Goal: Information Seeking & Learning: Learn about a topic

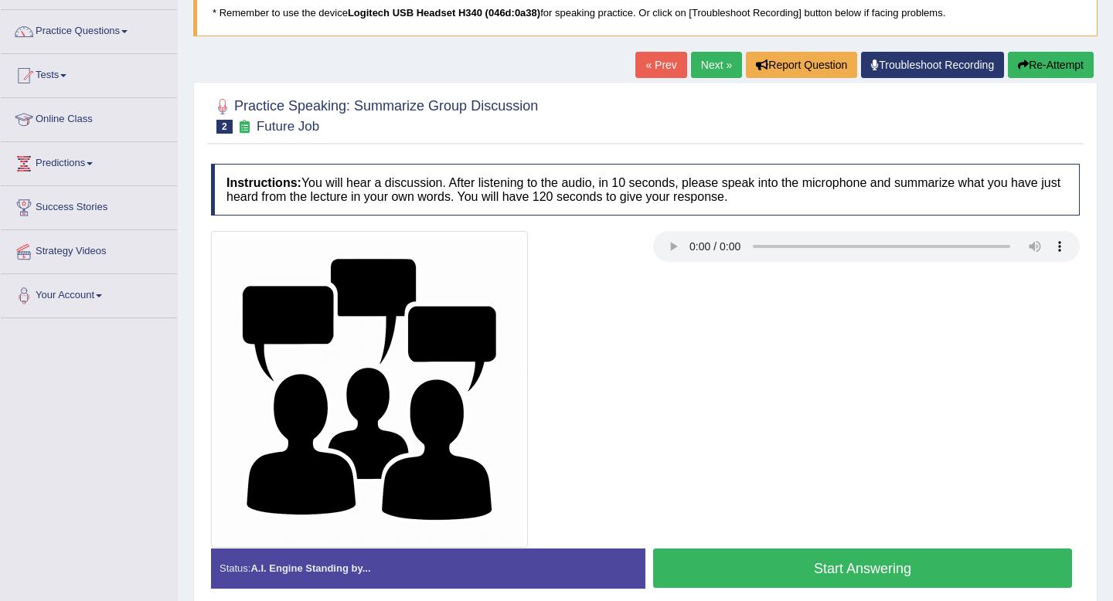
click at [529, 179] on h4 "Instructions: You will hear a discussion. After listening to the audio, in 10 s…" at bounding box center [645, 190] width 869 height 52
click at [768, 569] on button "Start Answering" at bounding box center [862, 568] width 419 height 39
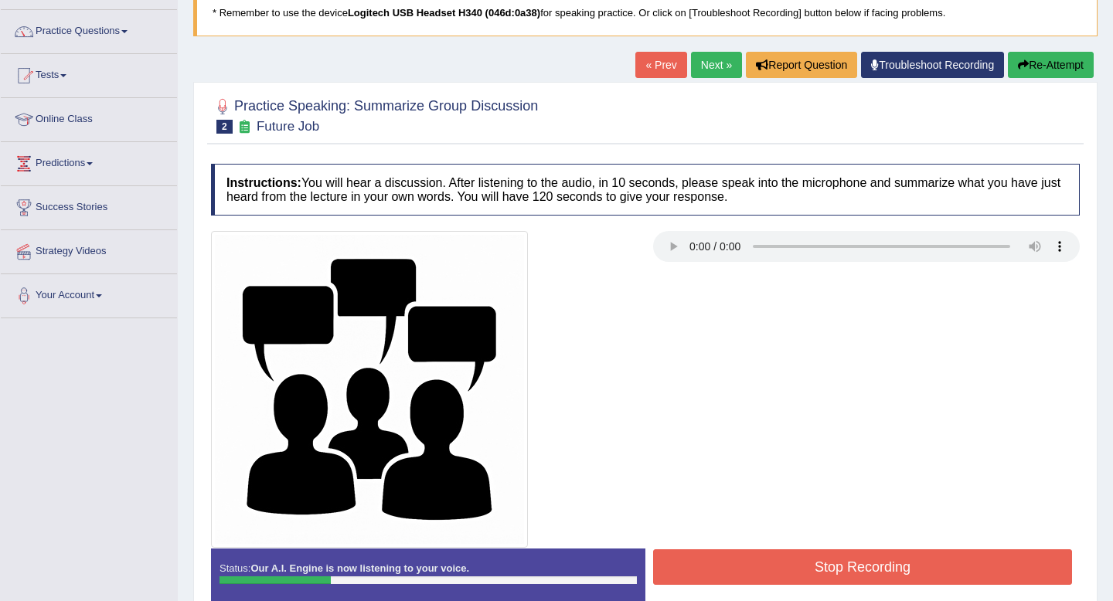
click at [754, 404] on div at bounding box center [645, 389] width 884 height 317
click at [1044, 74] on button "Re-Attempt" at bounding box center [1051, 65] width 86 height 26
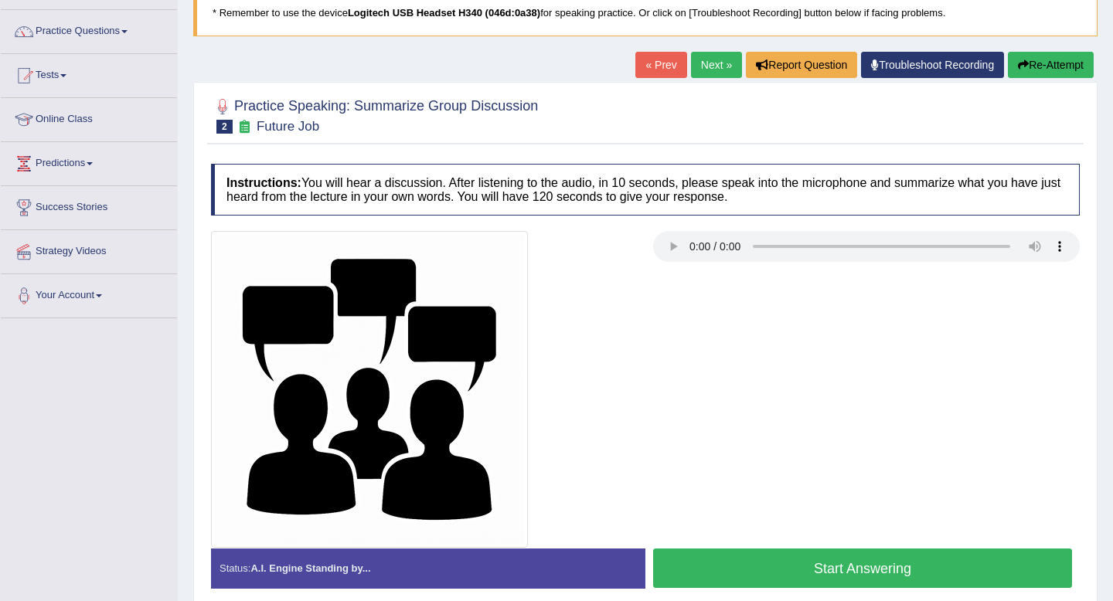
click at [915, 569] on button "Start Answering" at bounding box center [862, 568] width 419 height 39
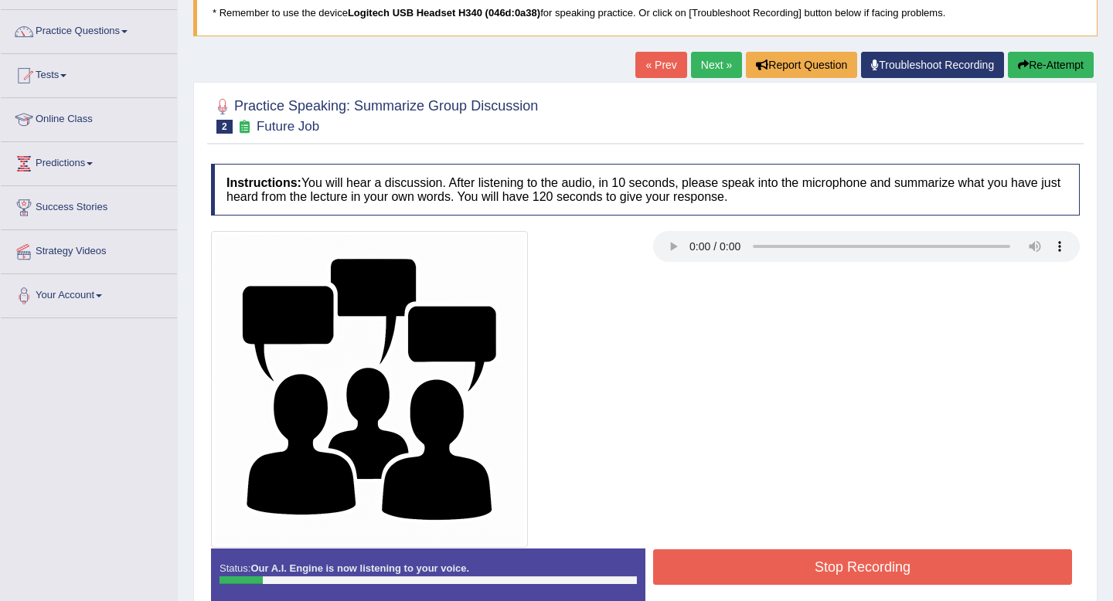
click at [1053, 65] on button "Re-Attempt" at bounding box center [1051, 65] width 86 height 26
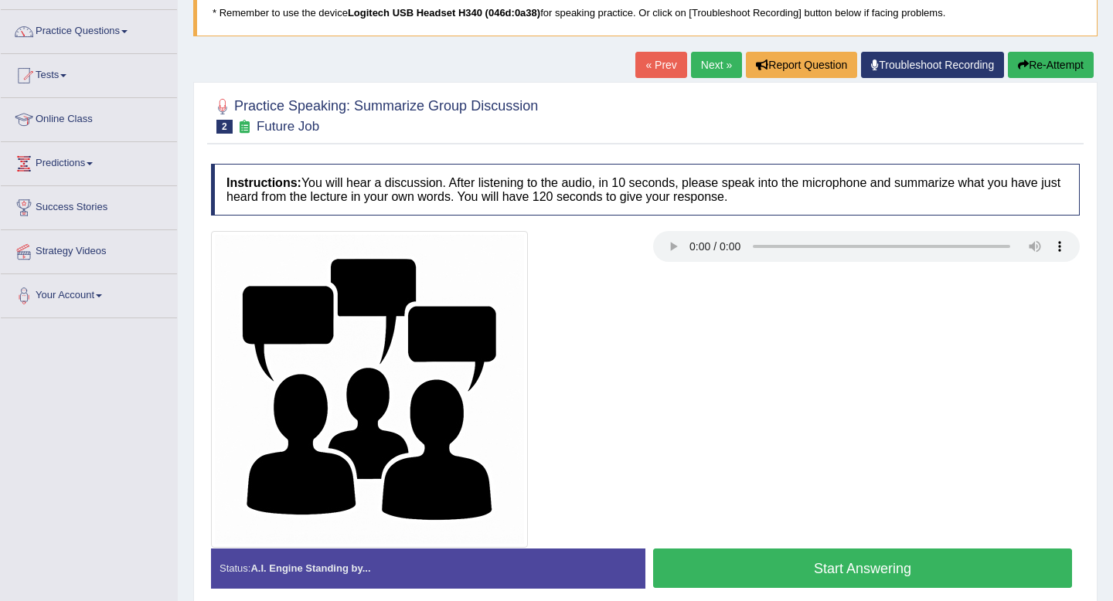
click at [944, 554] on button "Start Answering" at bounding box center [862, 568] width 419 height 39
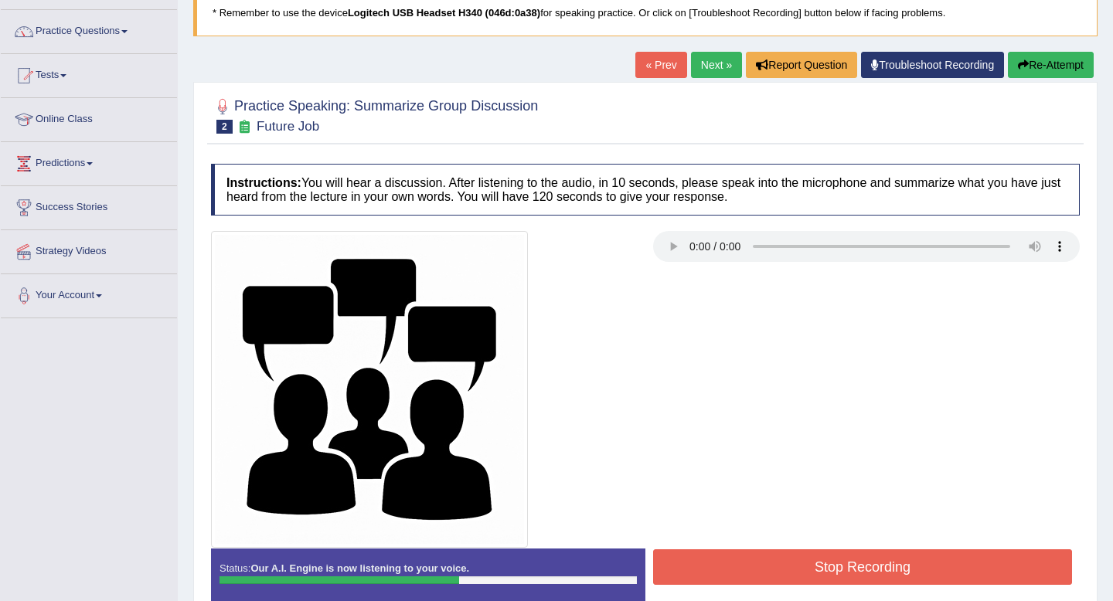
click at [846, 563] on button "Stop Recording" at bounding box center [862, 568] width 419 height 36
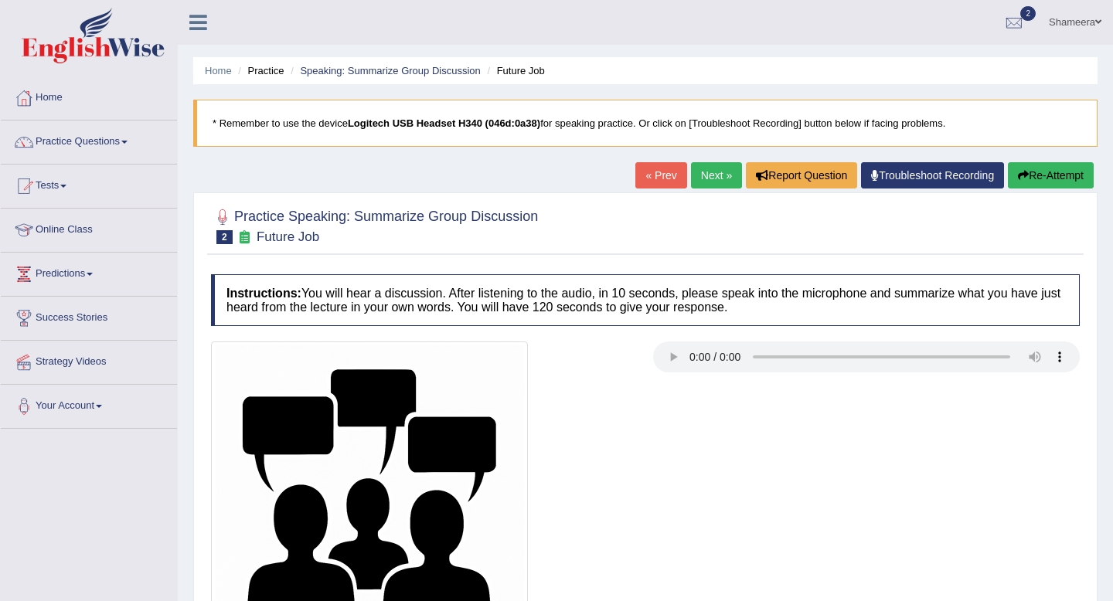
click at [523, 360] on img at bounding box center [369, 500] width 317 height 317
click at [92, 134] on link "Practice Questions" at bounding box center [89, 140] width 176 height 39
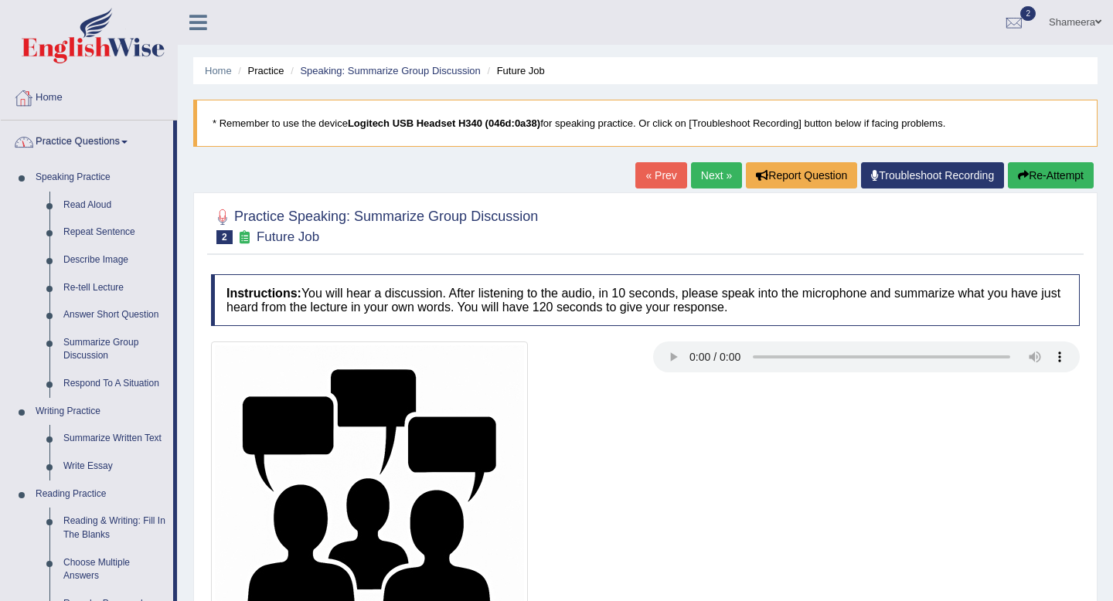
click at [57, 94] on link "Home" at bounding box center [89, 96] width 176 height 39
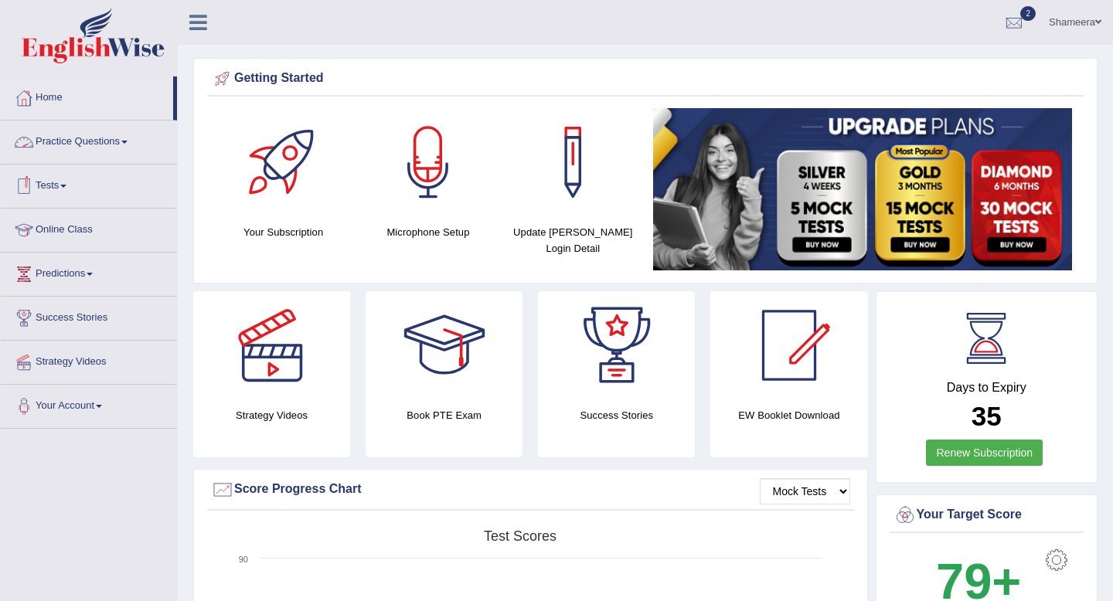
click at [104, 143] on link "Practice Questions" at bounding box center [89, 140] width 176 height 39
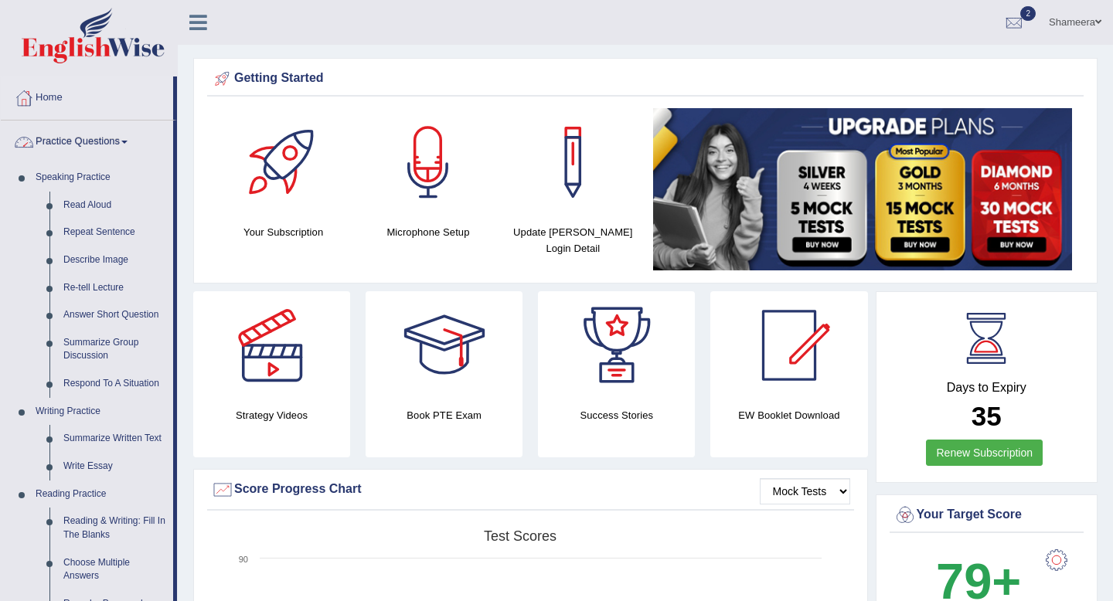
click at [118, 135] on link "Practice Questions" at bounding box center [87, 140] width 172 height 39
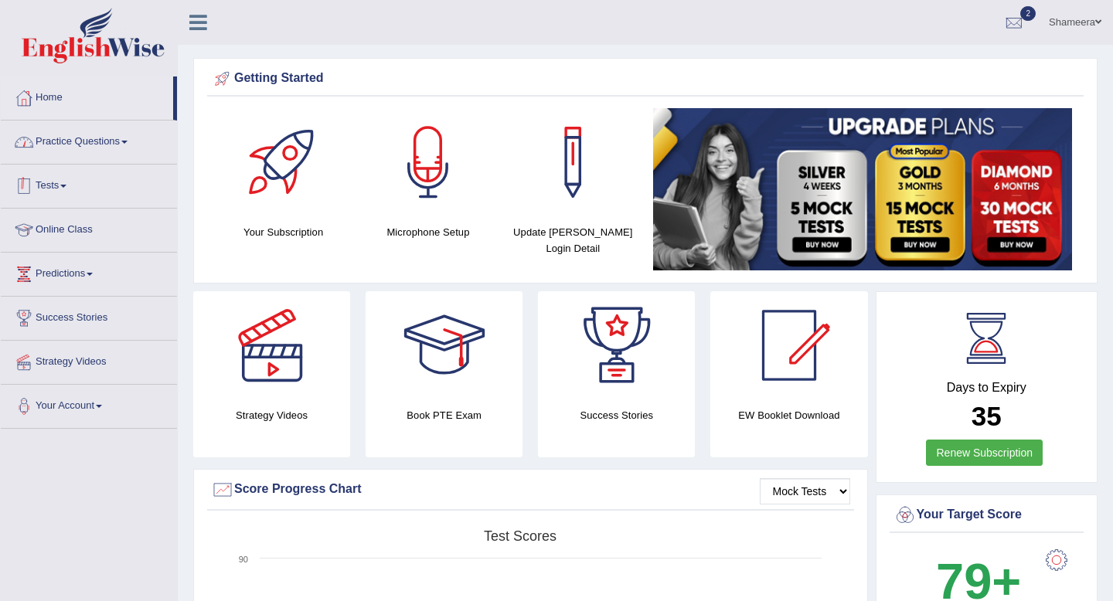
click at [105, 133] on link "Practice Questions" at bounding box center [89, 140] width 176 height 39
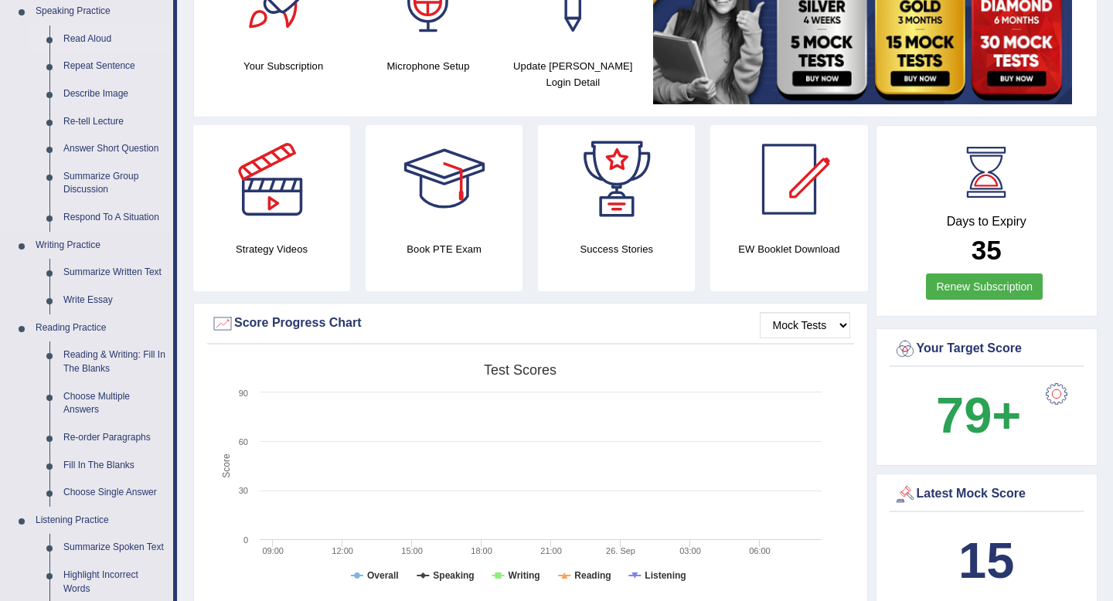
scroll to position [168, 0]
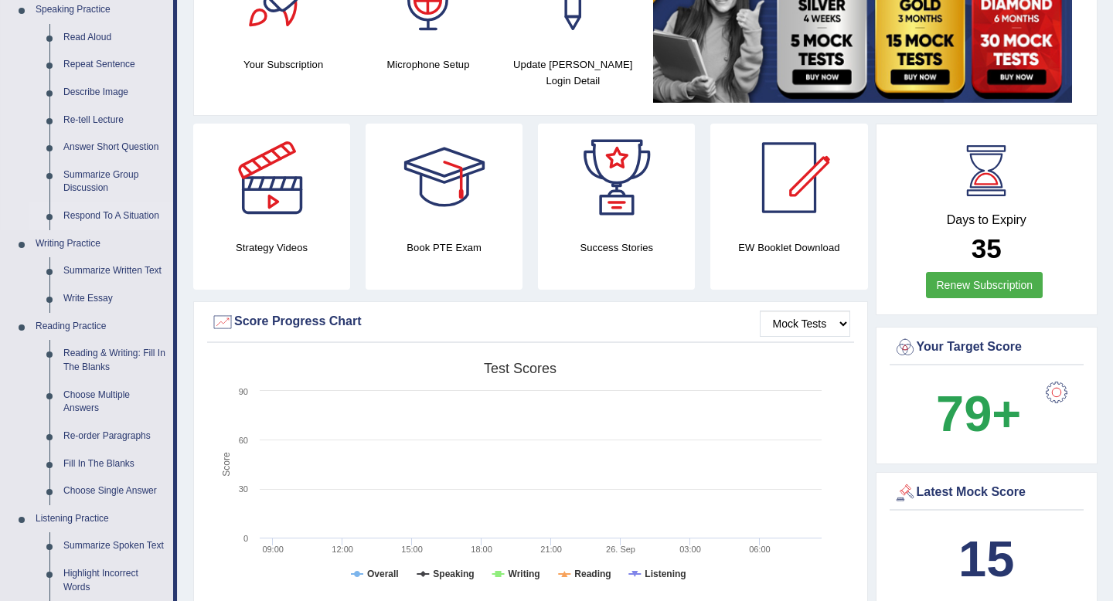
click at [107, 220] on link "Respond To A Situation" at bounding box center [114, 217] width 117 height 28
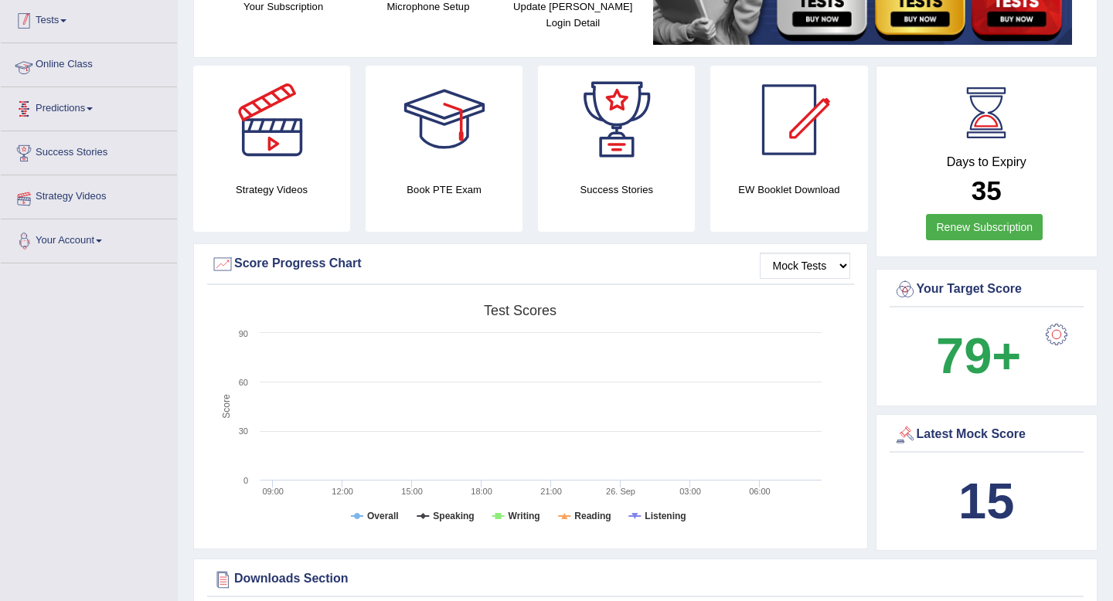
scroll to position [362, 0]
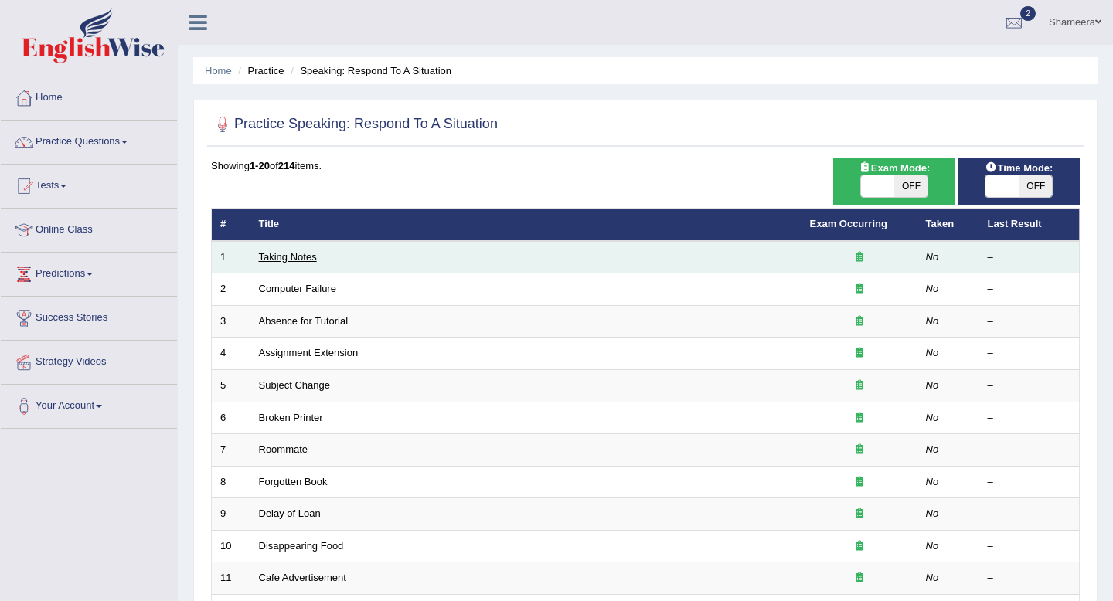
click at [282, 251] on link "Taking Notes" at bounding box center [288, 257] width 58 height 12
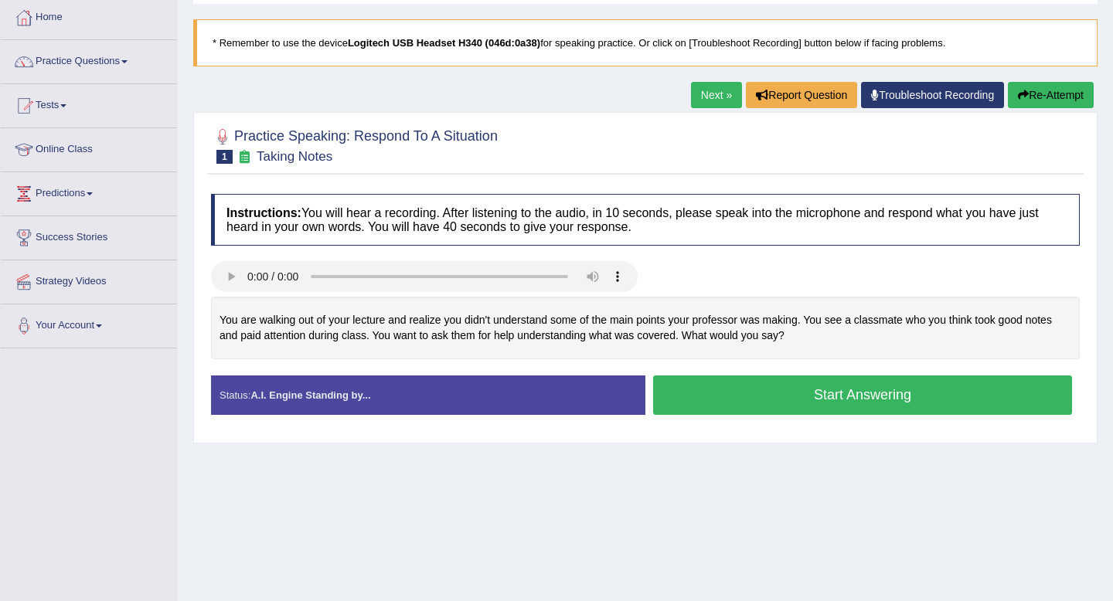
scroll to position [81, 0]
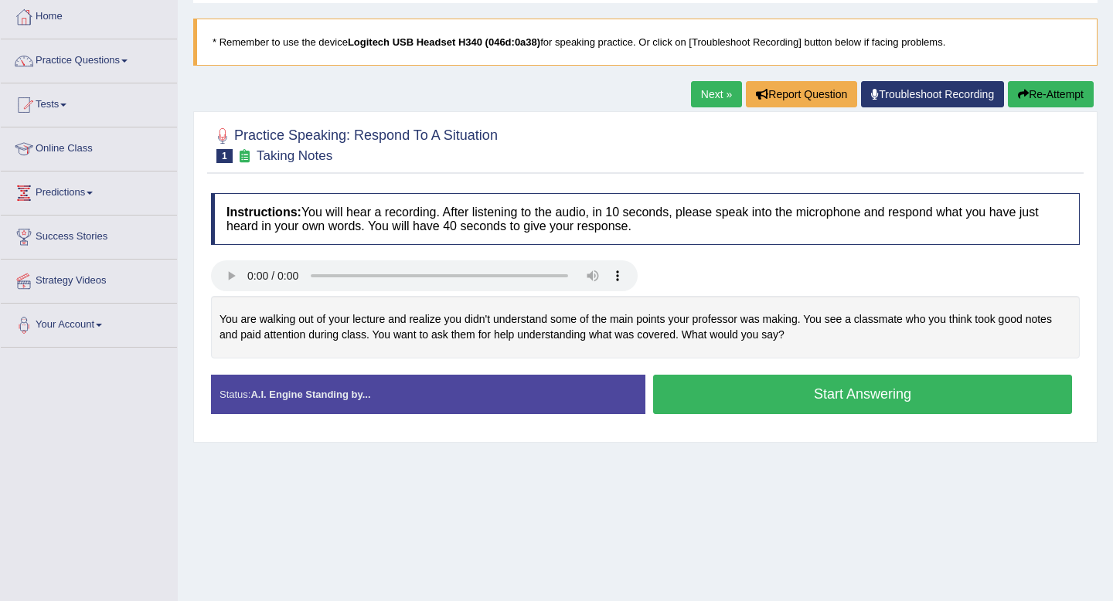
click at [762, 403] on button "Start Answering" at bounding box center [862, 394] width 419 height 39
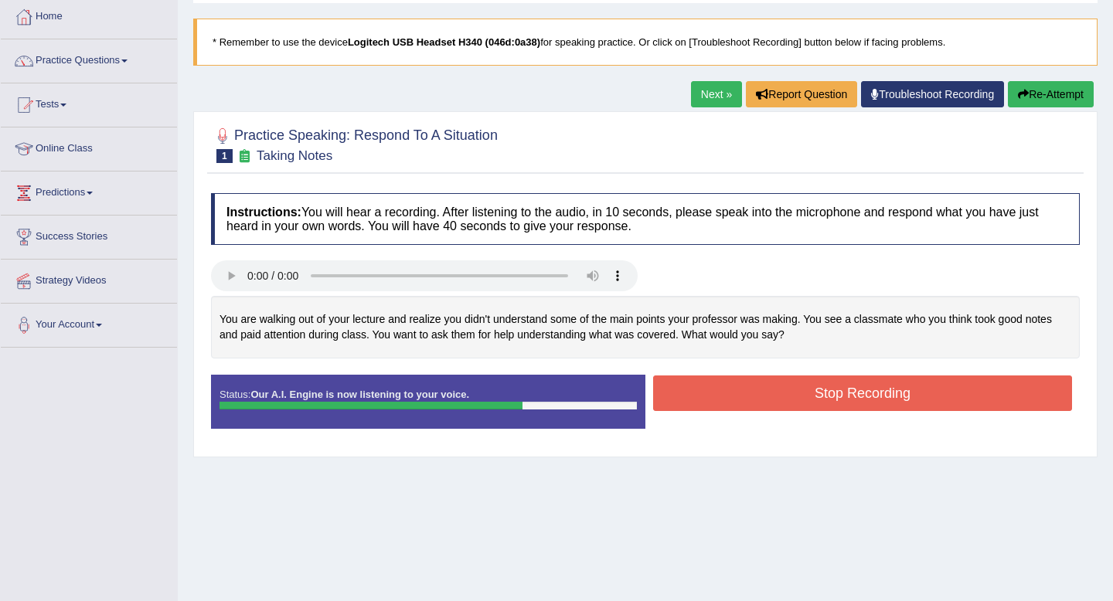
click at [762, 403] on button "Stop Recording" at bounding box center [862, 394] width 419 height 36
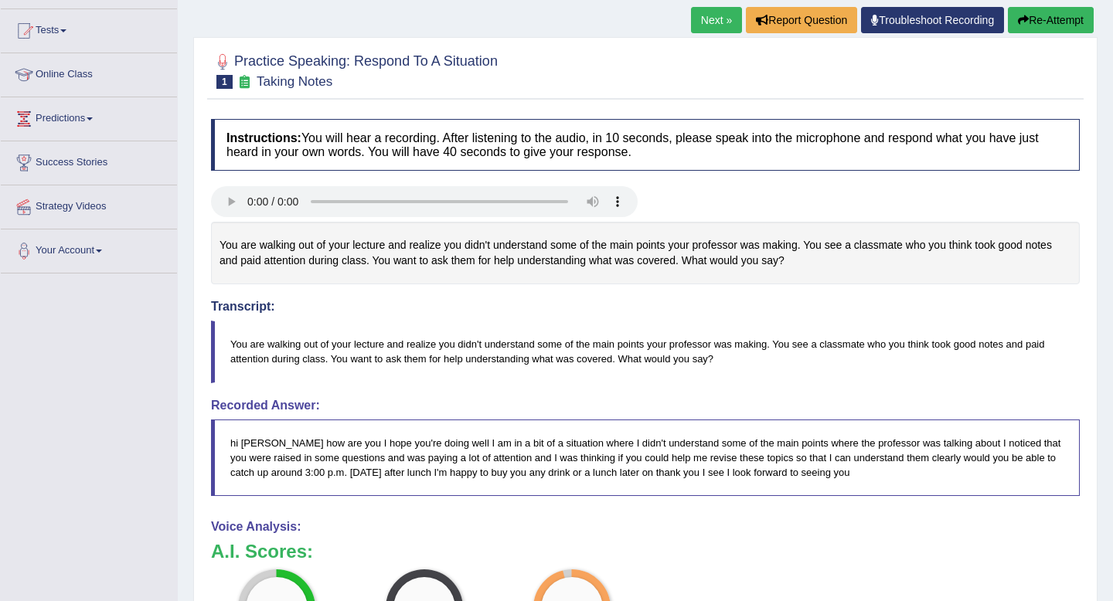
scroll to position [0, 0]
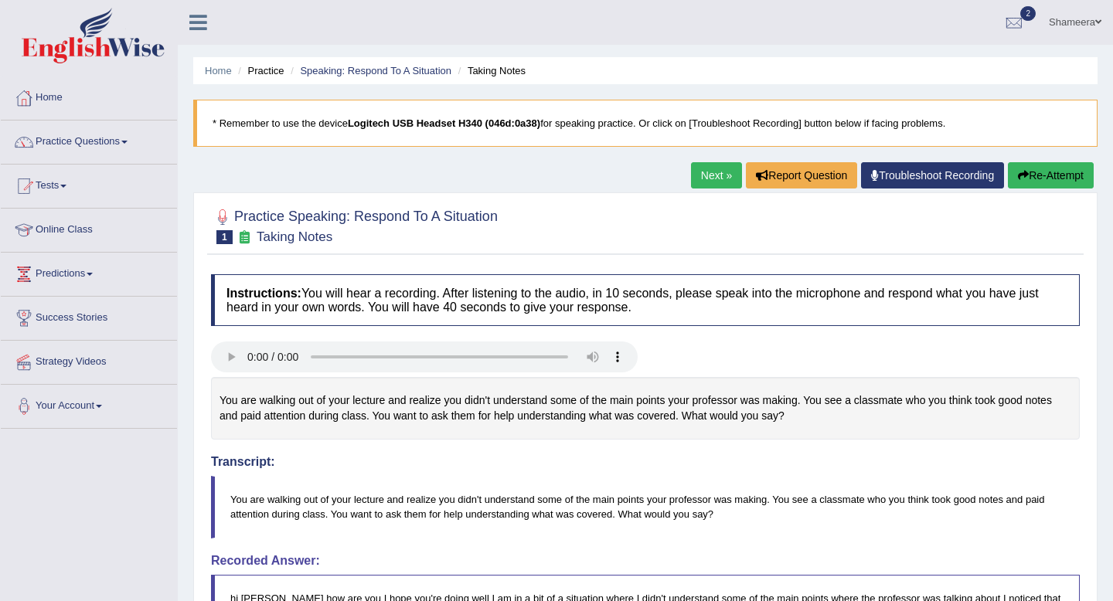
click at [692, 174] on link "Next »" at bounding box center [716, 175] width 51 height 26
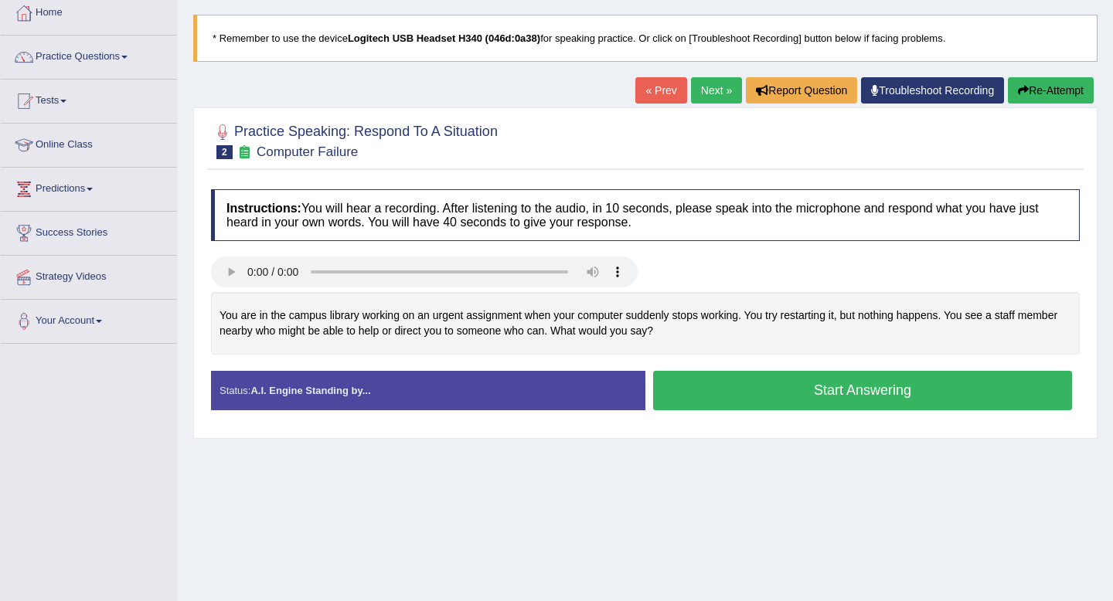
click at [772, 384] on button "Start Answering" at bounding box center [862, 390] width 419 height 39
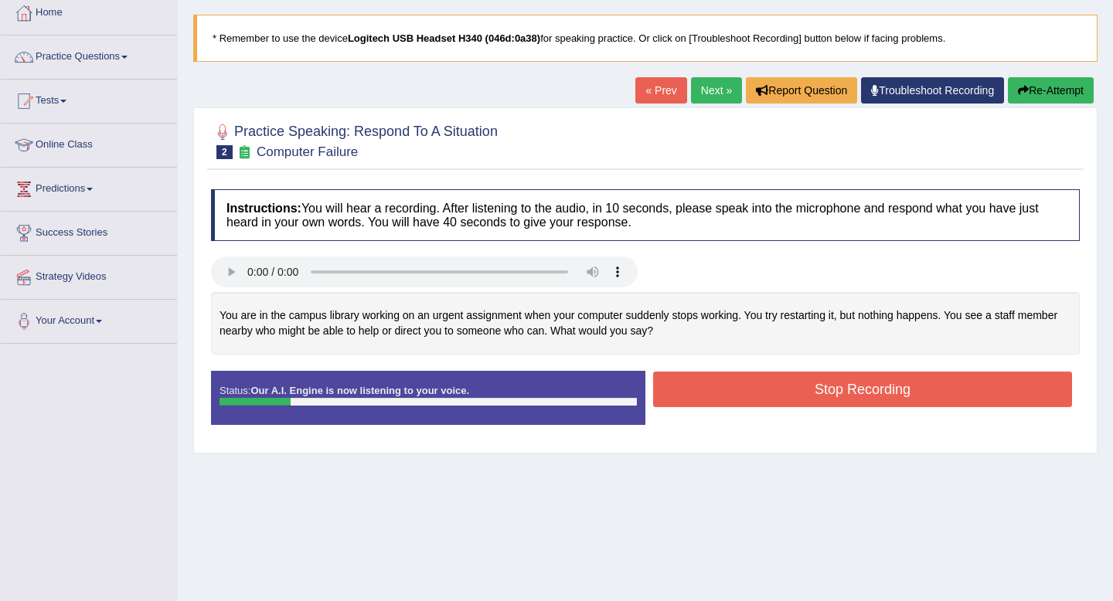
click at [1028, 80] on button "Re-Attempt" at bounding box center [1051, 90] width 86 height 26
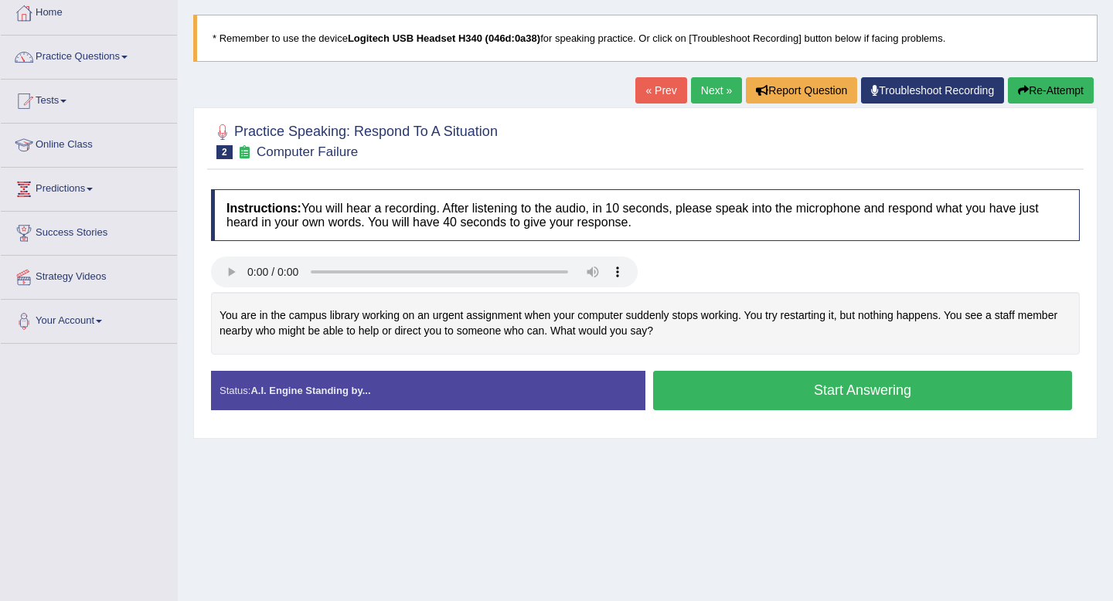
scroll to position [85, 0]
click at [741, 390] on button "Start Answering" at bounding box center [862, 390] width 419 height 39
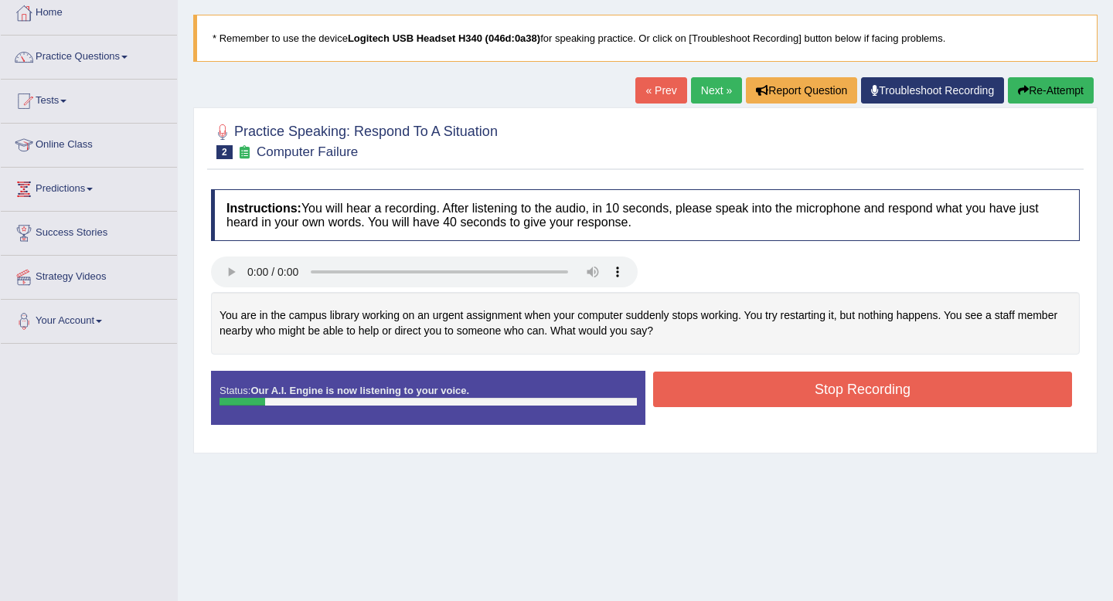
click at [1043, 94] on button "Re-Attempt" at bounding box center [1051, 90] width 86 height 26
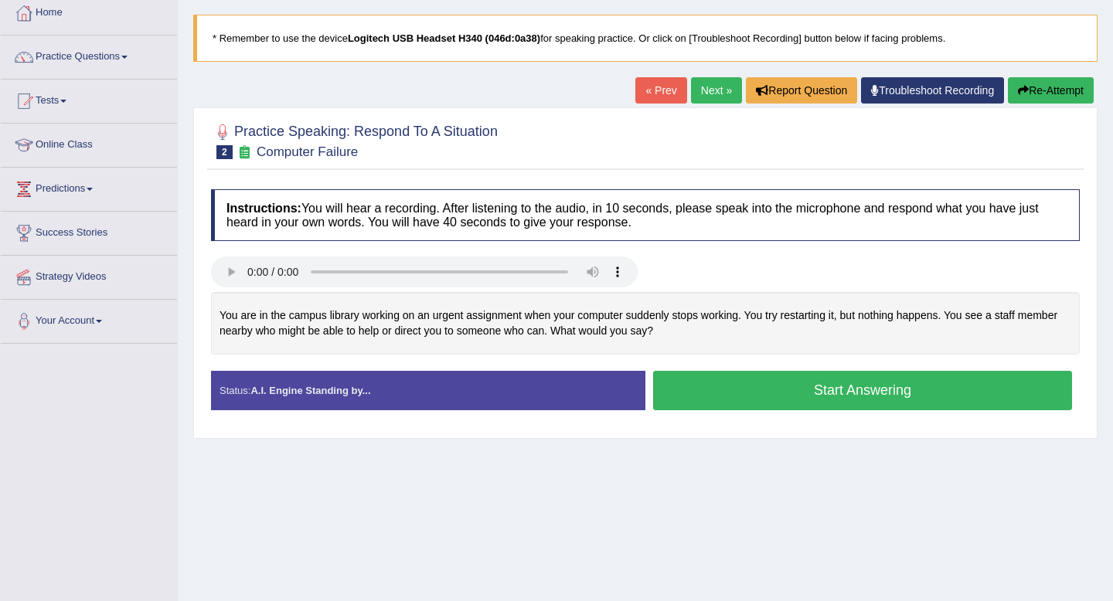
click at [829, 393] on button "Start Answering" at bounding box center [862, 390] width 419 height 39
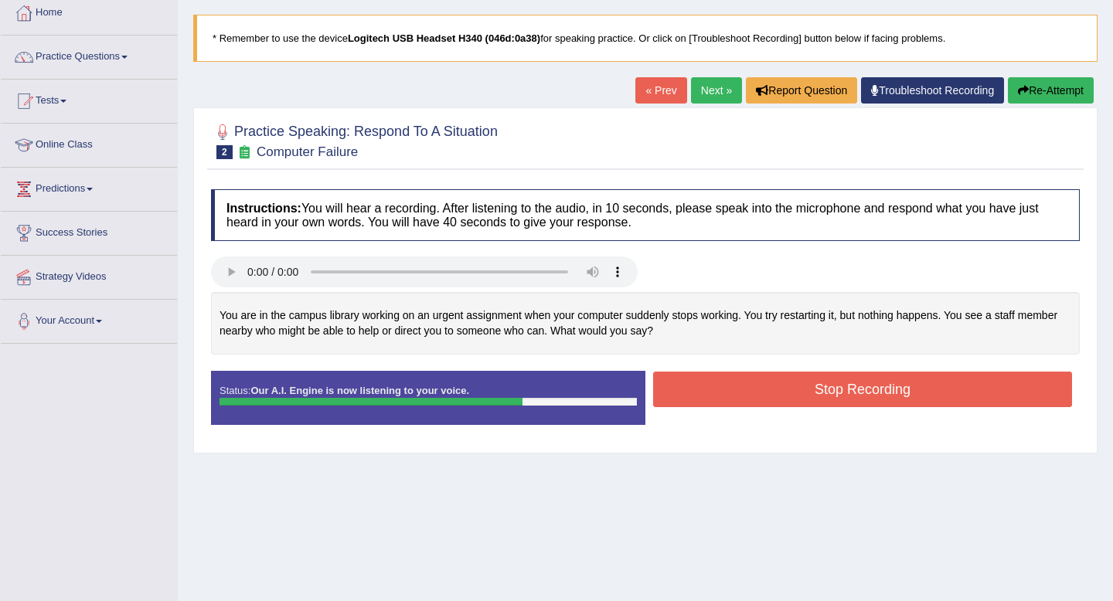
click at [1049, 99] on button "Re-Attempt" at bounding box center [1051, 90] width 86 height 26
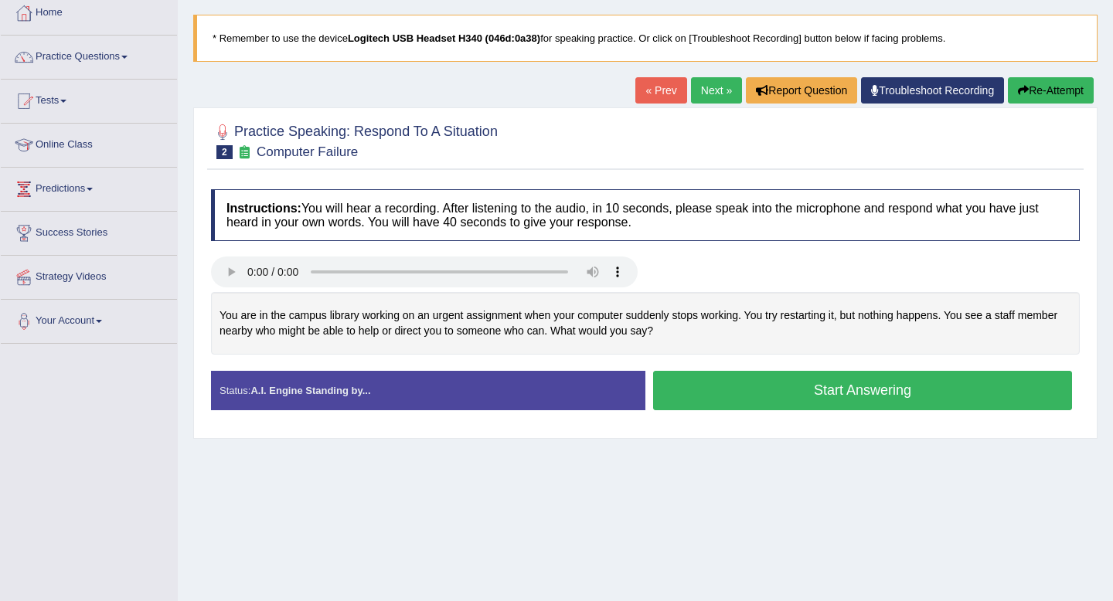
click at [813, 393] on button "Start Answering" at bounding box center [862, 390] width 419 height 39
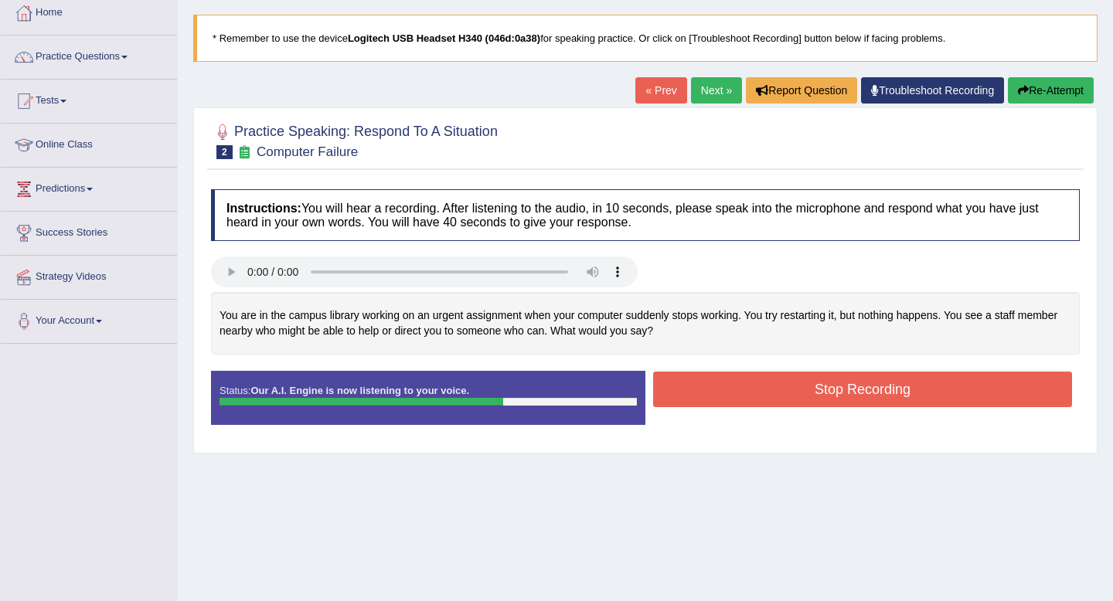
click at [813, 393] on button "Stop Recording" at bounding box center [862, 390] width 419 height 36
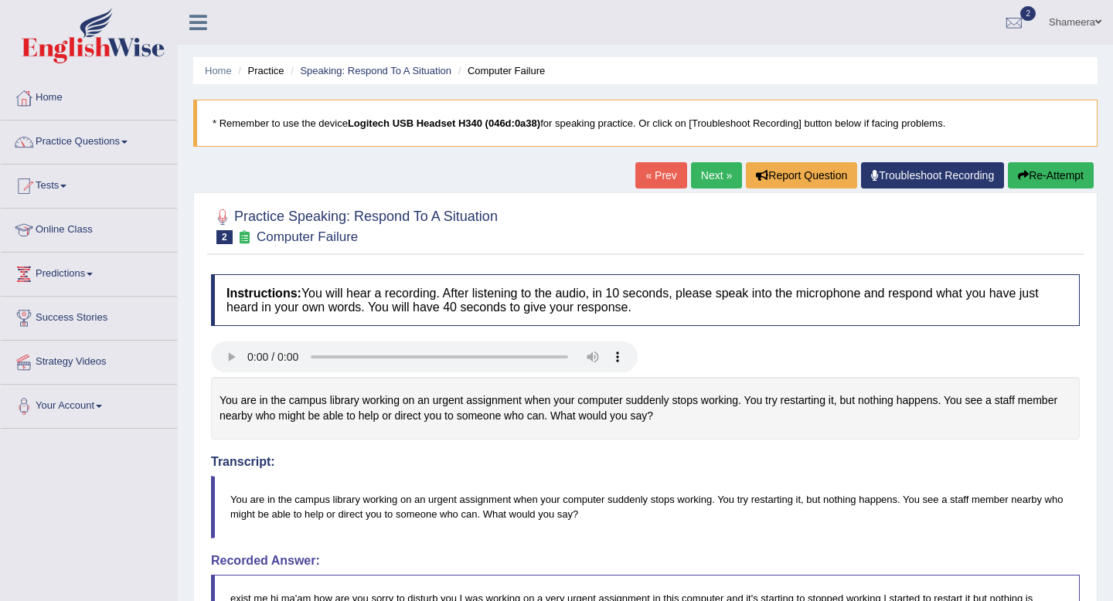
click at [701, 179] on link "Next »" at bounding box center [716, 175] width 51 height 26
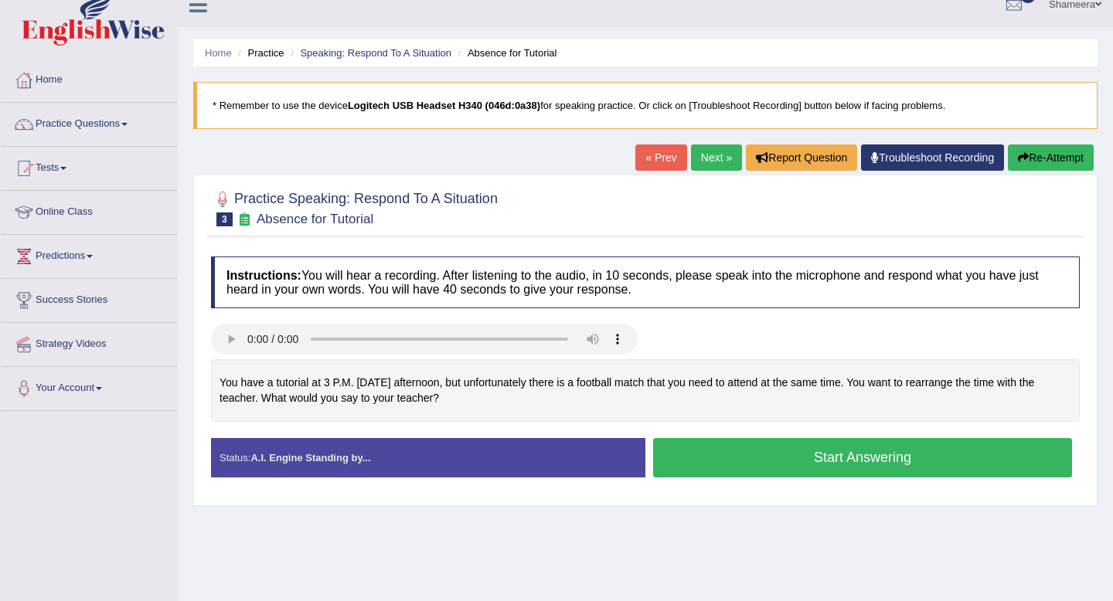
scroll to position [22, 0]
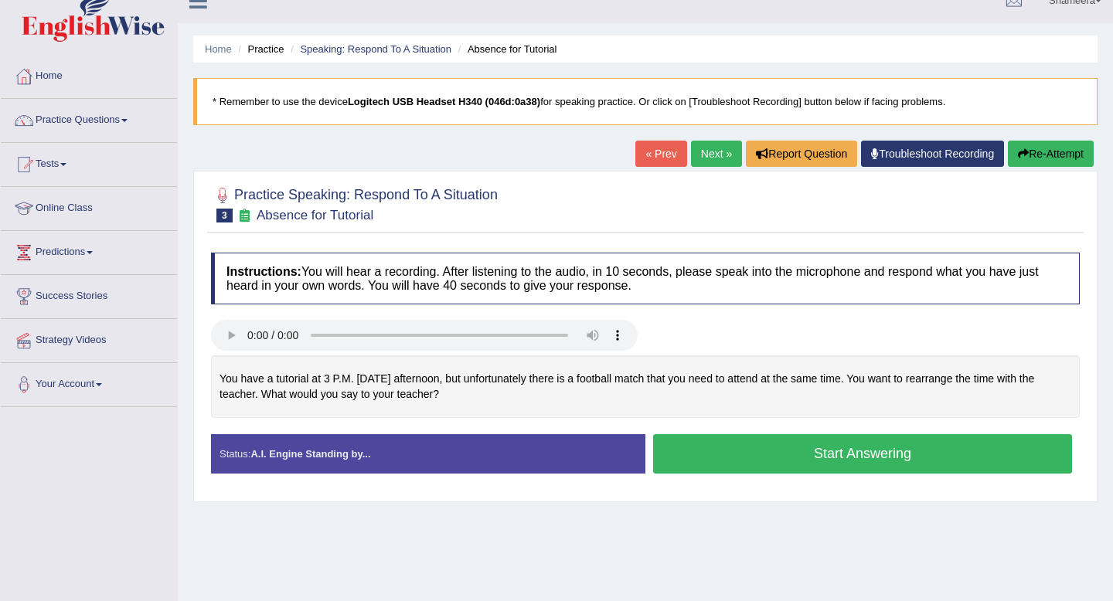
click at [839, 462] on button "Start Answering" at bounding box center [862, 453] width 419 height 39
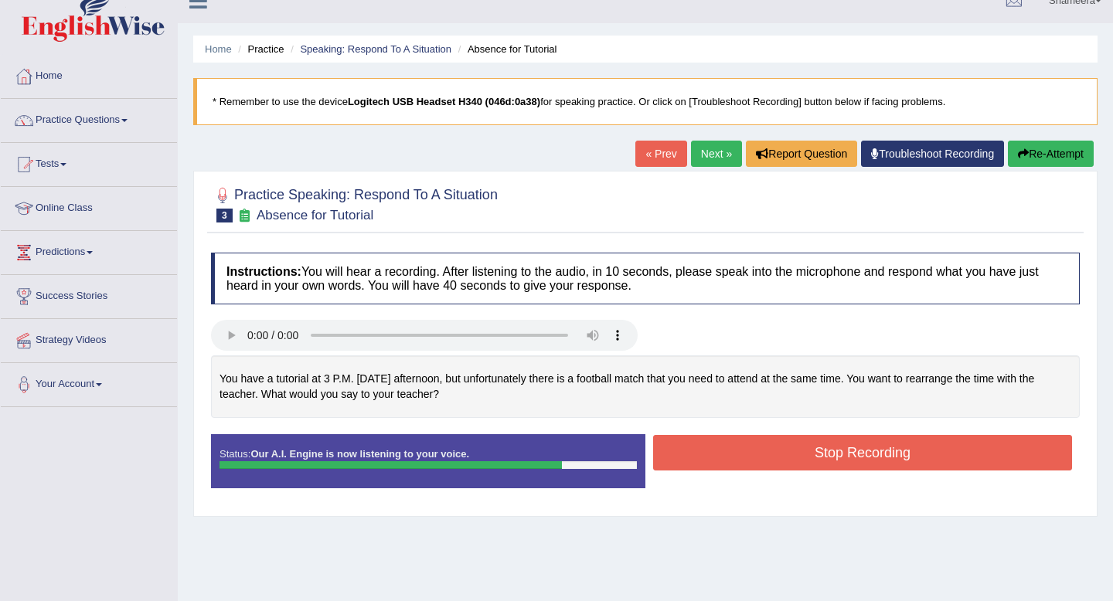
click at [1033, 143] on button "Re-Attempt" at bounding box center [1051, 154] width 86 height 26
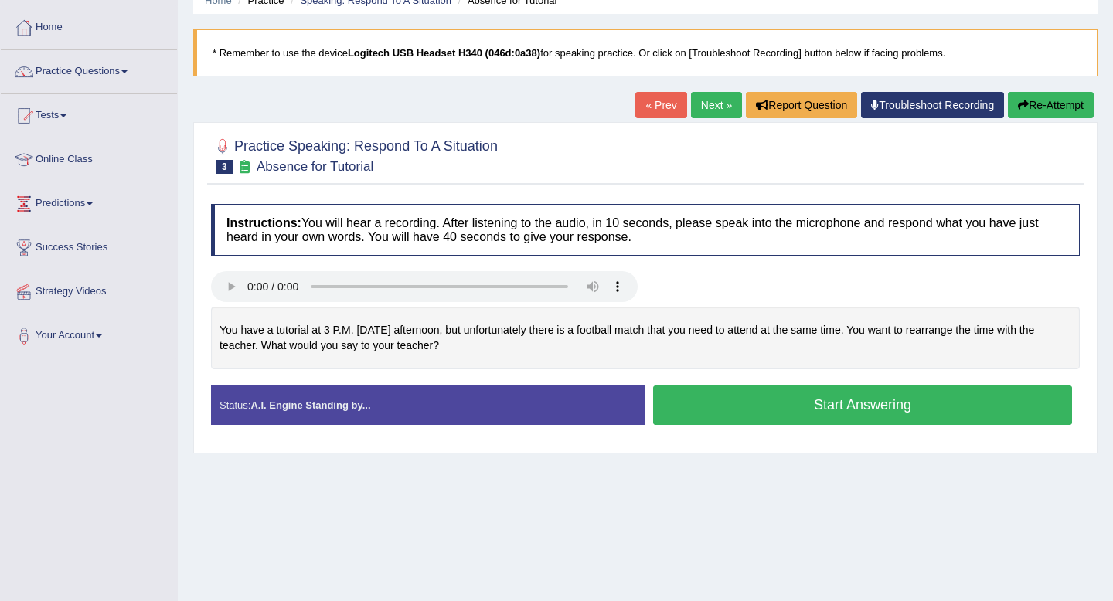
scroll to position [76, 0]
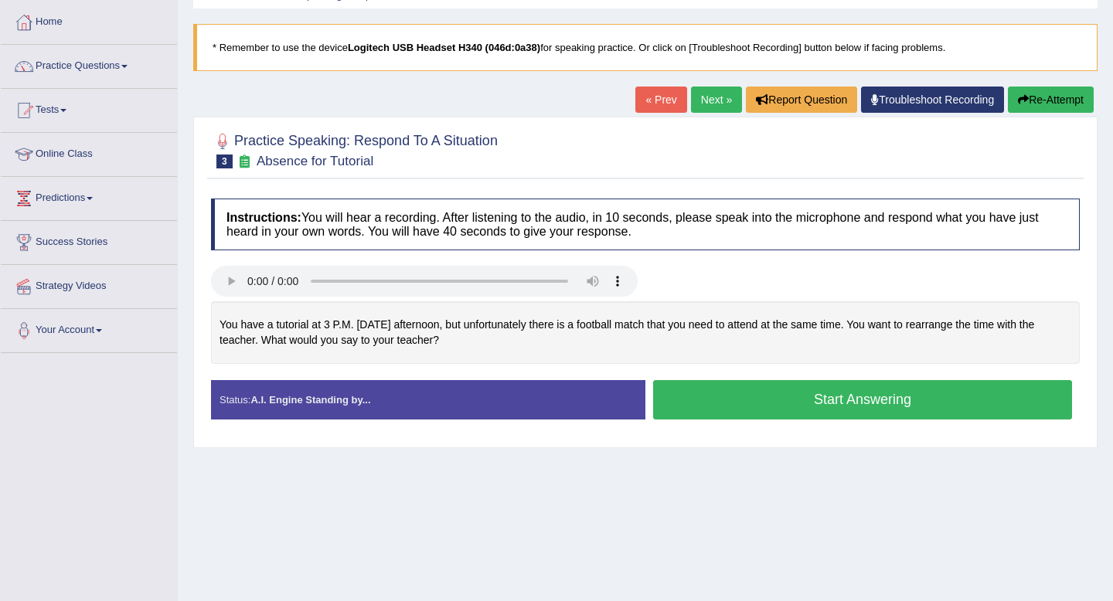
click at [856, 396] on button "Start Answering" at bounding box center [862, 399] width 419 height 39
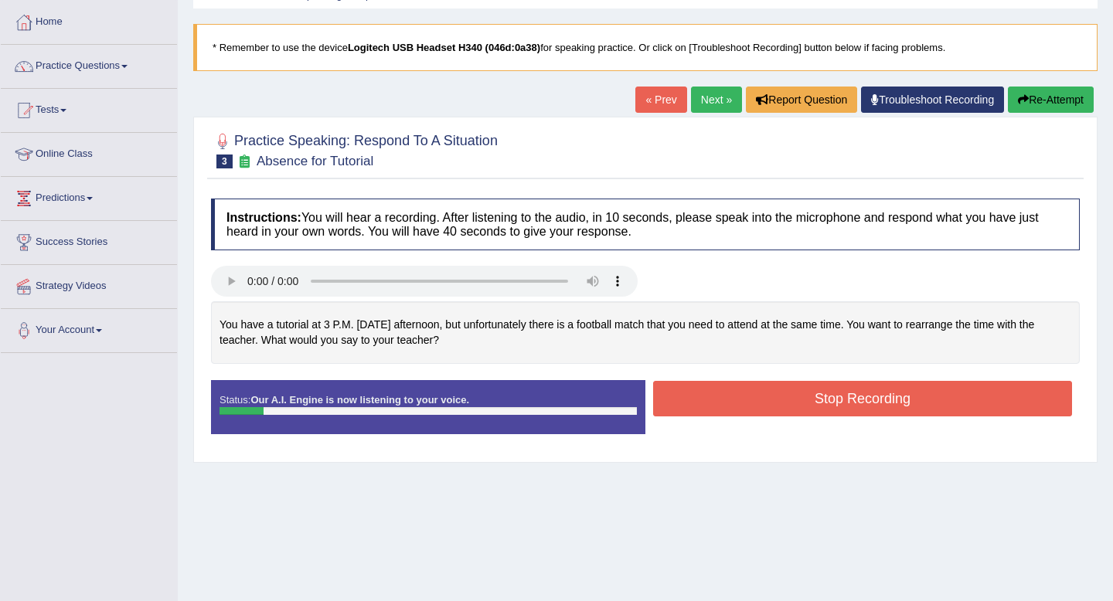
click at [1035, 86] on div "Home Practice Speaking: Respond To A Situation Absence for Tutorial * Remember …" at bounding box center [645, 310] width 935 height 773
click at [1035, 94] on button "Re-Attempt" at bounding box center [1051, 100] width 86 height 26
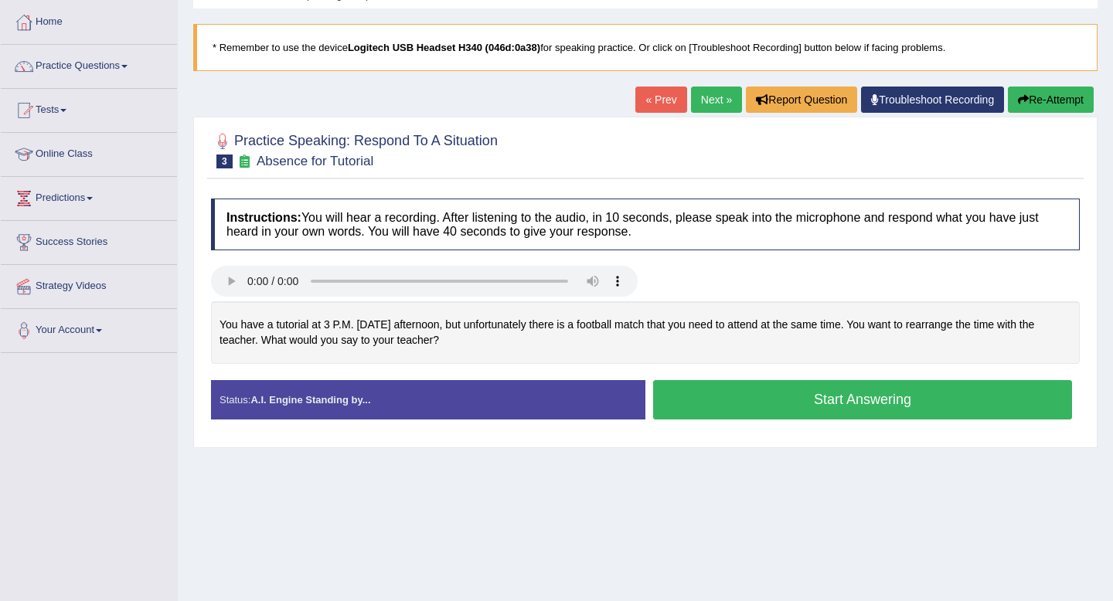
click at [807, 397] on button "Start Answering" at bounding box center [862, 399] width 419 height 39
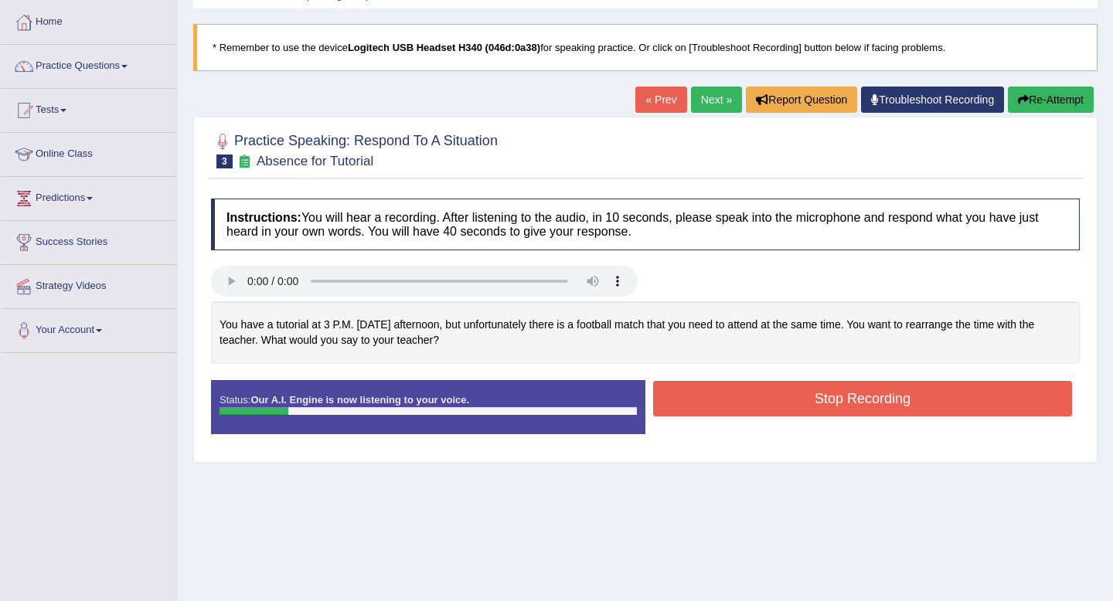
click at [1062, 100] on button "Re-Attempt" at bounding box center [1051, 100] width 86 height 26
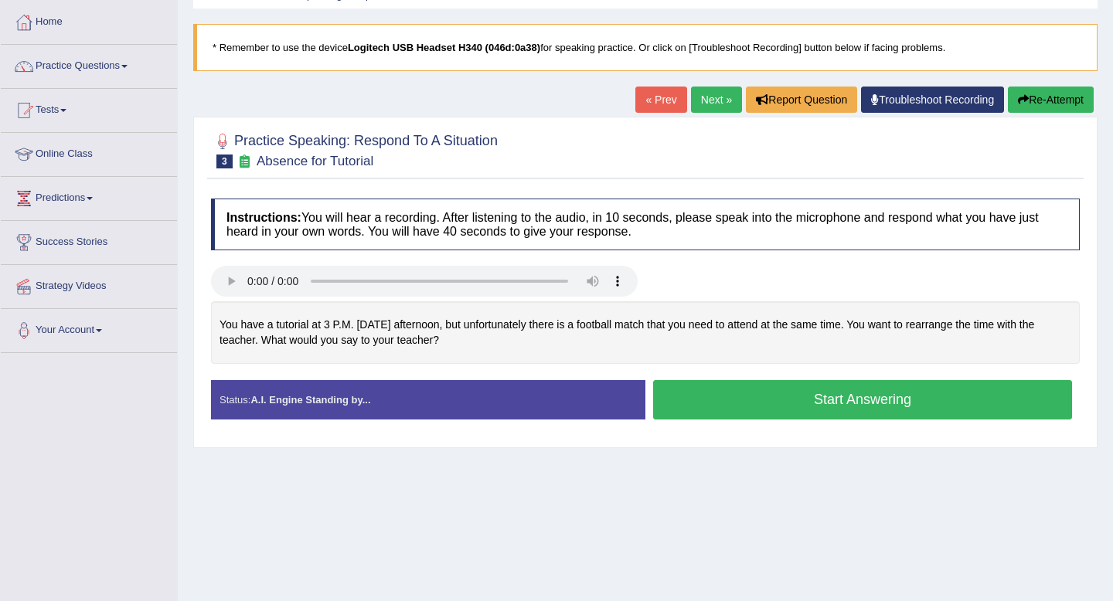
click at [829, 399] on button "Start Answering" at bounding box center [862, 399] width 419 height 39
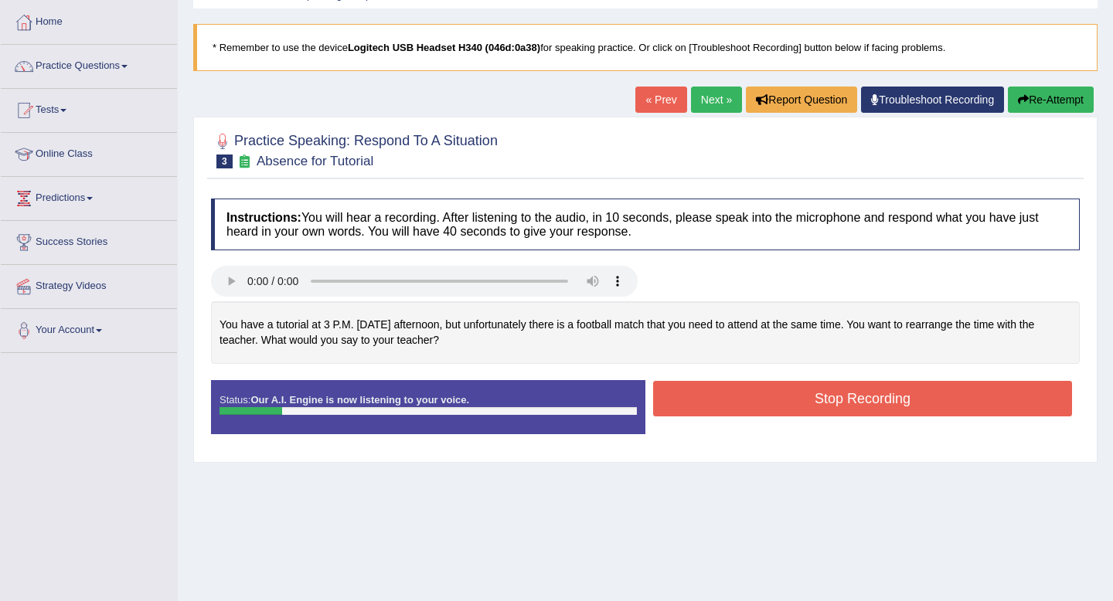
click at [1056, 98] on button "Re-Attempt" at bounding box center [1051, 100] width 86 height 26
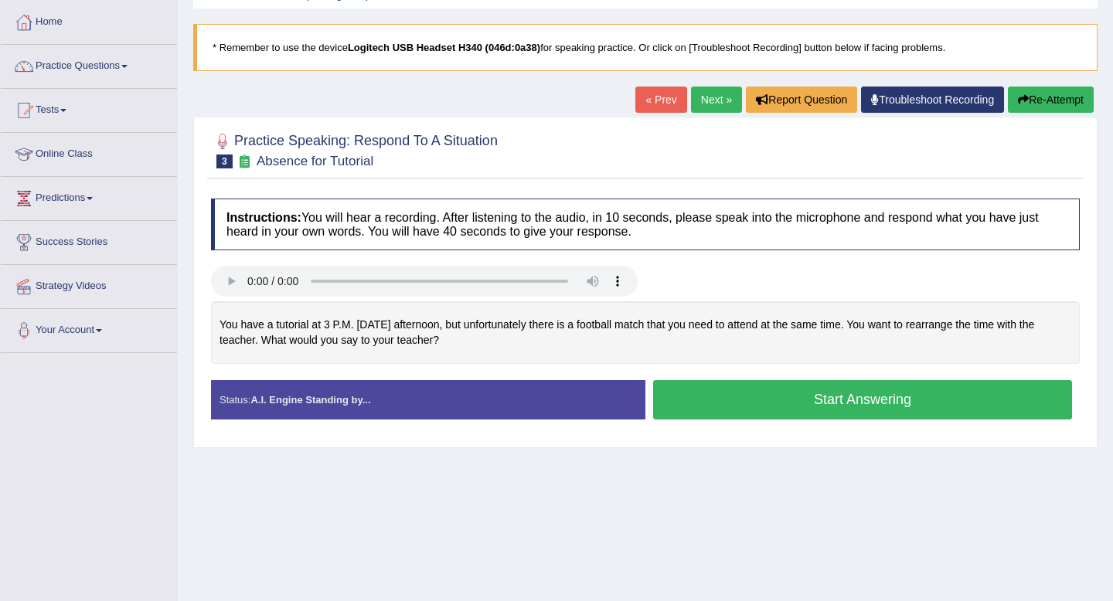
click at [839, 396] on button "Start Answering" at bounding box center [862, 399] width 419 height 39
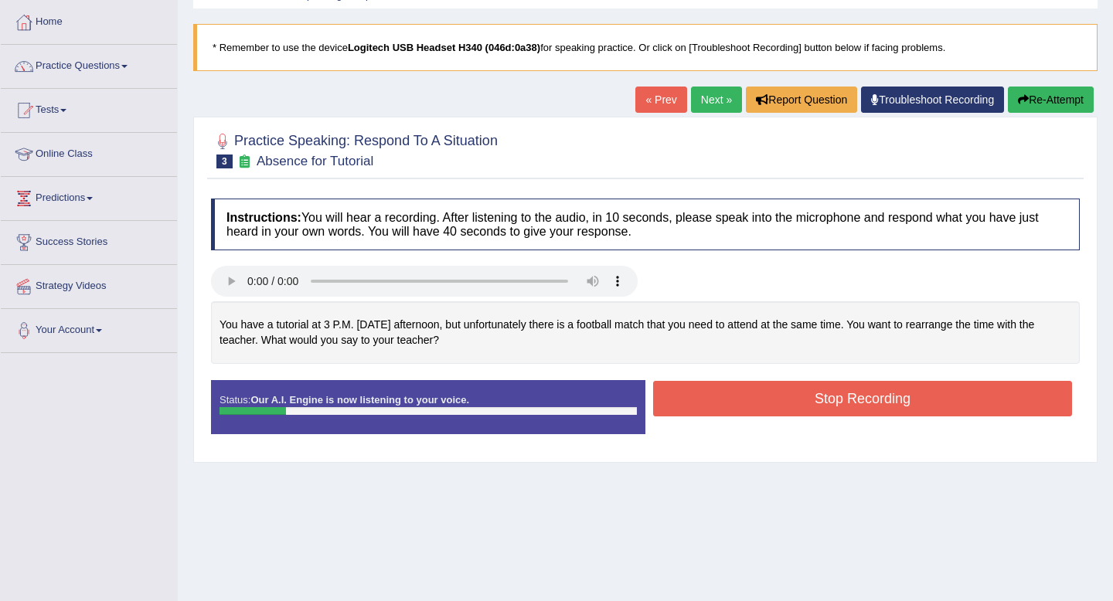
click at [1052, 105] on button "Re-Attempt" at bounding box center [1051, 100] width 86 height 26
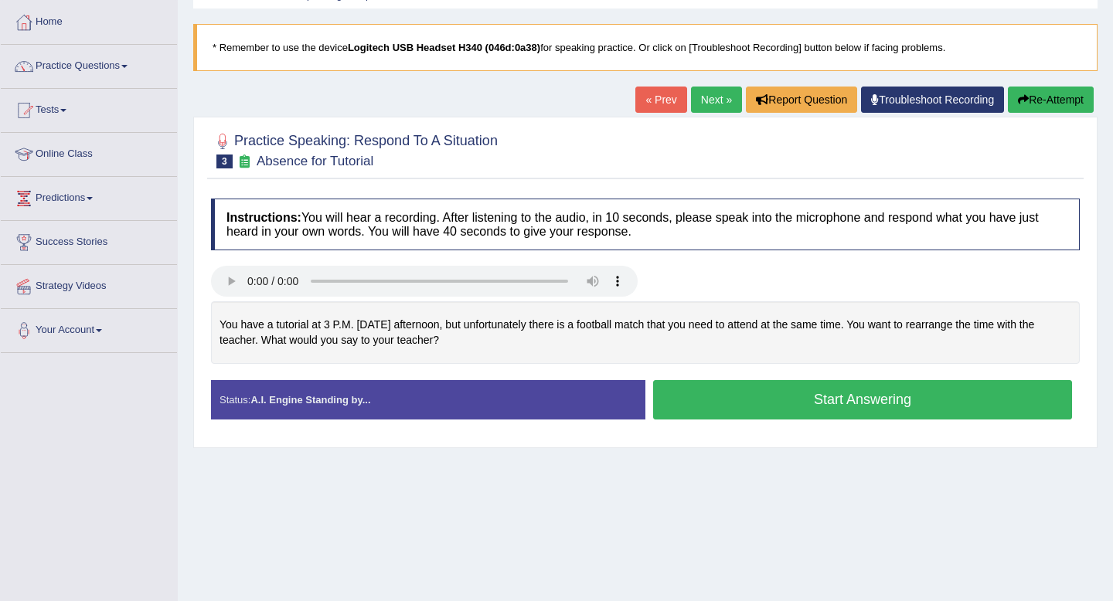
click at [858, 406] on button "Start Answering" at bounding box center [862, 399] width 419 height 39
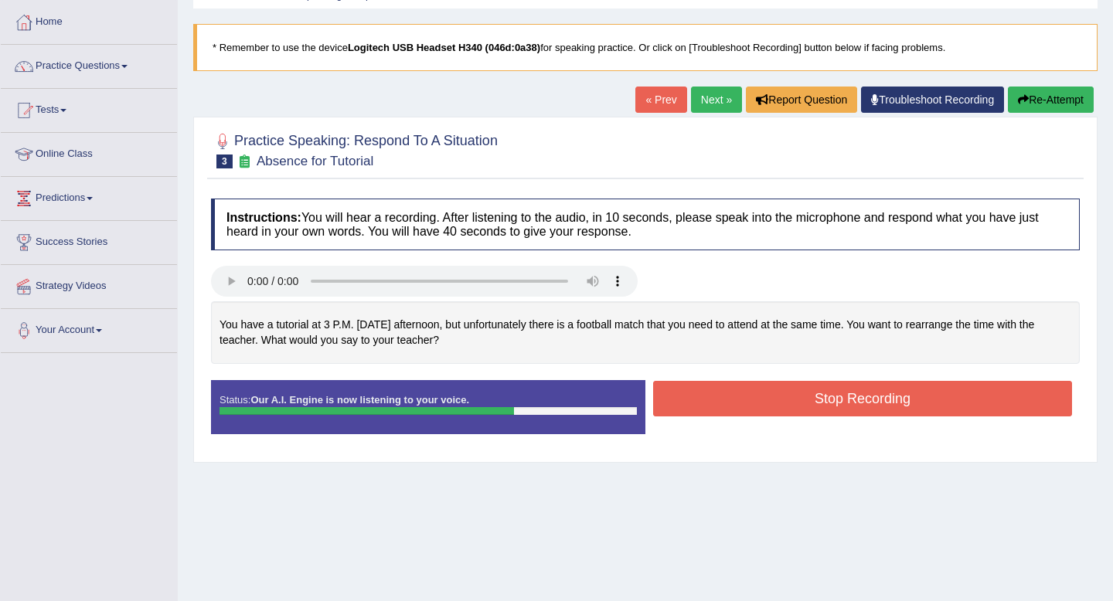
click at [858, 406] on button "Stop Recording" at bounding box center [862, 399] width 419 height 36
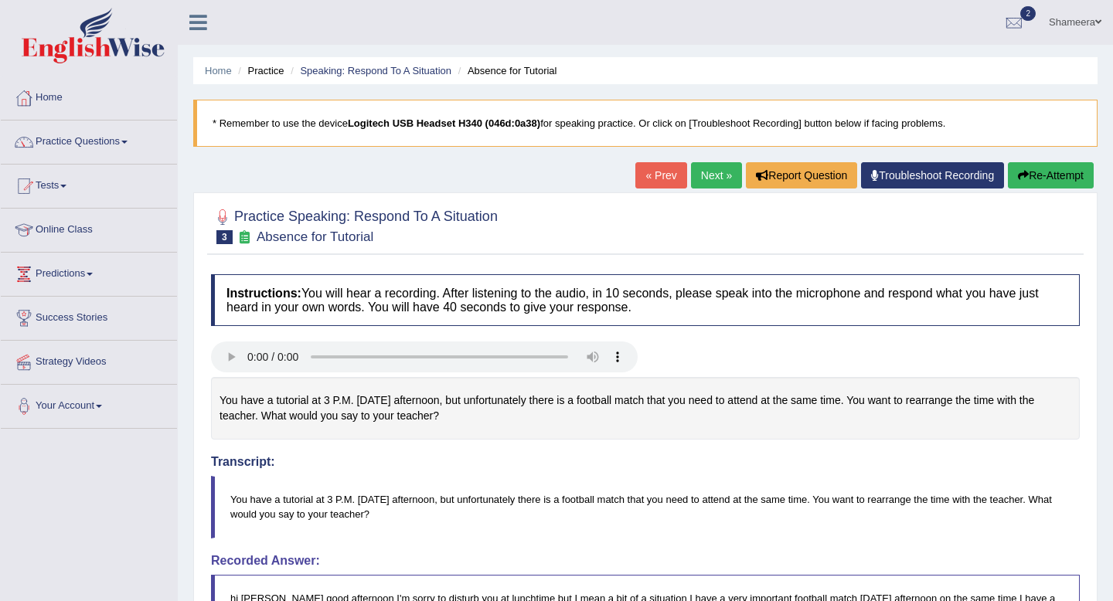
click at [1044, 182] on button "Re-Attempt" at bounding box center [1051, 175] width 86 height 26
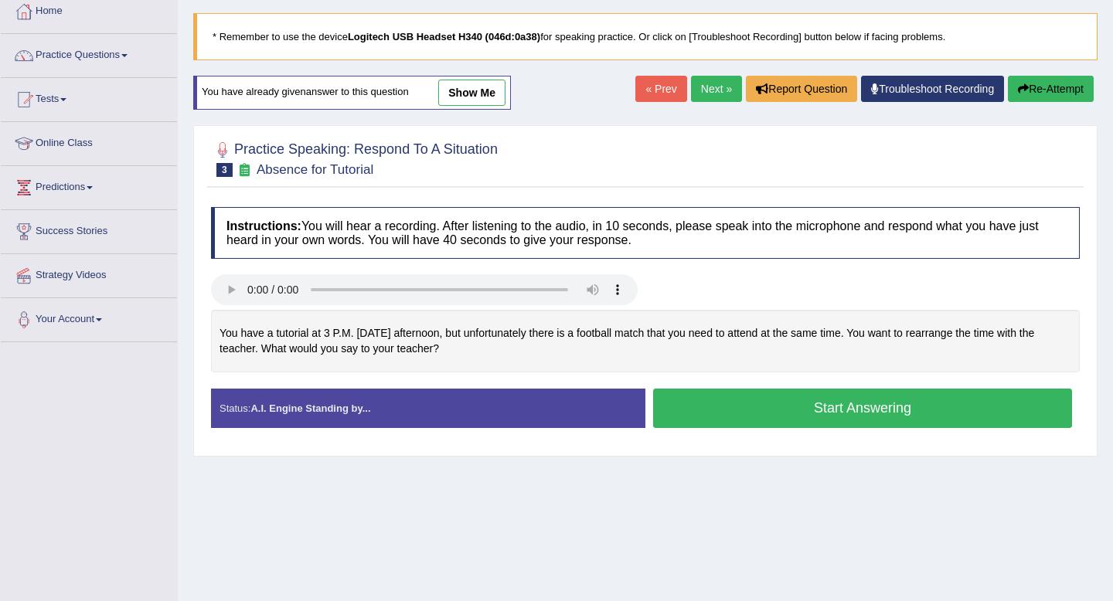
scroll to position [93, 0]
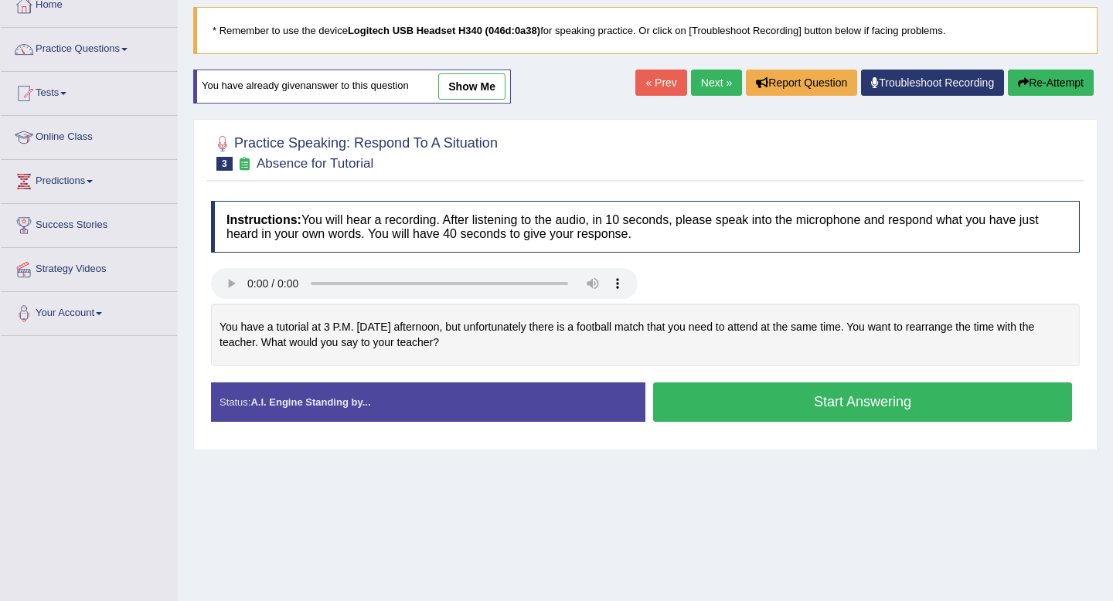
click at [852, 401] on button "Start Answering" at bounding box center [862, 402] width 419 height 39
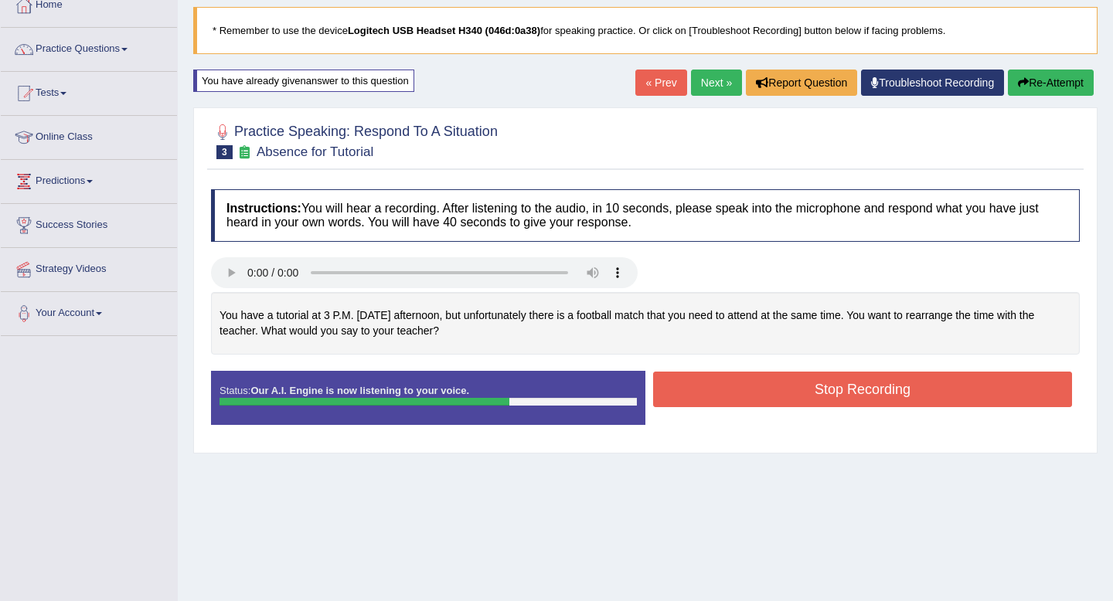
click at [1042, 84] on button "Re-Attempt" at bounding box center [1051, 83] width 86 height 26
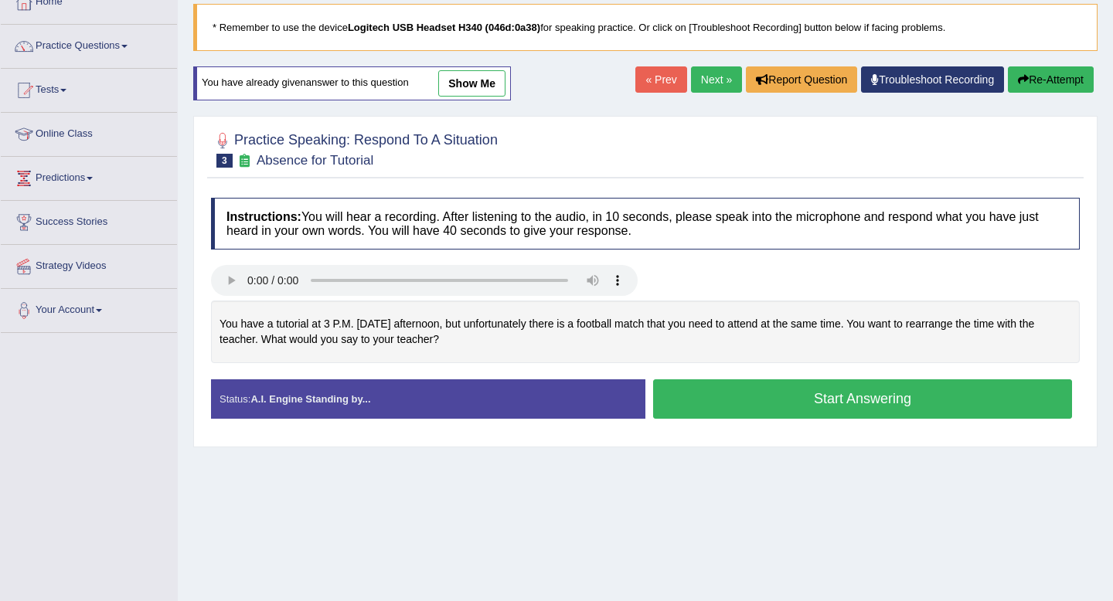
scroll to position [93, 0]
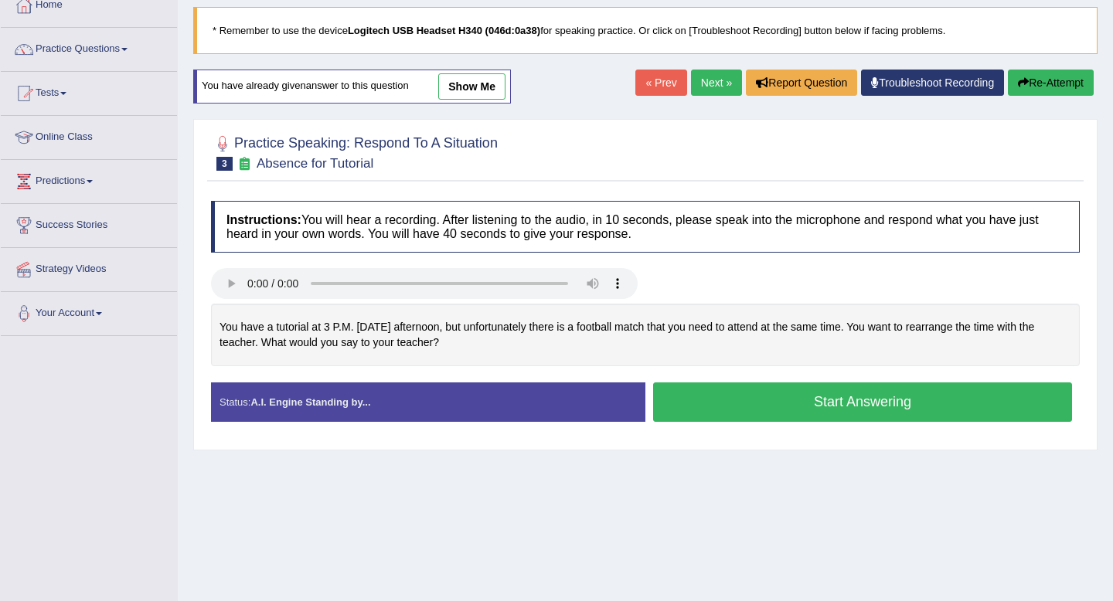
click at [883, 397] on button "Start Answering" at bounding box center [862, 402] width 419 height 39
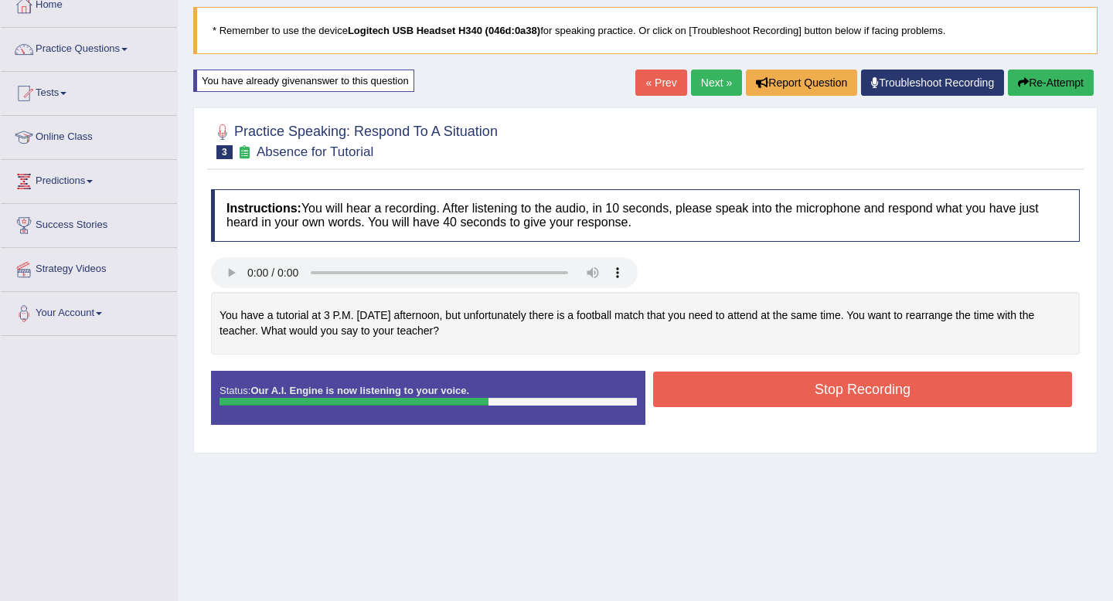
click at [882, 392] on button "Stop Recording" at bounding box center [862, 390] width 419 height 36
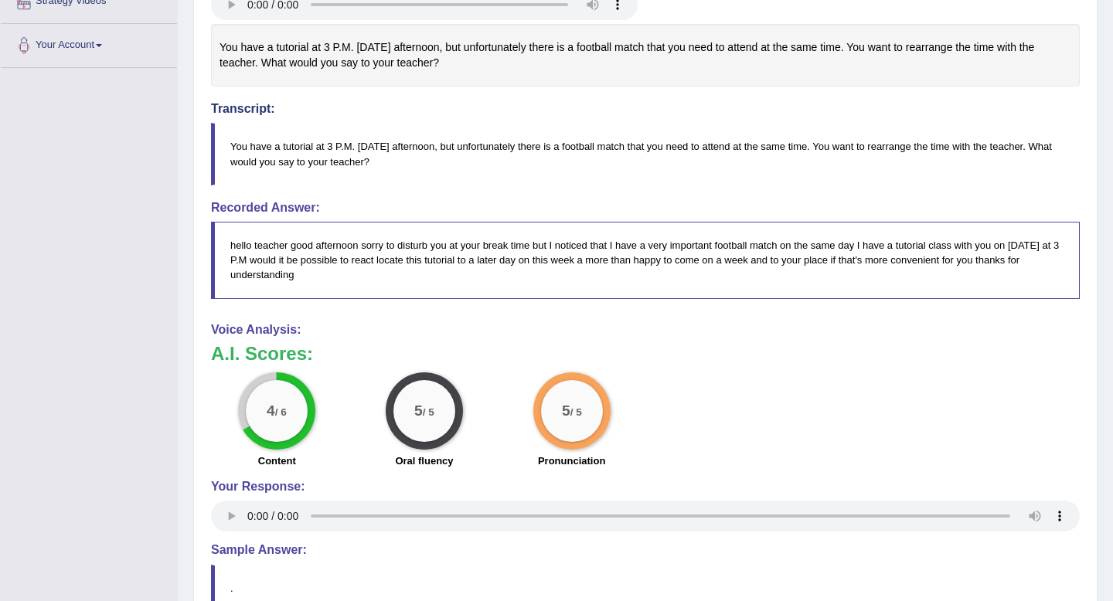
scroll to position [0, 0]
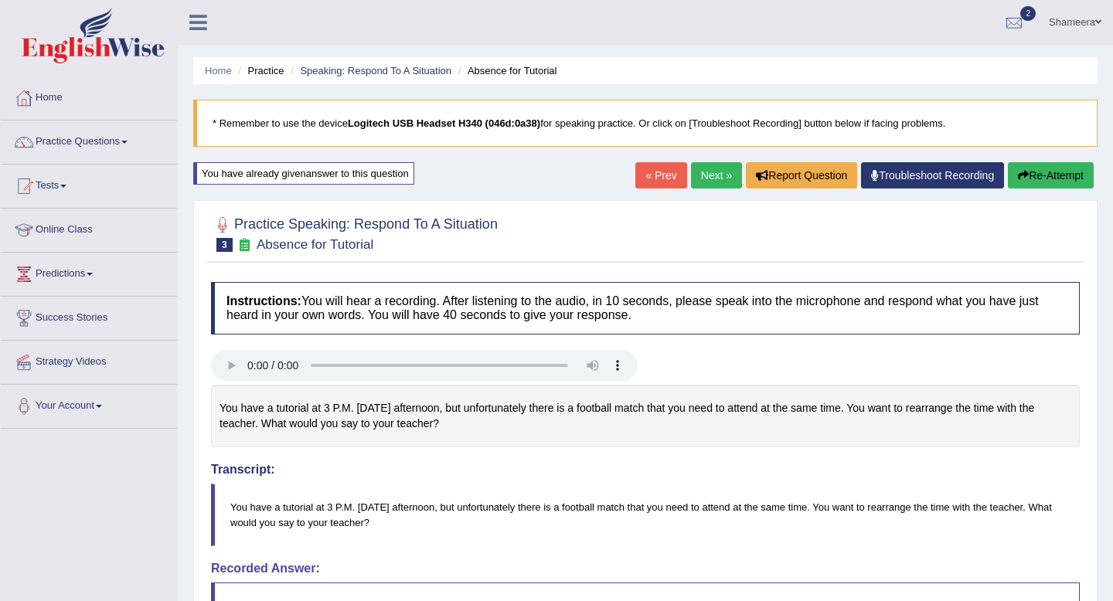
click at [1053, 172] on button "Re-Attempt" at bounding box center [1051, 175] width 86 height 26
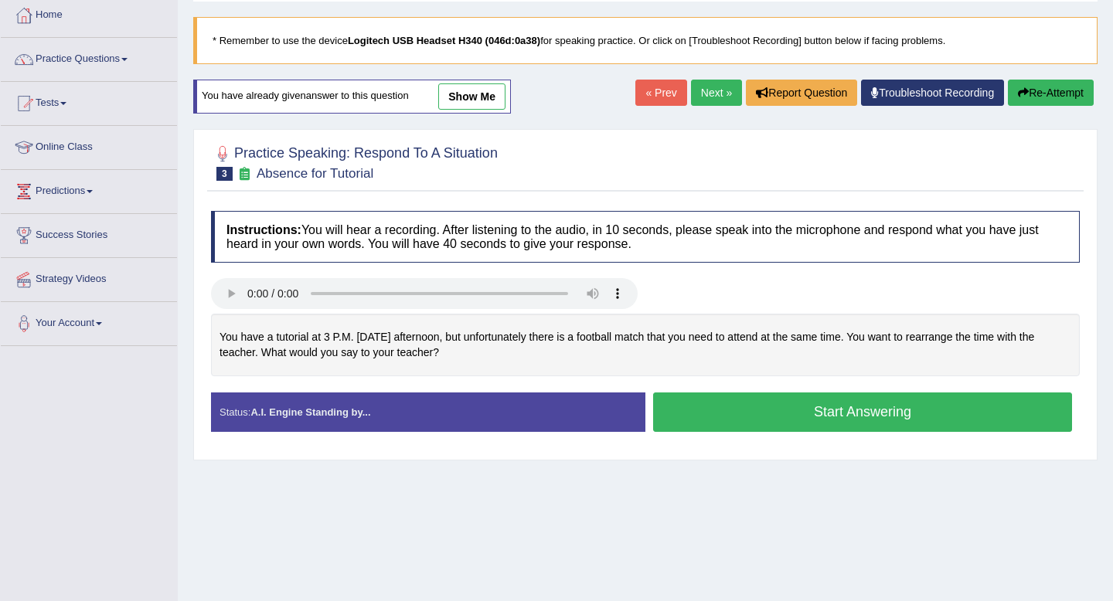
scroll to position [89, 0]
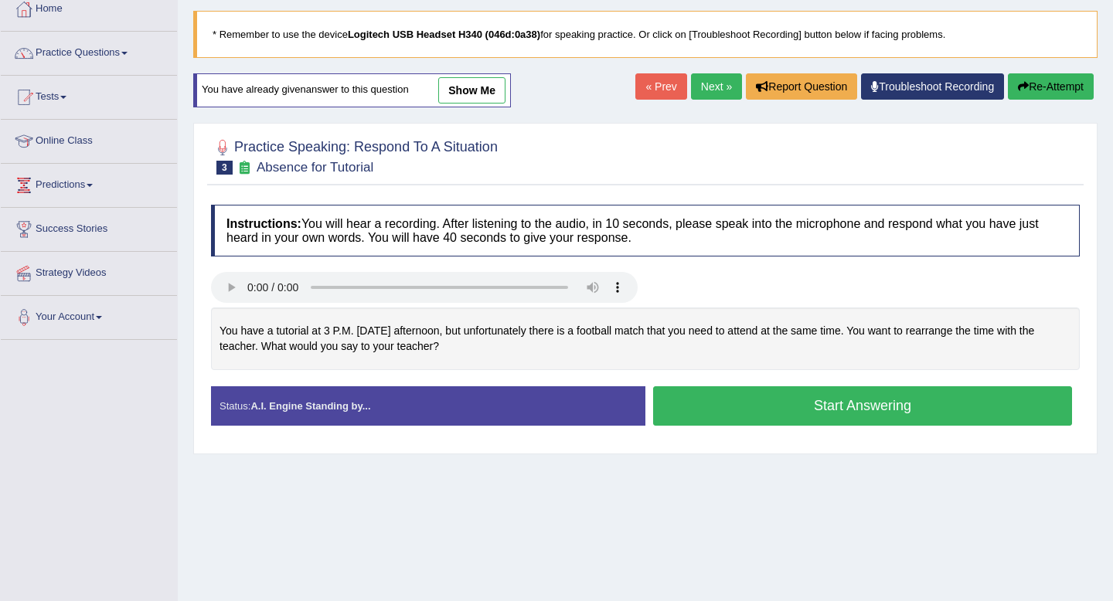
click at [876, 415] on button "Start Answering" at bounding box center [862, 405] width 419 height 39
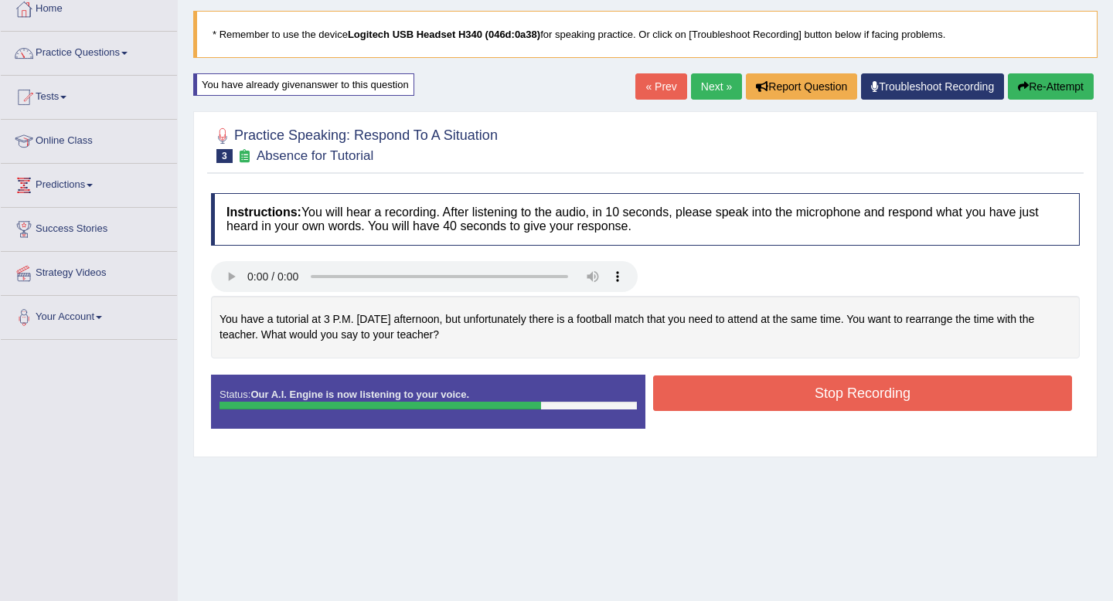
click at [871, 398] on button "Stop Recording" at bounding box center [862, 394] width 419 height 36
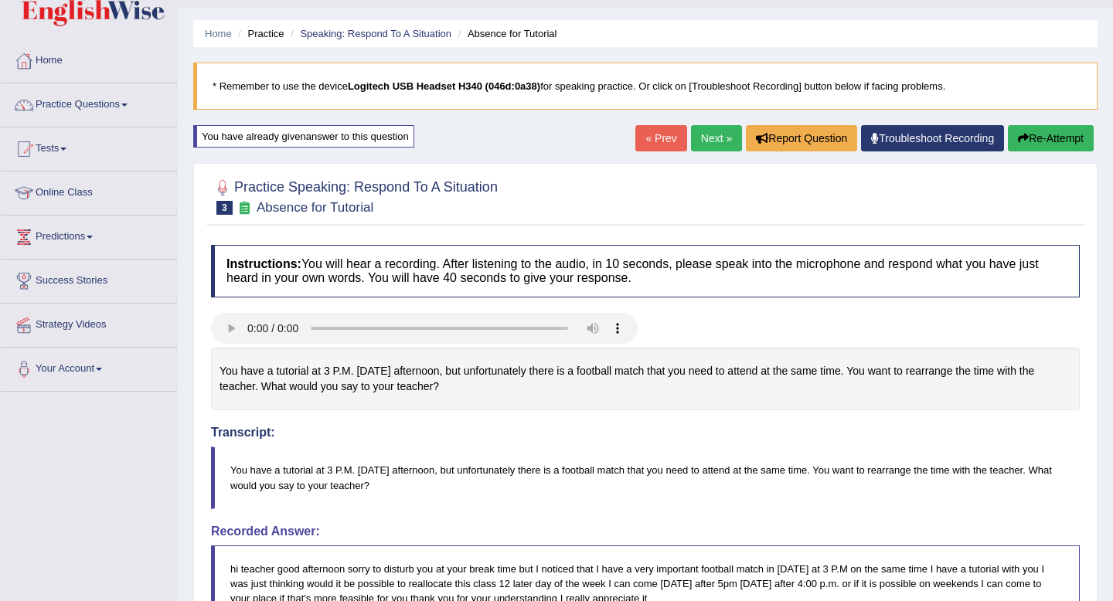
scroll to position [0, 0]
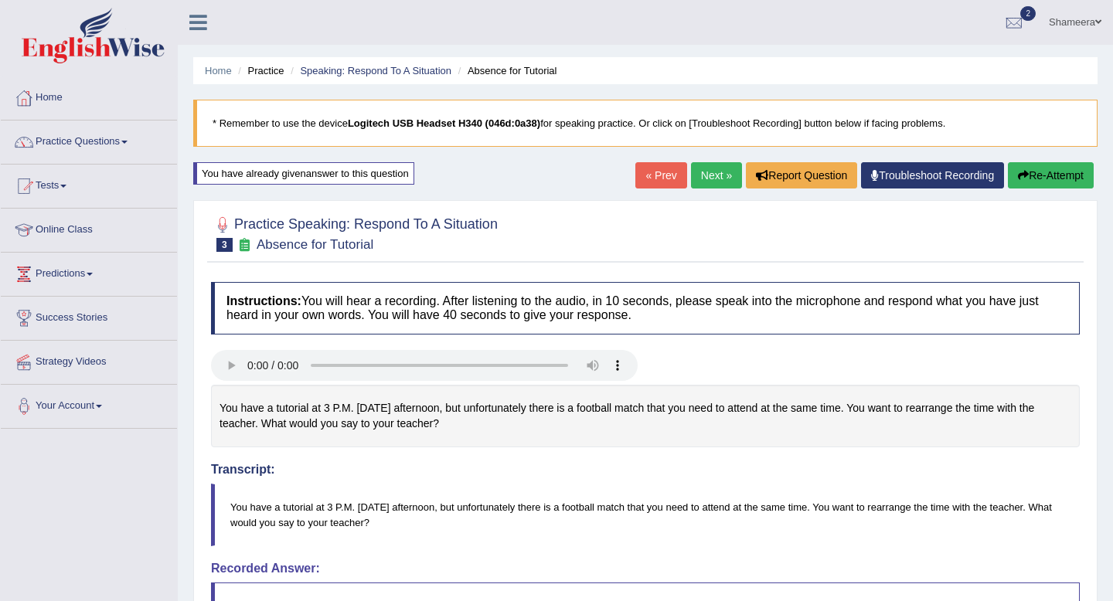
click at [703, 180] on link "Next »" at bounding box center [716, 175] width 51 height 26
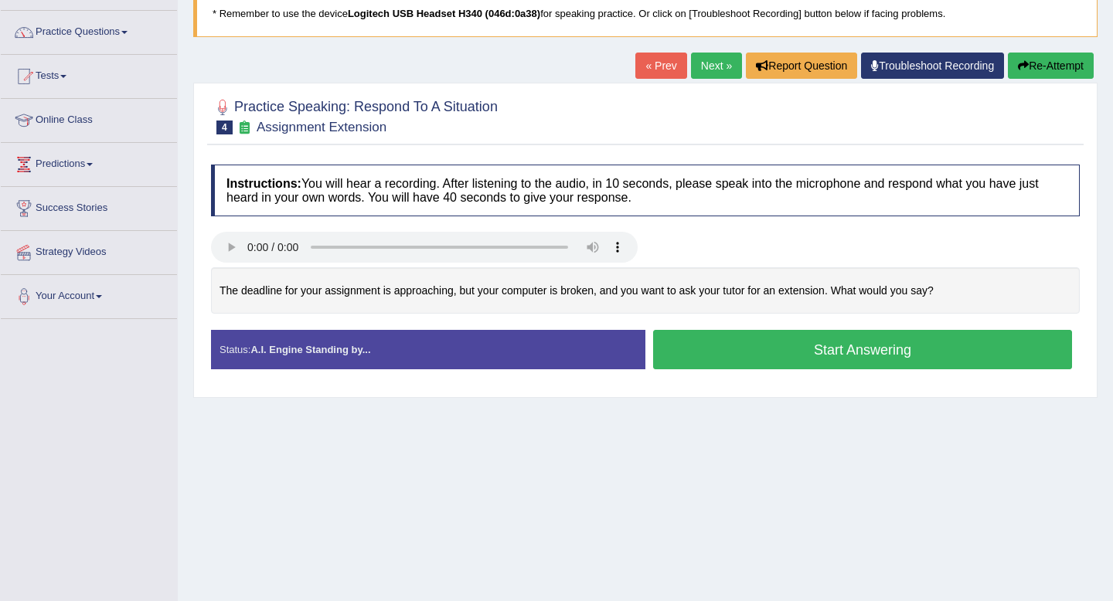
click at [778, 353] on button "Start Answering" at bounding box center [862, 349] width 419 height 39
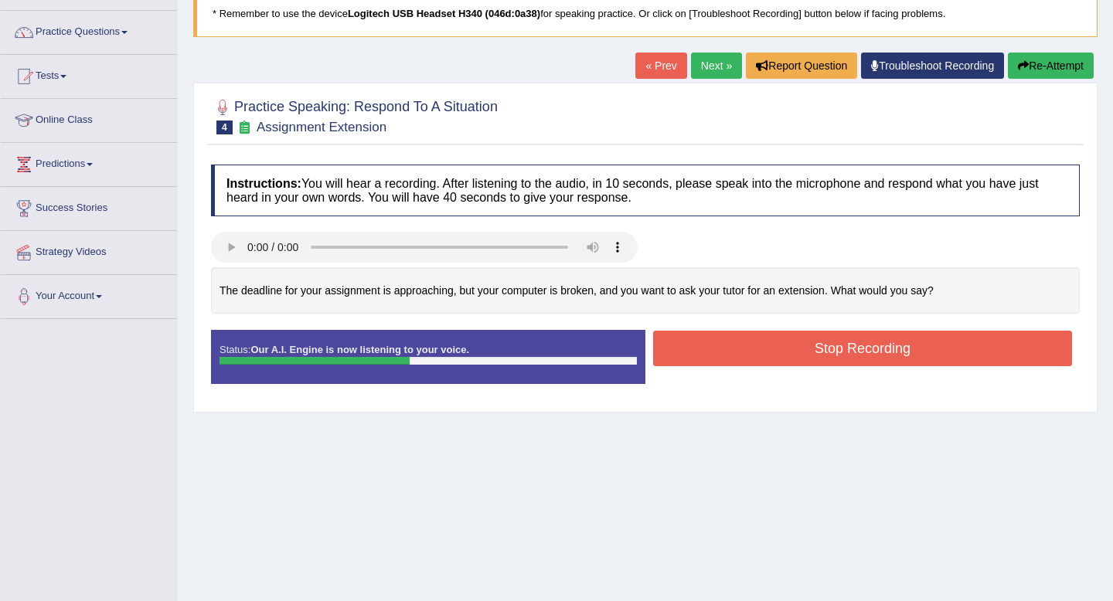
click at [1058, 80] on div "« Prev Next » Report Question Troubleshoot Recording Re-Attempt" at bounding box center [866, 68] width 462 height 30
click at [1042, 60] on button "Re-Attempt" at bounding box center [1051, 66] width 86 height 26
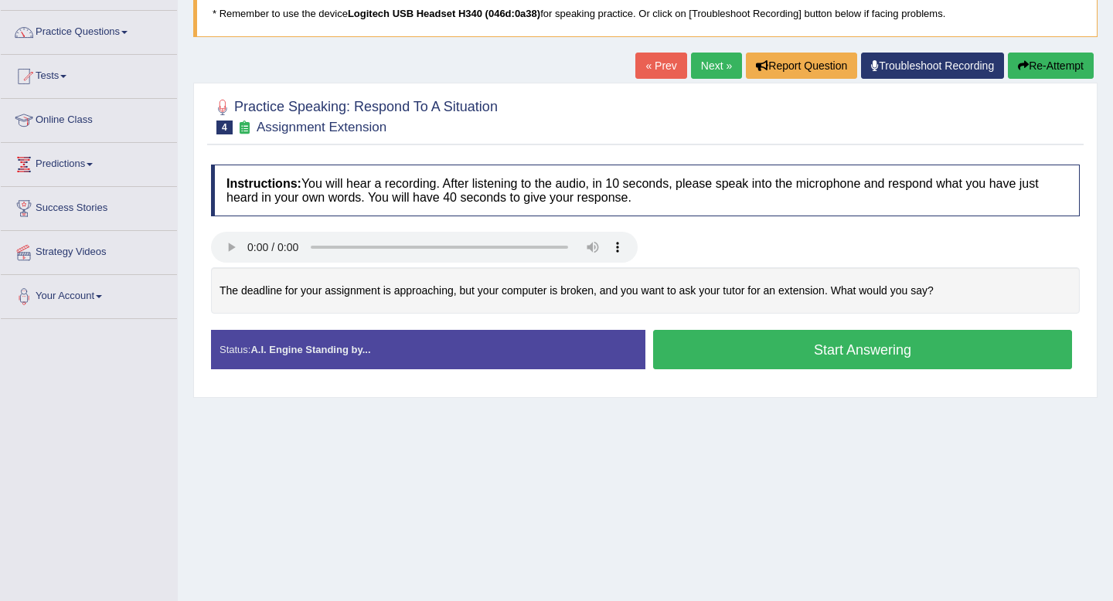
click at [815, 341] on button "Start Answering" at bounding box center [862, 349] width 419 height 39
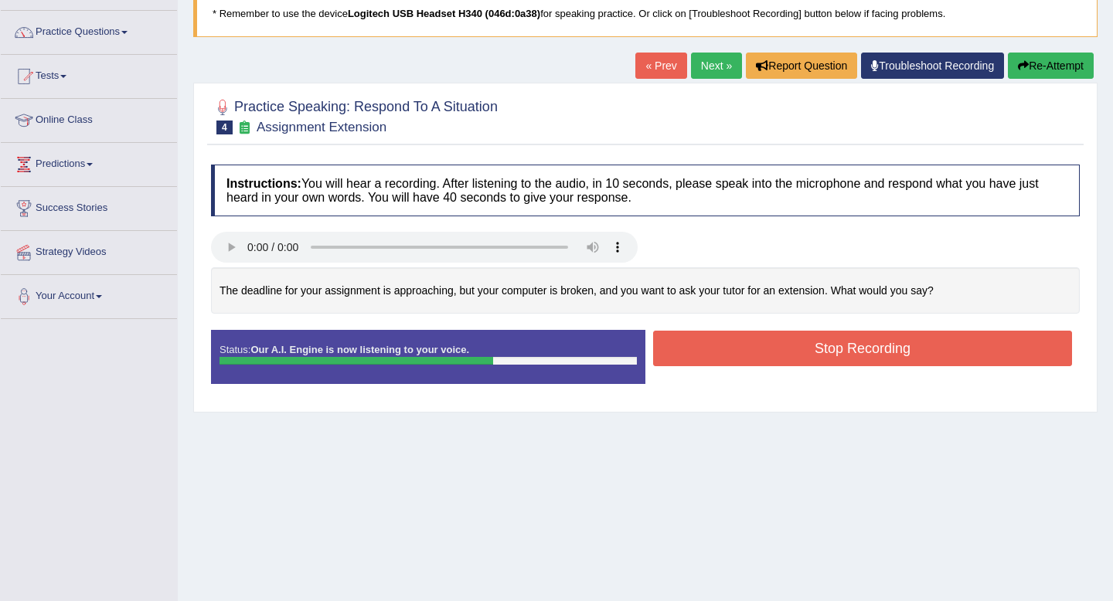
click at [1038, 63] on button "Re-Attempt" at bounding box center [1051, 66] width 86 height 26
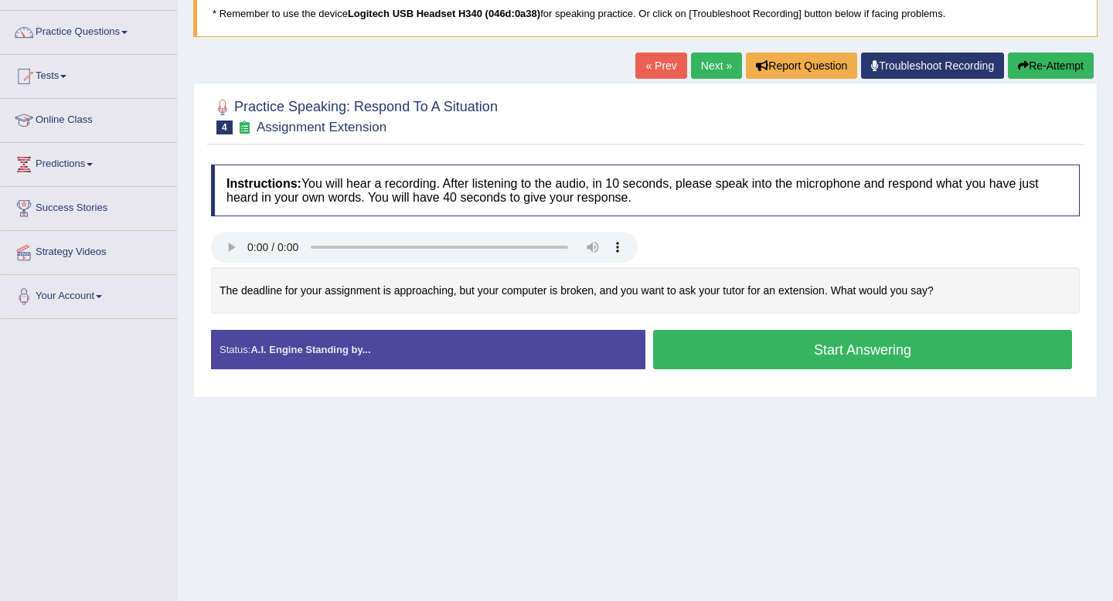
click at [798, 337] on button "Start Answering" at bounding box center [862, 349] width 419 height 39
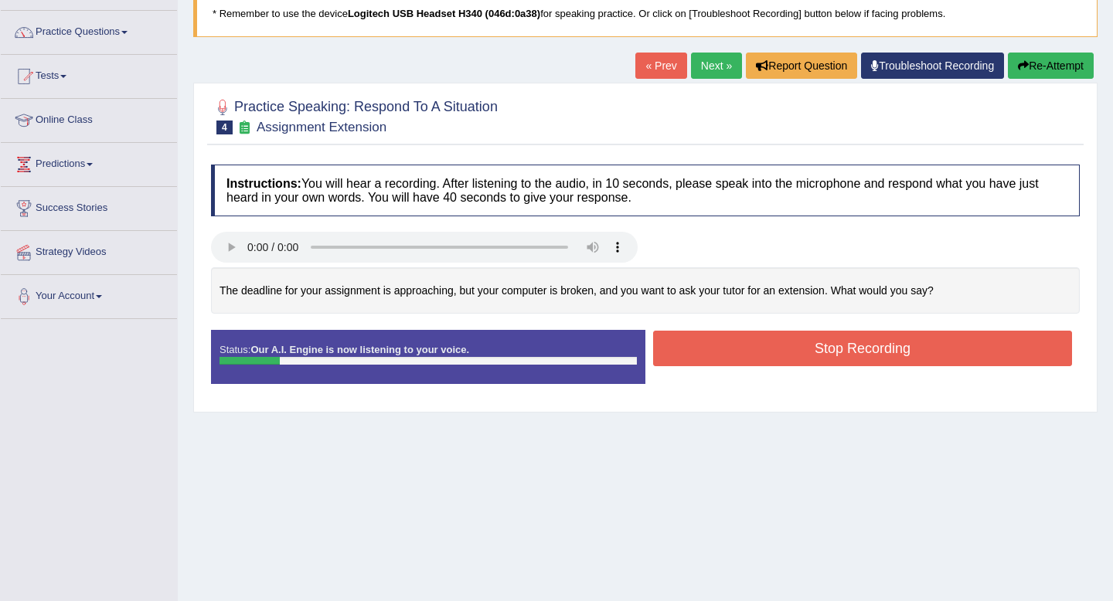
click at [1043, 78] on button "Re-Attempt" at bounding box center [1051, 66] width 86 height 26
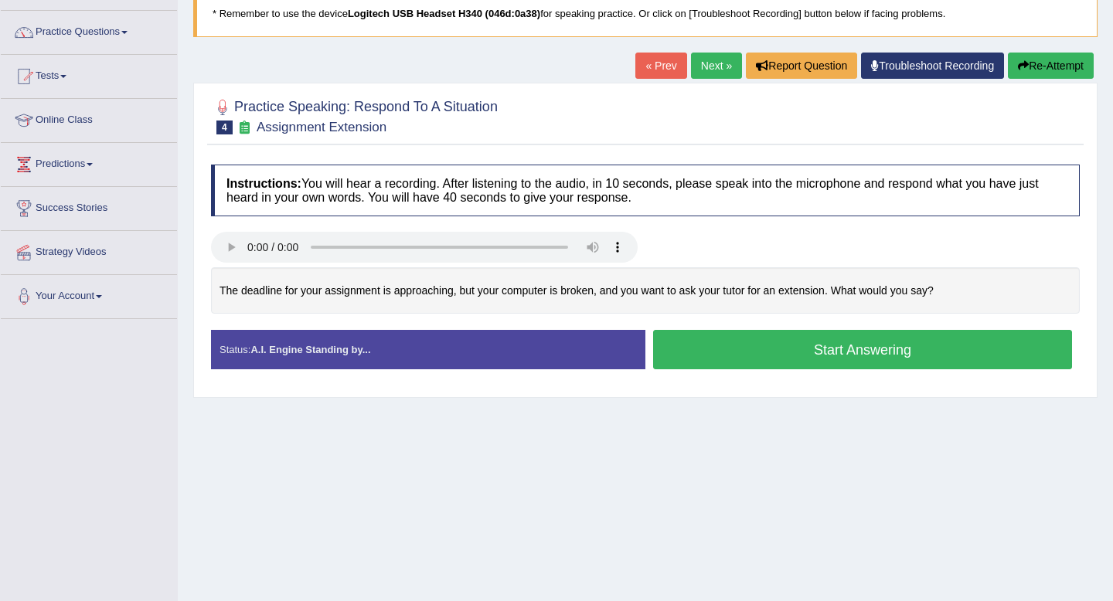
click at [805, 354] on button "Start Answering" at bounding box center [862, 349] width 419 height 39
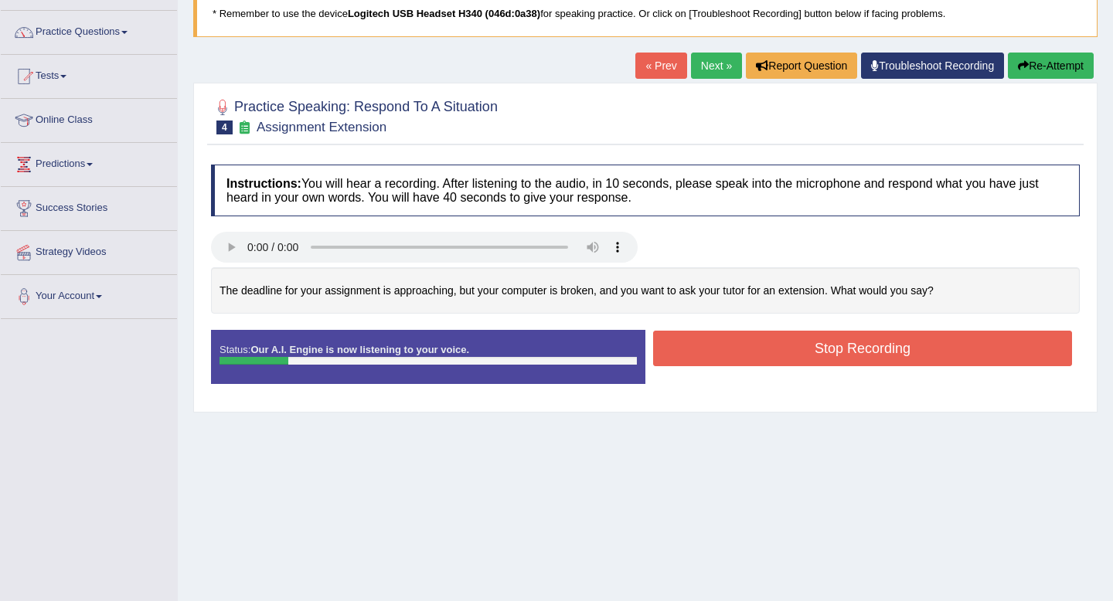
click at [1074, 77] on button "Re-Attempt" at bounding box center [1051, 66] width 86 height 26
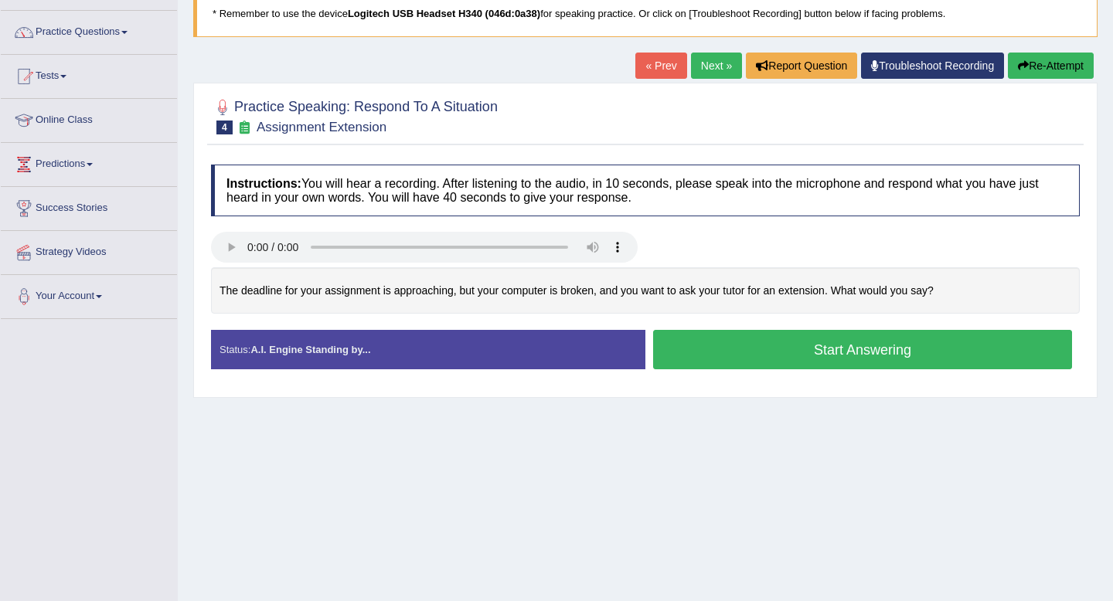
click at [784, 346] on button "Start Answering" at bounding box center [862, 349] width 419 height 39
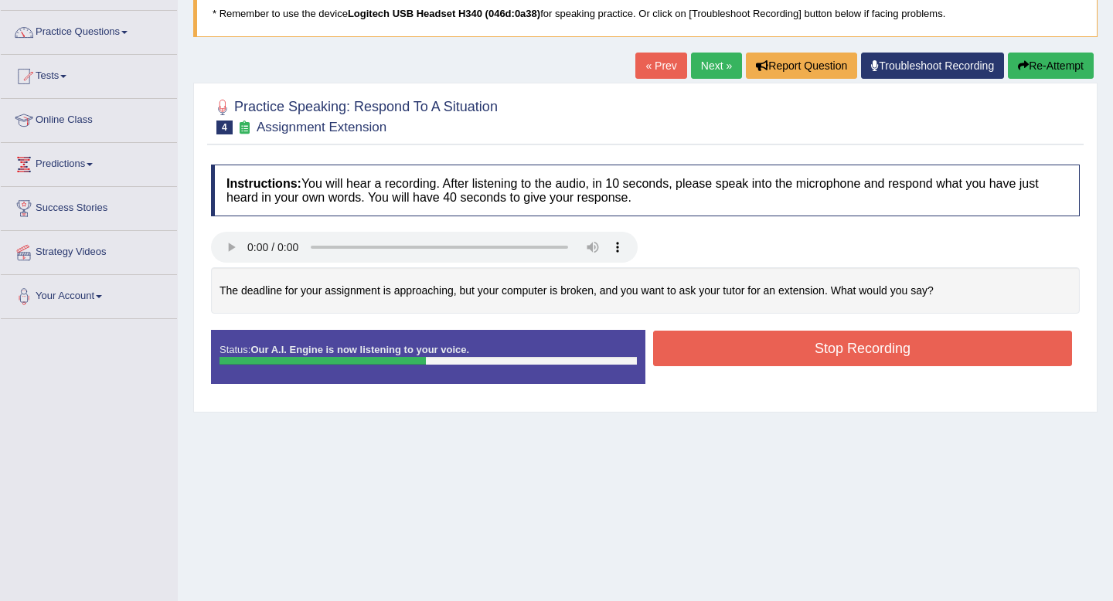
click at [1038, 72] on button "Re-Attempt" at bounding box center [1051, 66] width 86 height 26
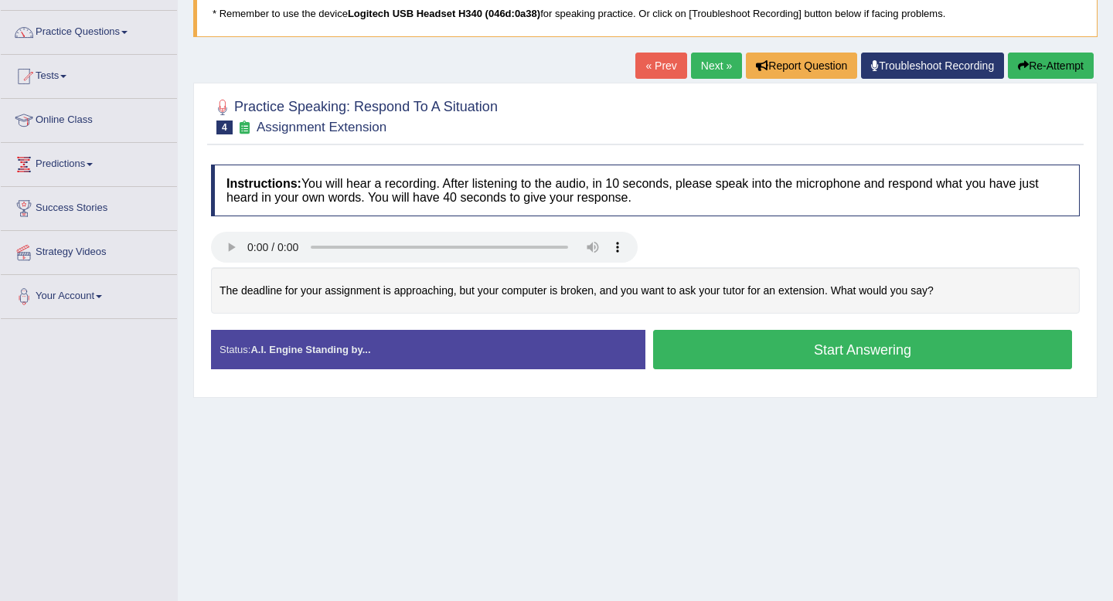
click at [839, 353] on button "Start Answering" at bounding box center [862, 349] width 419 height 39
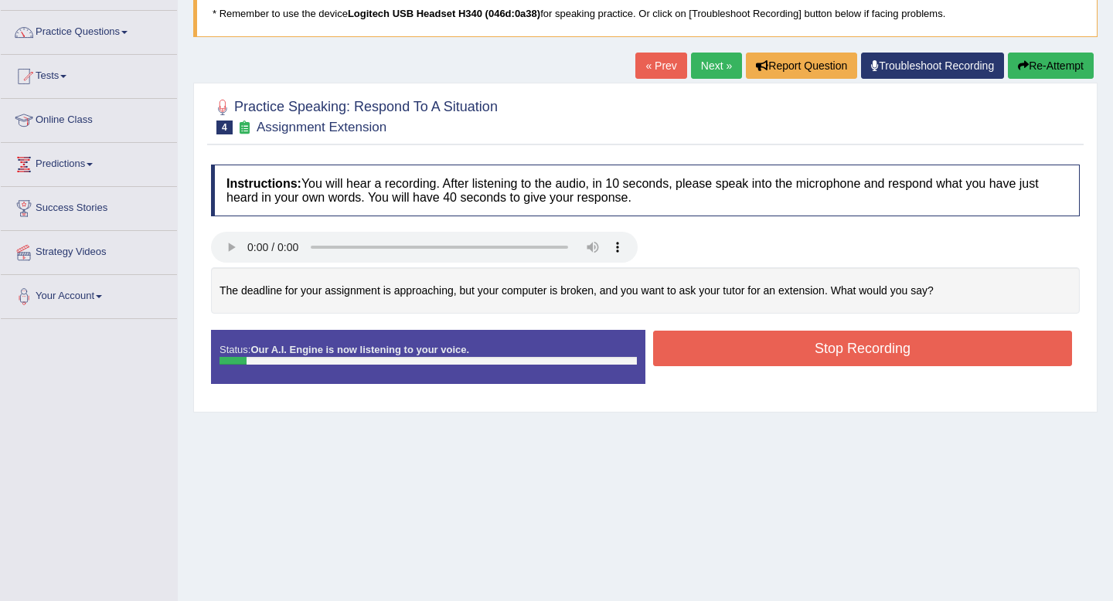
click at [1052, 67] on button "Re-Attempt" at bounding box center [1051, 66] width 86 height 26
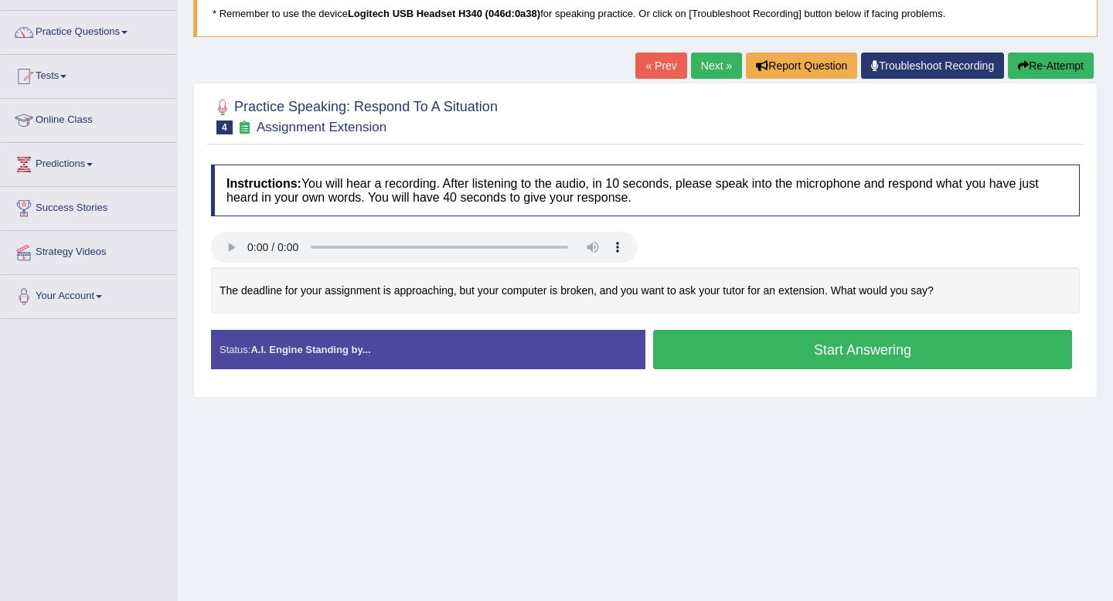
click at [842, 350] on button "Start Answering" at bounding box center [862, 349] width 419 height 39
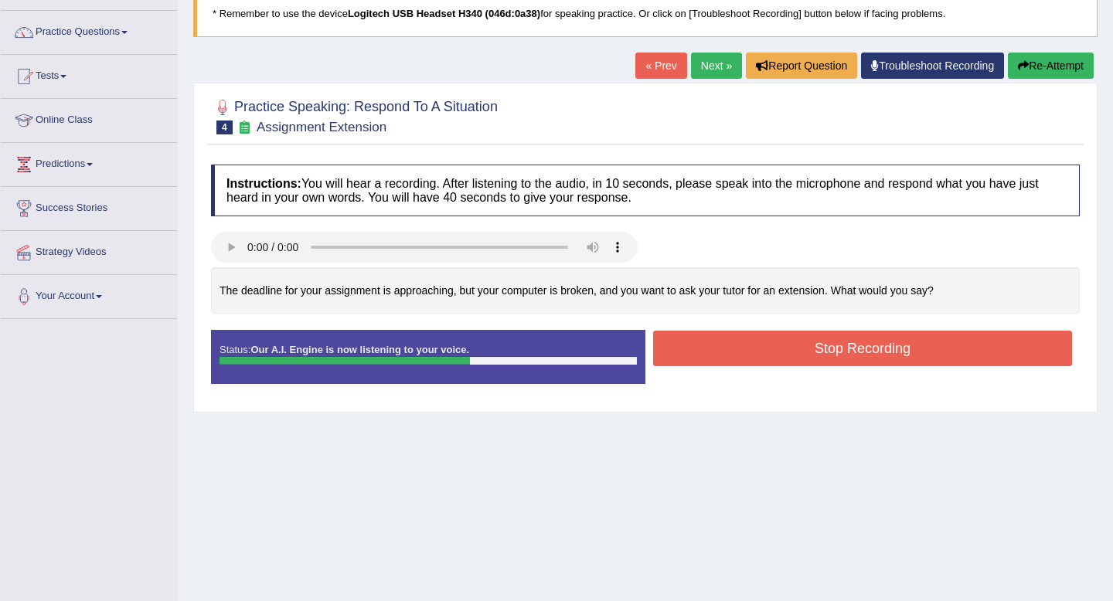
click at [842, 350] on button "Stop Recording" at bounding box center [862, 349] width 419 height 36
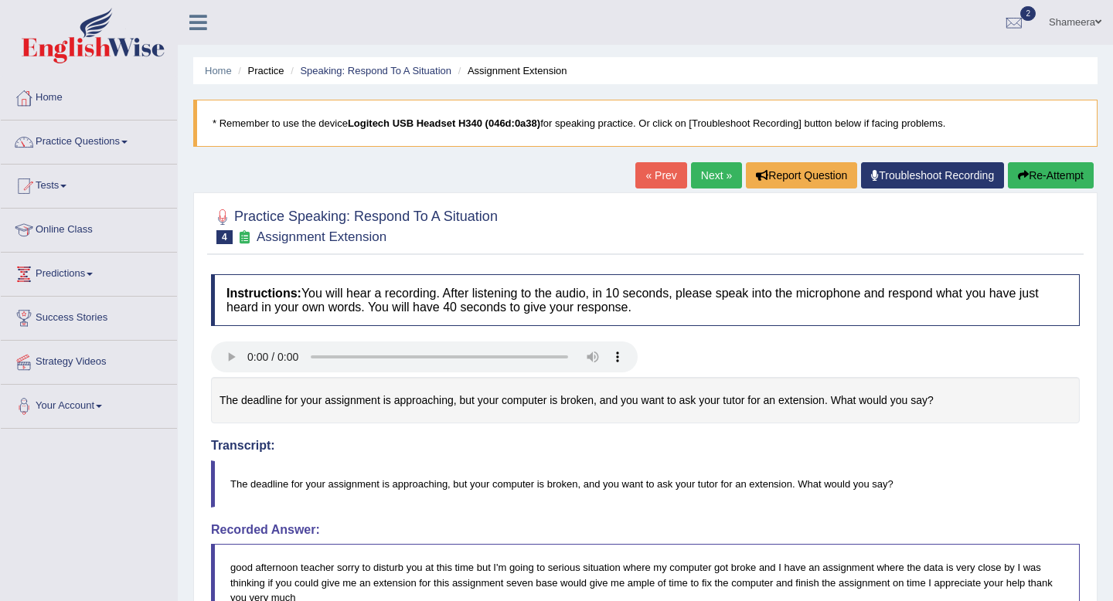
click at [1022, 180] on icon "button" at bounding box center [1023, 175] width 11 height 11
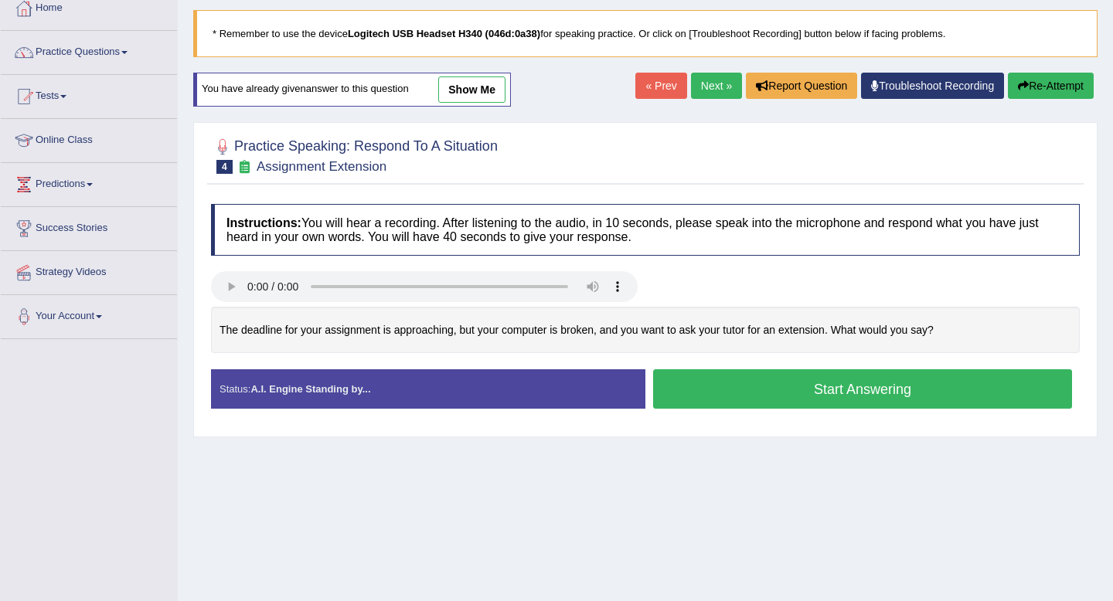
scroll to position [91, 0]
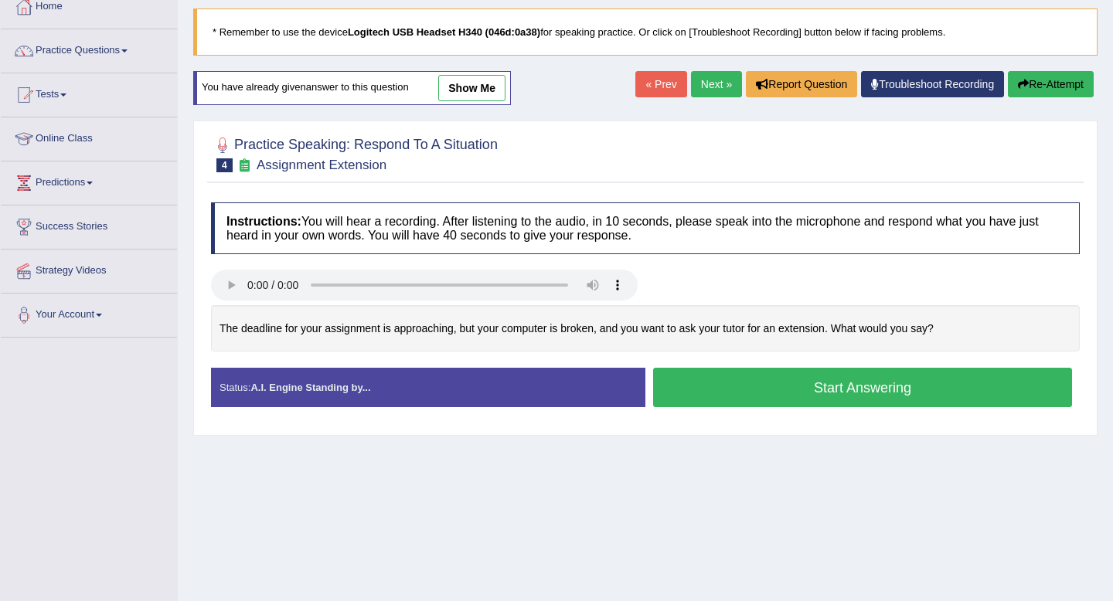
click at [862, 397] on button "Start Answering" at bounding box center [862, 387] width 419 height 39
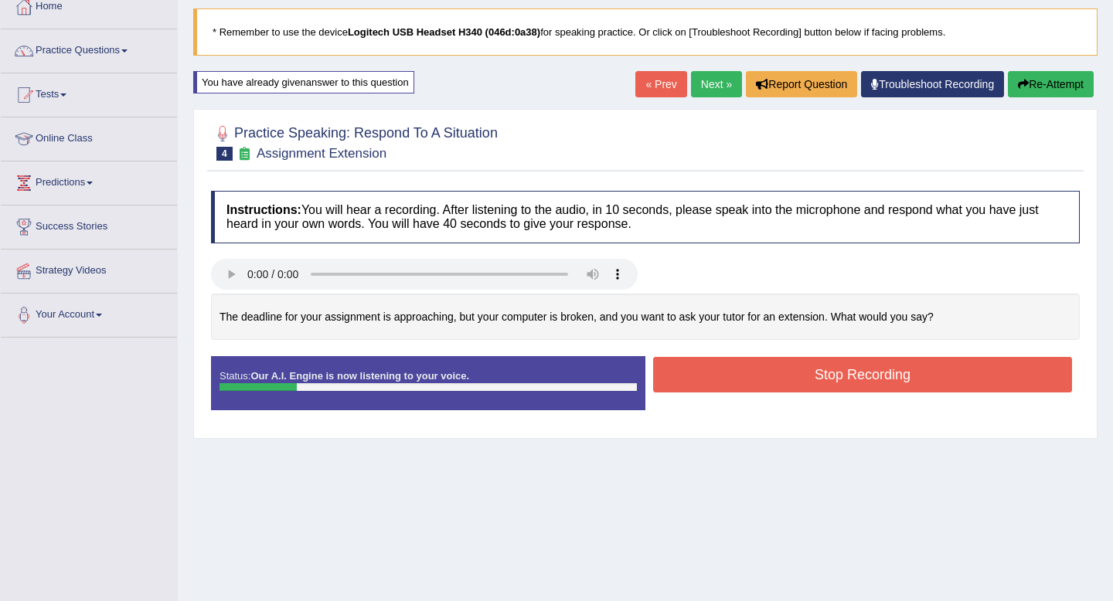
click at [1062, 75] on button "Re-Attempt" at bounding box center [1051, 84] width 86 height 26
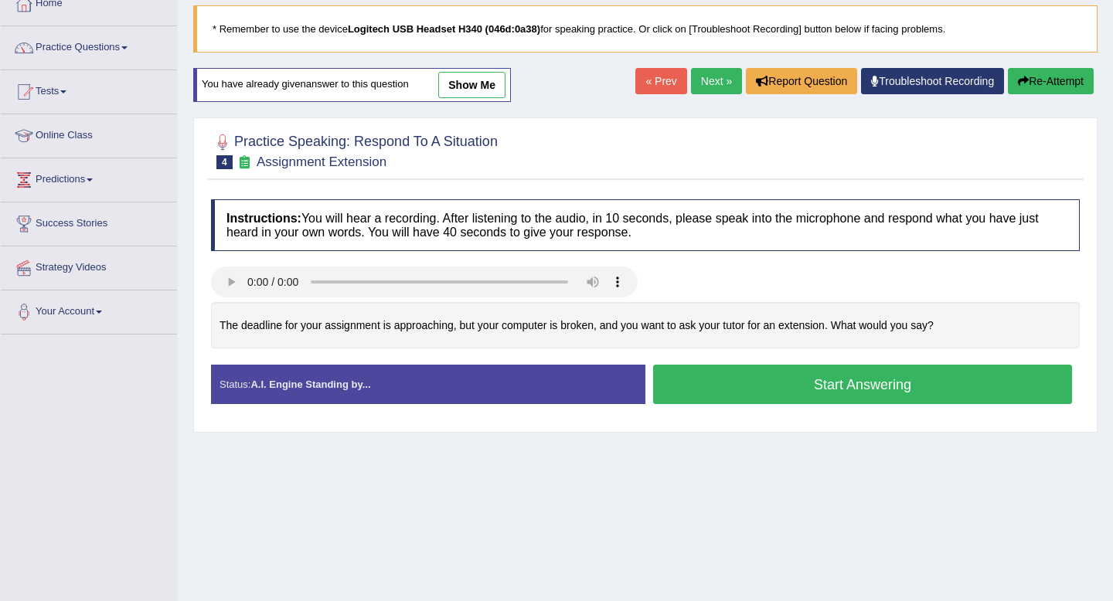
scroll to position [91, 0]
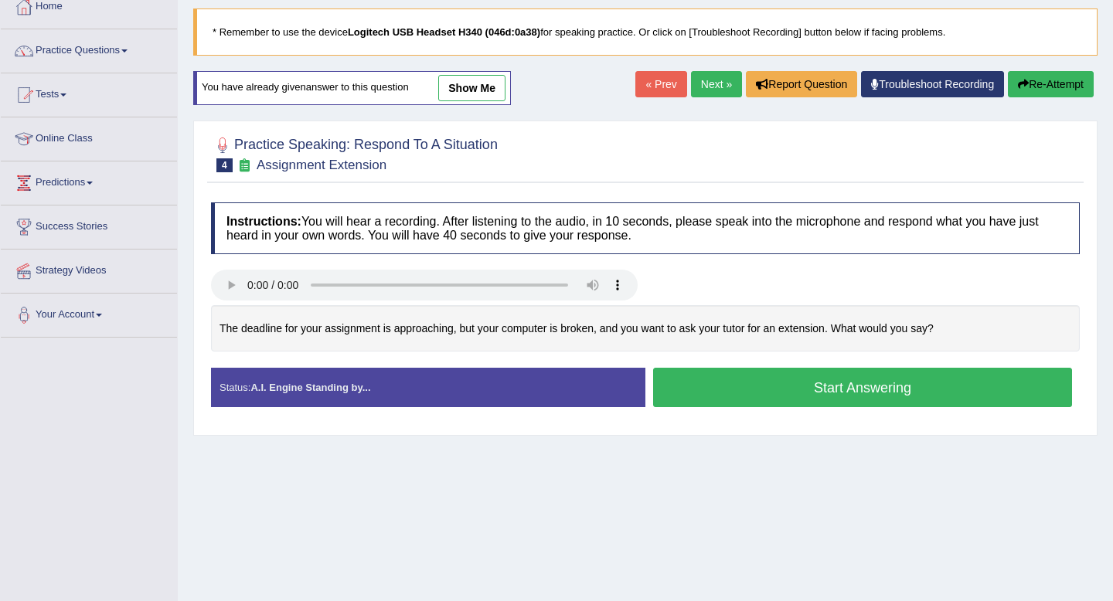
click at [862, 390] on button "Start Answering" at bounding box center [862, 387] width 419 height 39
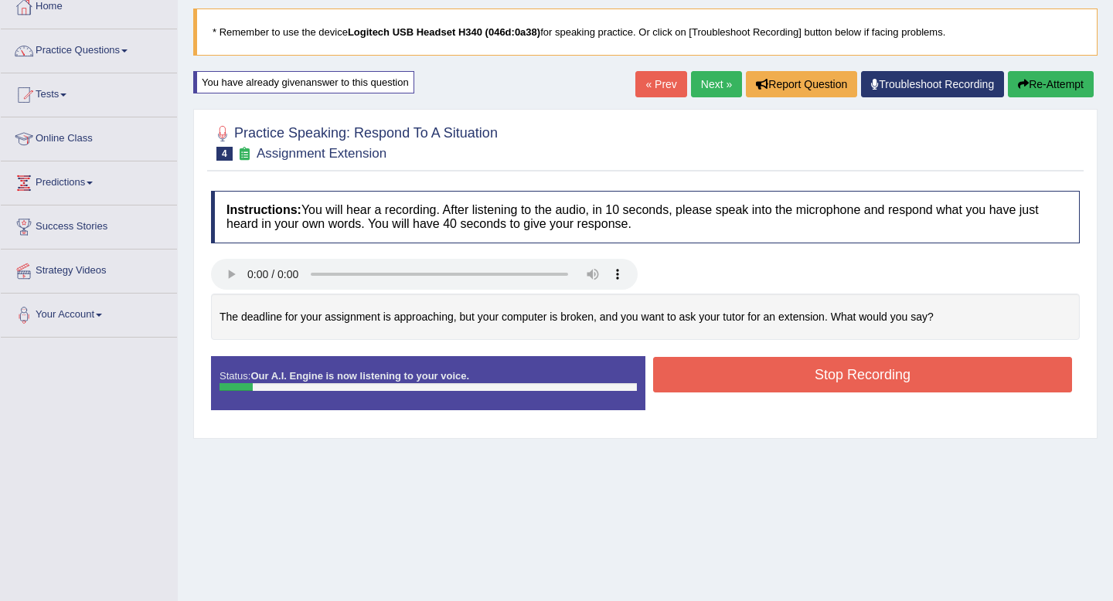
click at [1061, 79] on button "Re-Attempt" at bounding box center [1051, 84] width 86 height 26
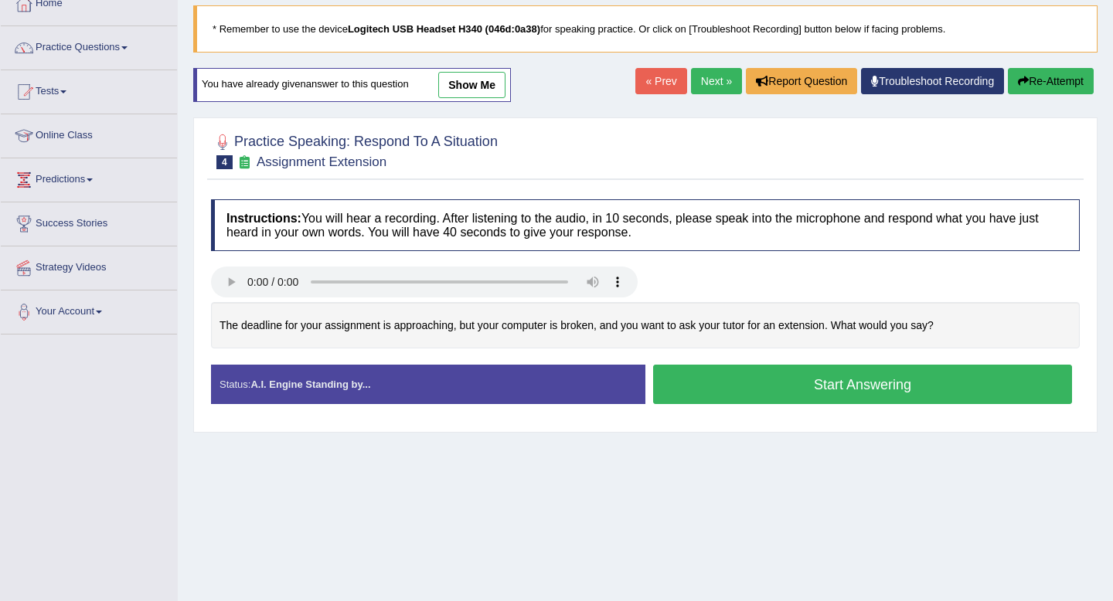
click at [865, 379] on button "Start Answering" at bounding box center [862, 384] width 419 height 39
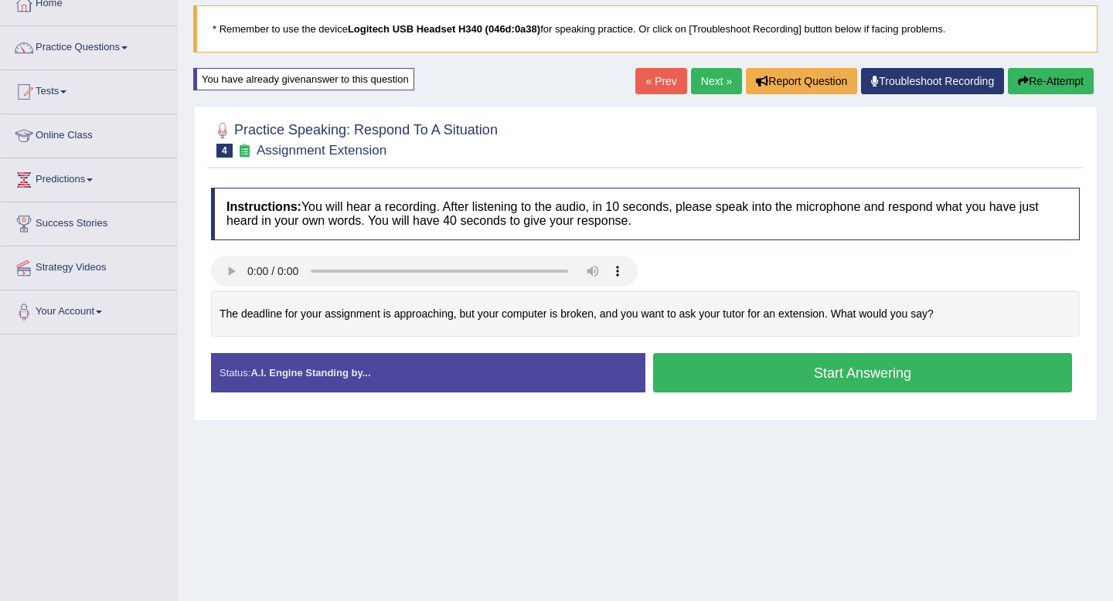
scroll to position [91, 0]
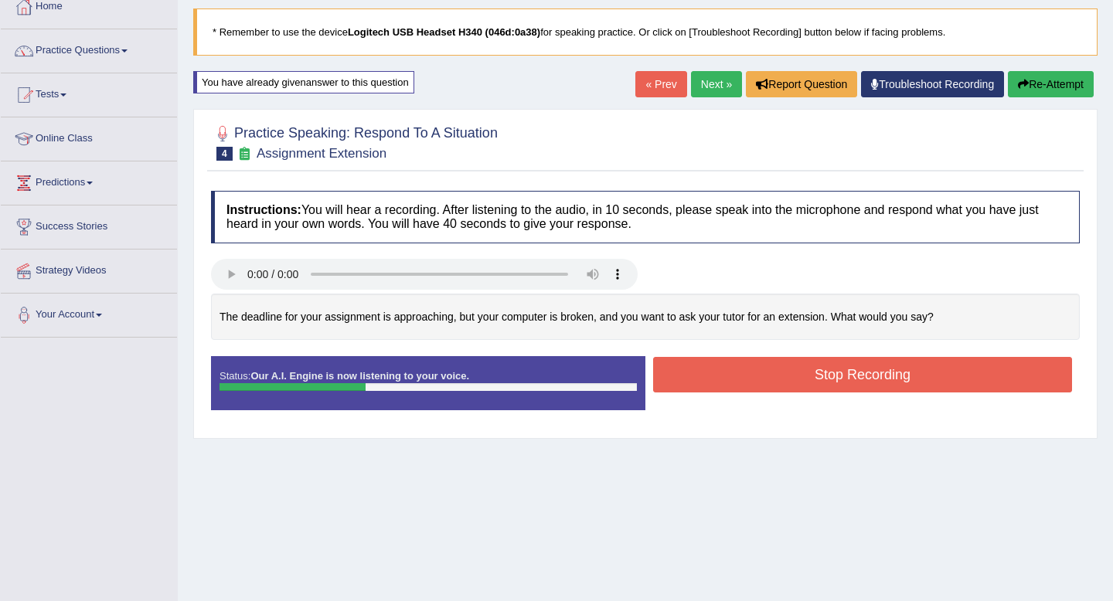
click at [1043, 80] on button "Re-Attempt" at bounding box center [1051, 84] width 86 height 26
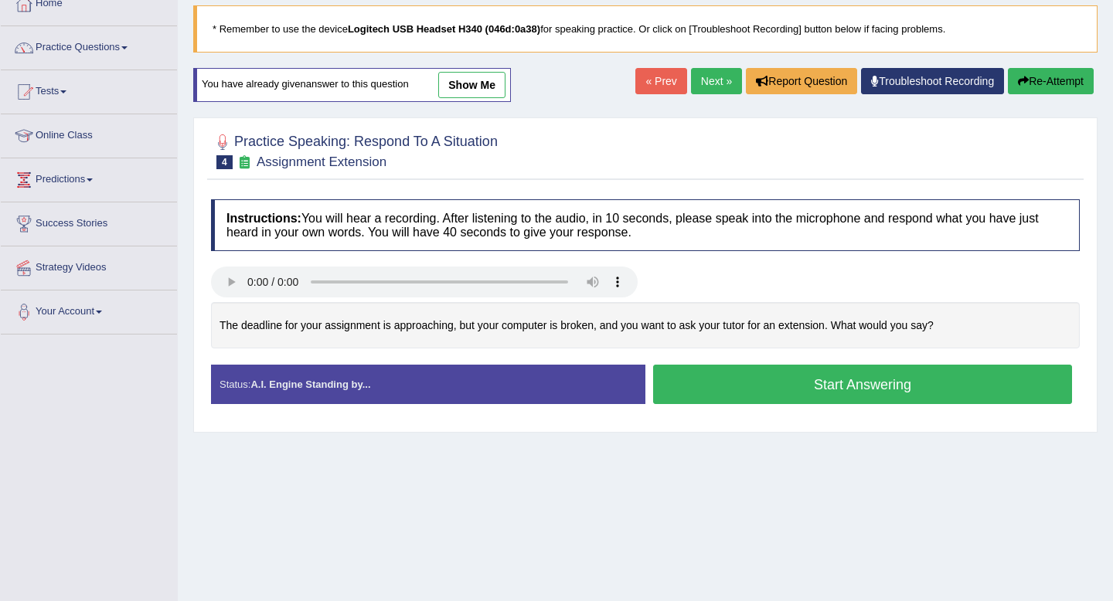
scroll to position [91, 0]
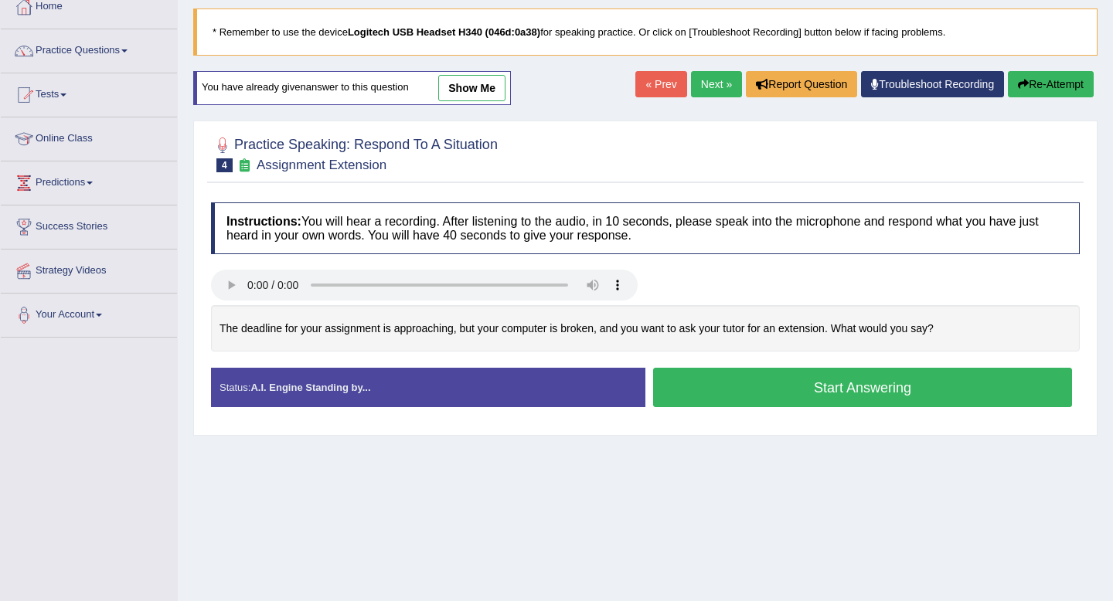
click at [846, 381] on button "Start Answering" at bounding box center [862, 387] width 419 height 39
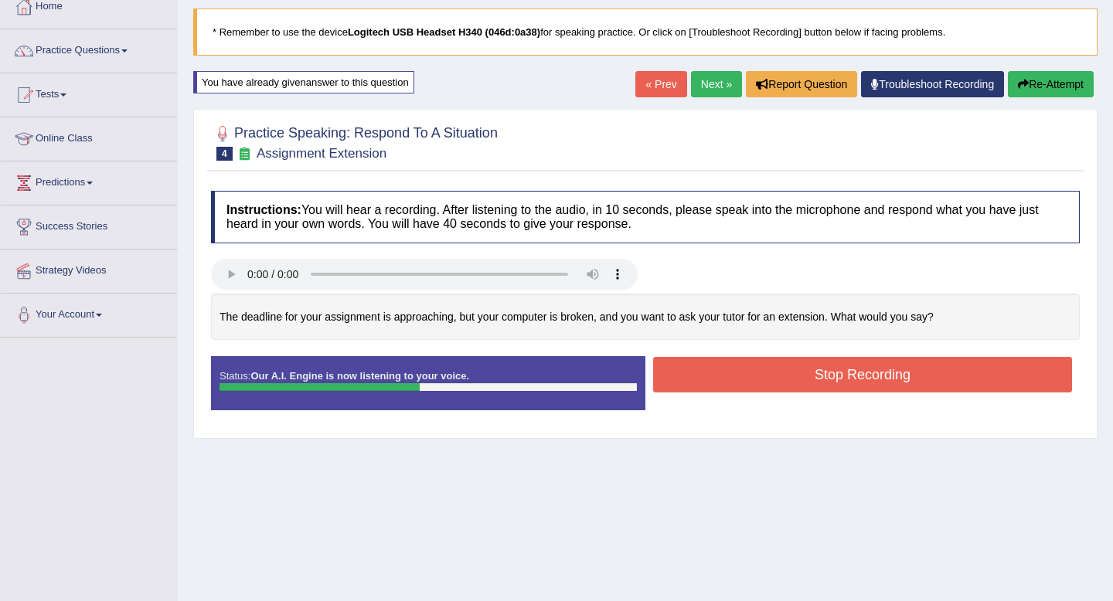
click at [1040, 87] on button "Re-Attempt" at bounding box center [1051, 84] width 86 height 26
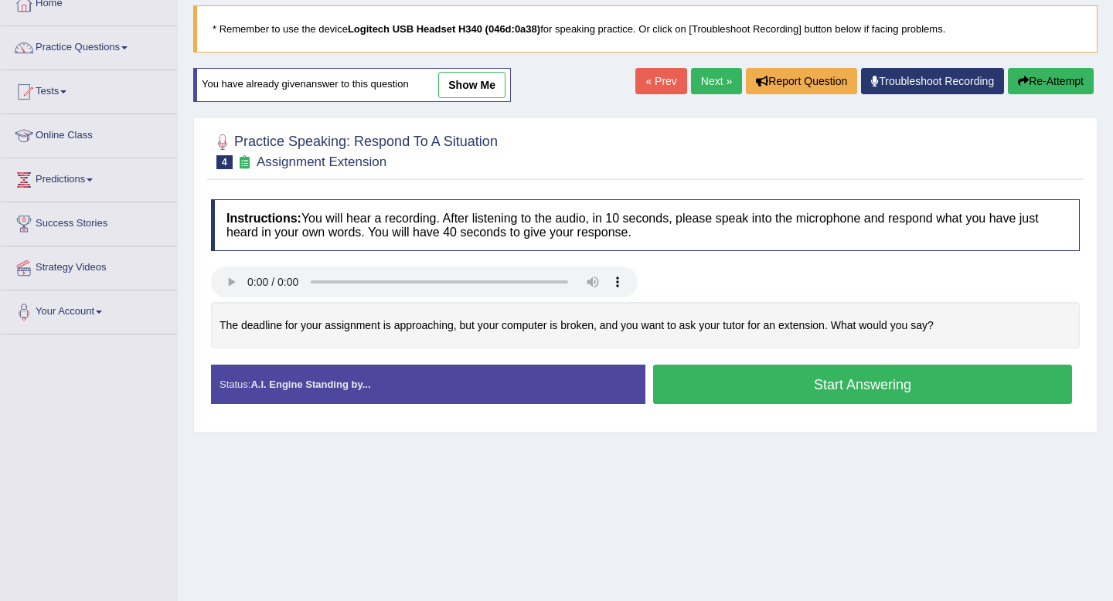
scroll to position [91, 0]
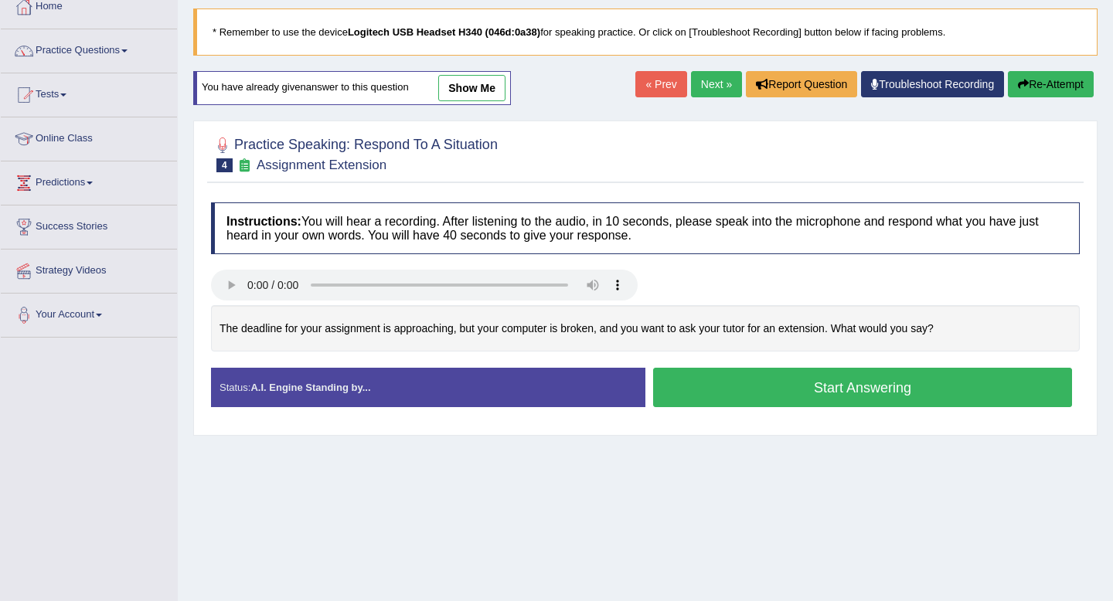
click at [875, 390] on button "Start Answering" at bounding box center [862, 387] width 419 height 39
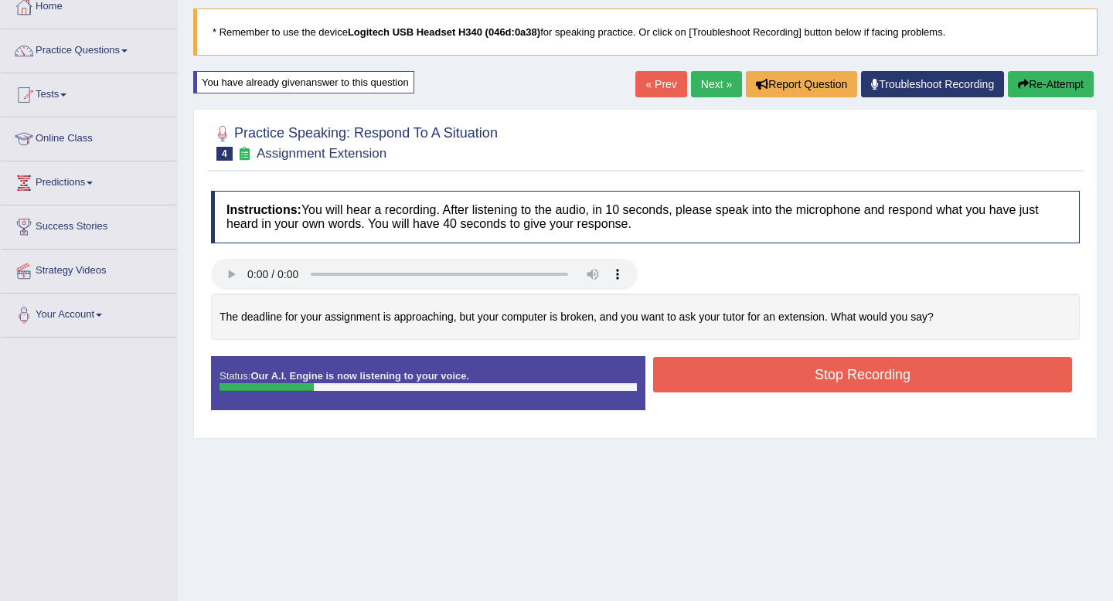
click at [1026, 81] on button "Re-Attempt" at bounding box center [1051, 84] width 86 height 26
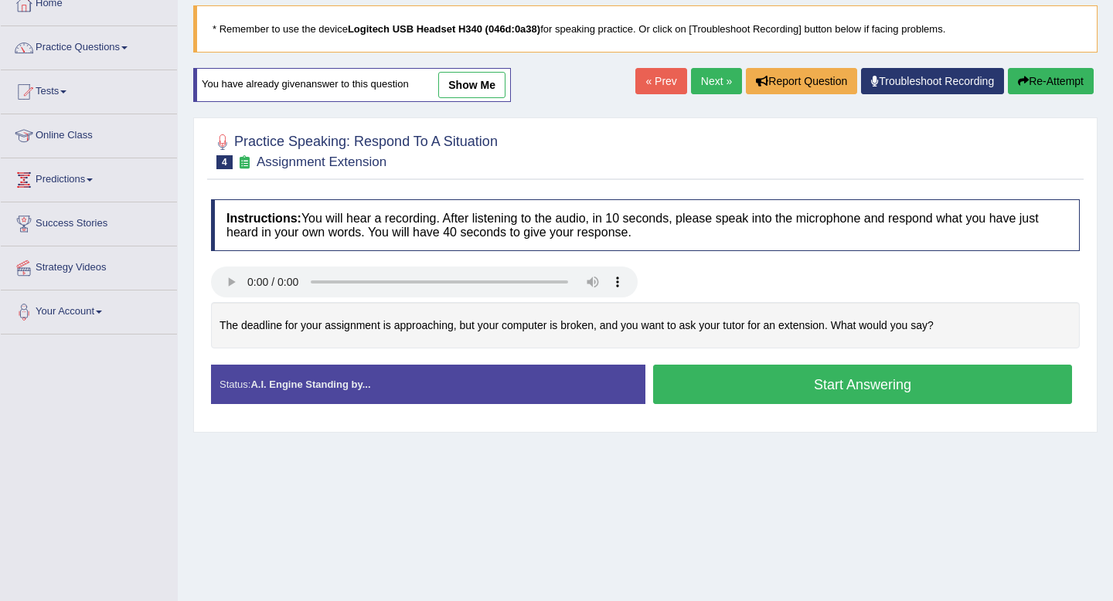
scroll to position [91, 0]
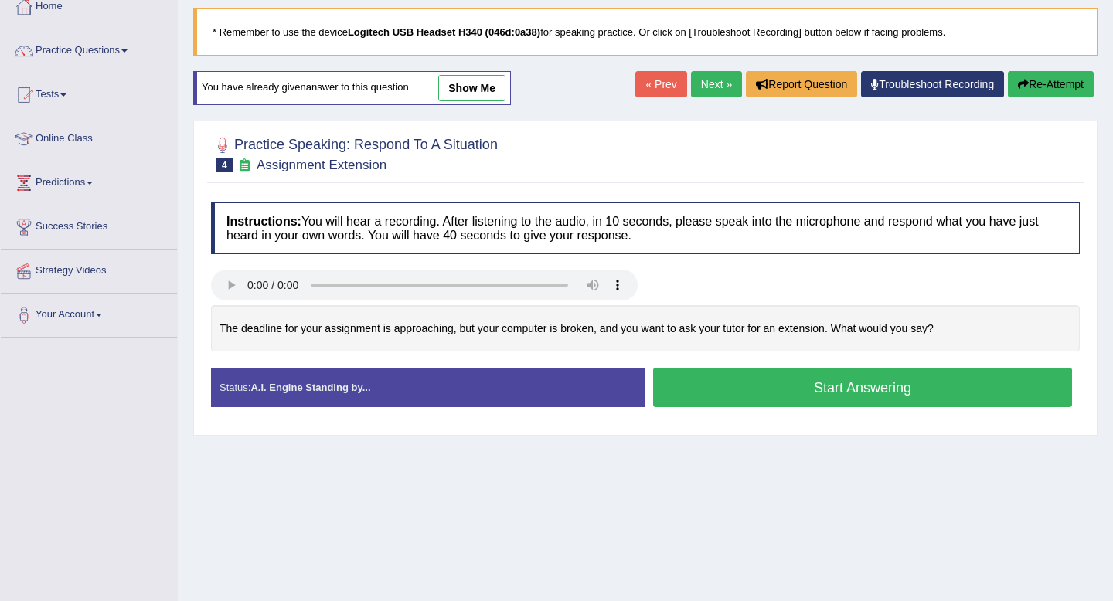
click at [866, 383] on button "Start Answering" at bounding box center [862, 387] width 419 height 39
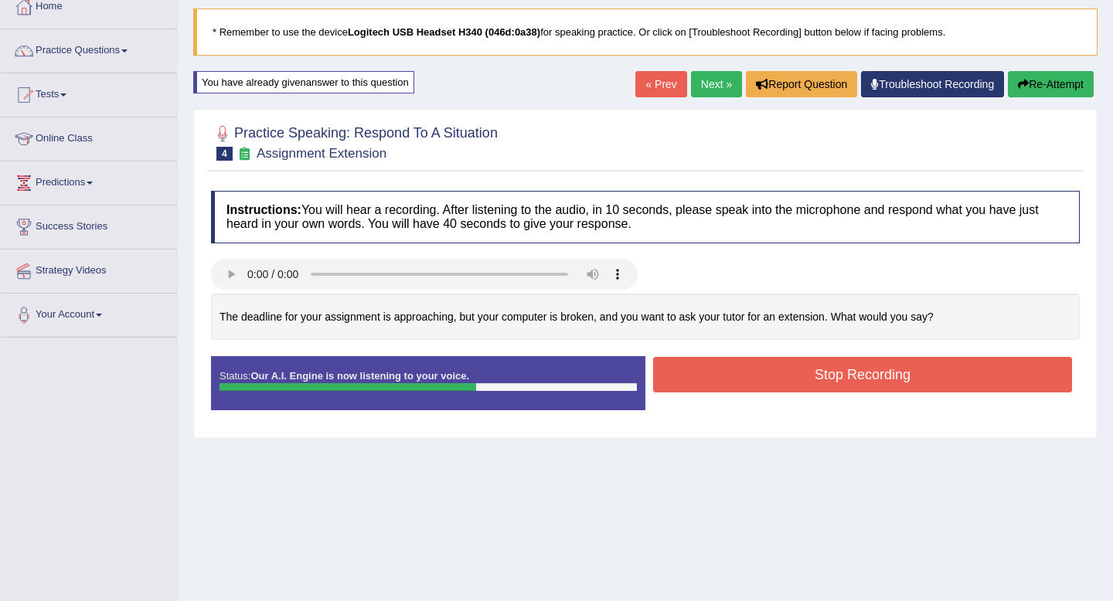
click at [1041, 86] on button "Re-Attempt" at bounding box center [1051, 84] width 86 height 26
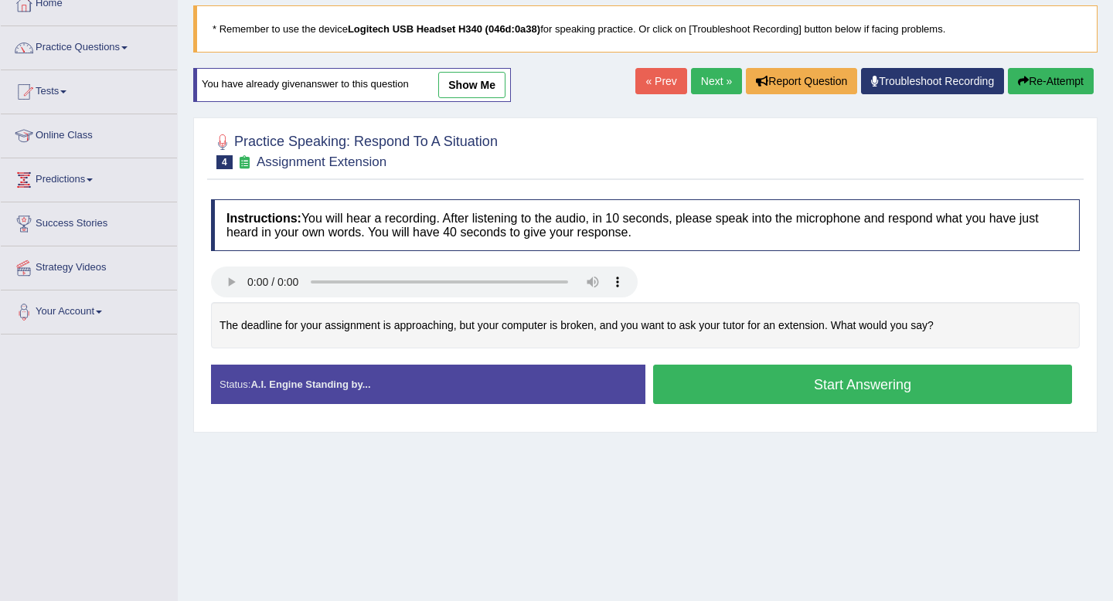
scroll to position [91, 0]
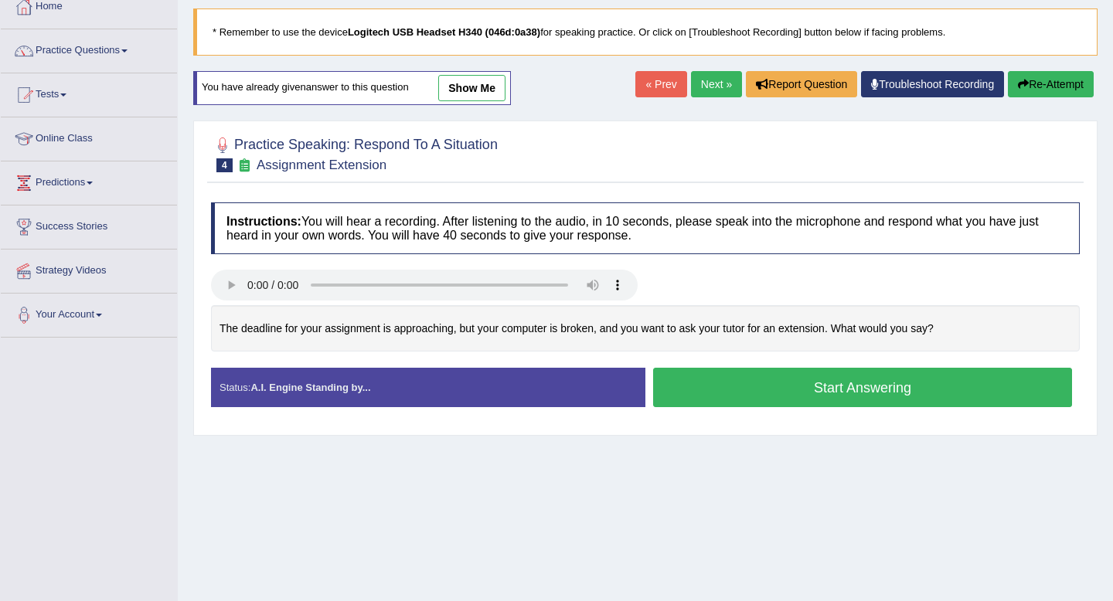
click at [874, 386] on button "Start Answering" at bounding box center [862, 387] width 419 height 39
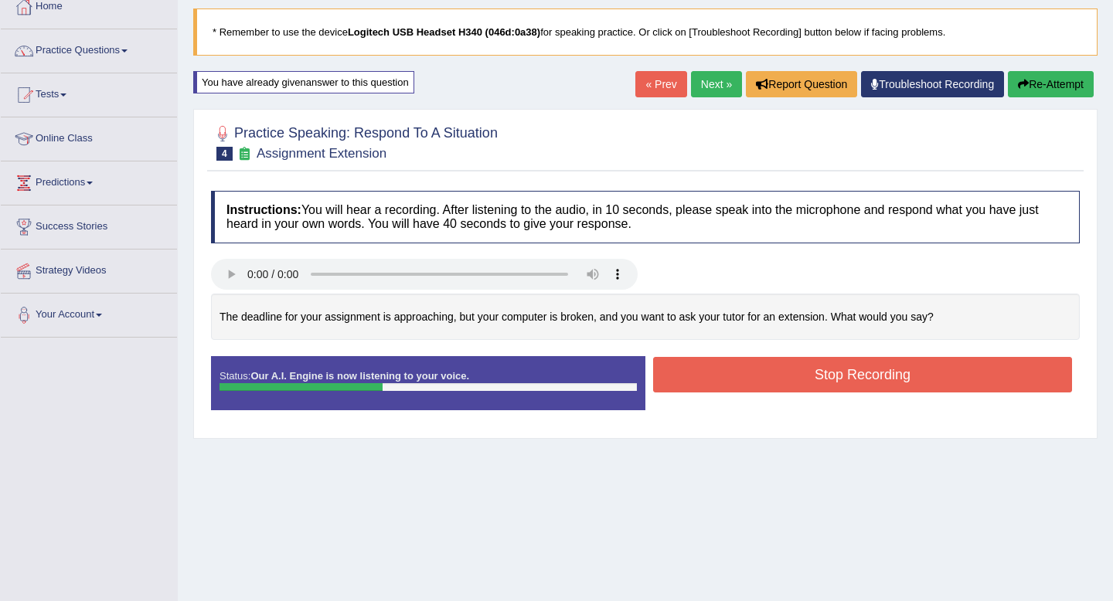
click at [1031, 84] on button "Re-Attempt" at bounding box center [1051, 84] width 86 height 26
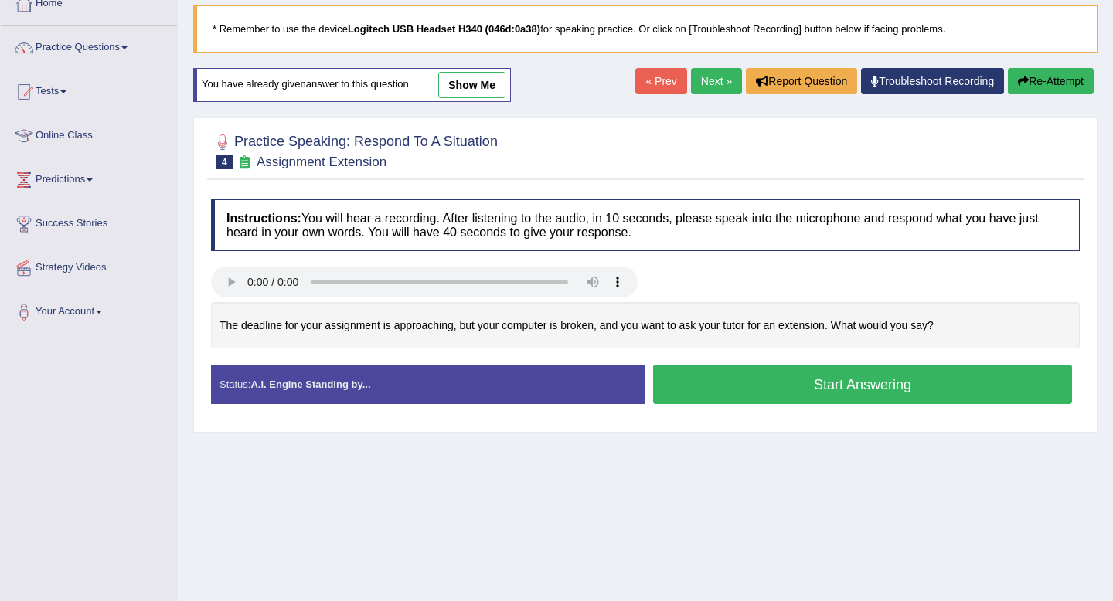
scroll to position [91, 0]
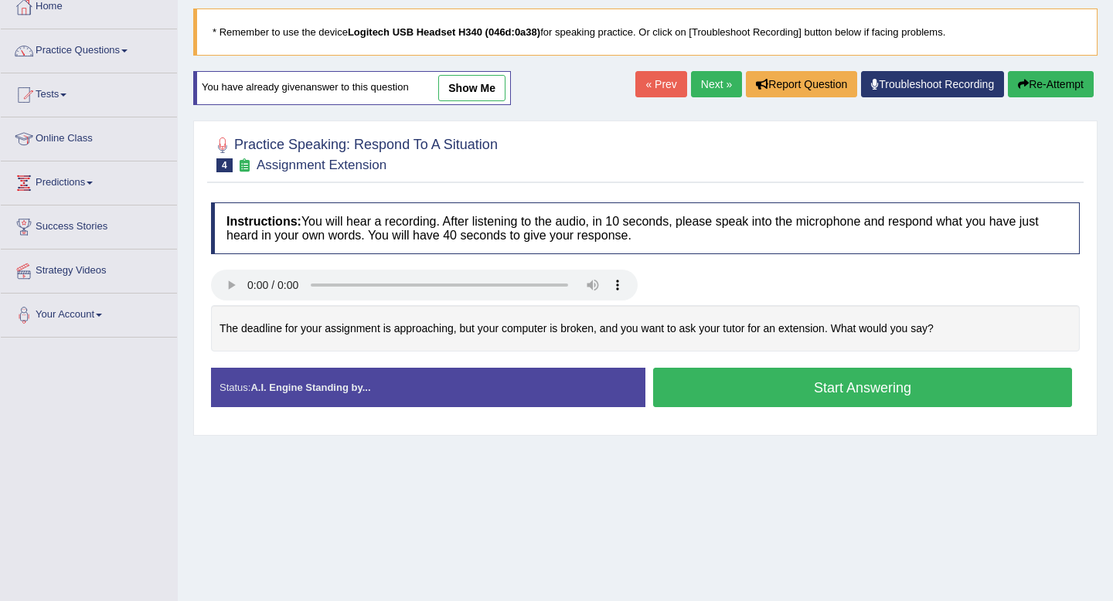
click at [809, 385] on button "Start Answering" at bounding box center [862, 387] width 419 height 39
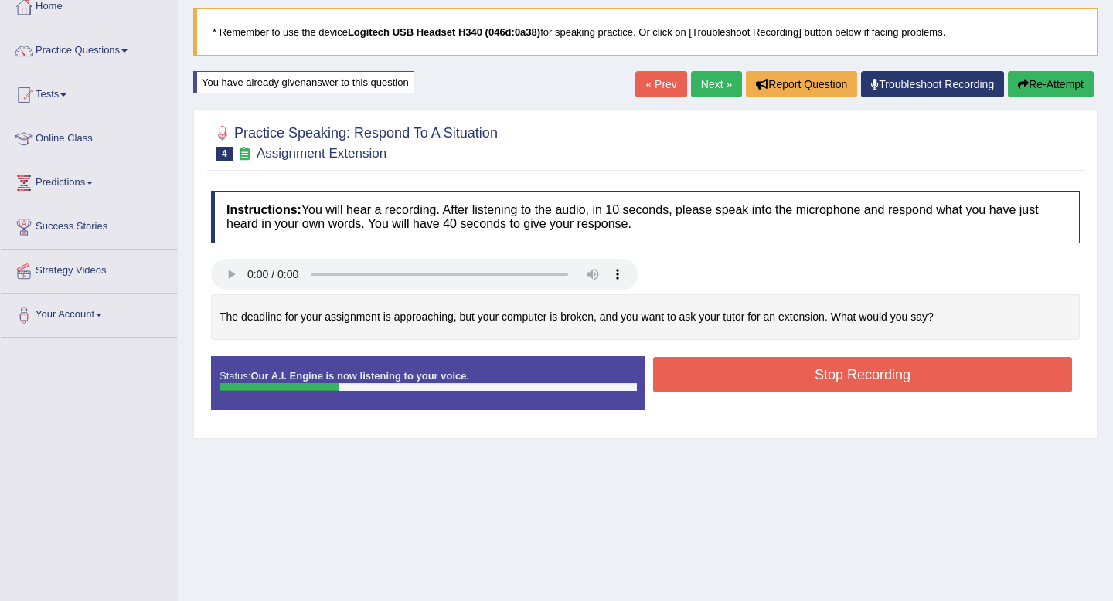
click at [1035, 75] on button "Re-Attempt" at bounding box center [1051, 84] width 86 height 26
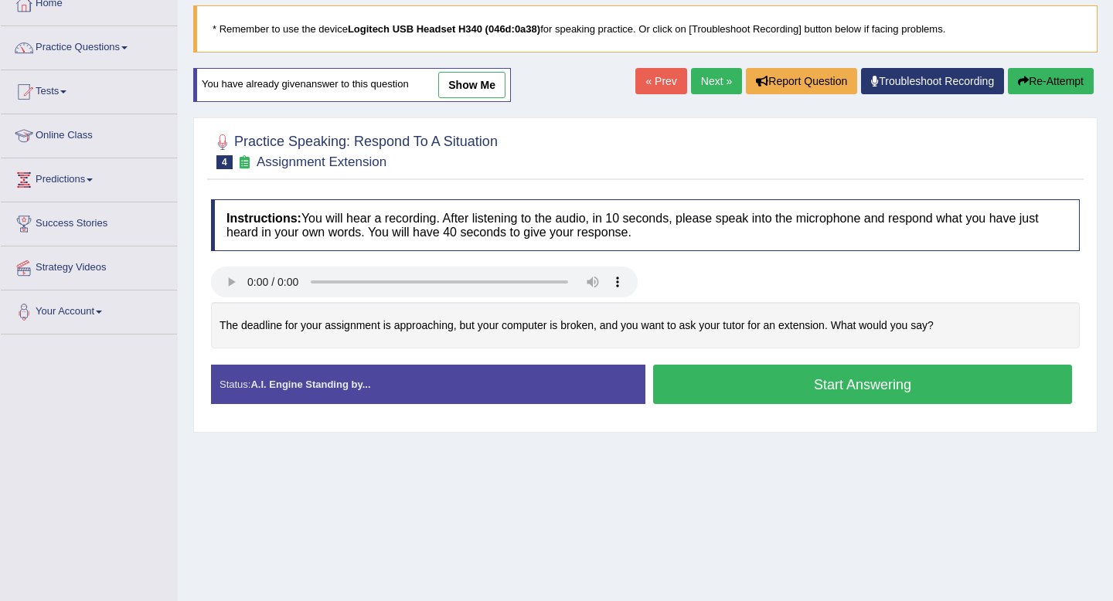
scroll to position [91, 0]
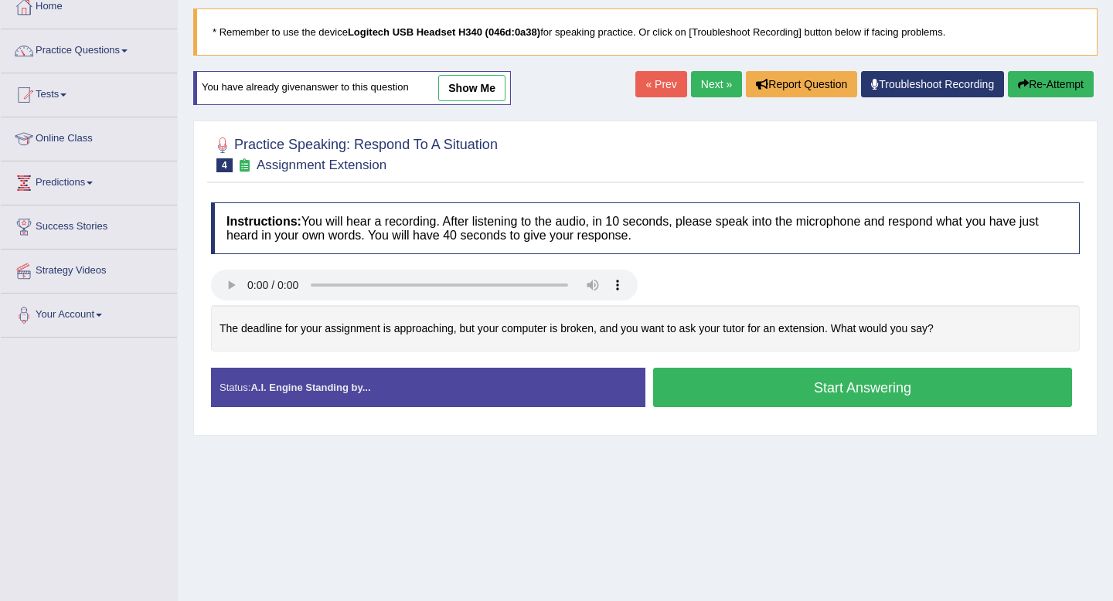
click at [894, 386] on button "Start Answering" at bounding box center [862, 387] width 419 height 39
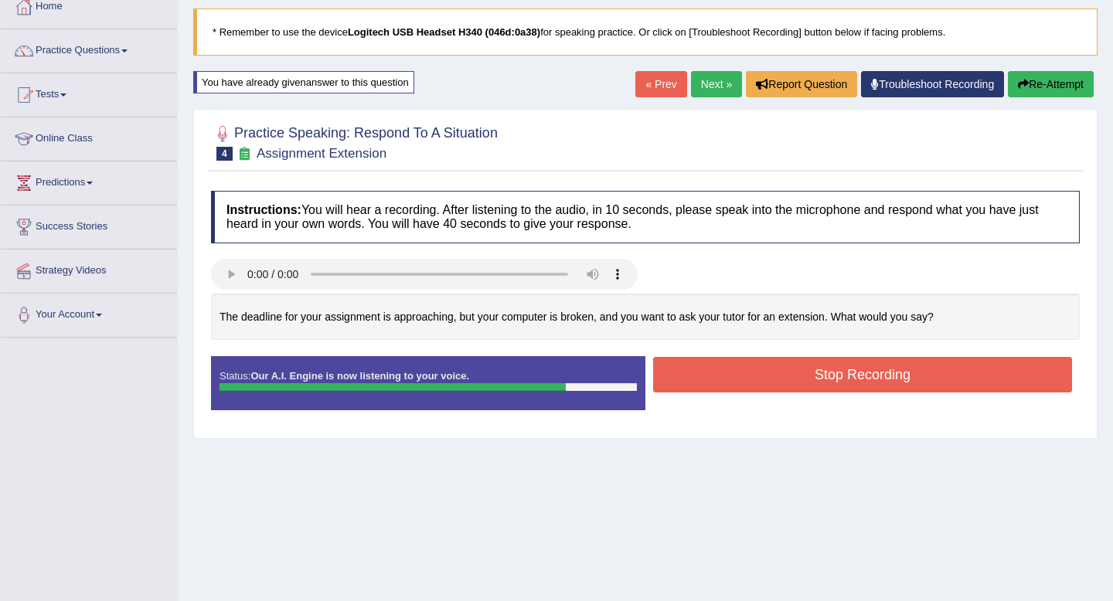
click at [890, 377] on button "Stop Recording" at bounding box center [862, 375] width 419 height 36
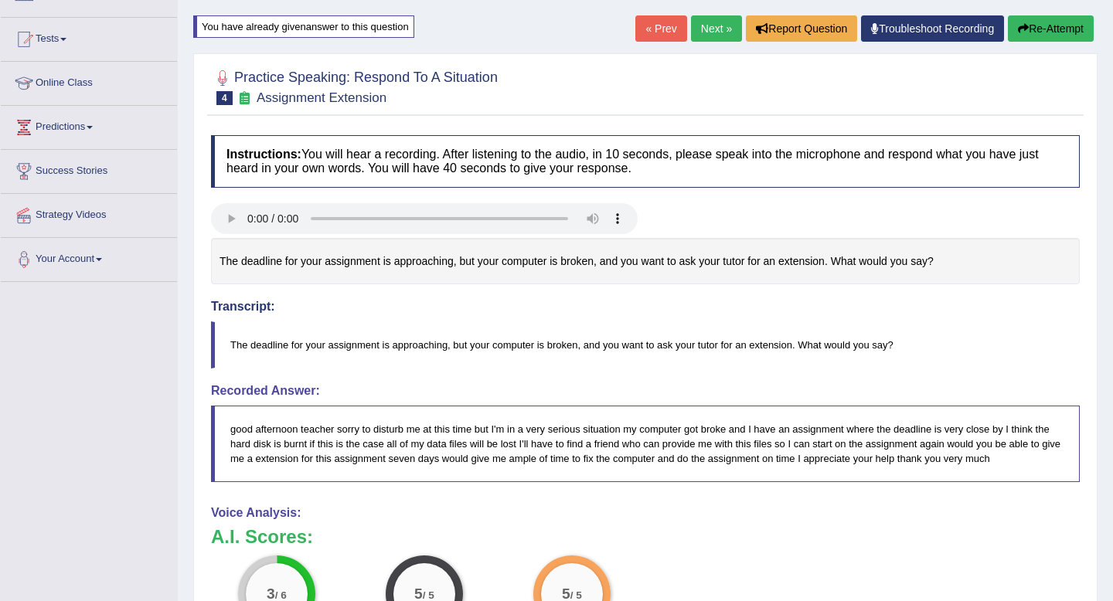
scroll to position [0, 0]
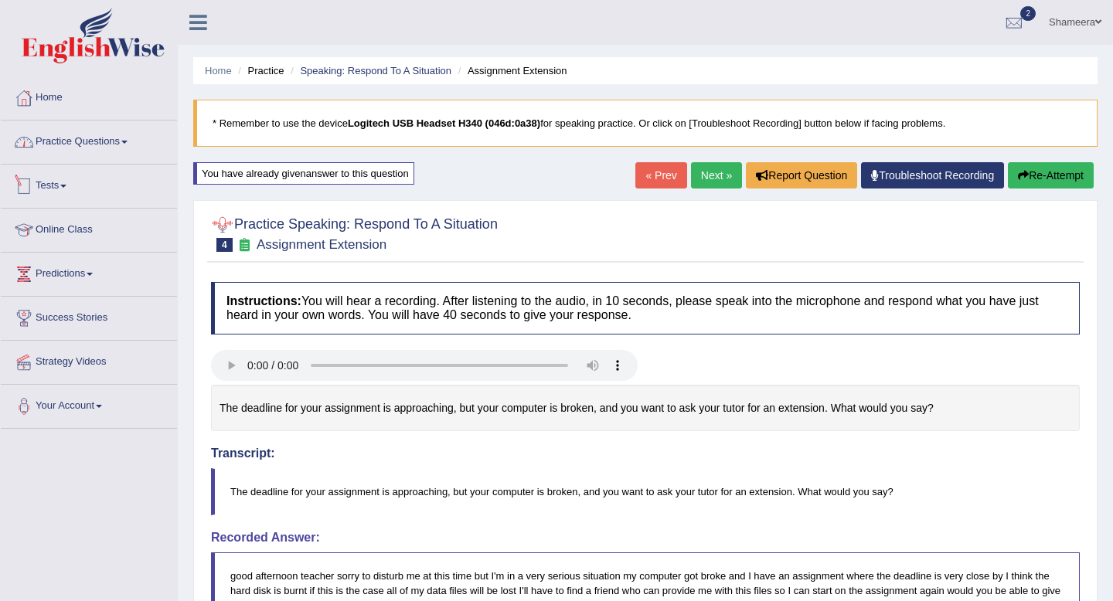
click at [121, 141] on link "Practice Questions" at bounding box center [89, 140] width 176 height 39
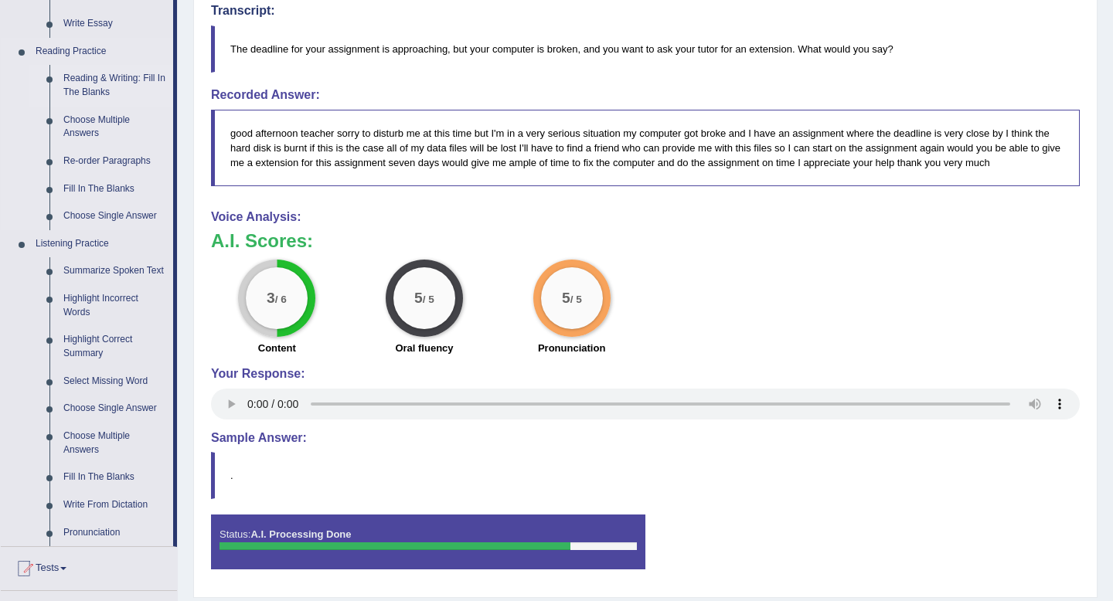
scroll to position [584, 0]
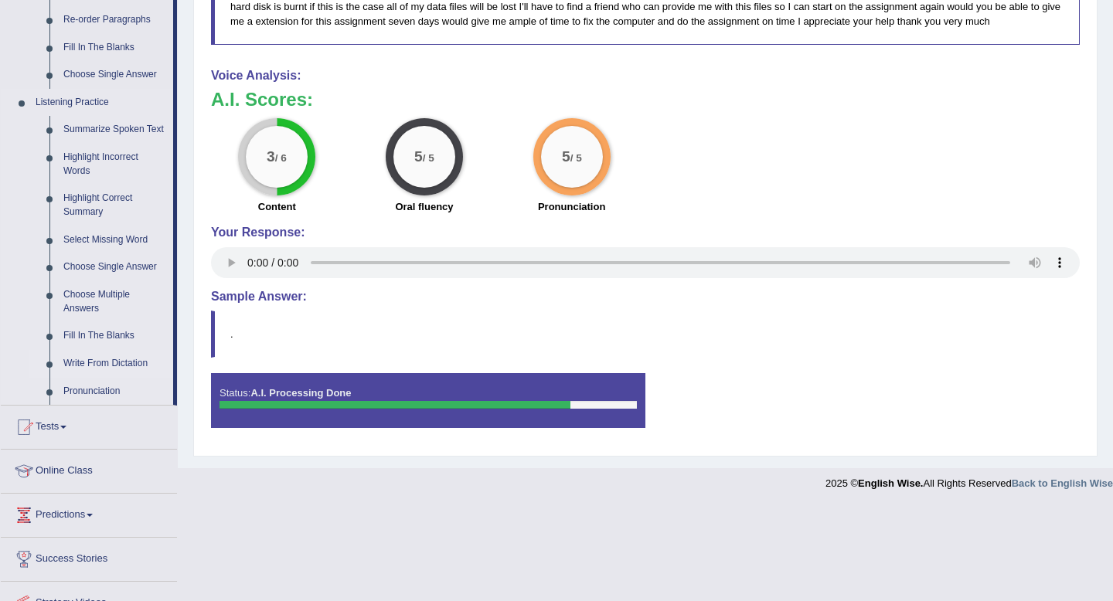
click at [128, 378] on link "Write From Dictation" at bounding box center [114, 364] width 117 height 28
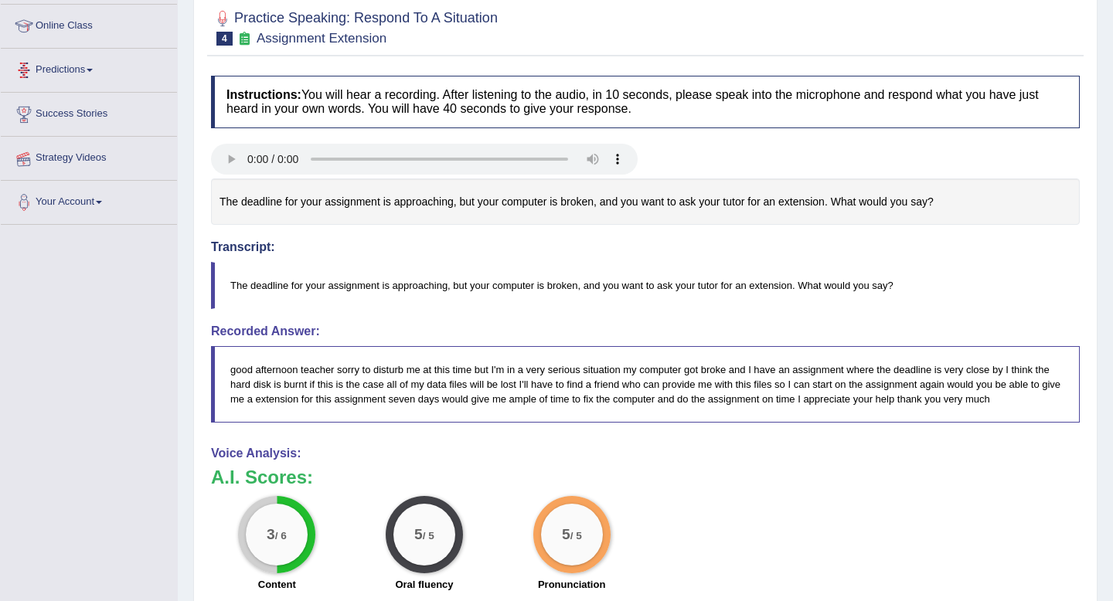
scroll to position [235, 0]
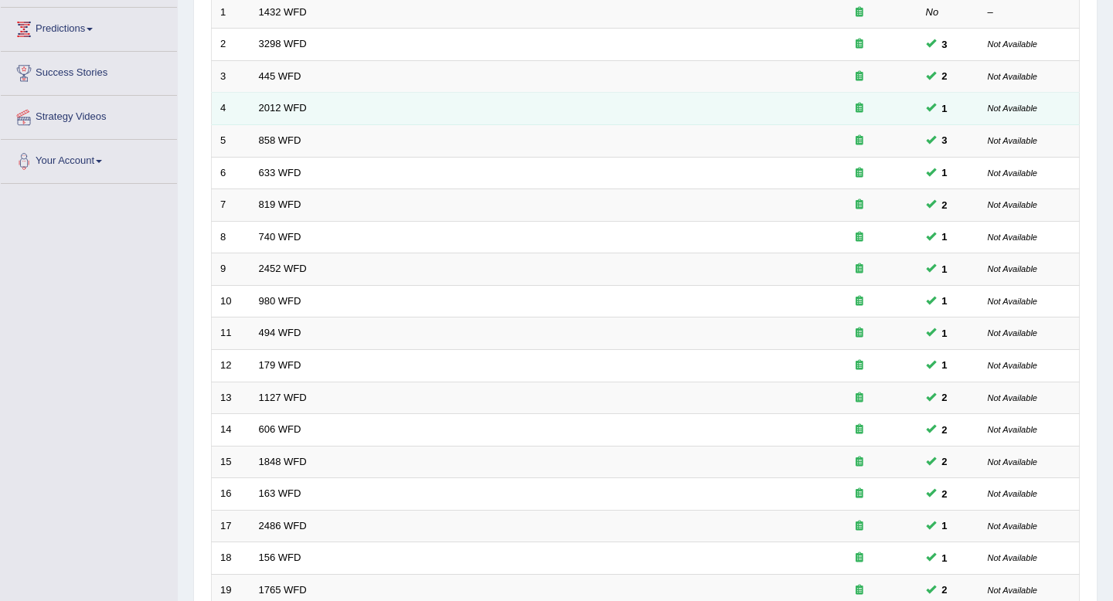
scroll to position [422, 0]
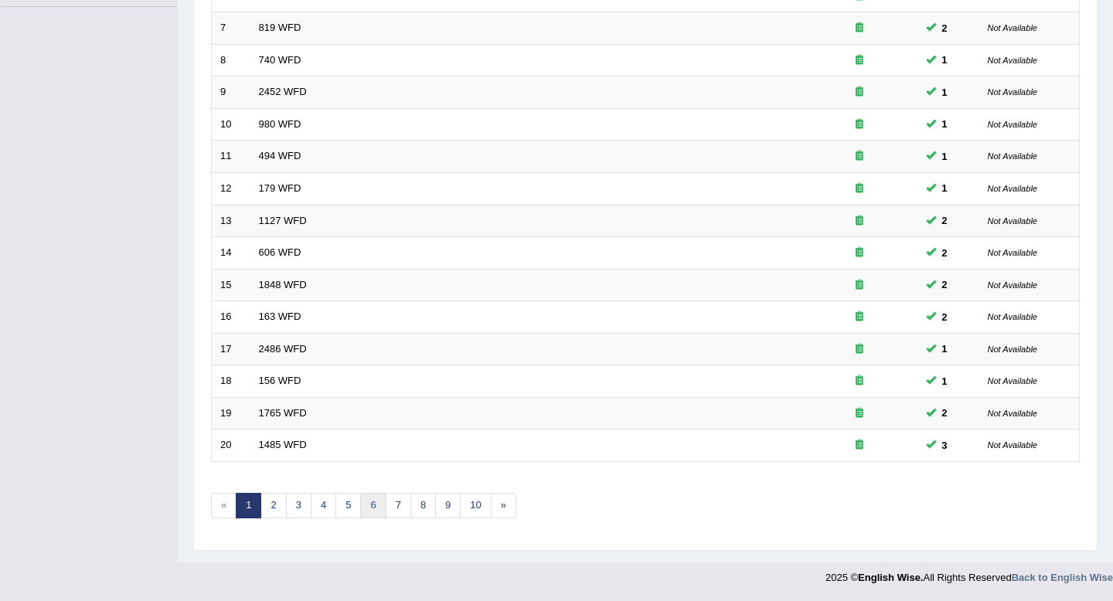
click at [379, 509] on link "6" at bounding box center [373, 506] width 26 height 26
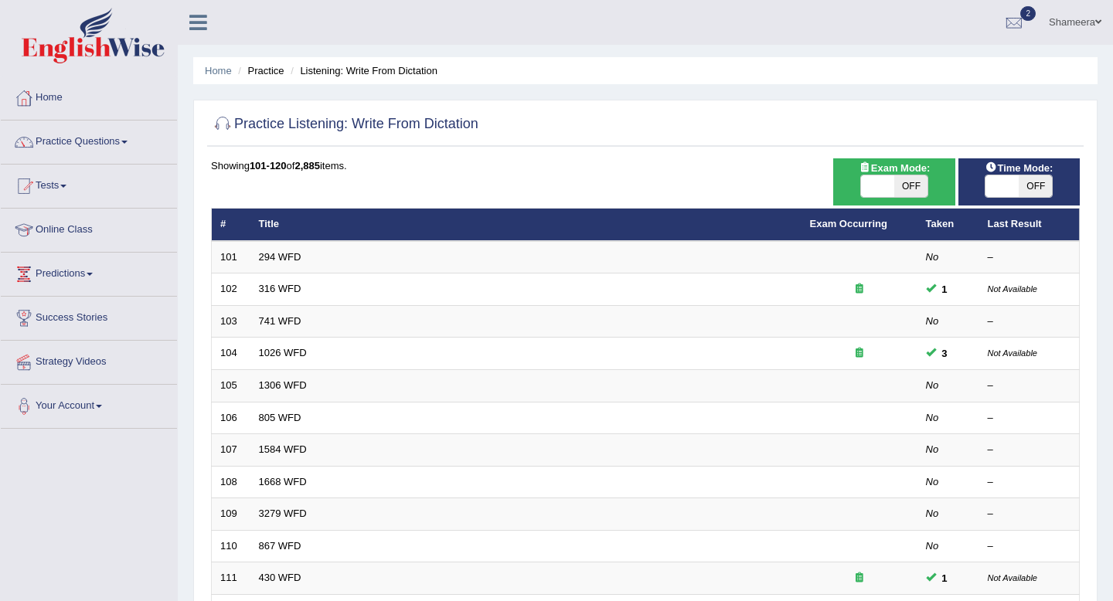
click at [885, 192] on span at bounding box center [877, 186] width 33 height 22
checkbox input "true"
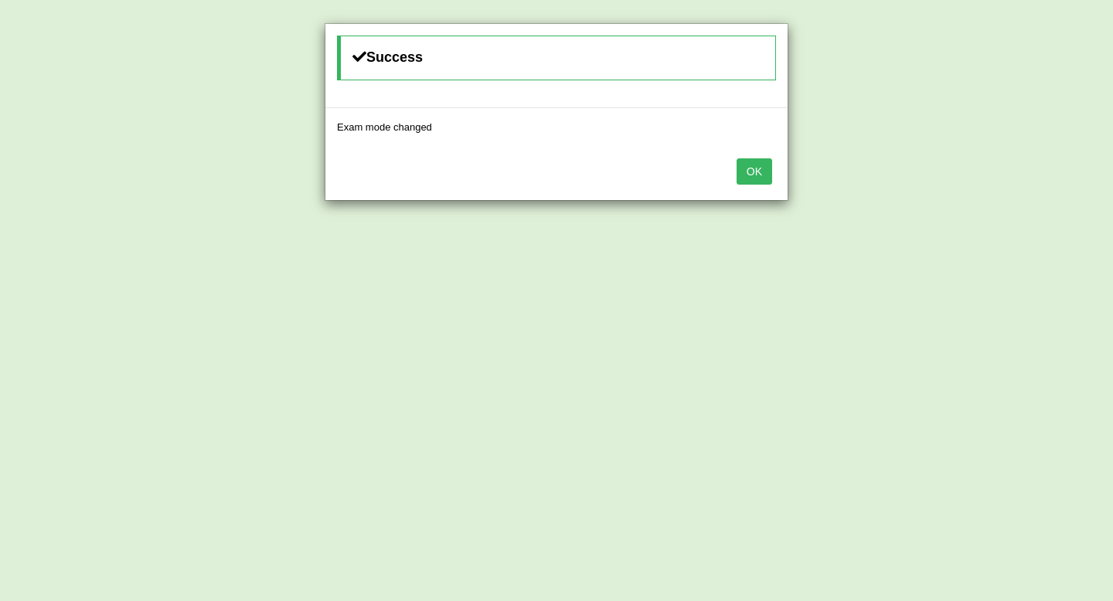
click at [764, 174] on button "OK" at bounding box center [755, 171] width 36 height 26
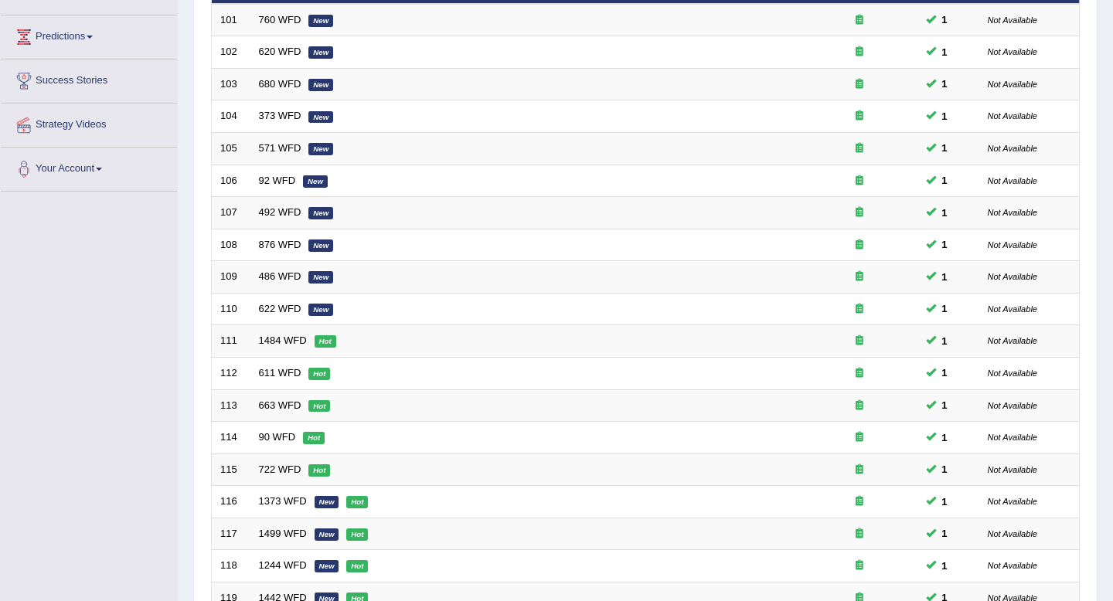
scroll to position [422, 0]
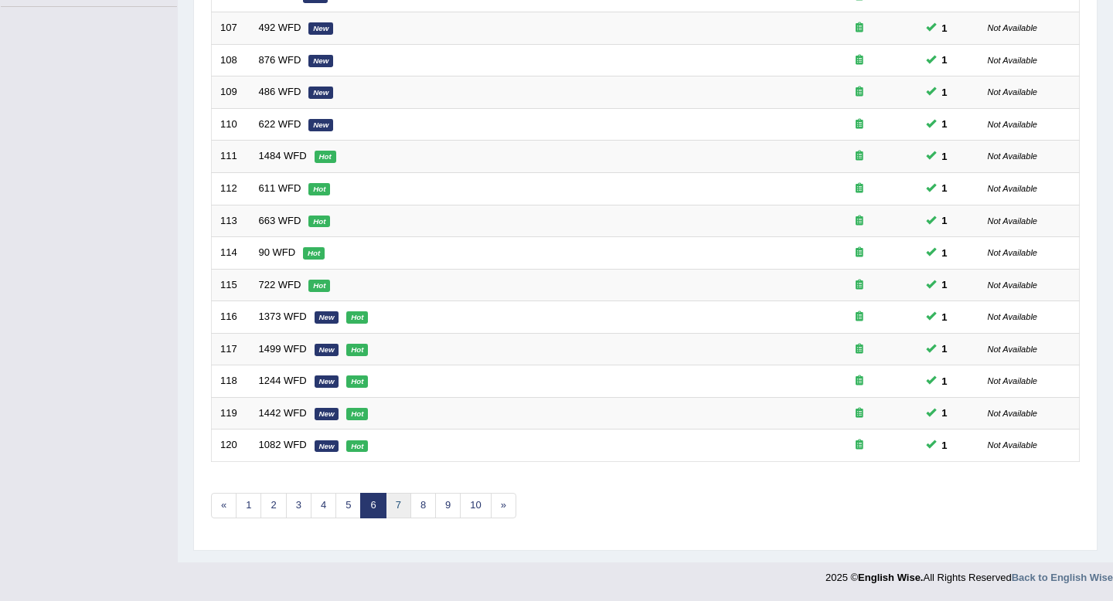
click at [397, 509] on link "7" at bounding box center [399, 506] width 26 height 26
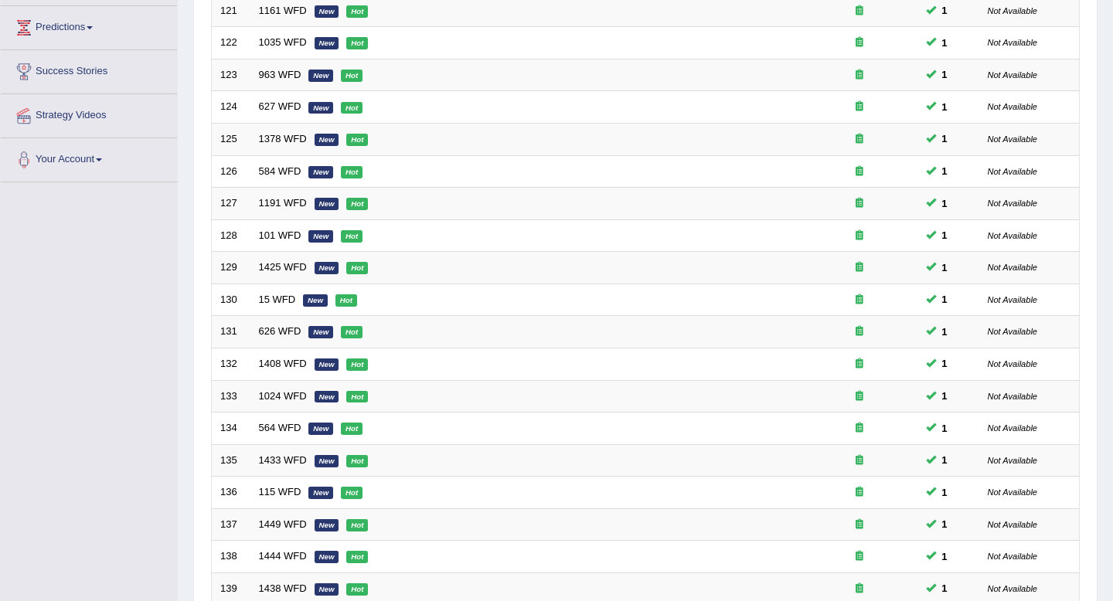
scroll to position [422, 0]
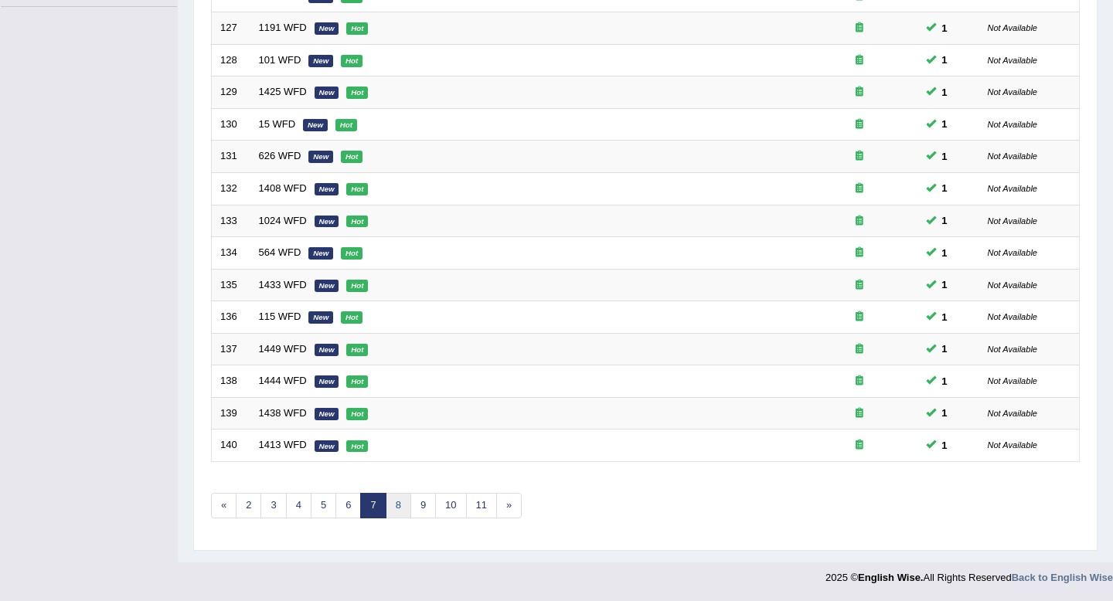
click at [399, 513] on link "8" at bounding box center [399, 506] width 26 height 26
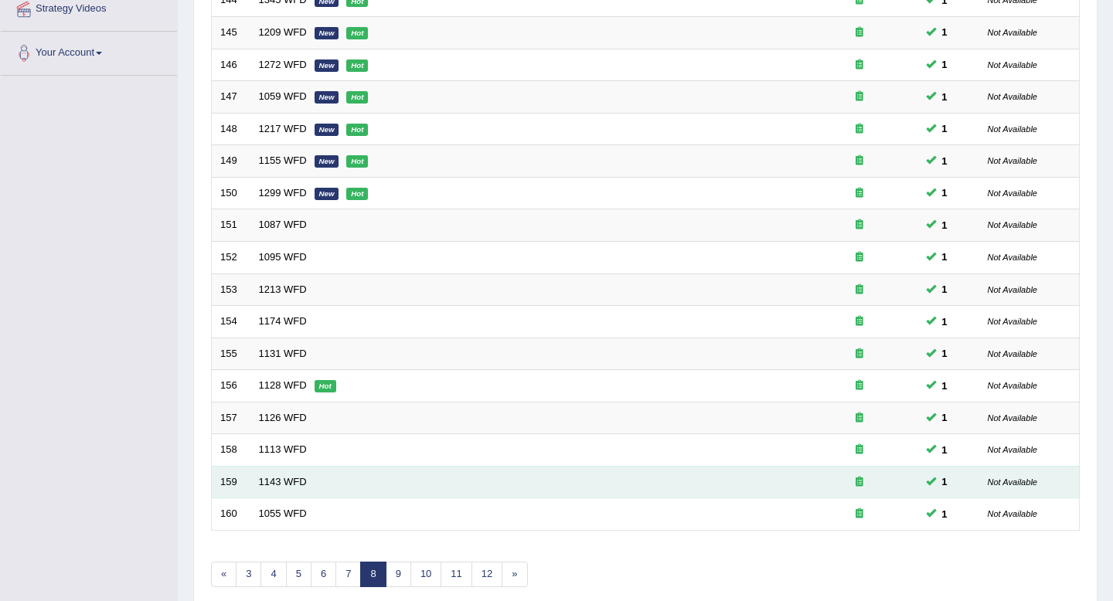
scroll to position [352, 0]
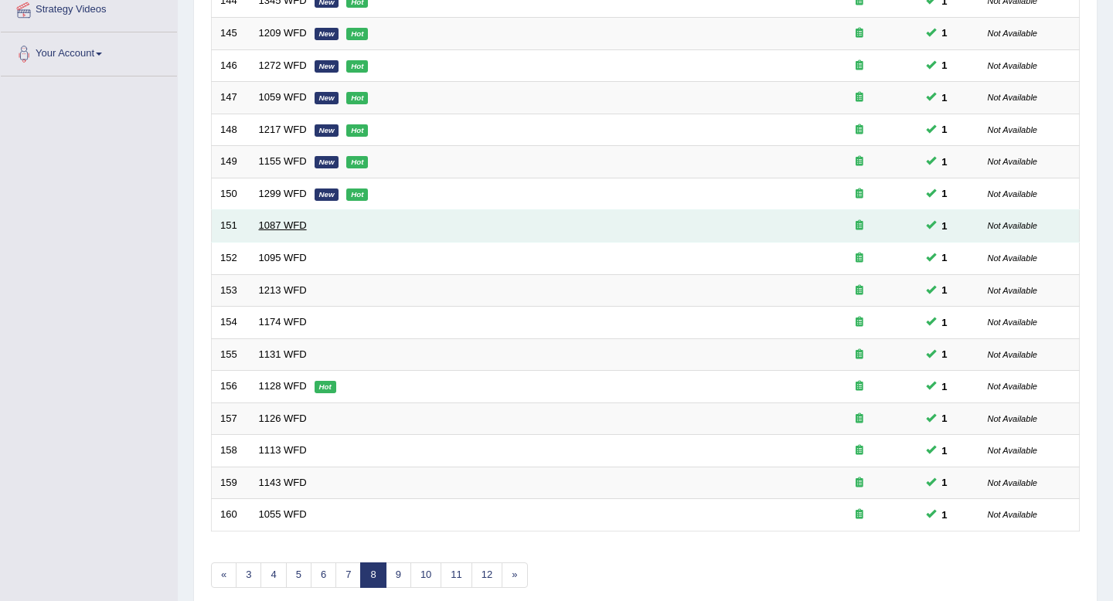
click at [293, 227] on link "1087 WFD" at bounding box center [283, 226] width 48 height 12
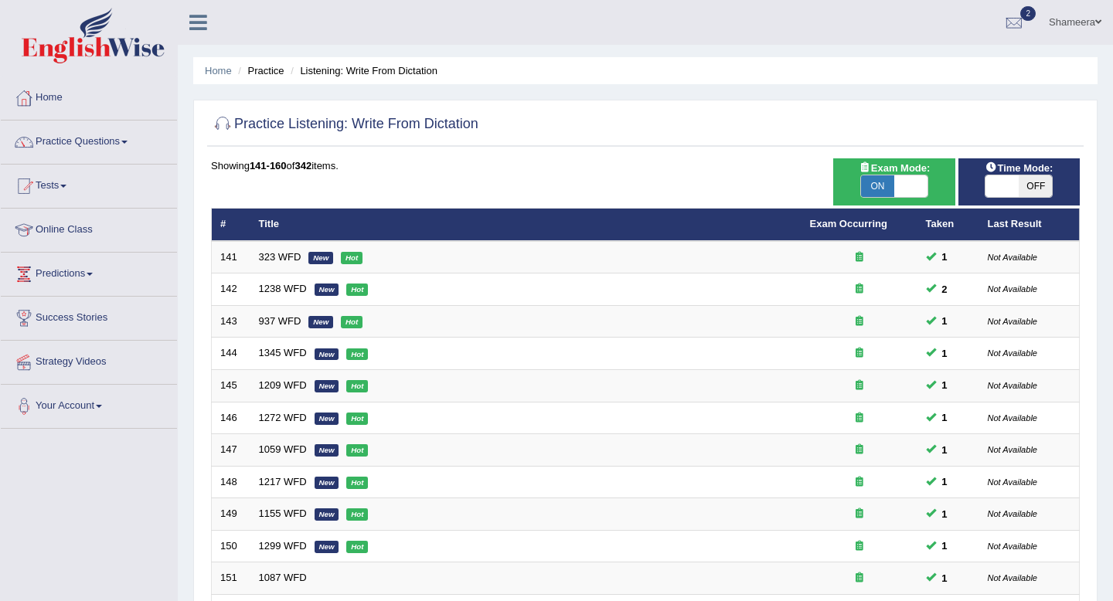
click at [1047, 185] on span "OFF" at bounding box center [1035, 186] width 33 height 22
checkbox input "true"
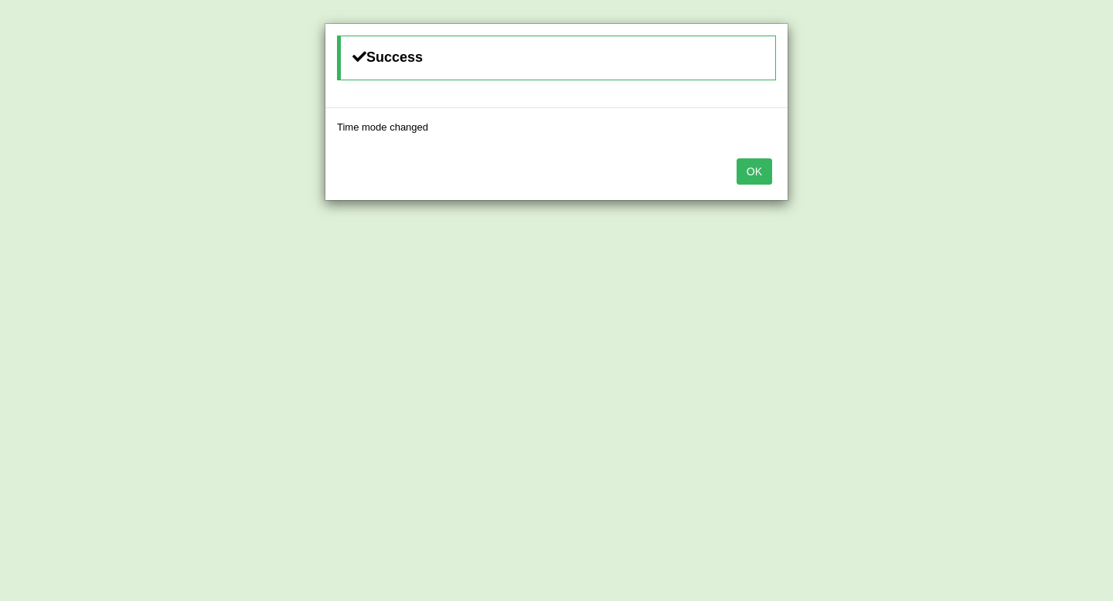
click at [741, 171] on button "OK" at bounding box center [755, 171] width 36 height 26
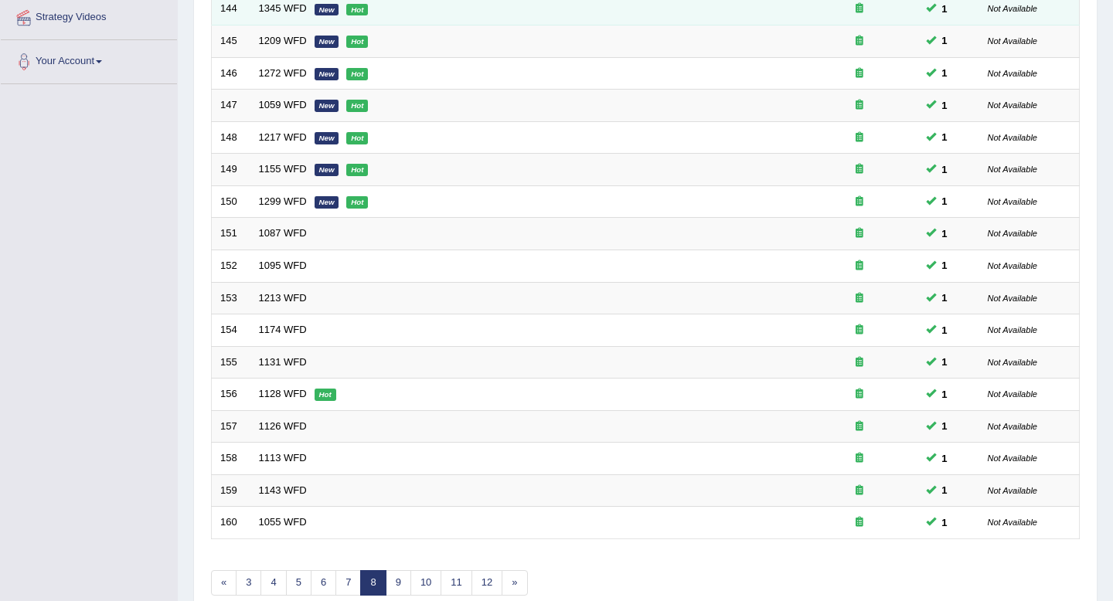
scroll to position [422, 0]
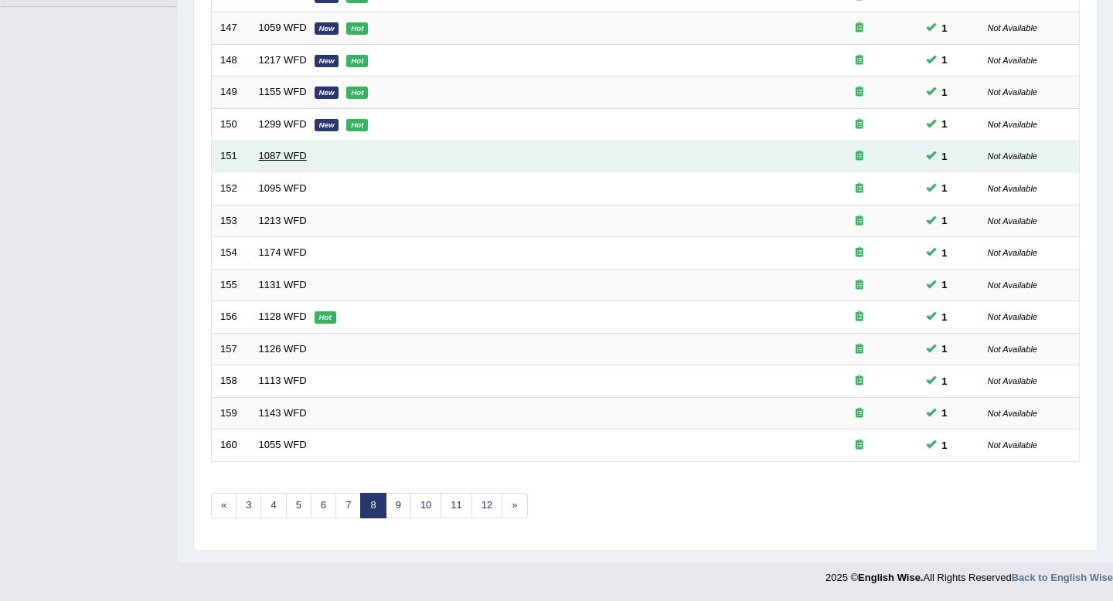
click at [294, 162] on link "1087 WFD" at bounding box center [283, 156] width 48 height 12
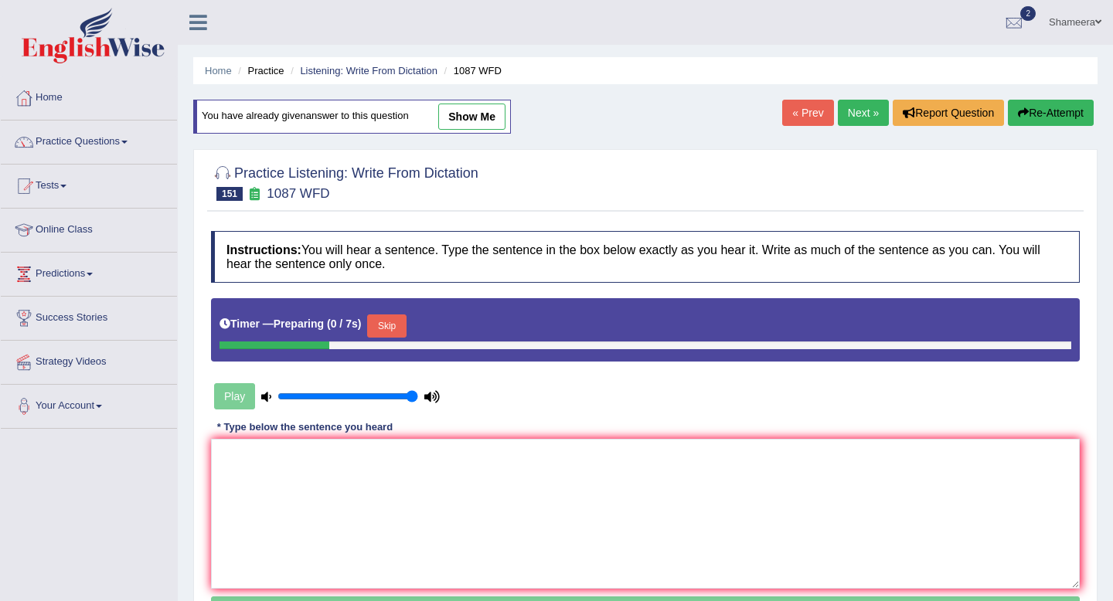
scroll to position [102, 0]
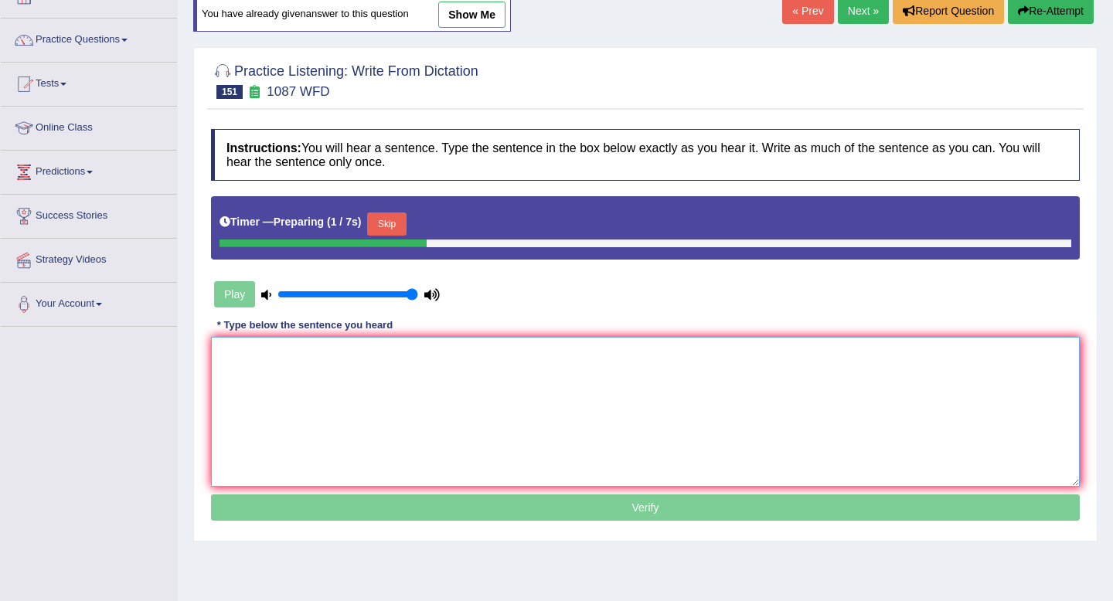
click at [327, 405] on textarea at bounding box center [645, 412] width 869 height 150
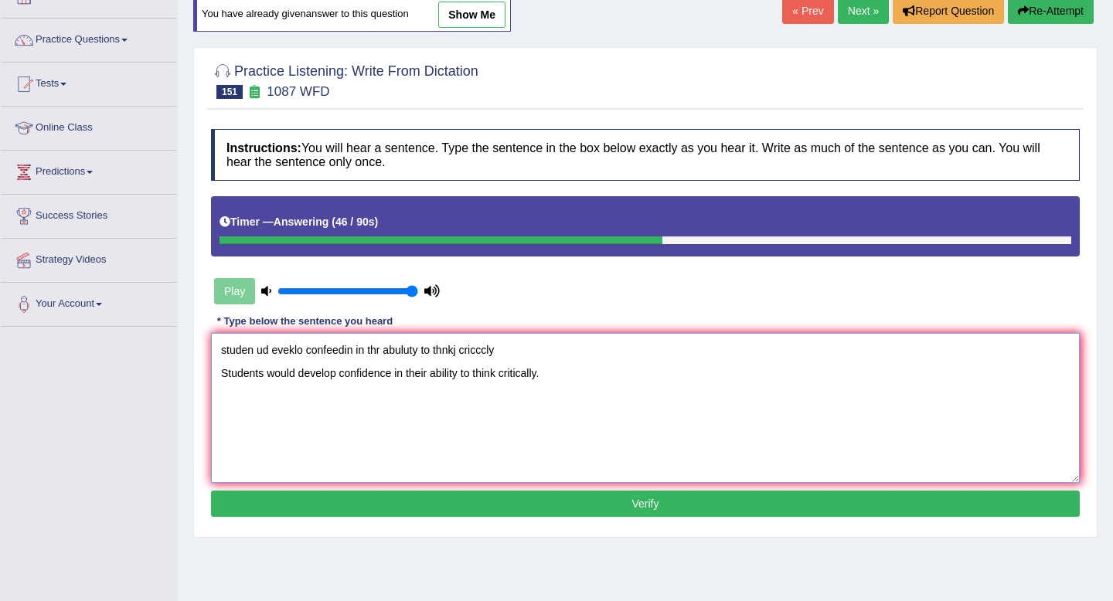
drag, startPoint x: 505, startPoint y: 350, endPoint x: 226, endPoint y: 345, distance: 279.8
click at [226, 345] on textarea "studen ud eveklo confeedin in thr abuluty to thnkj cricccly Students would deve…" at bounding box center [645, 408] width 869 height 150
type textarea "Students would develop confidence in their ability to think critically."
click at [461, 501] on button "Verify" at bounding box center [645, 504] width 869 height 26
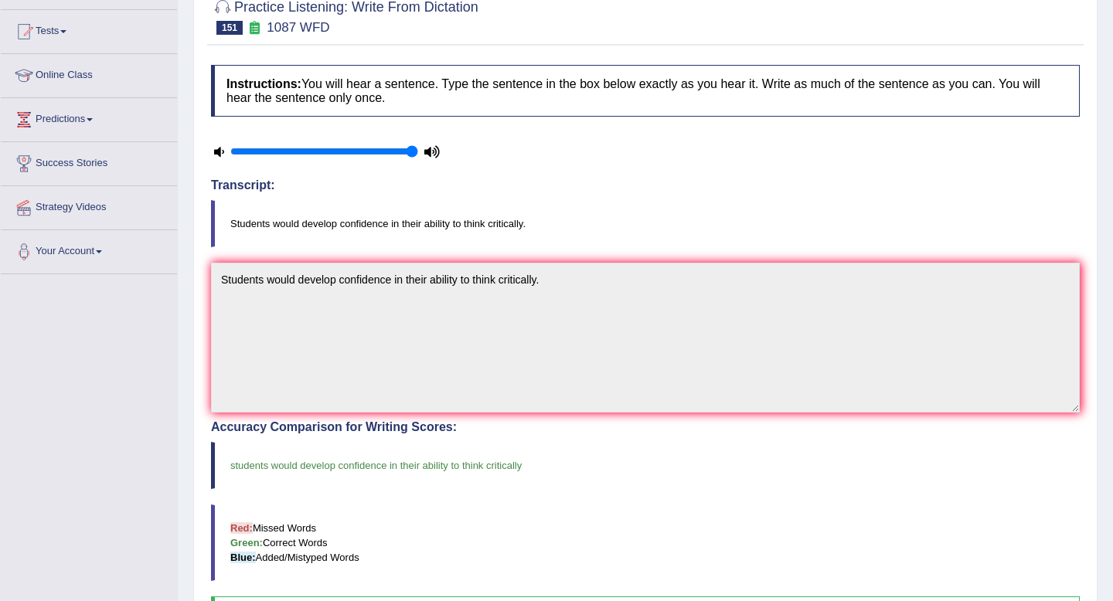
scroll to position [45, 0]
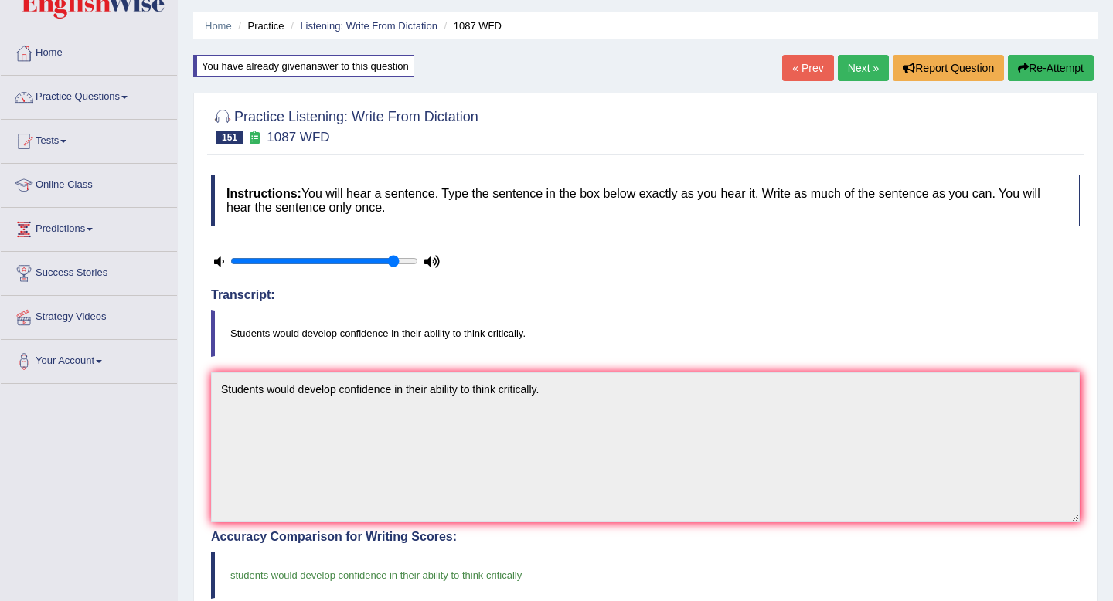
type input "0.9"
click at [397, 263] on input "range" at bounding box center [324, 261] width 188 height 12
click at [859, 68] on link "Next »" at bounding box center [863, 68] width 51 height 26
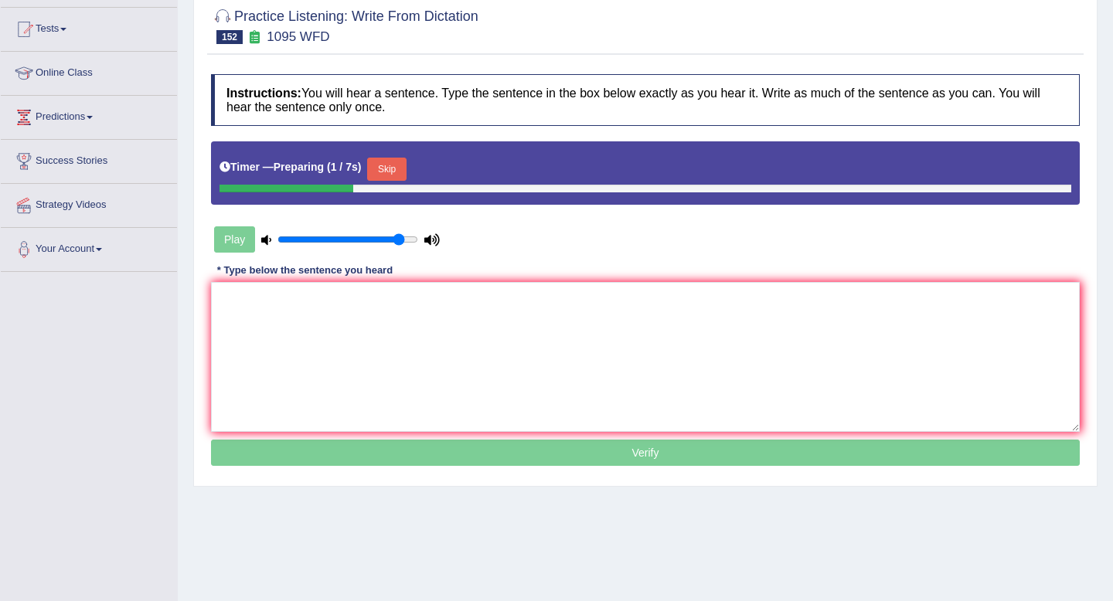
scroll to position [166, 0]
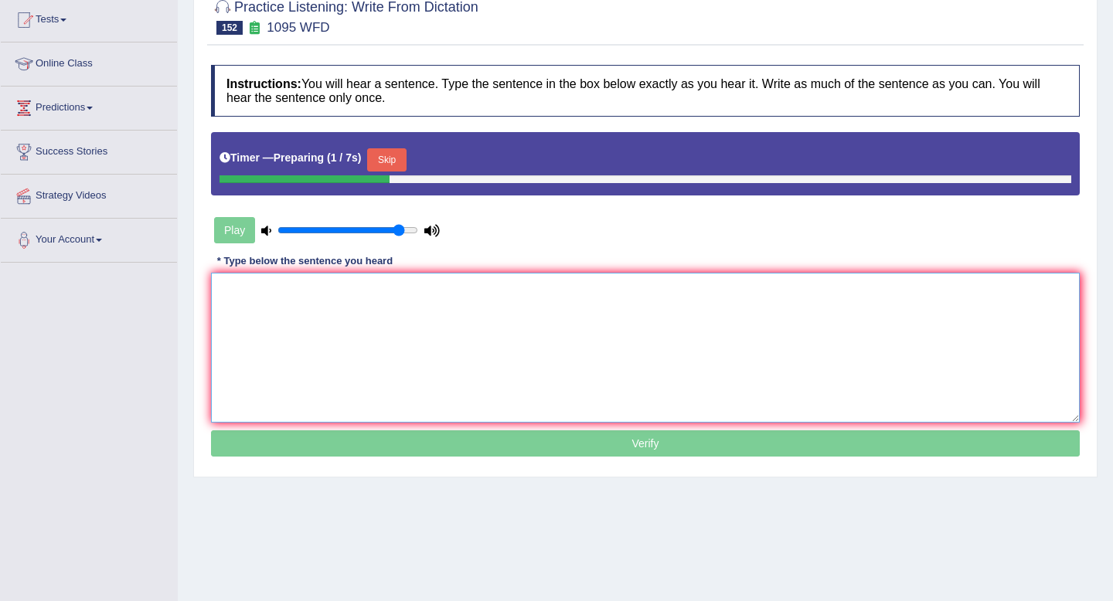
click at [589, 355] on textarea at bounding box center [645, 348] width 869 height 150
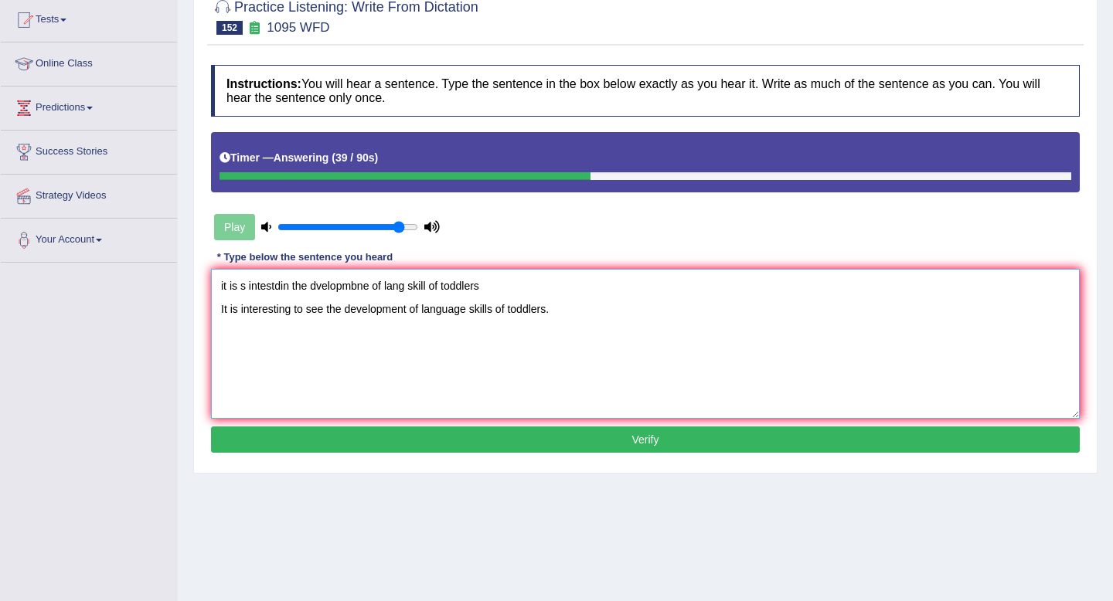
drag, startPoint x: 517, startPoint y: 276, endPoint x: 199, endPoint y: 277, distance: 317.7
click at [199, 277] on div "Practice Listening: Write From Dictation 152 1095 WFD Instructions: You will he…" at bounding box center [645, 228] width 904 height 491
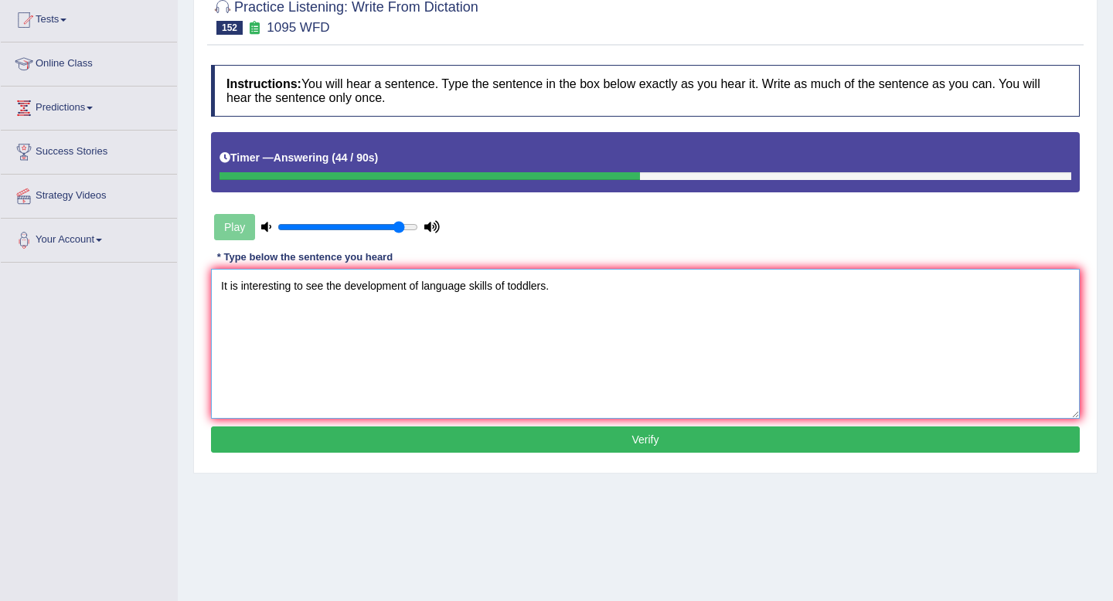
click at [422, 306] on textarea "It is interesting to see the development of language skills of toddlers." at bounding box center [645, 344] width 869 height 150
type textarea "It is interesting to see the development of in language skills of toddlers."
click at [553, 434] on button "Verify" at bounding box center [645, 440] width 869 height 26
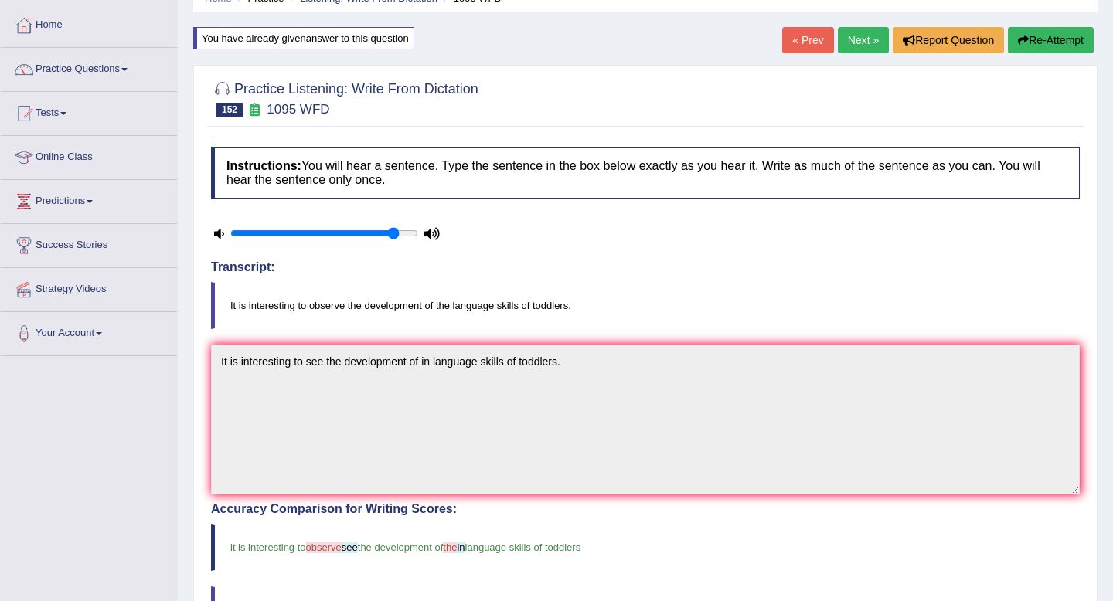
scroll to position [43, 0]
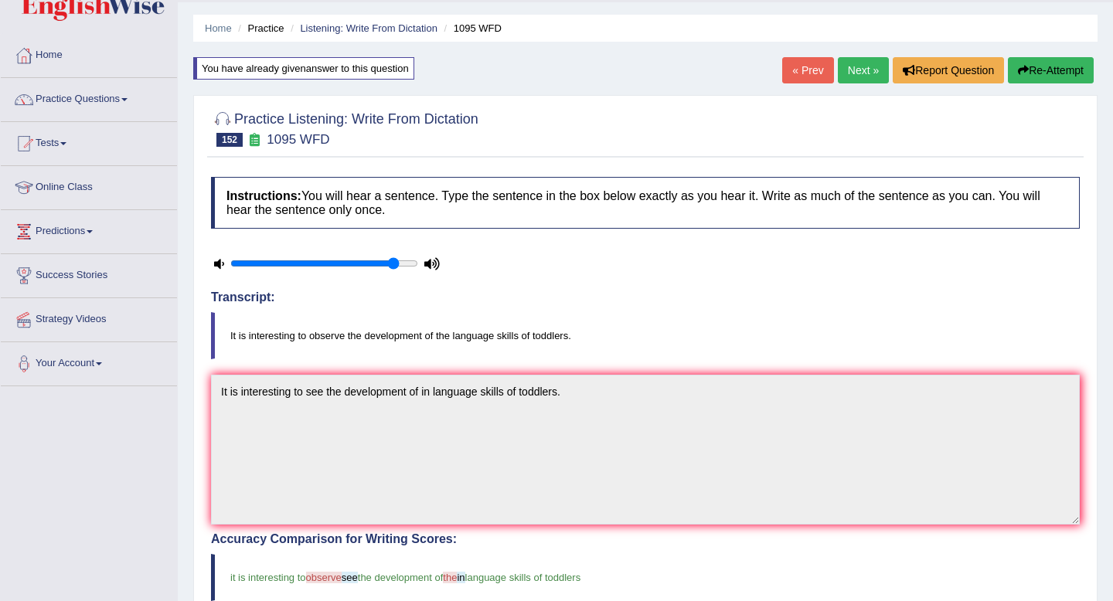
click at [856, 77] on link "Next »" at bounding box center [863, 70] width 51 height 26
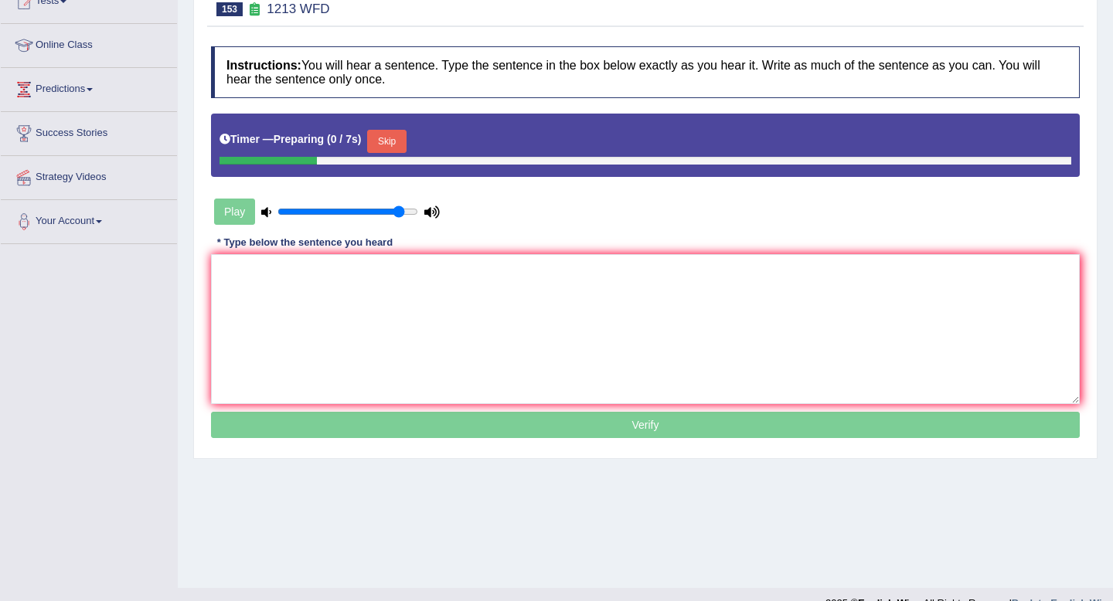
scroll to position [210, 0]
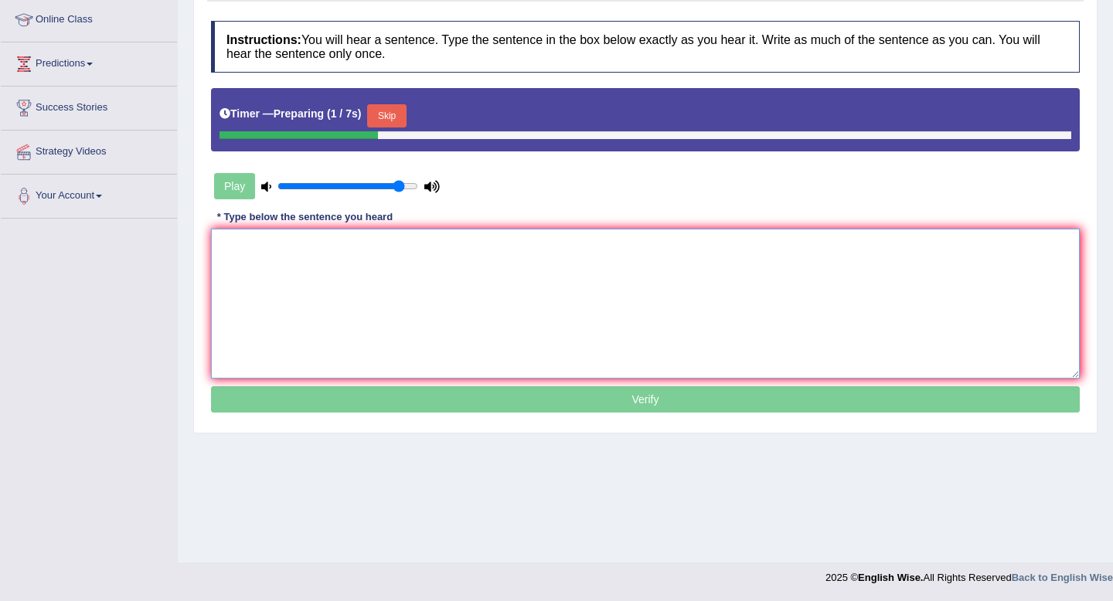
click at [766, 269] on textarea at bounding box center [645, 304] width 869 height 150
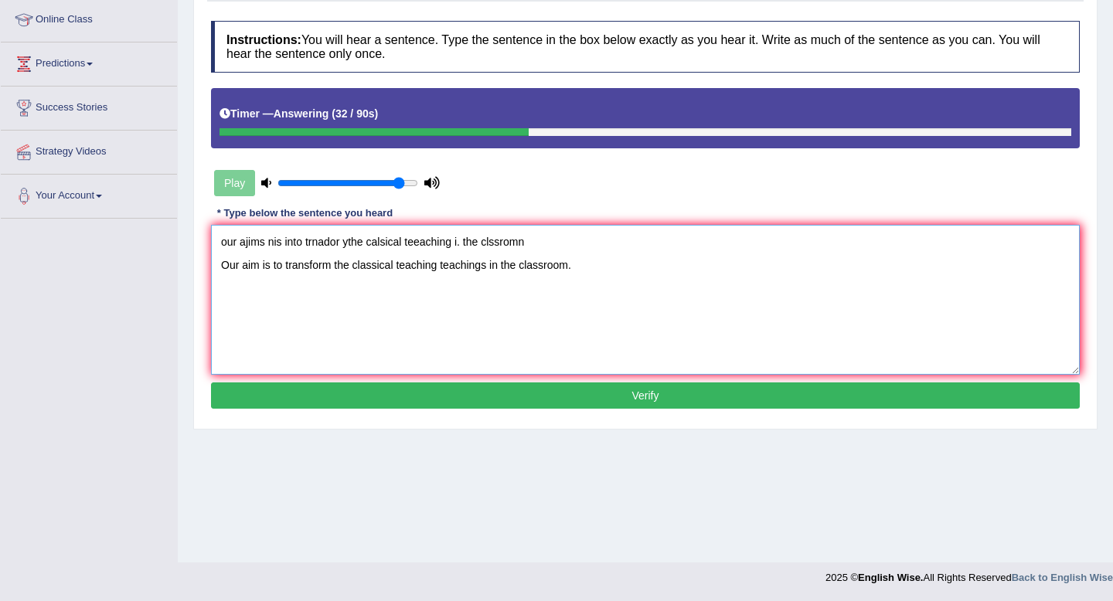
drag, startPoint x: 555, startPoint y: 241, endPoint x: 178, endPoint y: 241, distance: 377.2
click at [178, 241] on div "Home Practice Listening: Write From Dictation 1213 WFD You have already given a…" at bounding box center [645, 176] width 935 height 773
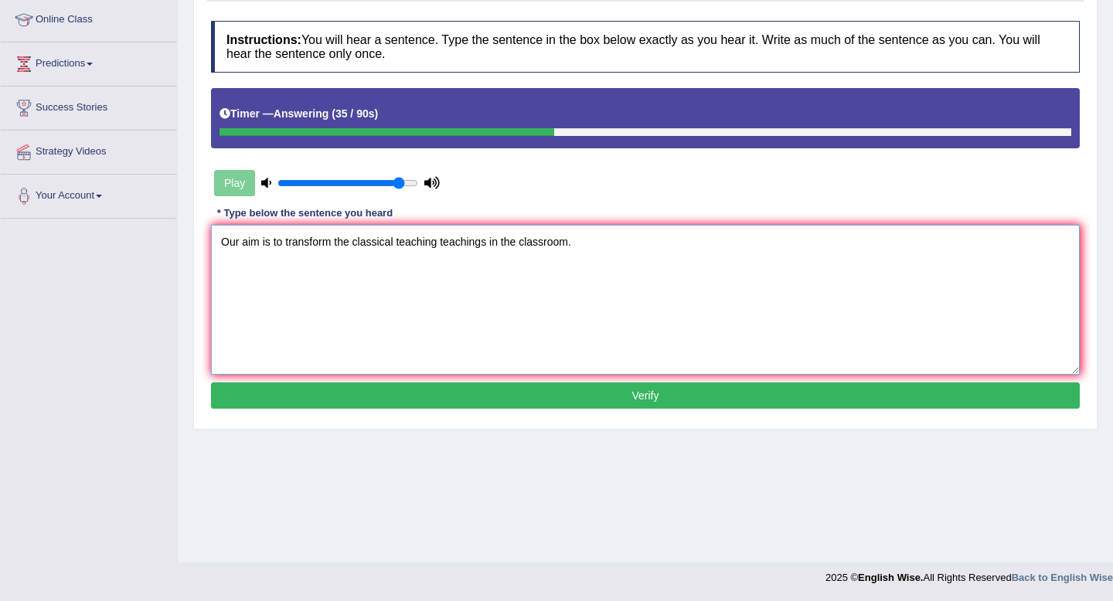
type textarea "Our aim is to transform the classical teaching teachings in the classroom."
click at [531, 390] on button "Verify" at bounding box center [645, 396] width 869 height 26
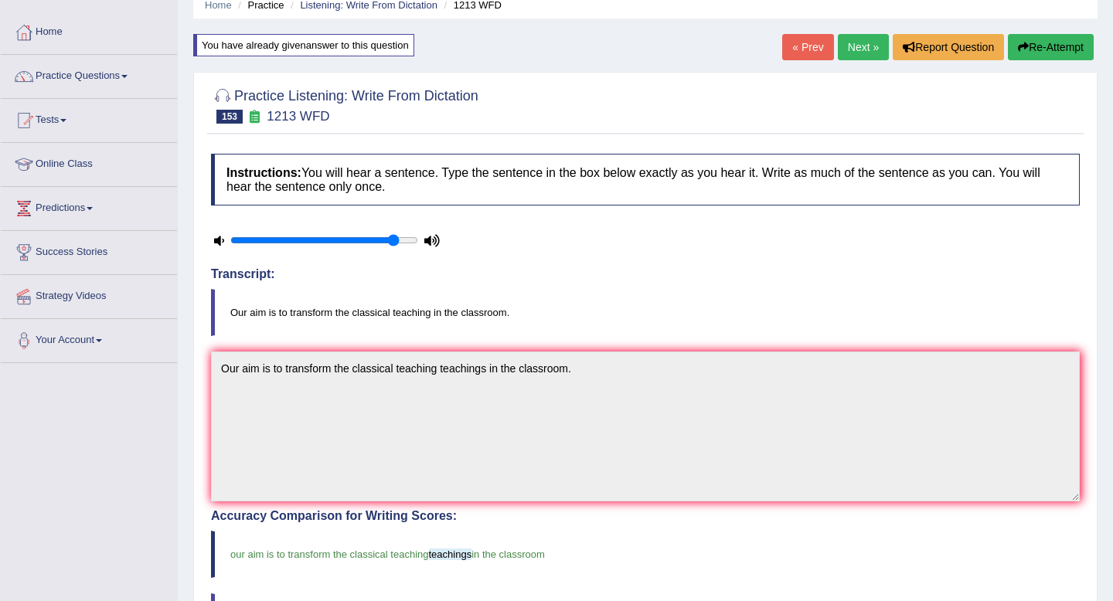
scroll to position [9, 0]
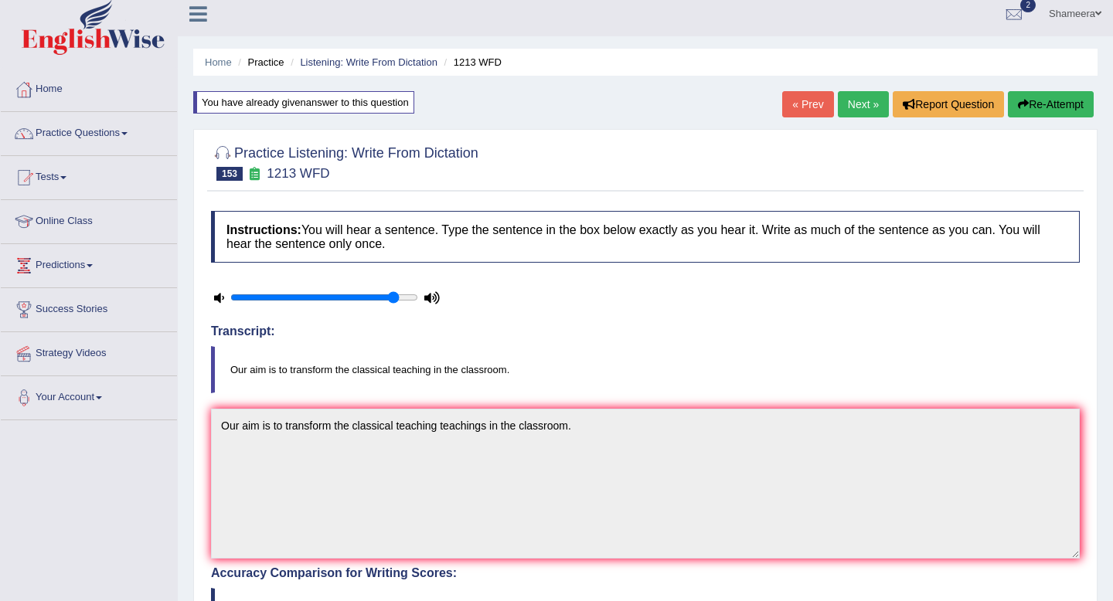
click at [853, 107] on link "Next »" at bounding box center [863, 104] width 51 height 26
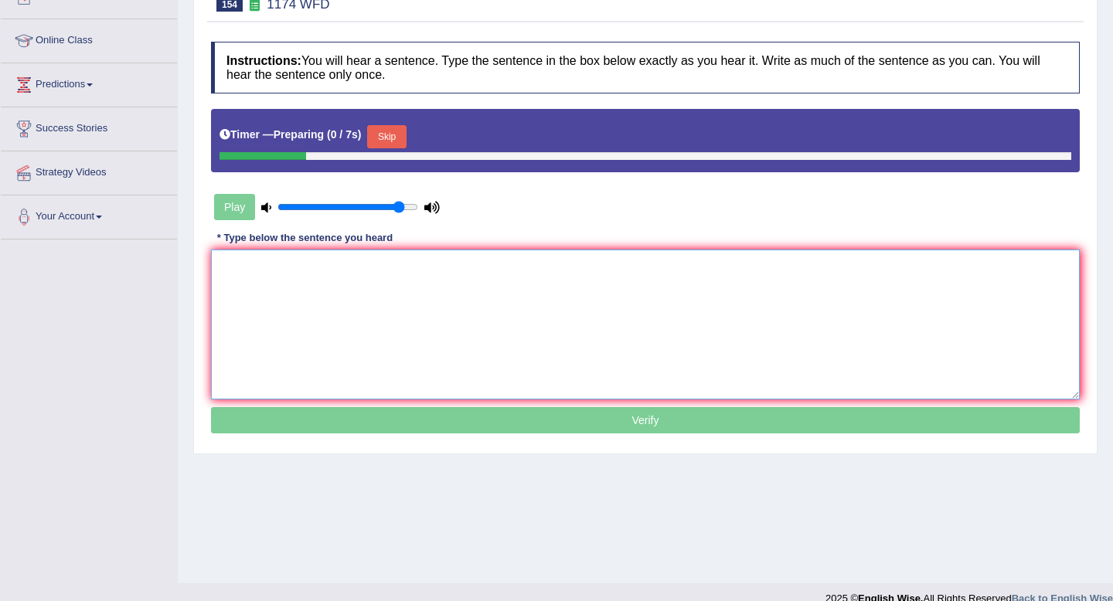
click at [698, 327] on textarea at bounding box center [645, 325] width 869 height 150
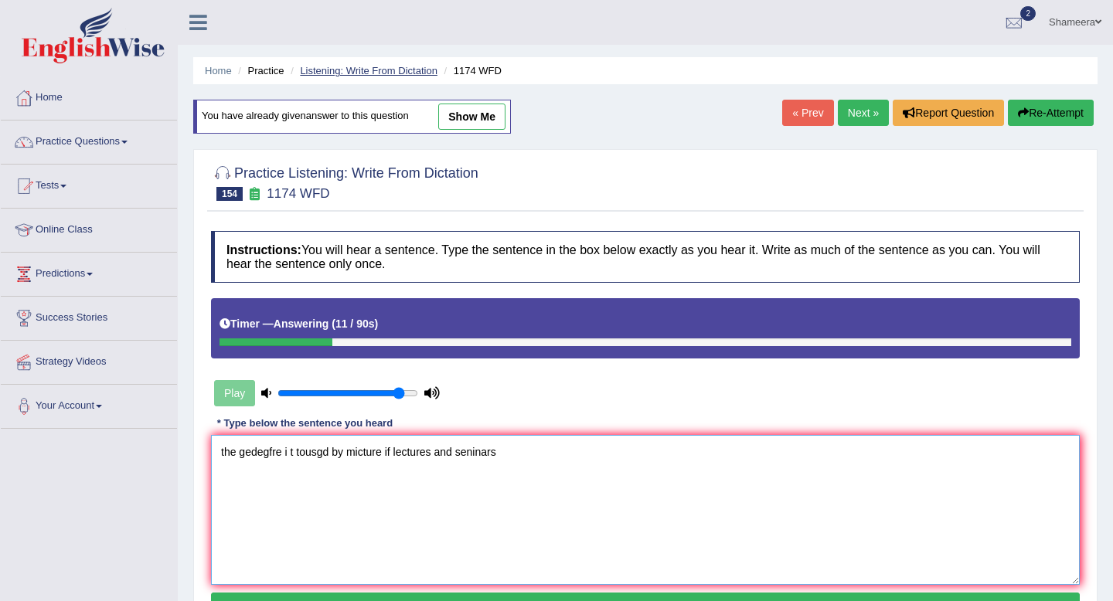
type textarea "the gedegfre i t tousgd by micture if lectures and seninars"
click at [409, 72] on link "Listening: Write From Dictation" at bounding box center [369, 71] width 138 height 12
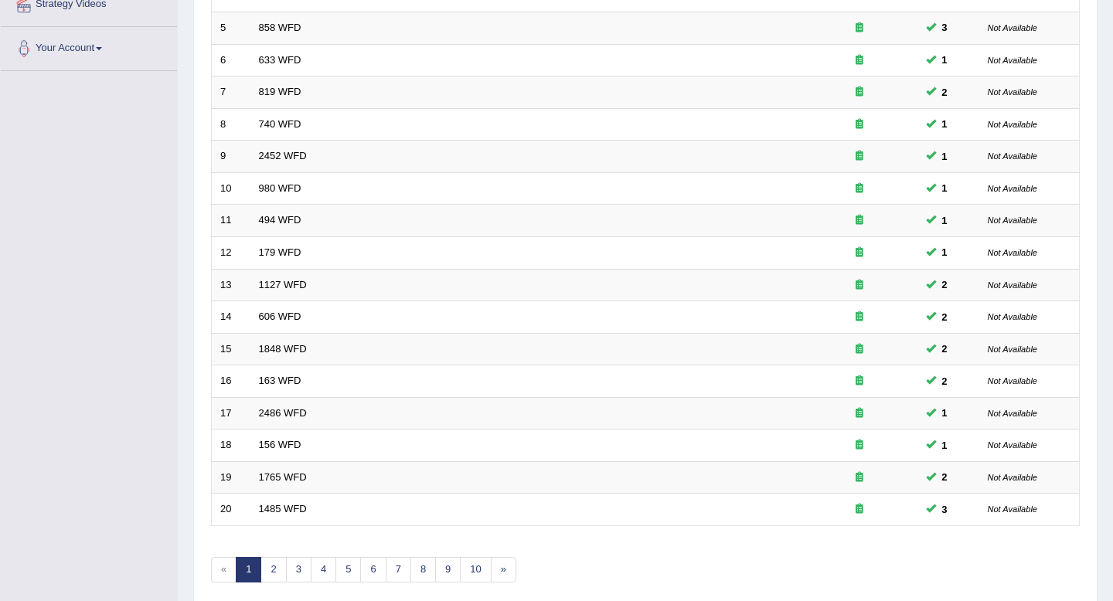
scroll to position [422, 0]
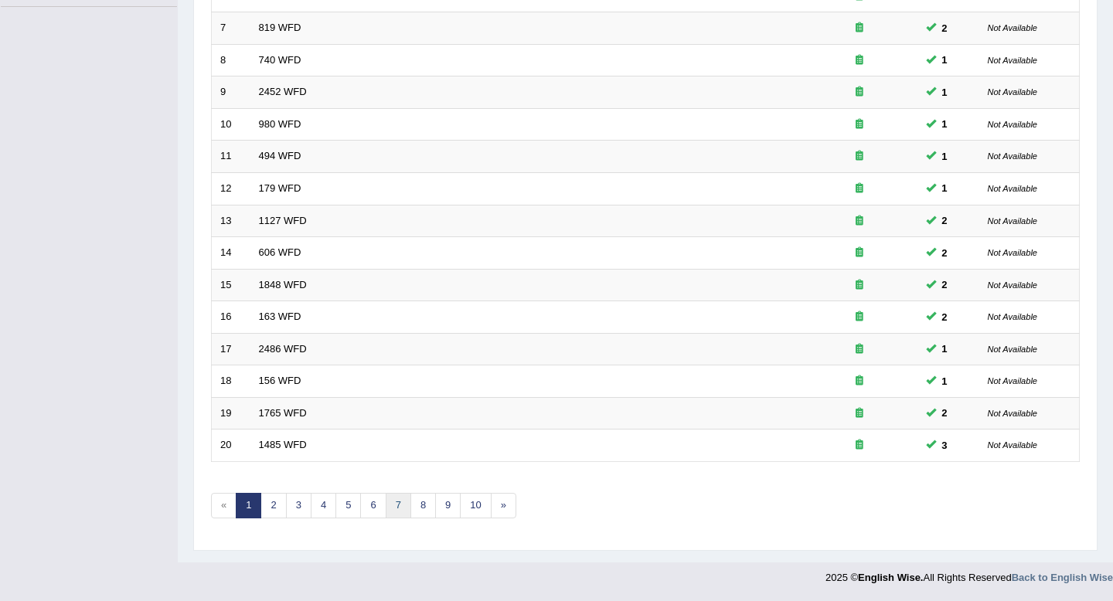
click at [395, 505] on link "7" at bounding box center [399, 506] width 26 height 26
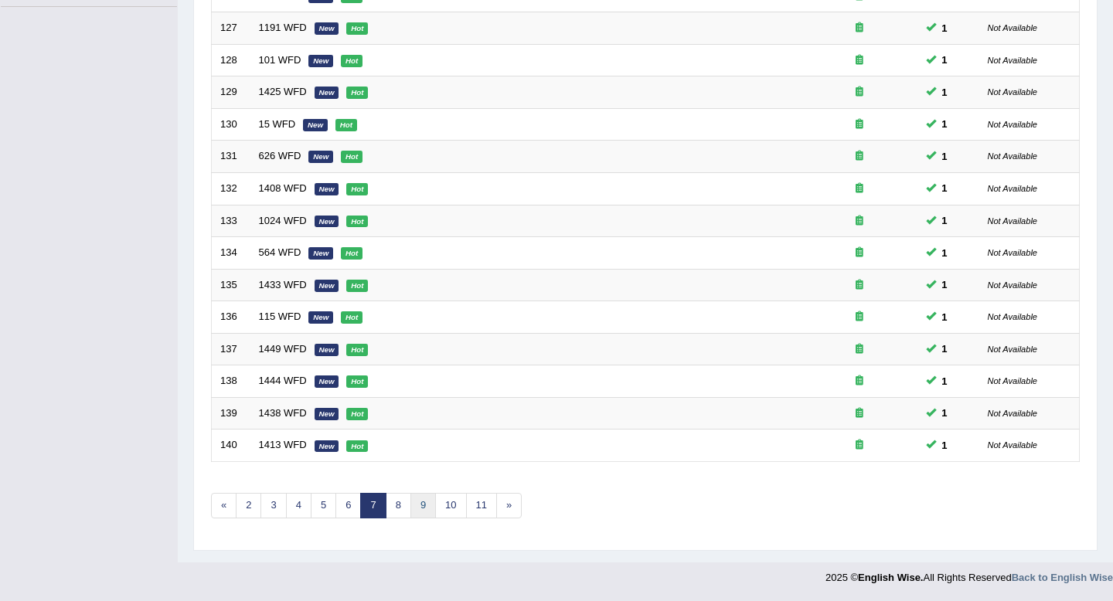
click at [419, 507] on link "9" at bounding box center [423, 506] width 26 height 26
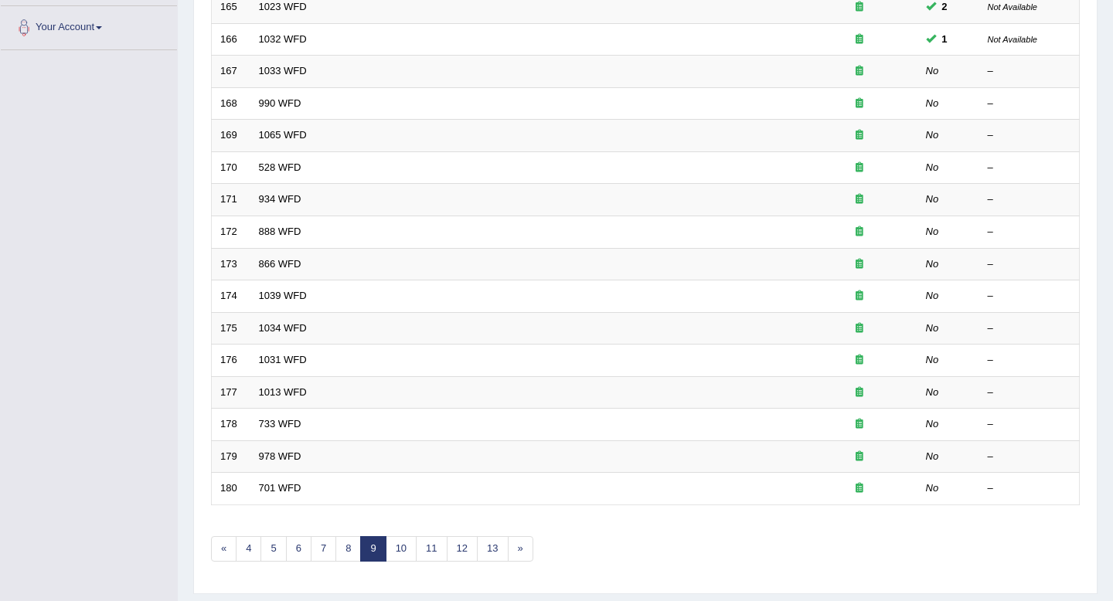
scroll to position [422, 0]
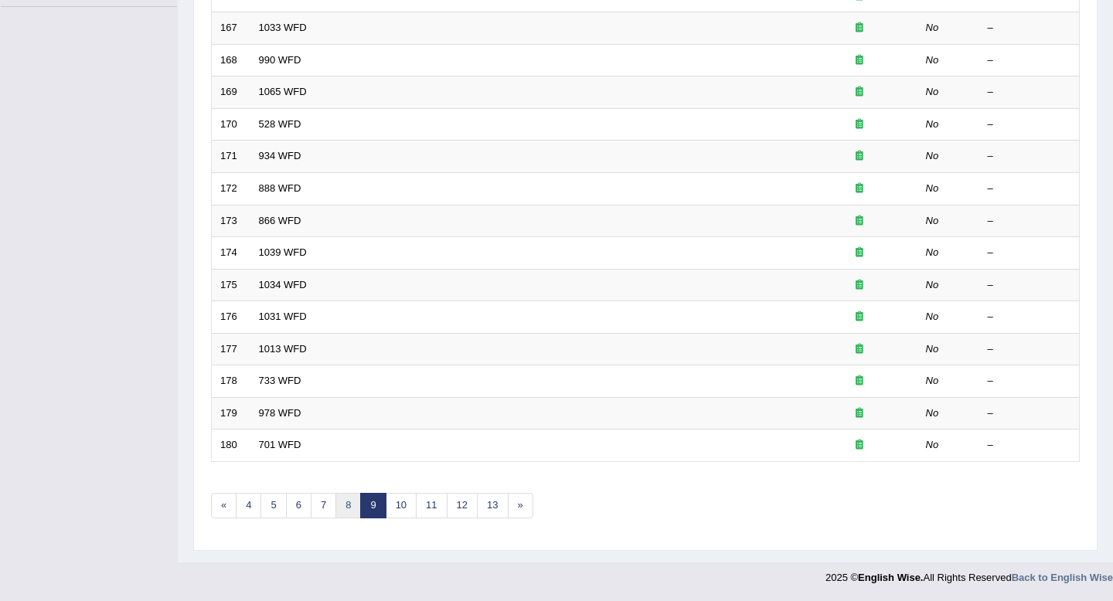
click at [346, 509] on link "8" at bounding box center [348, 506] width 26 height 26
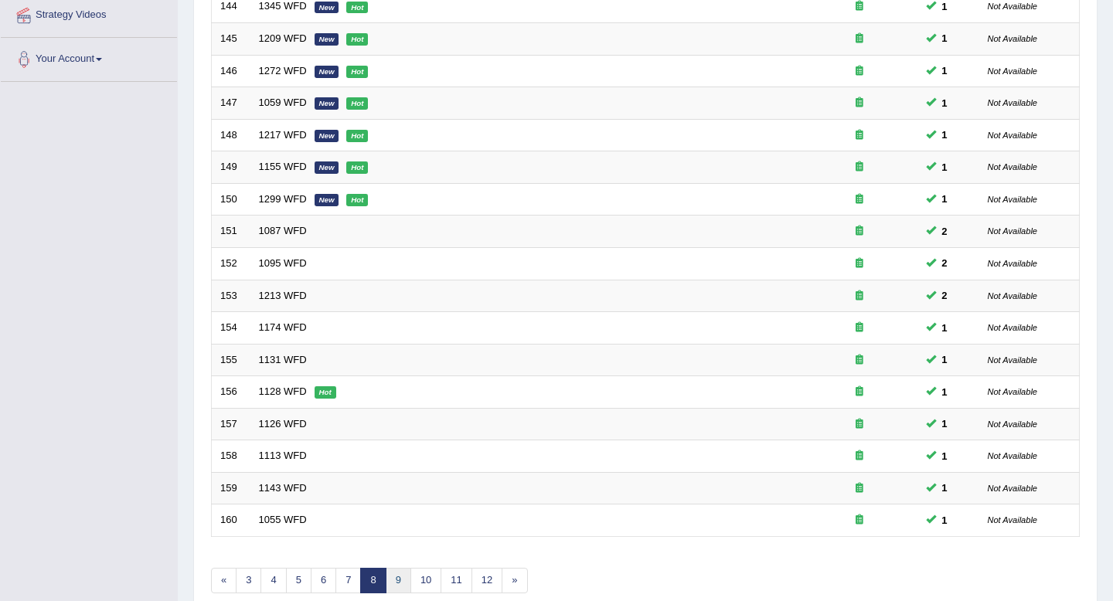
click at [399, 582] on link "9" at bounding box center [399, 581] width 26 height 26
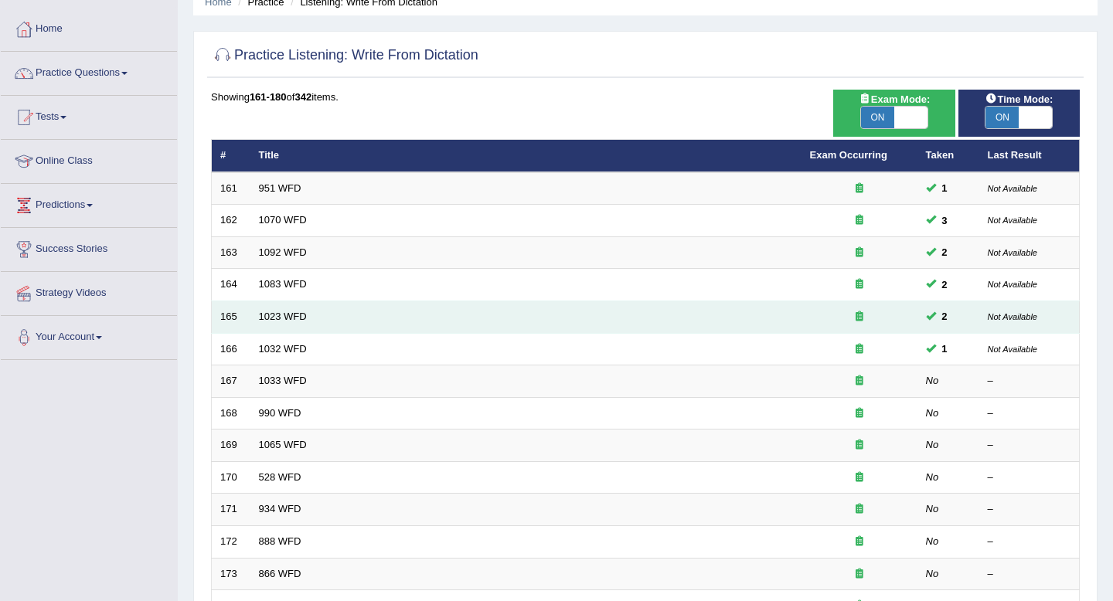
scroll to position [70, 0]
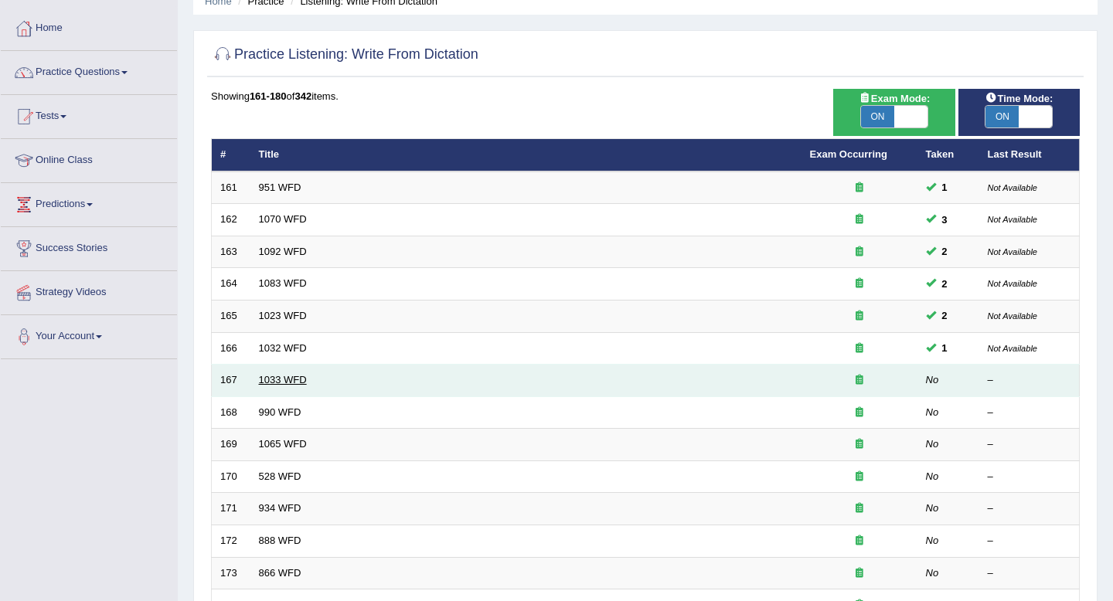
click at [282, 381] on link "1033 WFD" at bounding box center [283, 380] width 48 height 12
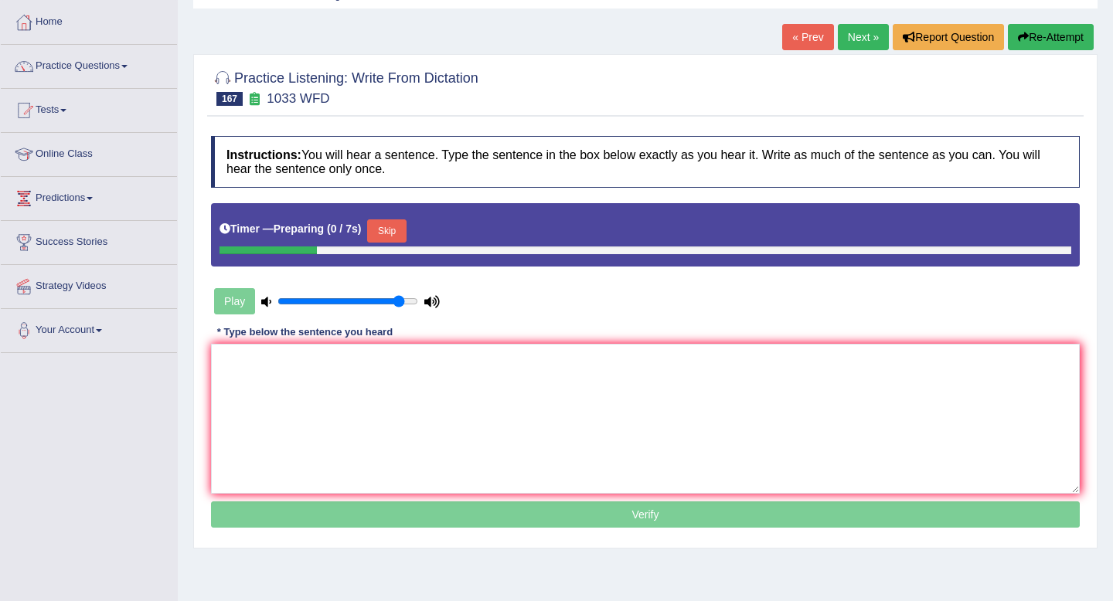
scroll to position [107, 0]
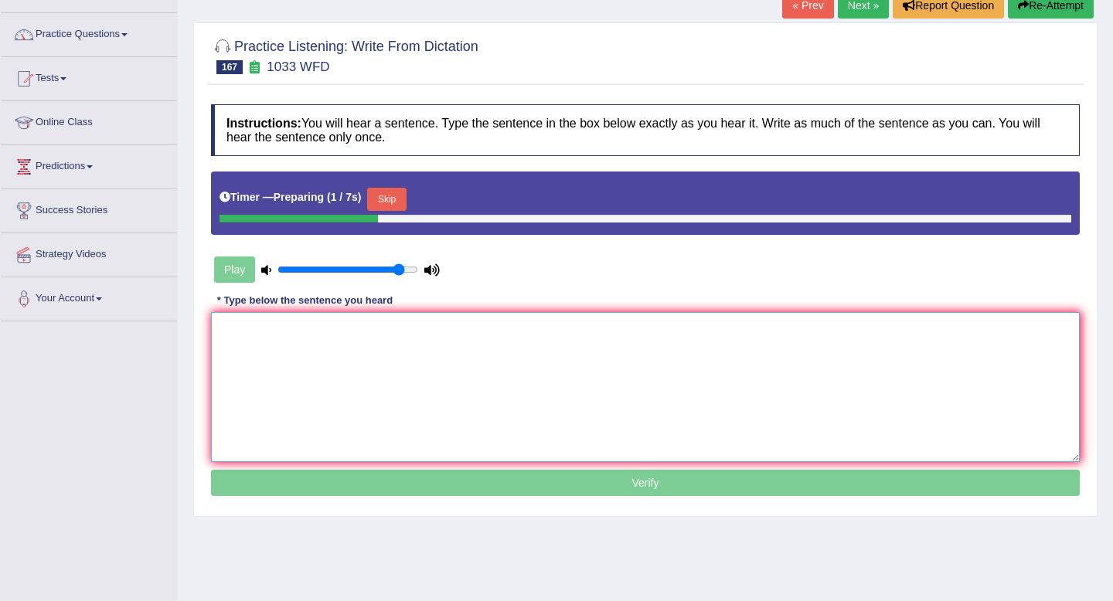
click at [346, 367] on textarea at bounding box center [645, 387] width 869 height 150
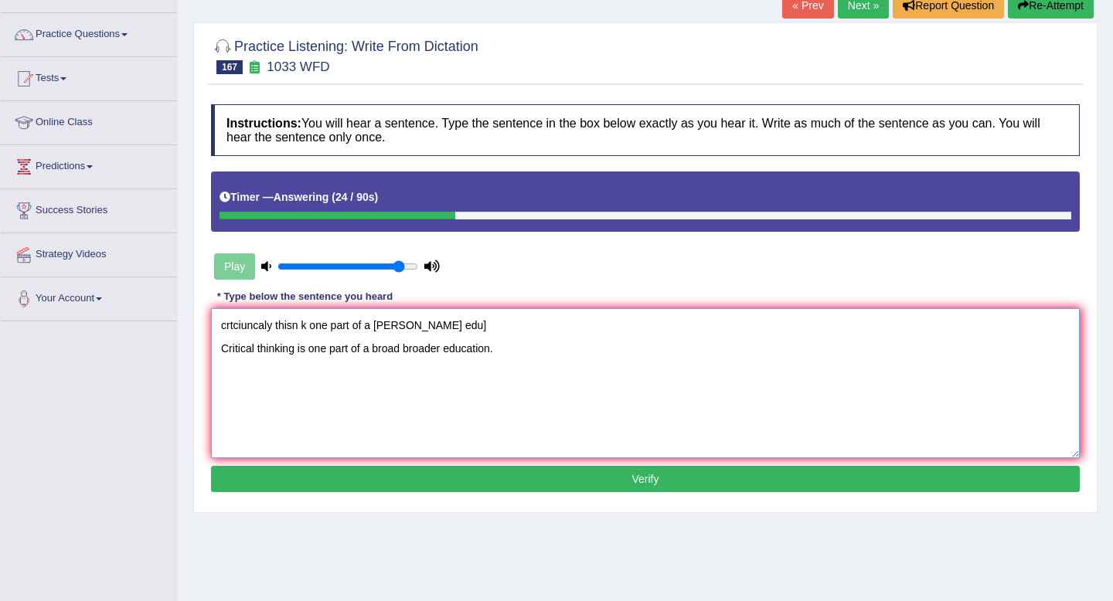
drag, startPoint x: 470, startPoint y: 326, endPoint x: 77, endPoint y: 316, distance: 392.8
click at [77, 316] on div "Toggle navigation Home Practice Questions Speaking Practice Read Aloud Repeat S…" at bounding box center [556, 295] width 1113 height 804
click at [369, 351] on textarea "Critical thinking is one part of a broad broader education." at bounding box center [645, 383] width 869 height 150
type textarea "Critical thinking is one part of a the broad broader education."
click at [549, 481] on button "Verify" at bounding box center [645, 479] width 869 height 26
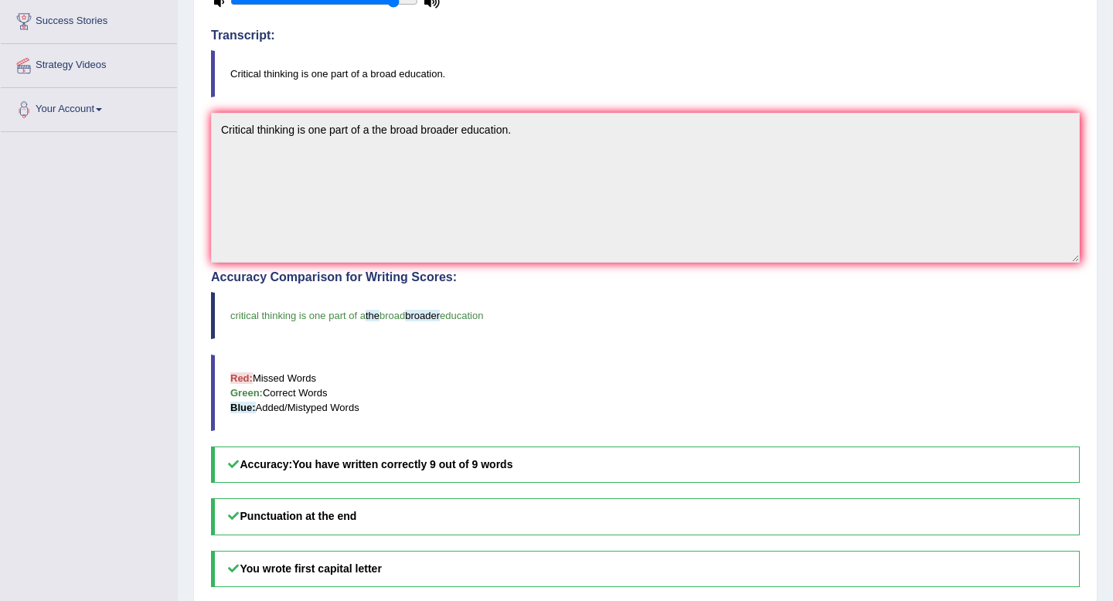
scroll to position [0, 0]
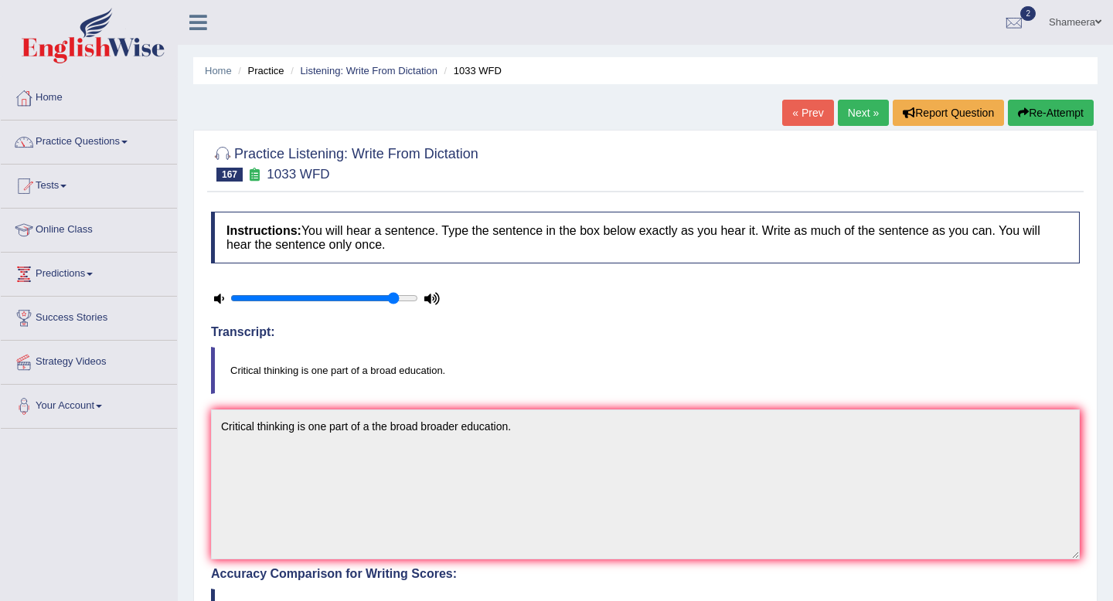
click at [856, 111] on link "Next »" at bounding box center [863, 113] width 51 height 26
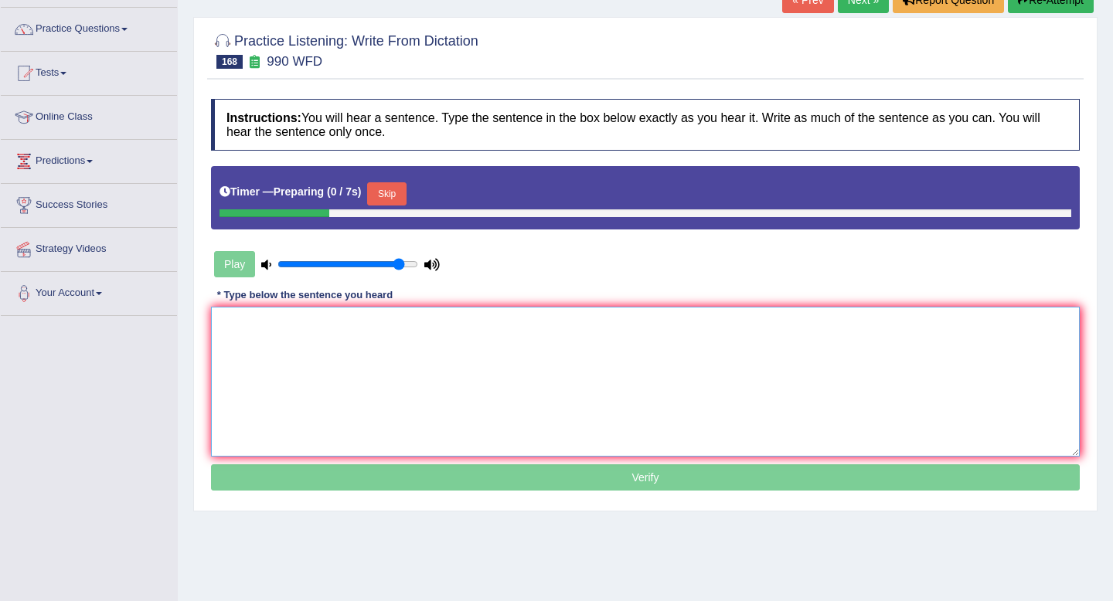
click at [727, 377] on textarea at bounding box center [645, 382] width 869 height 150
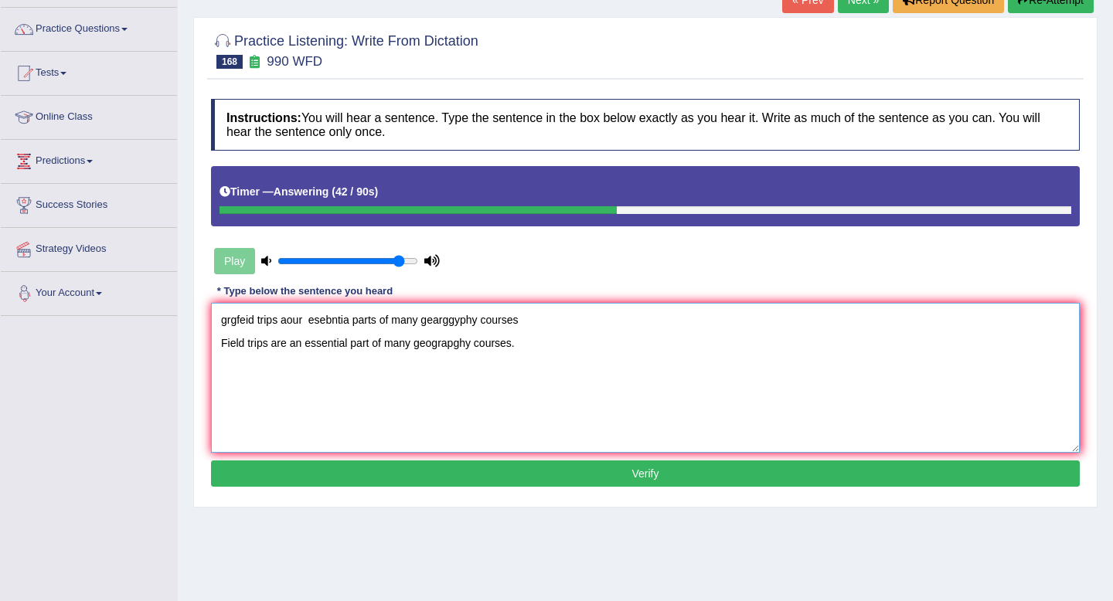
drag, startPoint x: 543, startPoint y: 327, endPoint x: 117, endPoint y: 296, distance: 427.0
click at [117, 296] on div "Toggle navigation Home Practice Questions Speaking Practice Read Aloud Repeat S…" at bounding box center [556, 289] width 1113 height 804
type textarea "Field trips are an essential part of many geograpghy courses."
click at [509, 467] on button "Verify" at bounding box center [645, 474] width 869 height 26
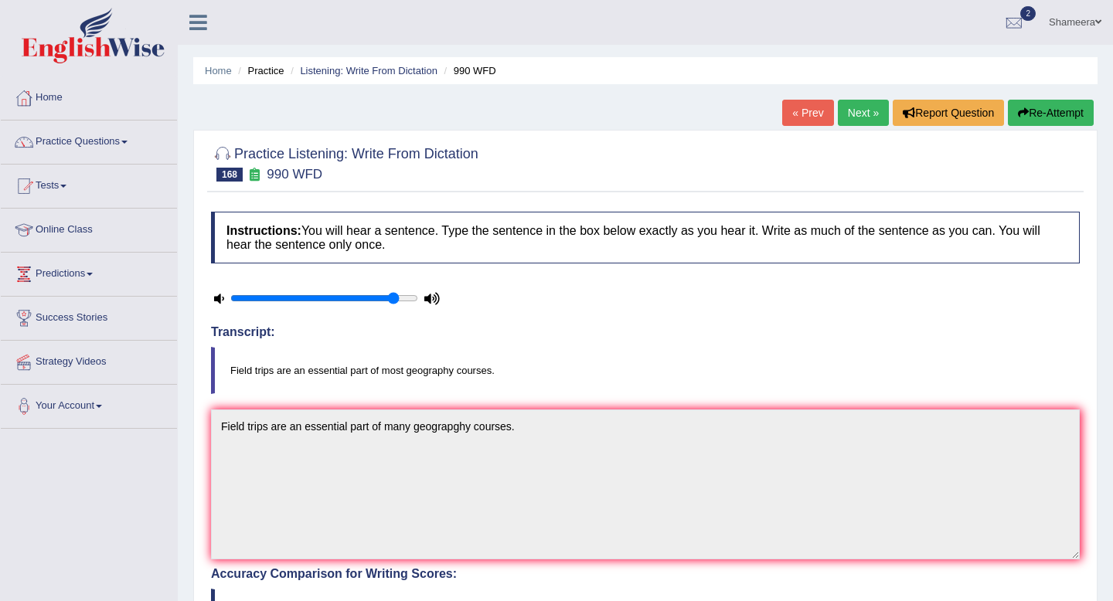
click at [852, 107] on link "Next »" at bounding box center [863, 113] width 51 height 26
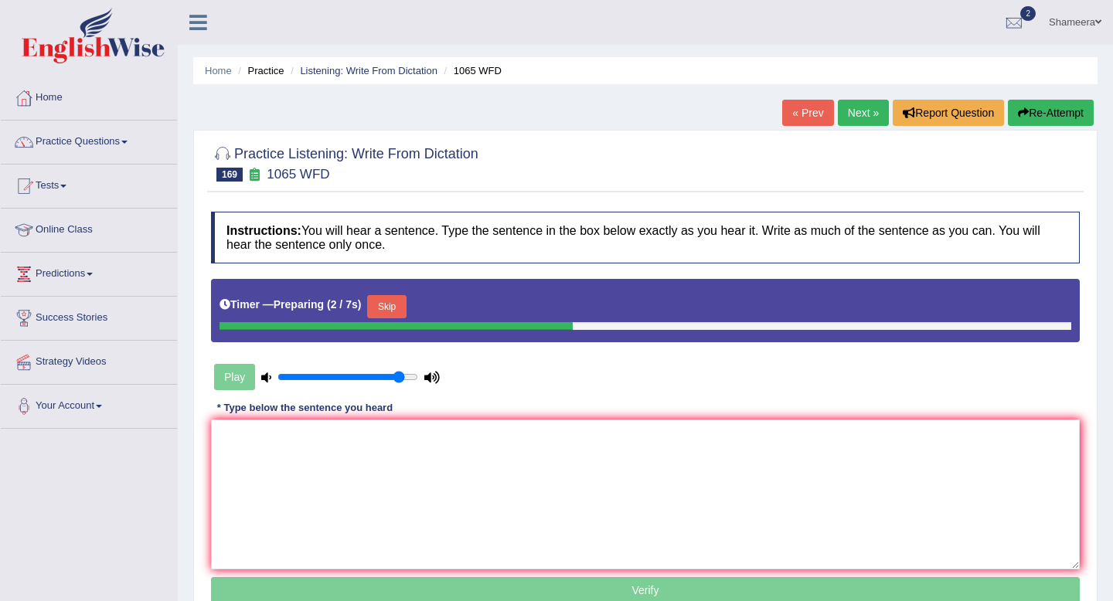
click at [1052, 116] on button "Re-Attempt" at bounding box center [1051, 113] width 86 height 26
click at [513, 478] on textarea at bounding box center [645, 495] width 869 height 150
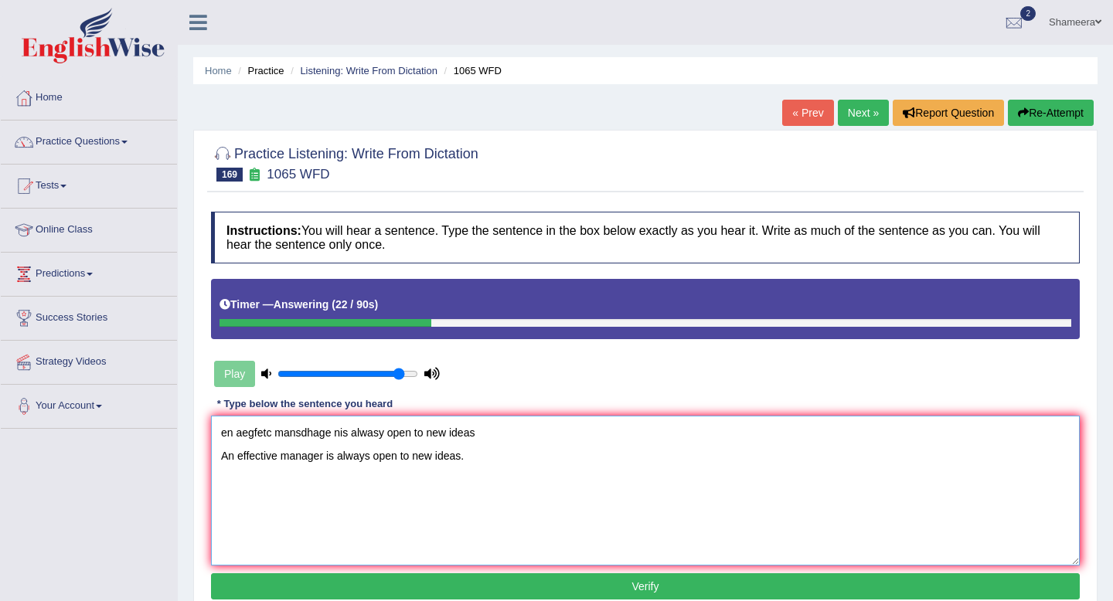
drag, startPoint x: 493, startPoint y: 434, endPoint x: 12, endPoint y: 426, distance: 480.8
click at [12, 426] on div "Toggle navigation Home Practice Questions Speaking Practice Read Aloud Repeat S…" at bounding box center [556, 402] width 1113 height 804
drag, startPoint x: 281, startPoint y: 455, endPoint x: 281, endPoint y: 475, distance: 19.3
click at [281, 456] on textarea "An effective manager is always open to new ideas." at bounding box center [645, 491] width 869 height 150
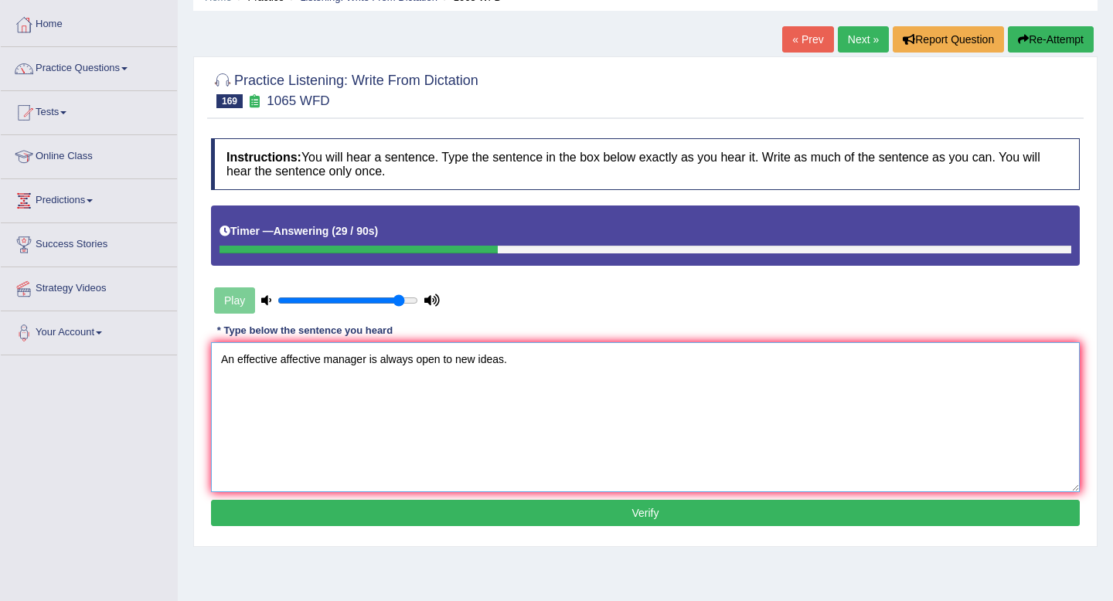
scroll to position [74, 0]
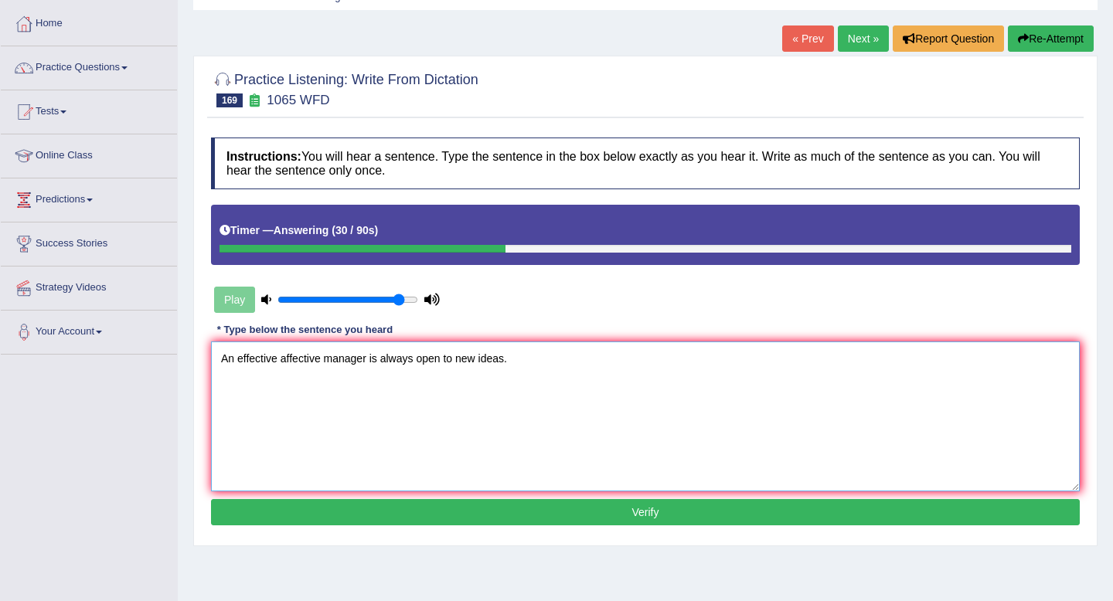
type textarea "An effective affective manager is always open to new ideas."
click at [523, 507] on button "Verify" at bounding box center [645, 512] width 869 height 26
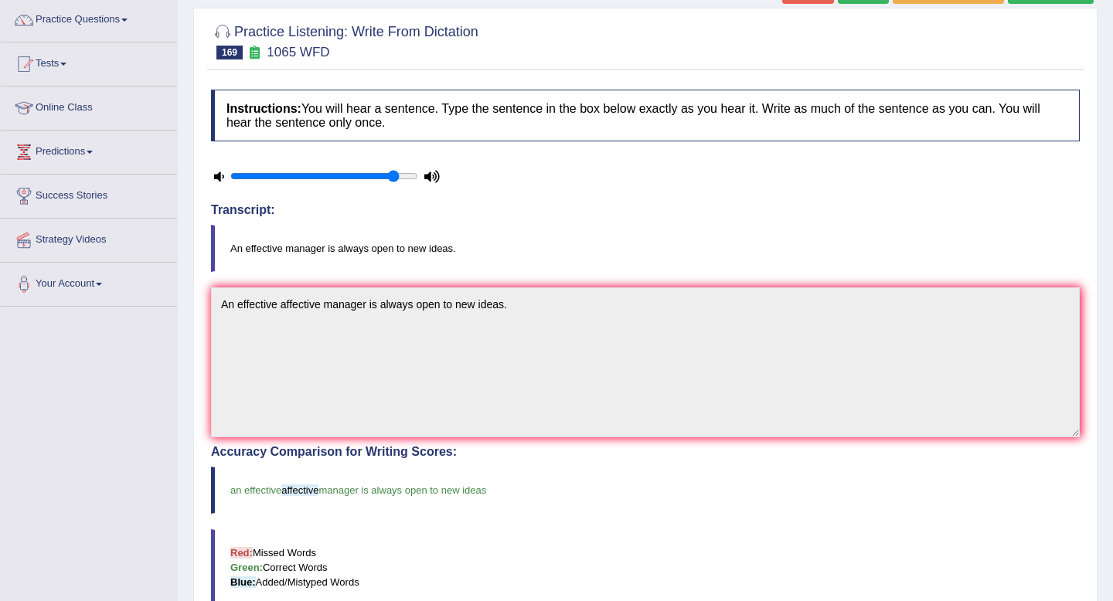
scroll to position [39, 0]
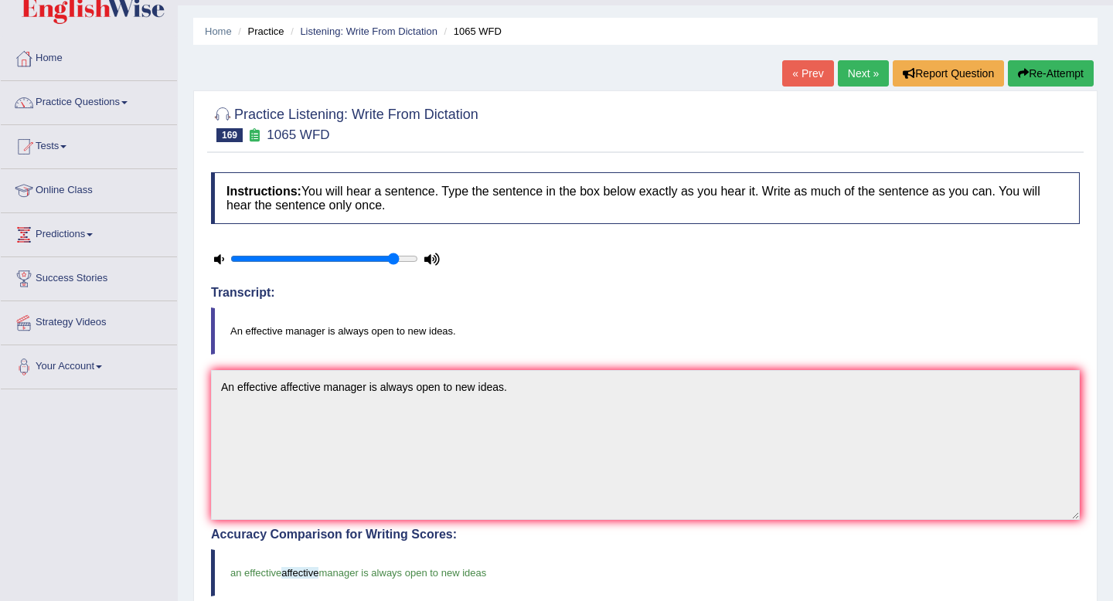
click at [863, 74] on link "Next »" at bounding box center [863, 73] width 51 height 26
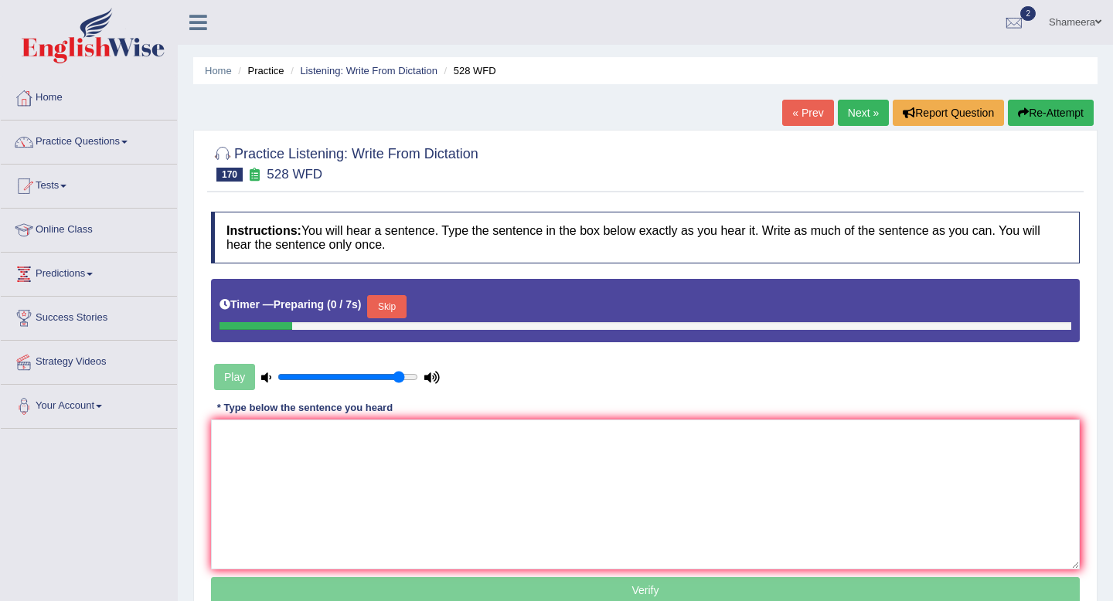
scroll to position [123, 0]
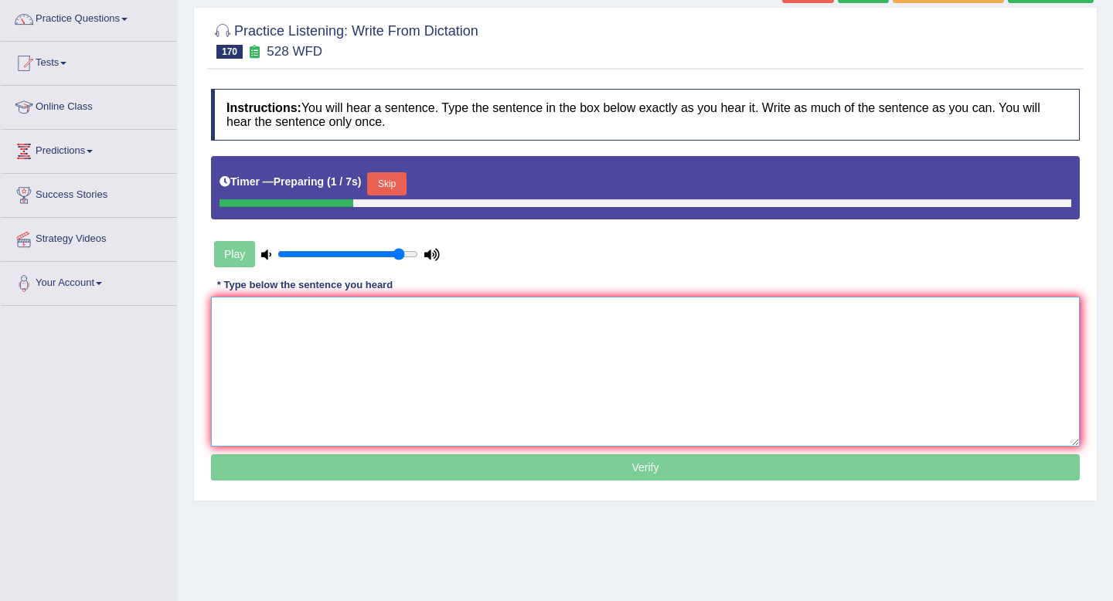
click at [681, 338] on textarea at bounding box center [645, 372] width 869 height 150
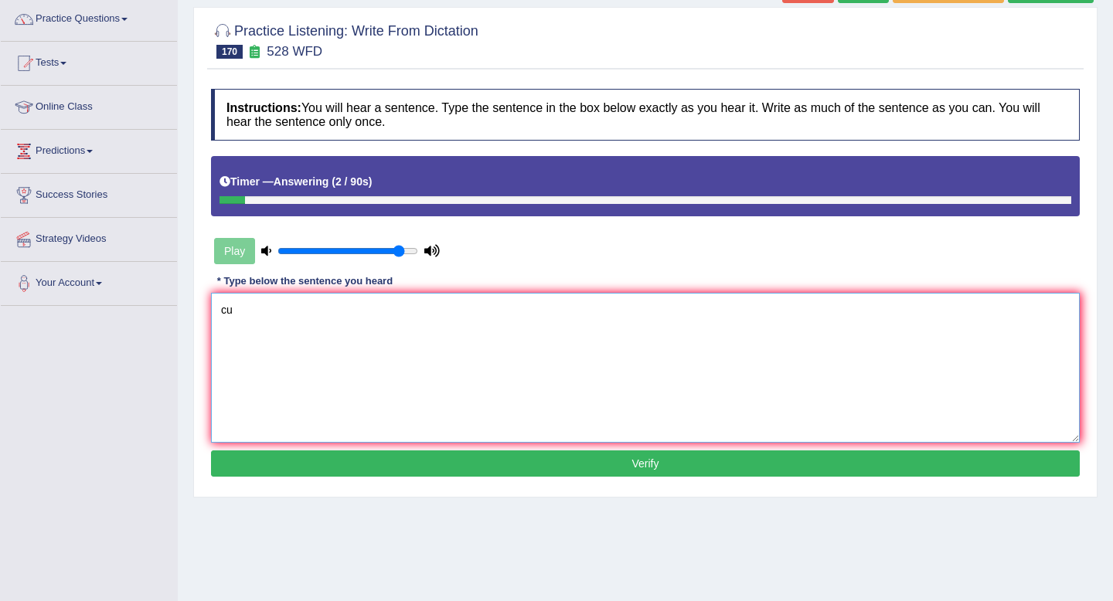
type textarea "c"
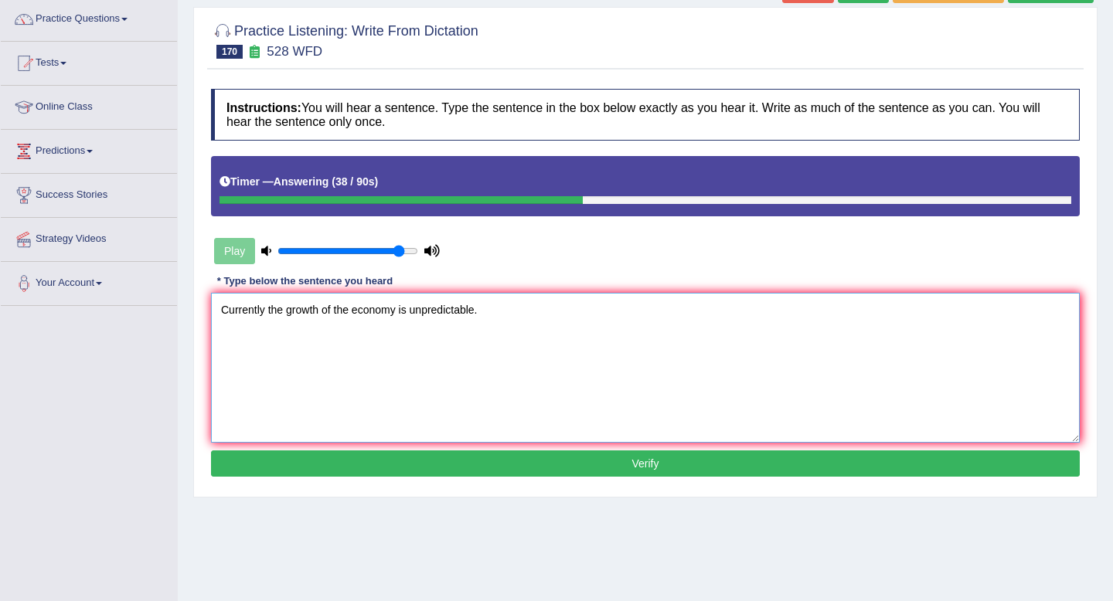
type textarea "Currently the growth of the economy is unpredictable."
click at [530, 465] on button "Verify" at bounding box center [645, 464] width 869 height 26
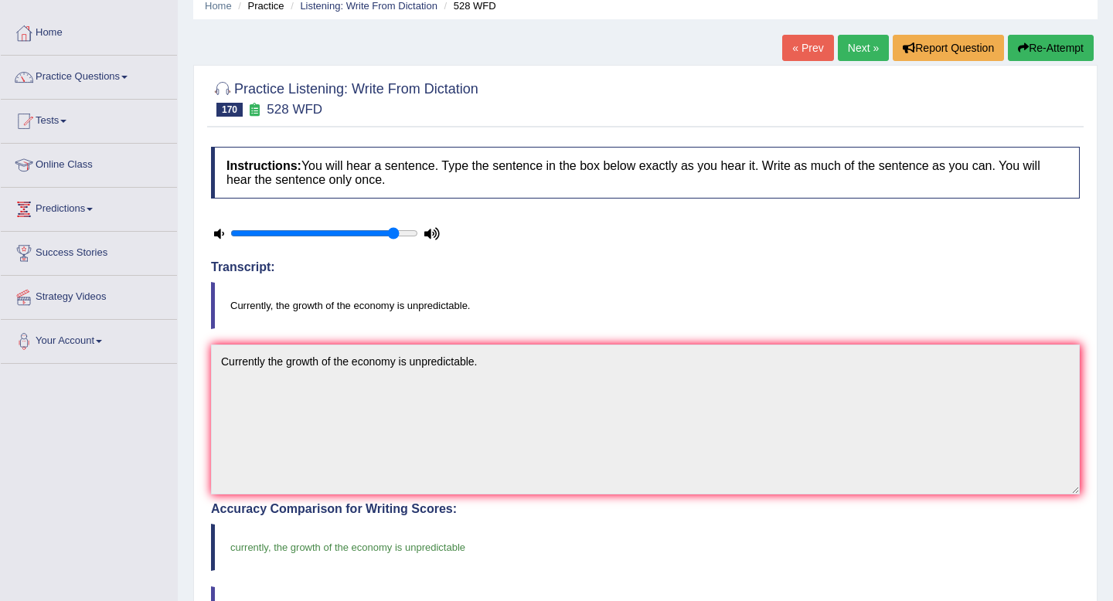
scroll to position [0, 0]
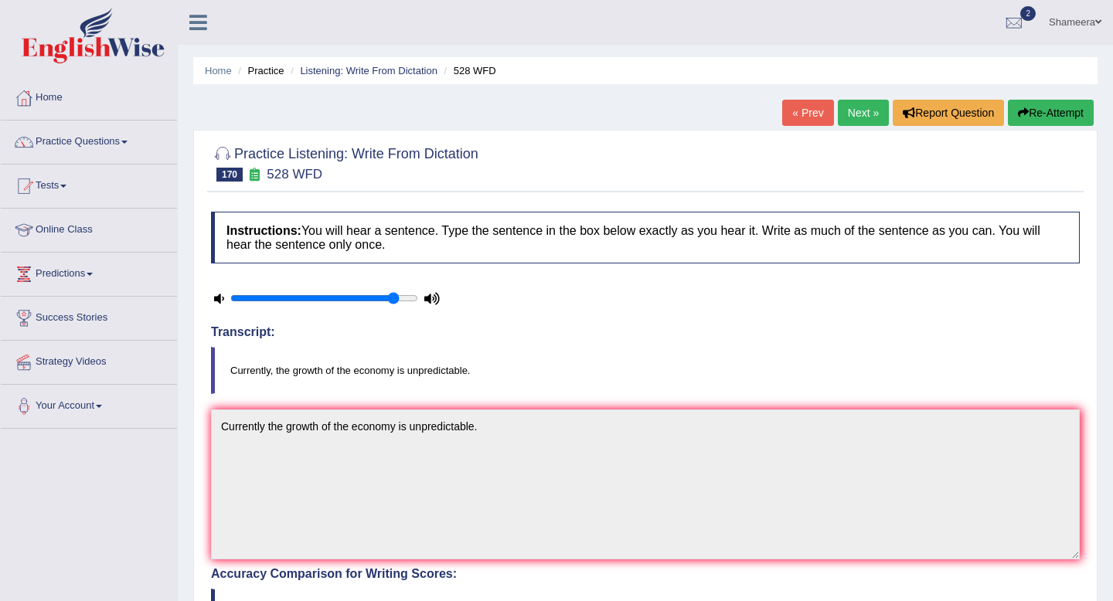
click at [856, 116] on link "Next »" at bounding box center [863, 113] width 51 height 26
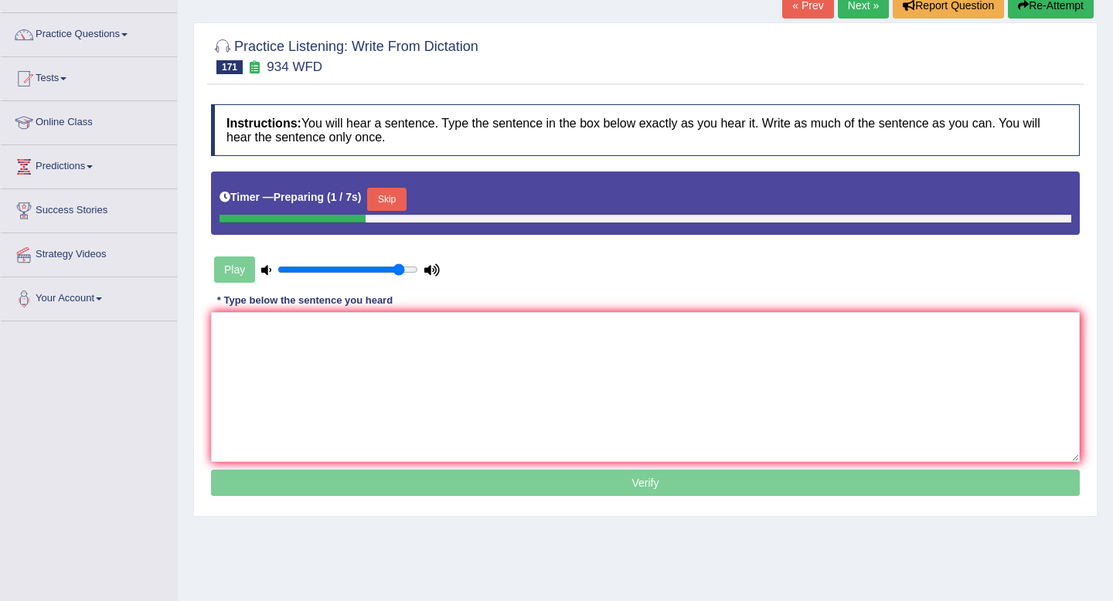
scroll to position [210, 0]
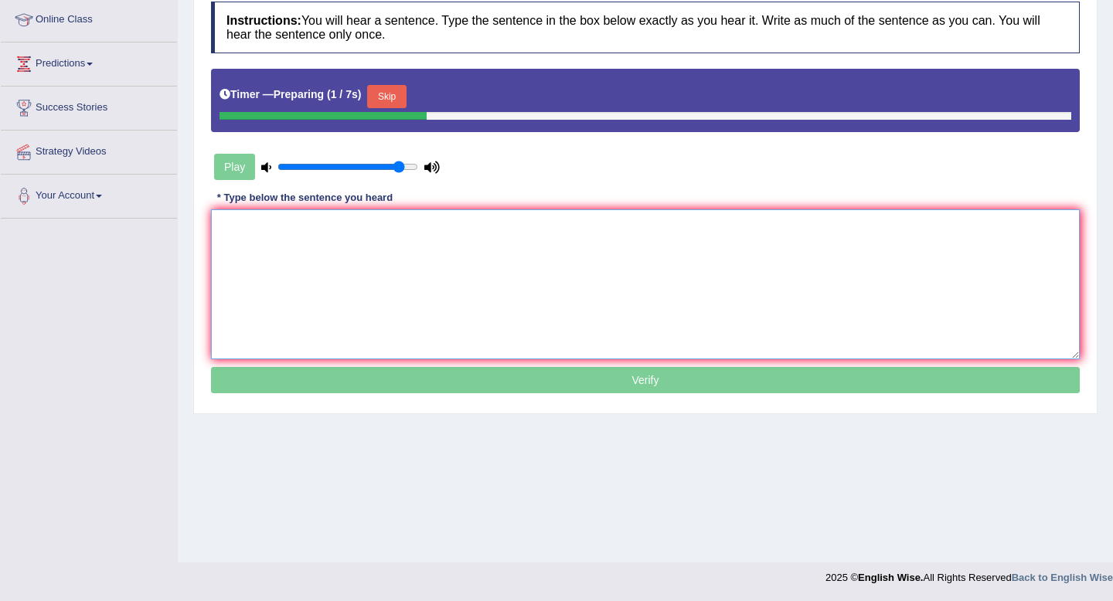
click at [682, 271] on textarea at bounding box center [645, 284] width 869 height 150
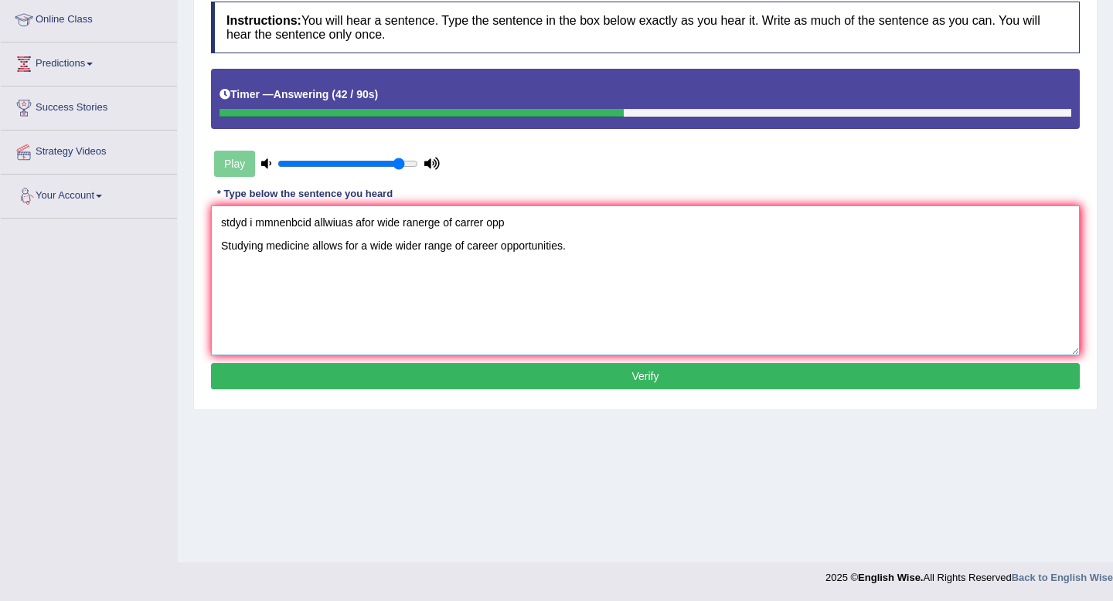
drag, startPoint x: 540, startPoint y: 211, endPoint x: 525, endPoint y: 229, distance: 23.6
click at [525, 229] on textarea "stdyd i mmnenbcid allwiuas afor wide ranerge of carrer opp Studying medicine al…" at bounding box center [645, 281] width 869 height 150
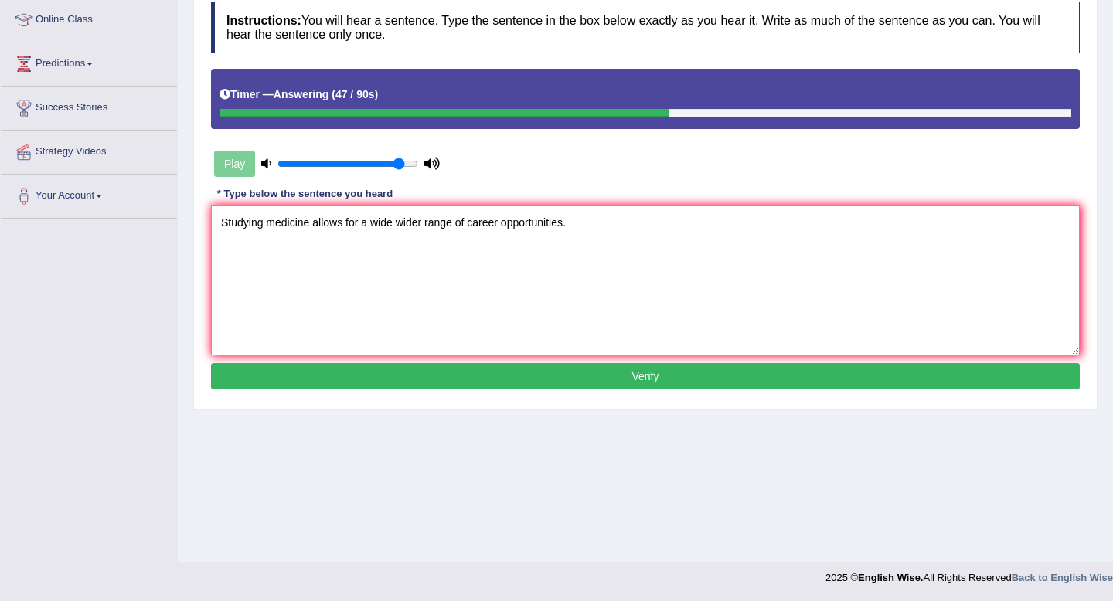
drag, startPoint x: 313, startPoint y: 247, endPoint x: 313, endPoint y: 268, distance: 20.9
click at [313, 247] on textarea "Studying medicine allows for a wide wider range of career opportunities." at bounding box center [645, 281] width 869 height 150
click at [474, 248] on textarea "Studying medicine will allow allows for a wide wider range of career opportunit…" at bounding box center [645, 281] width 869 height 150
type textarea "Studying medicine will allow allows for a wide range of career opportunities."
click at [456, 378] on button "Verify" at bounding box center [645, 376] width 869 height 26
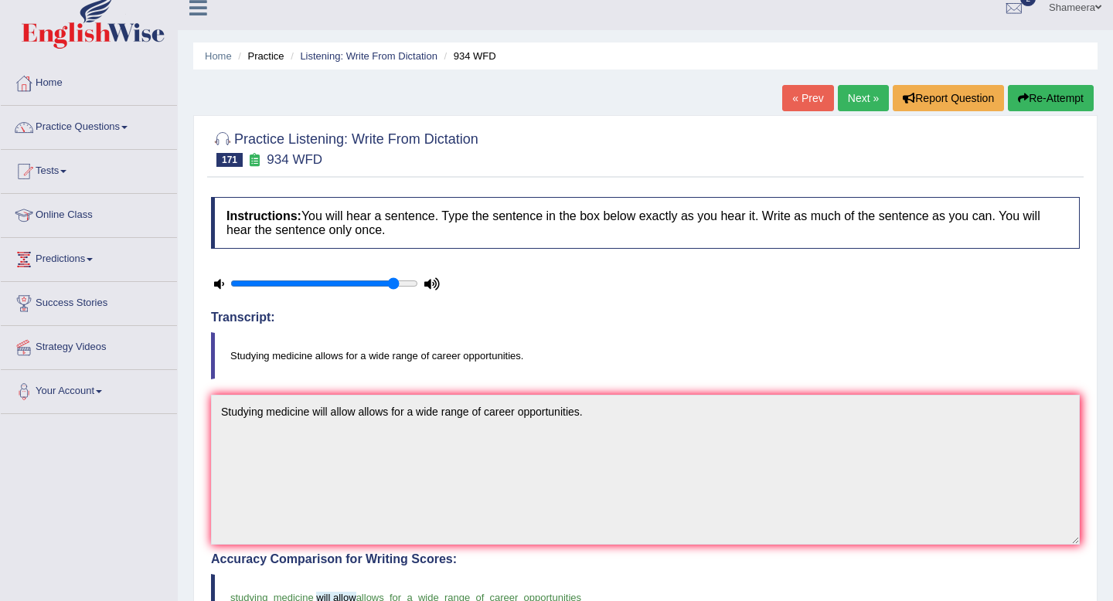
scroll to position [0, 0]
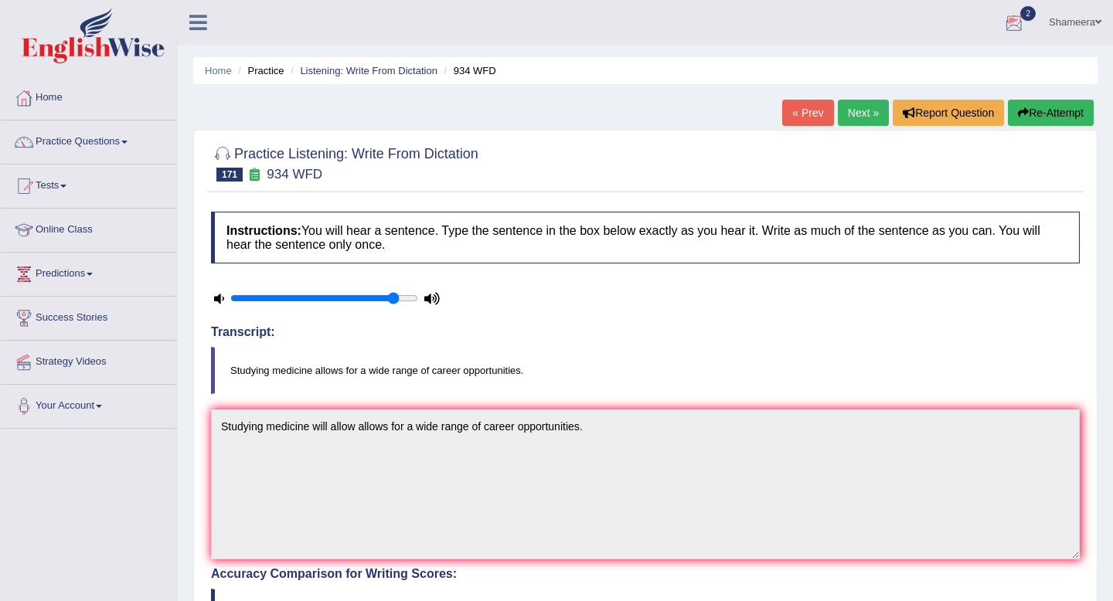
click at [857, 113] on link "Next »" at bounding box center [863, 113] width 51 height 26
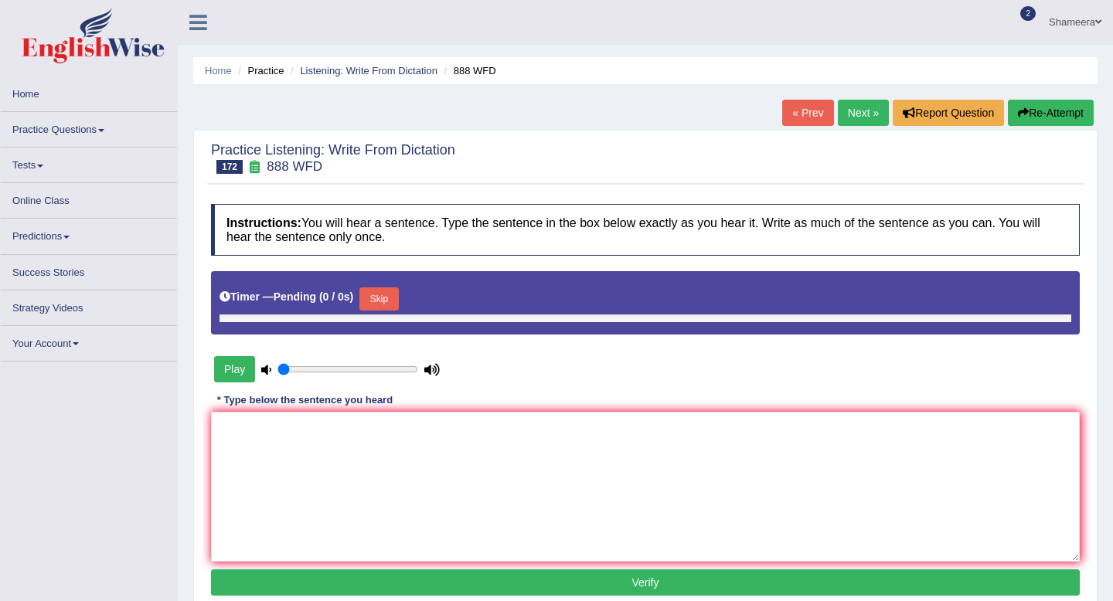
type input "0.9"
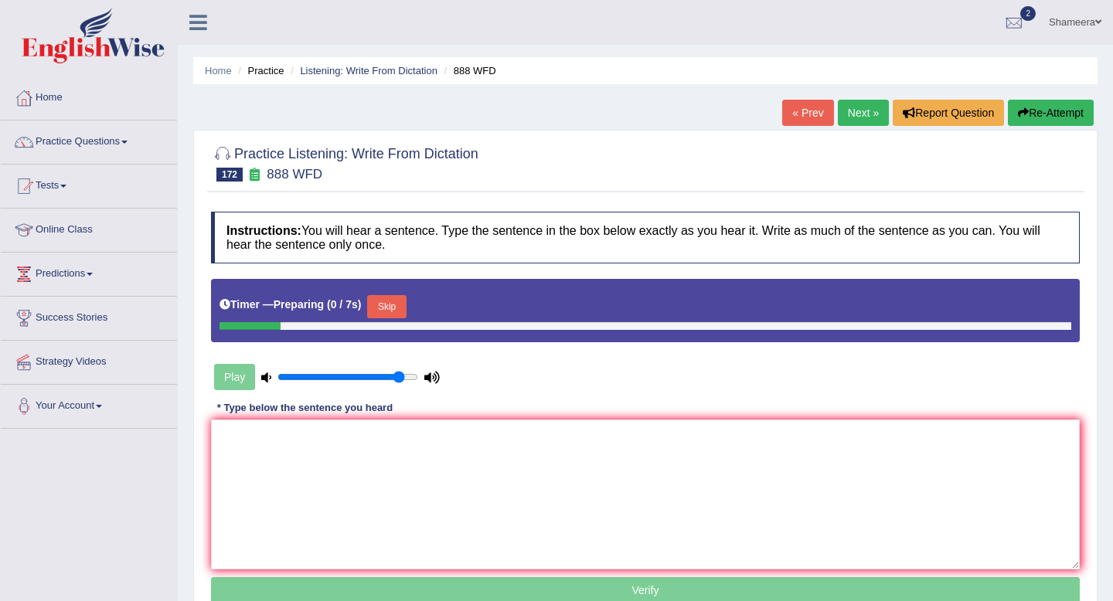
scroll to position [90, 0]
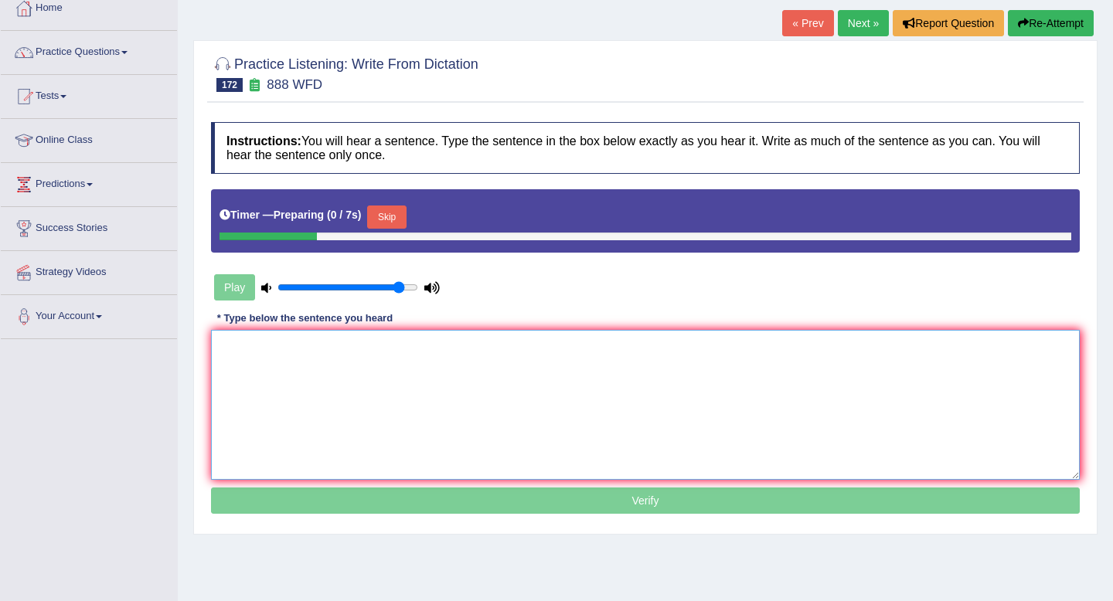
click at [618, 403] on textarea at bounding box center [645, 405] width 869 height 150
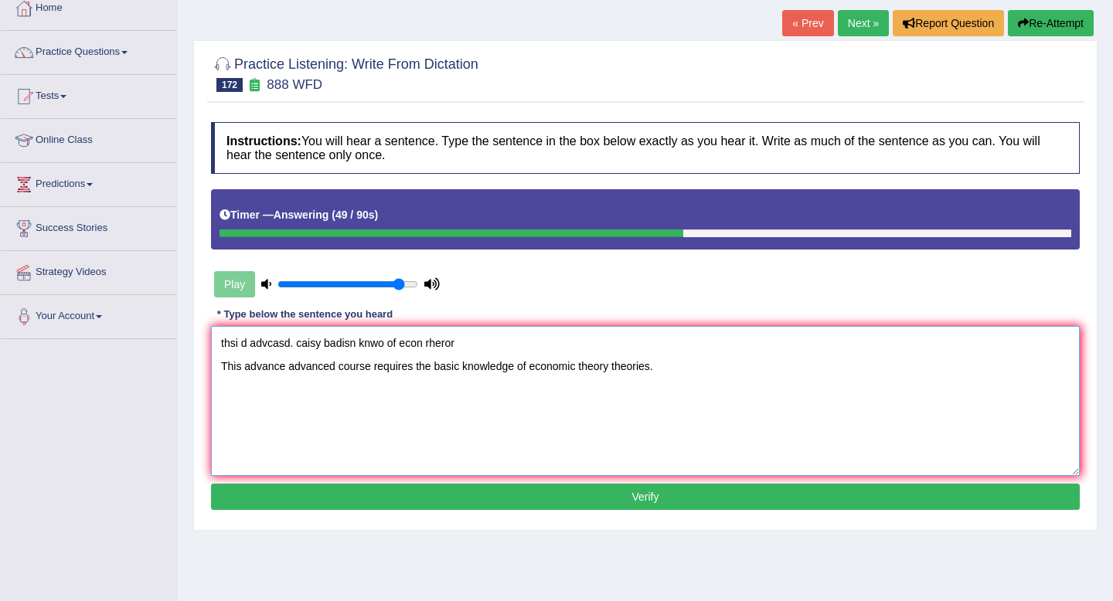
drag, startPoint x: 468, startPoint y: 334, endPoint x: 29, endPoint y: 322, distance: 438.4
click at [29, 322] on div "Toggle navigation Home Practice Questions Speaking Practice Read Aloud Repeat S…" at bounding box center [556, 312] width 1113 height 804
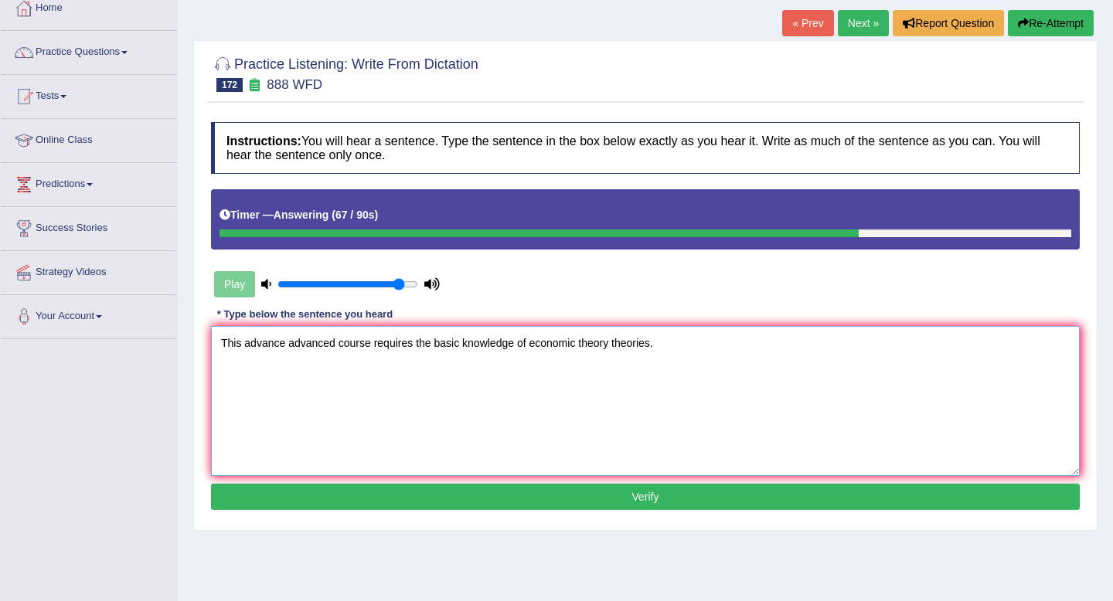
type textarea "This advance advanced course requires the basic knowledge of economic theory th…"
click at [533, 499] on button "Verify" at bounding box center [645, 497] width 869 height 26
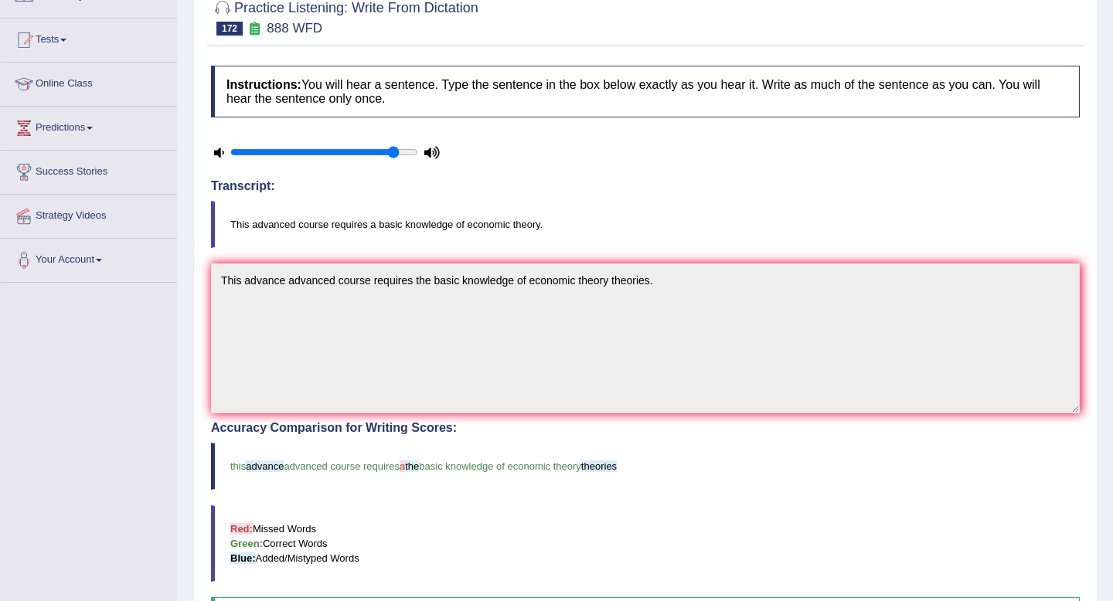
scroll to position [0, 0]
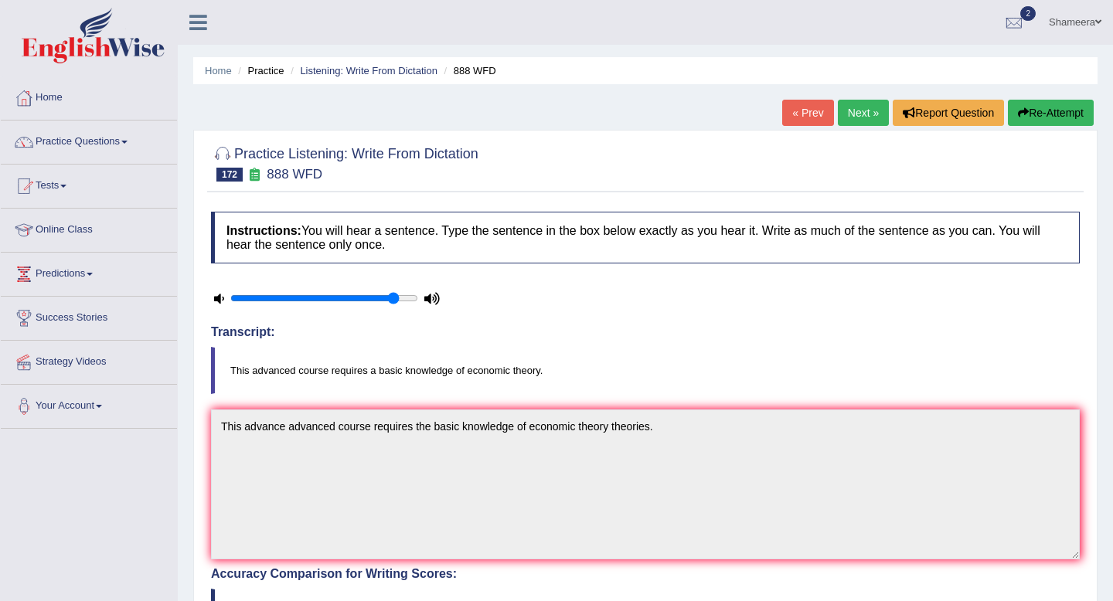
click at [850, 114] on link "Next »" at bounding box center [863, 113] width 51 height 26
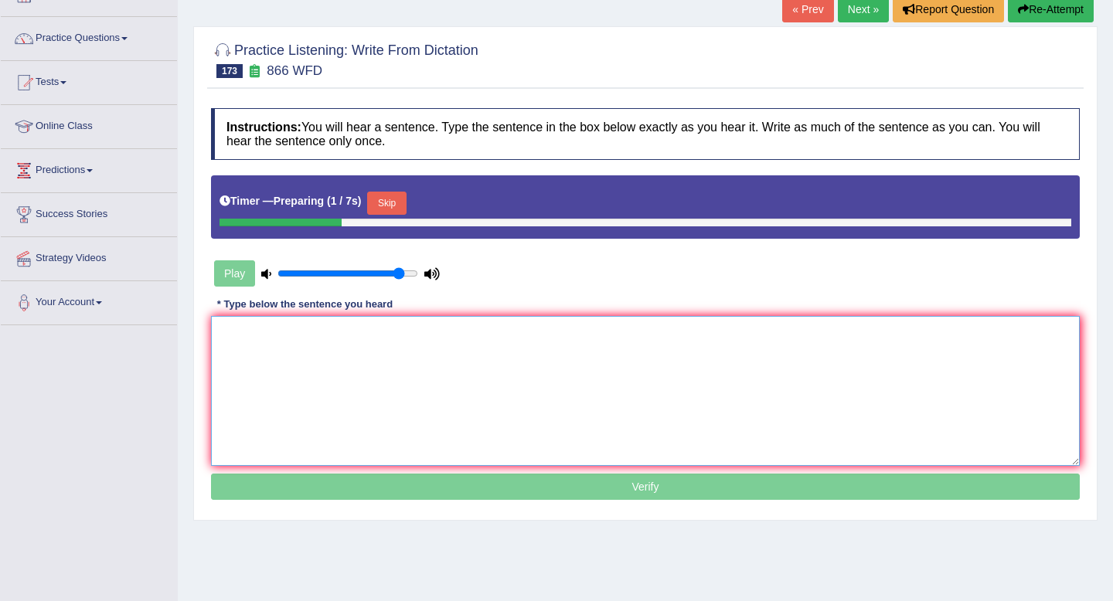
click at [686, 383] on textarea at bounding box center [645, 391] width 869 height 150
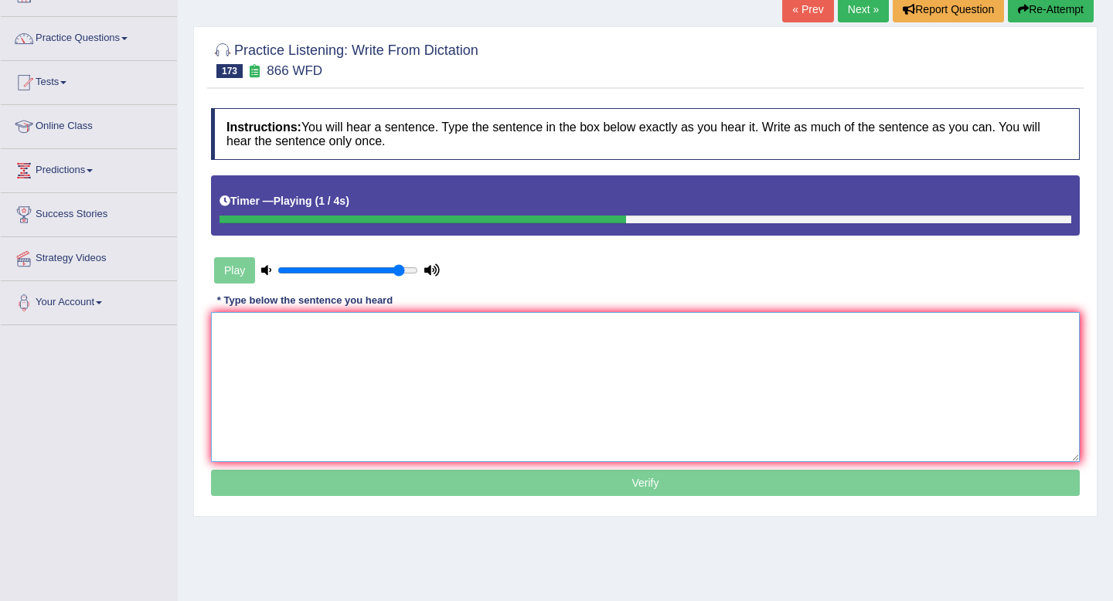
type textarea "o"
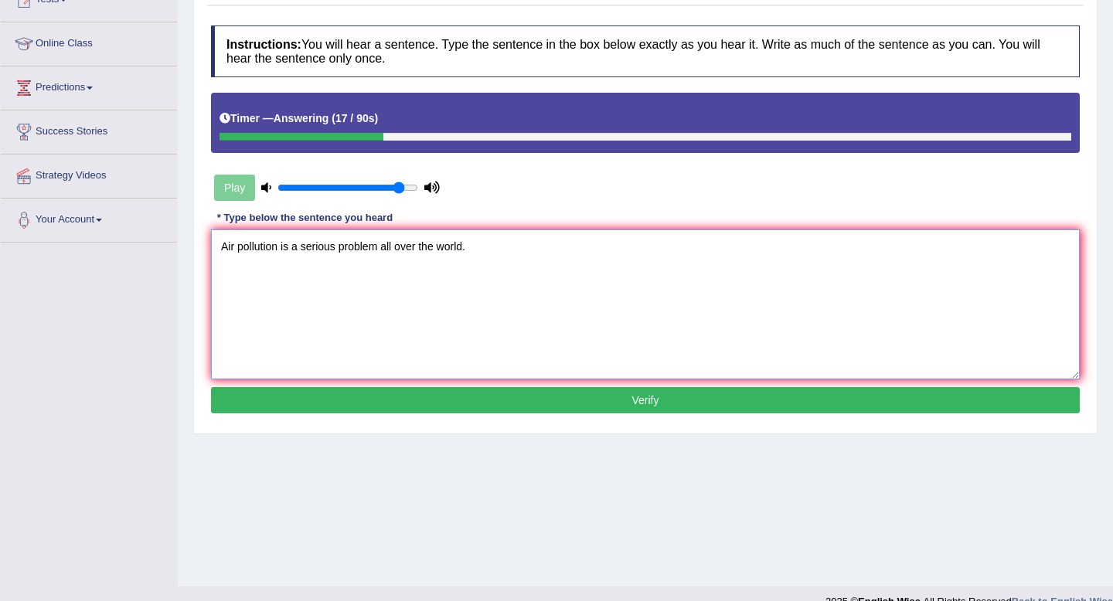
scroll to position [187, 0]
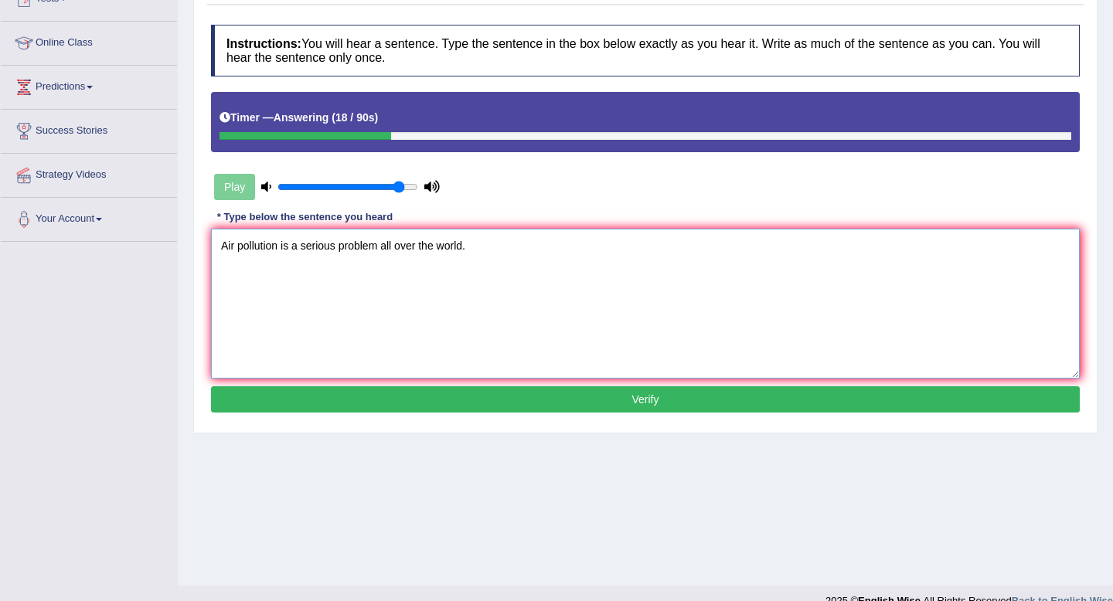
type textarea "Air pollution is a serious problem all over the world."
click at [600, 397] on button "Verify" at bounding box center [645, 399] width 869 height 26
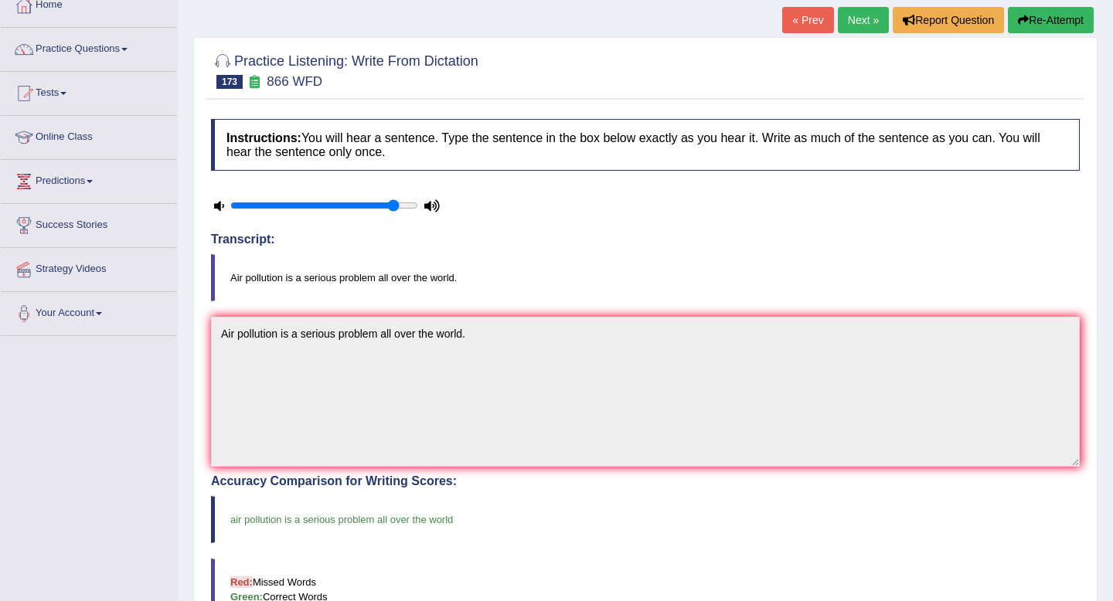
scroll to position [43, 0]
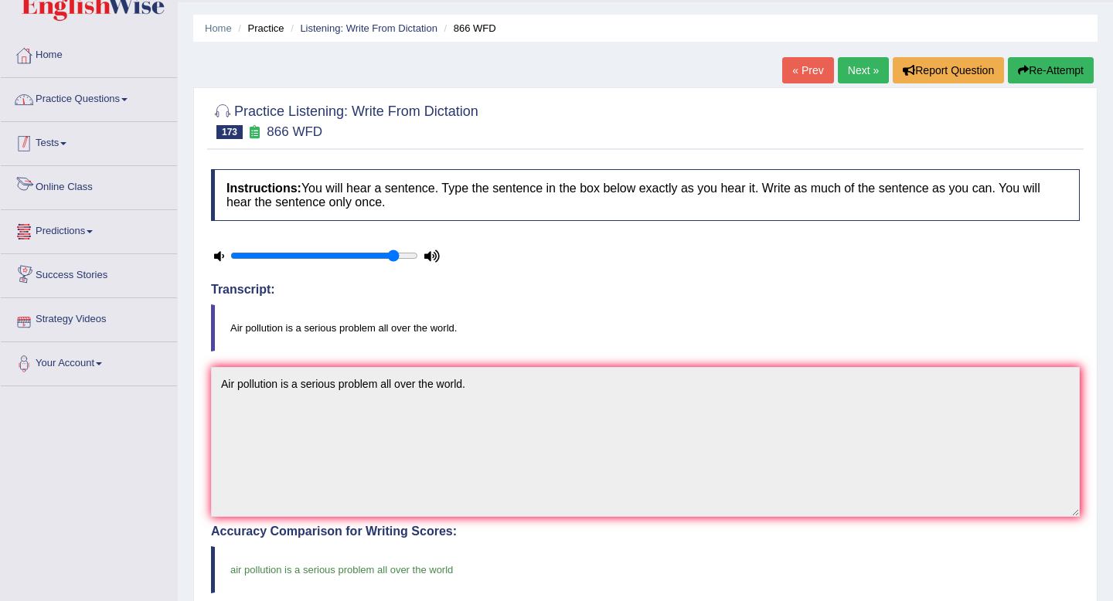
click at [104, 105] on link "Practice Questions" at bounding box center [89, 97] width 176 height 39
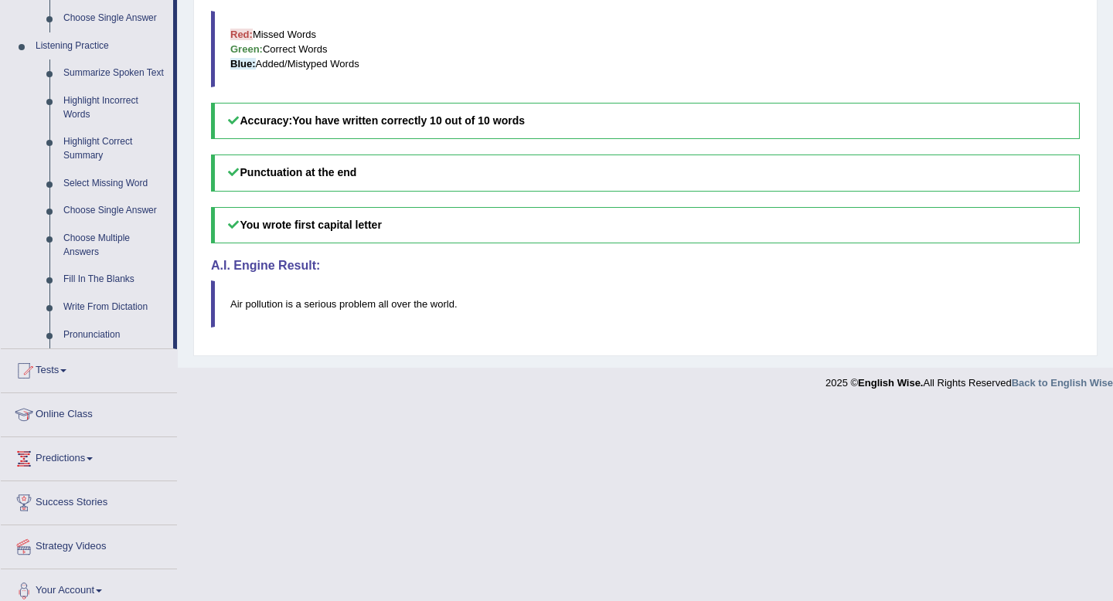
scroll to position [637, 0]
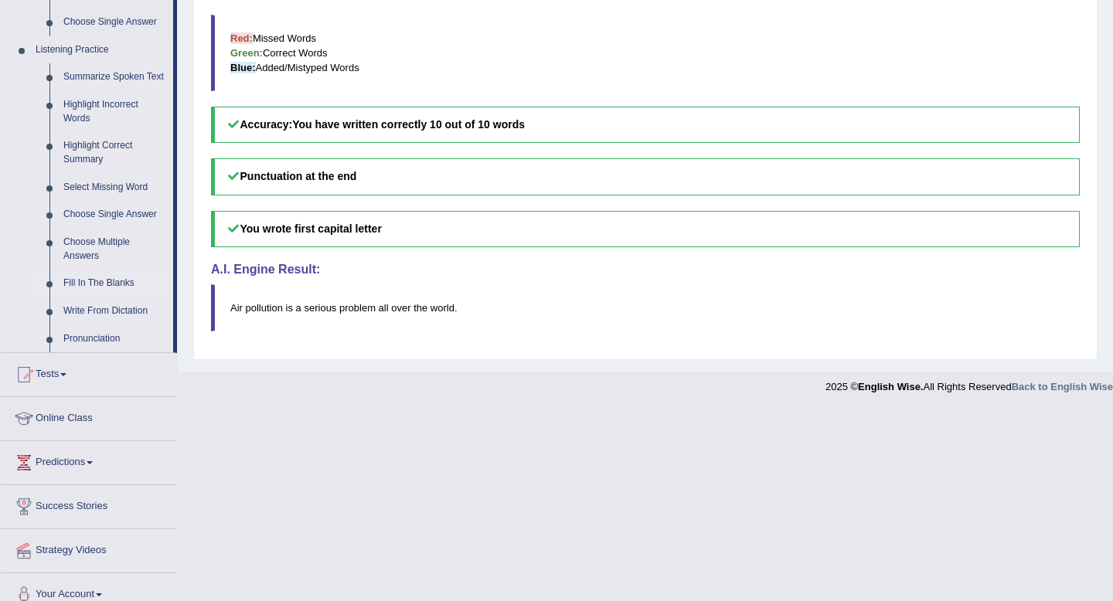
click at [121, 297] on link "Fill In The Blanks" at bounding box center [114, 284] width 117 height 28
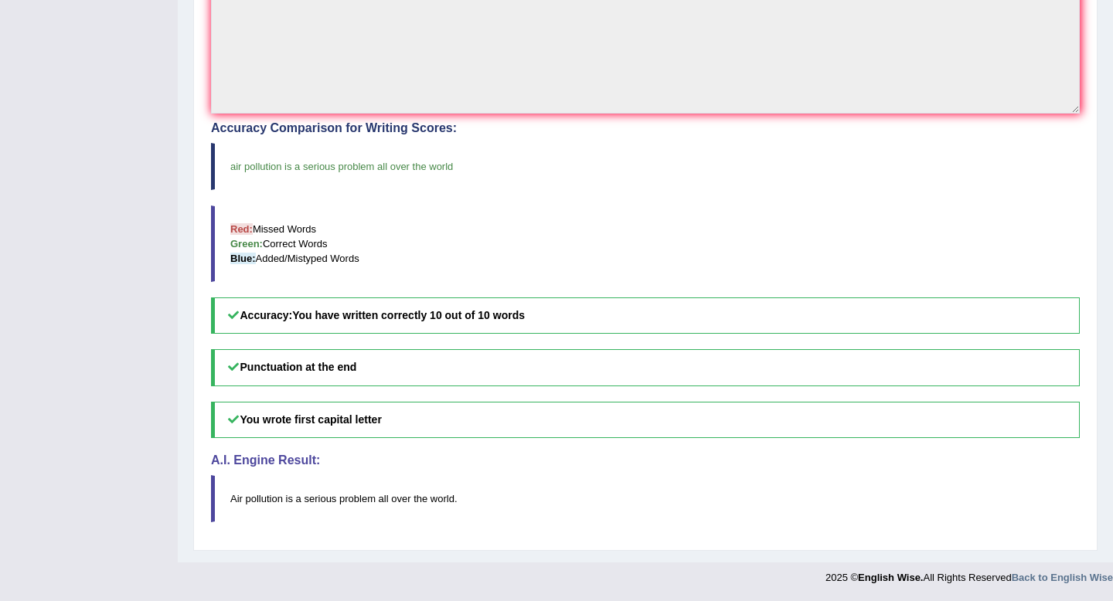
scroll to position [203, 0]
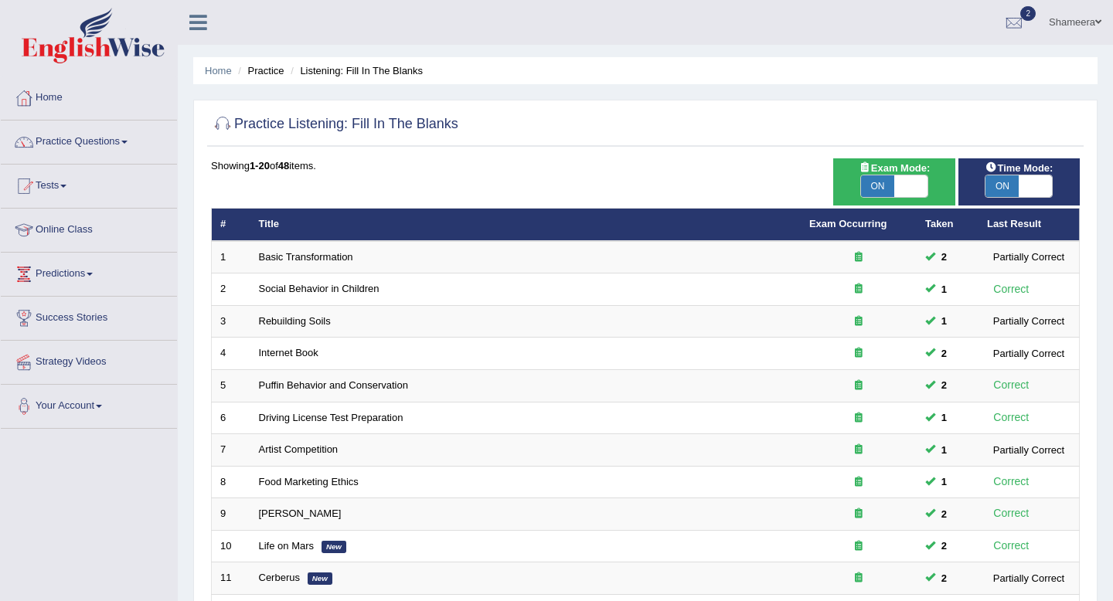
click at [1031, 183] on span at bounding box center [1035, 186] width 33 height 22
checkbox input "false"
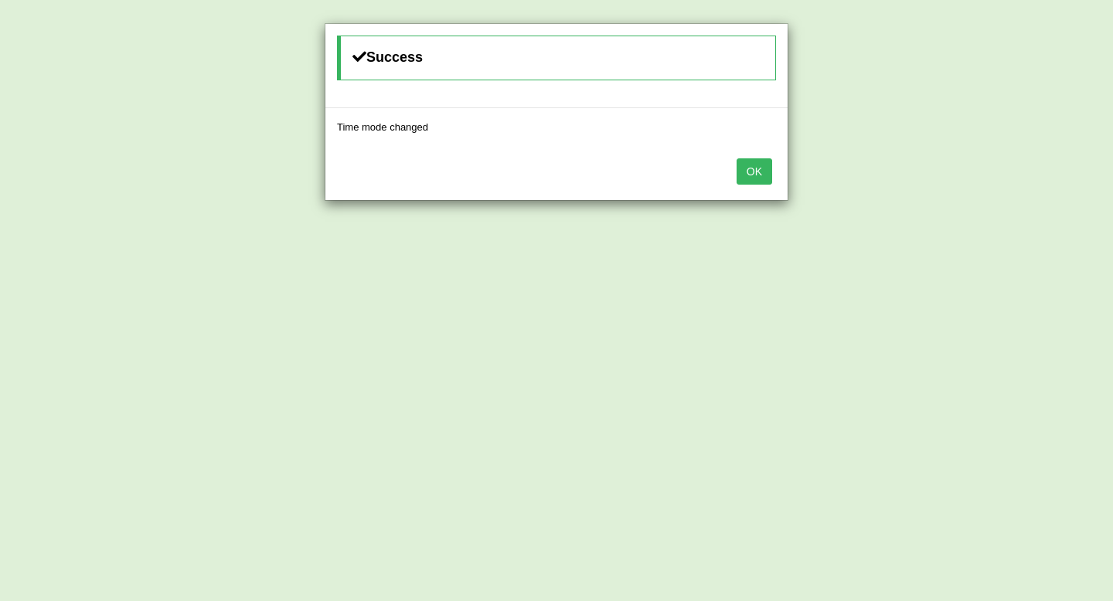
click at [765, 174] on button "OK" at bounding box center [755, 171] width 36 height 26
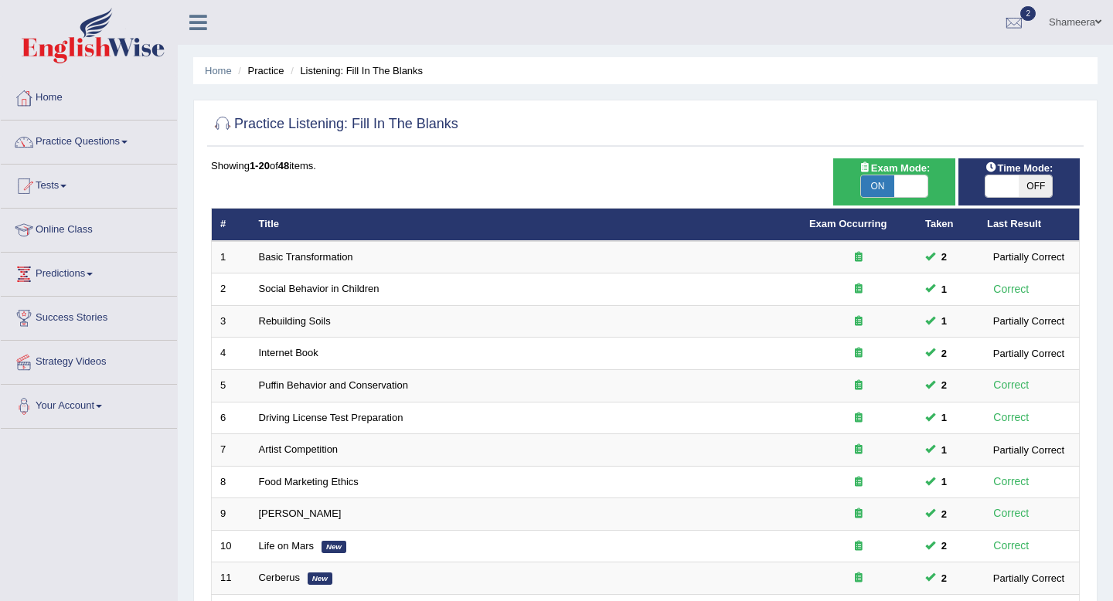
click at [904, 179] on span at bounding box center [910, 186] width 33 height 22
checkbox input "false"
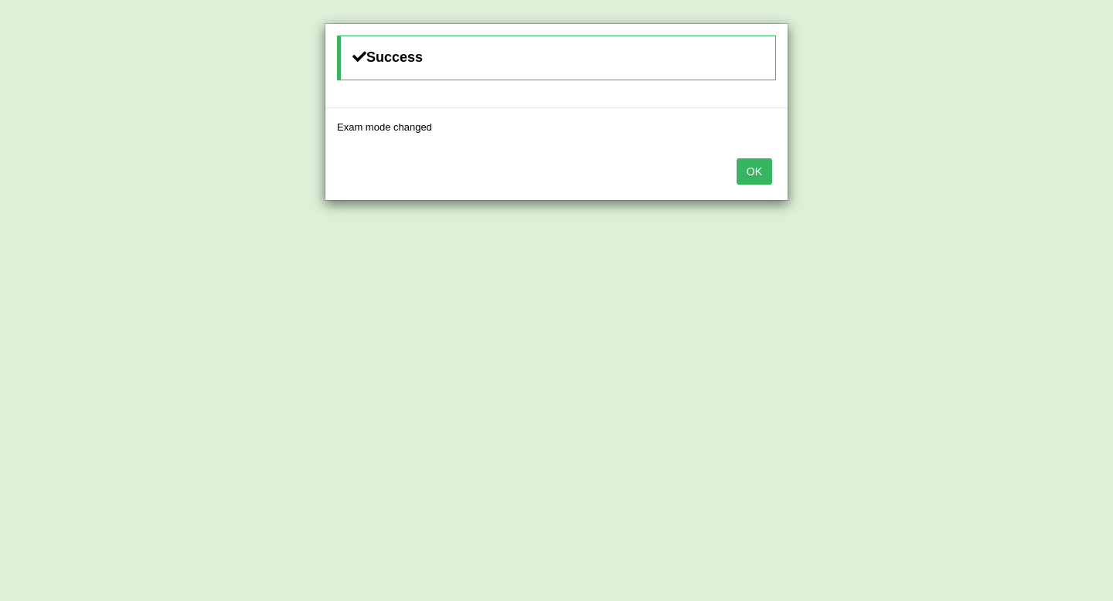
click at [754, 171] on button "OK" at bounding box center [755, 171] width 36 height 26
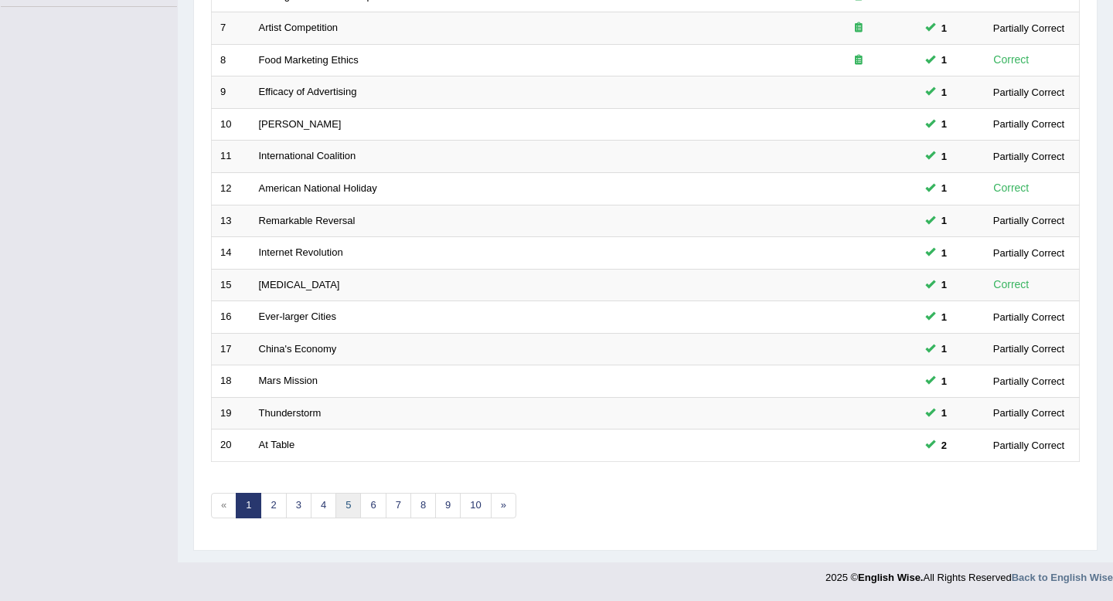
click at [345, 502] on link "5" at bounding box center [348, 506] width 26 height 26
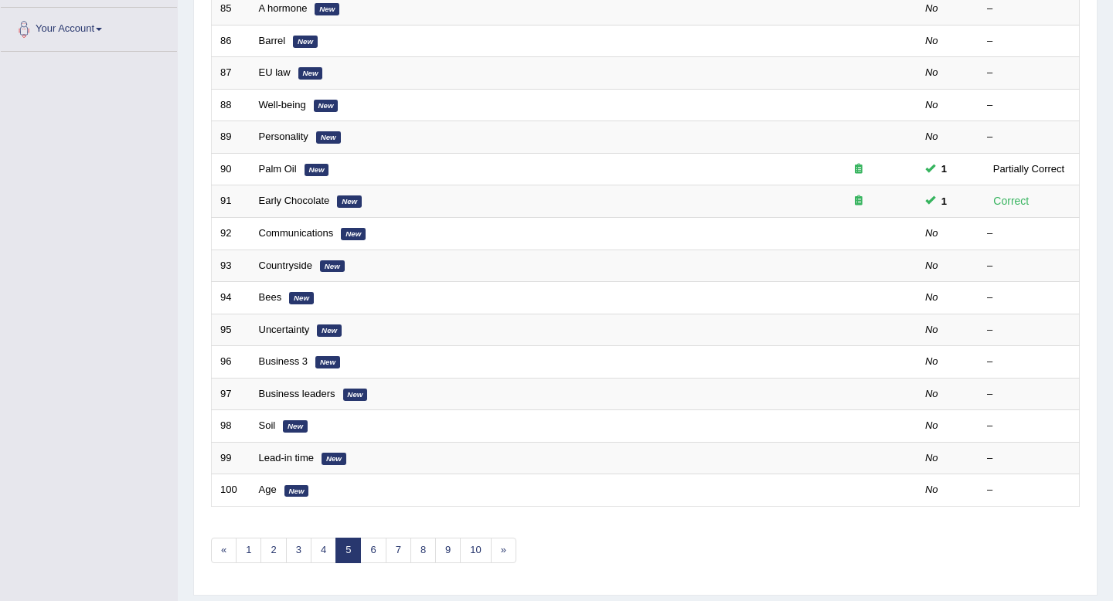
scroll to position [422, 0]
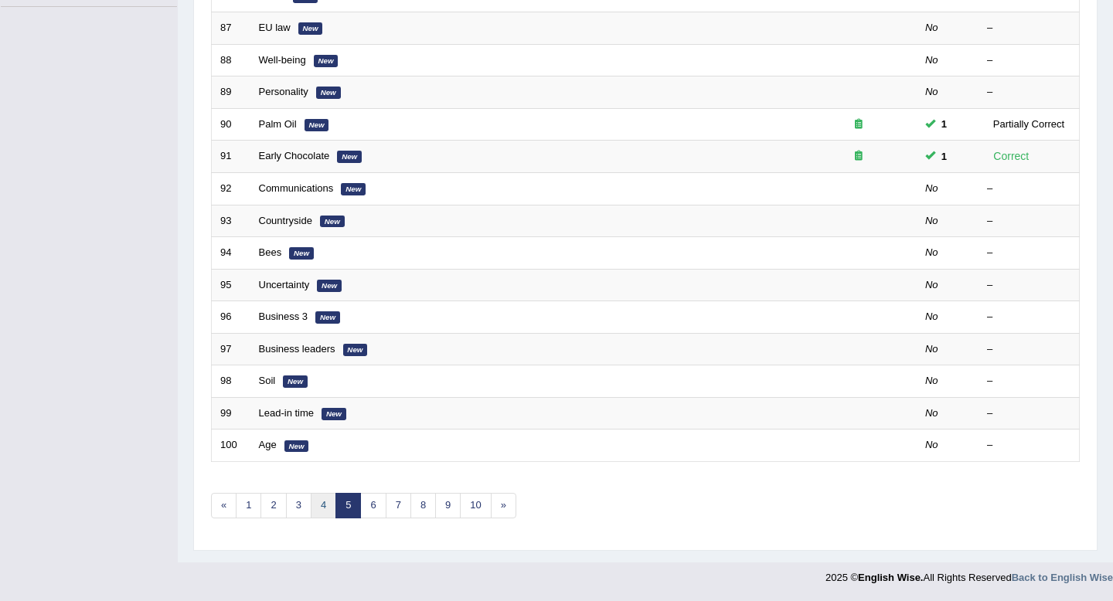
click at [320, 509] on link "4" at bounding box center [324, 506] width 26 height 26
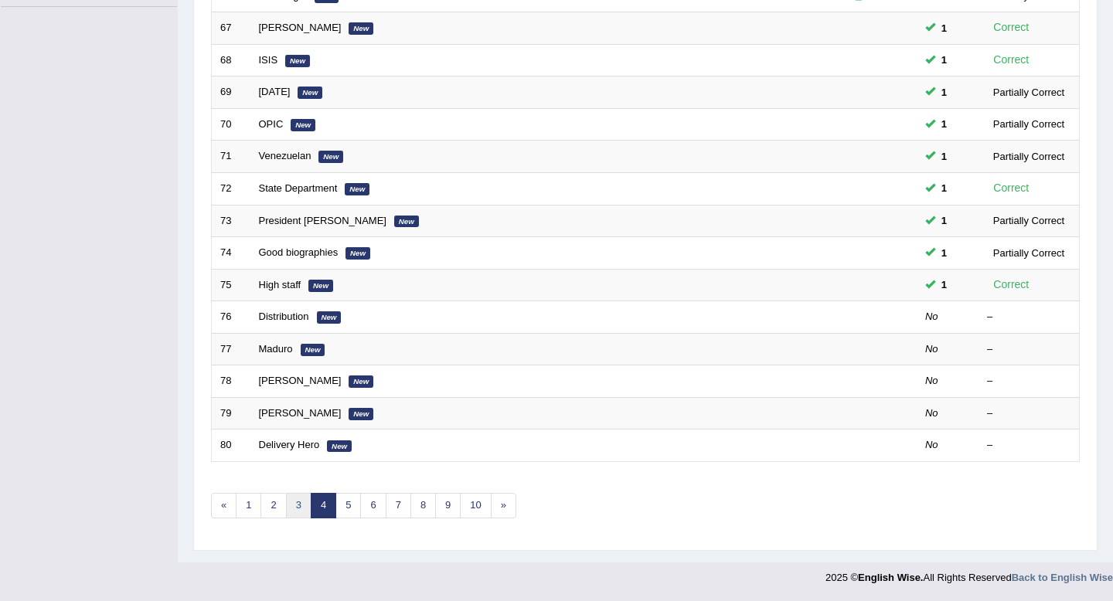
click at [298, 500] on link "3" at bounding box center [299, 506] width 26 height 26
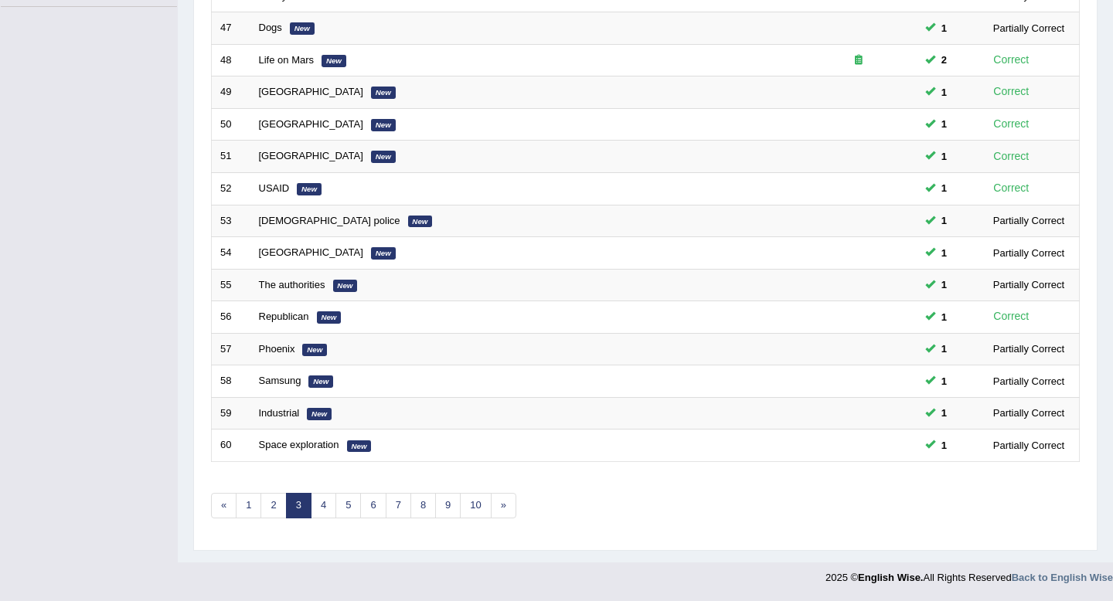
scroll to position [422, 0]
click at [323, 510] on link "4" at bounding box center [324, 506] width 26 height 26
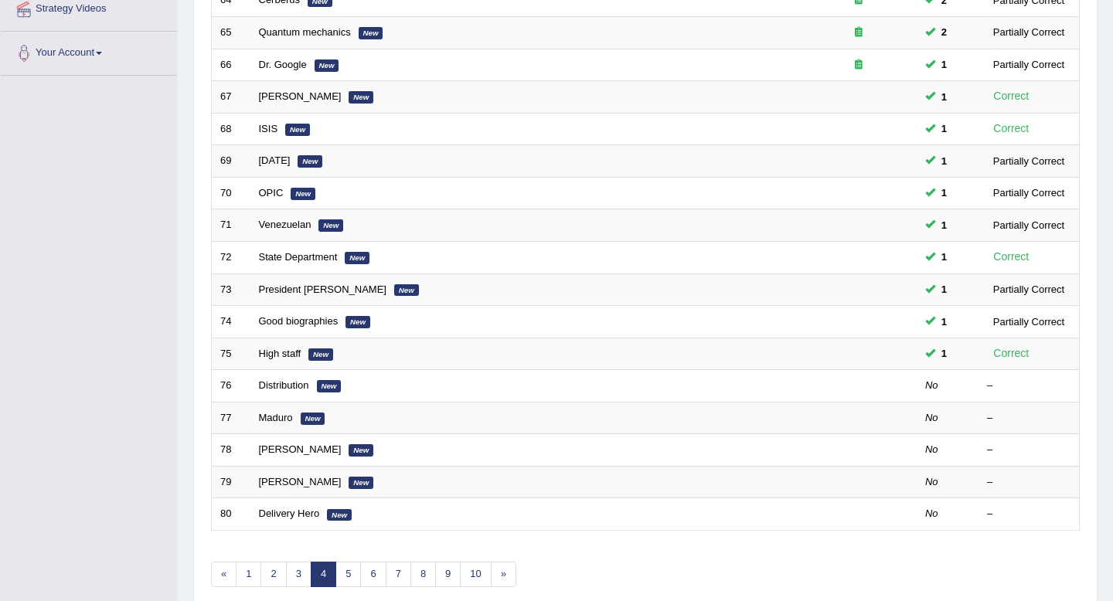
scroll to position [355, 0]
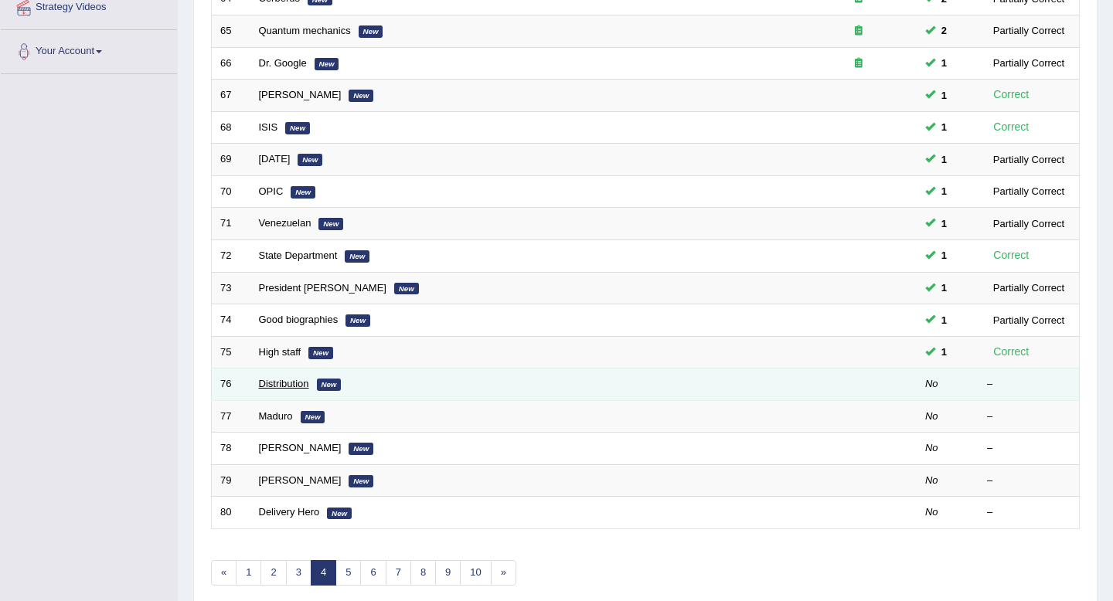
click at [284, 388] on link "Distribution" at bounding box center [284, 384] width 50 height 12
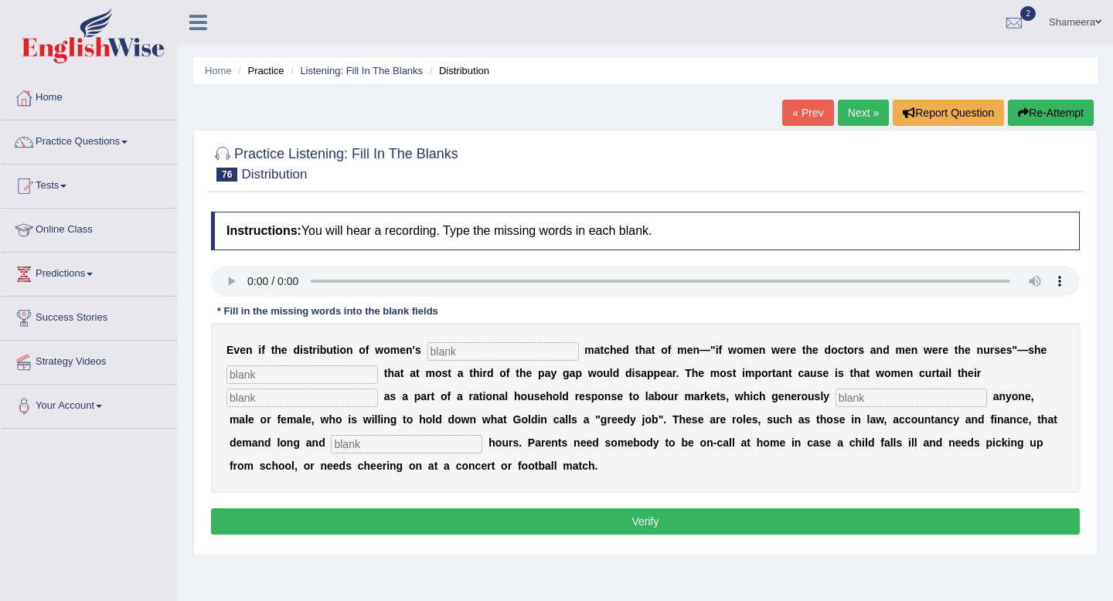
click at [449, 352] on input "text" at bounding box center [502, 351] width 151 height 19
click at [441, 354] on input "text" at bounding box center [502, 351] width 151 height 19
type input "occupations"
type input "calculates"
type input "careers"
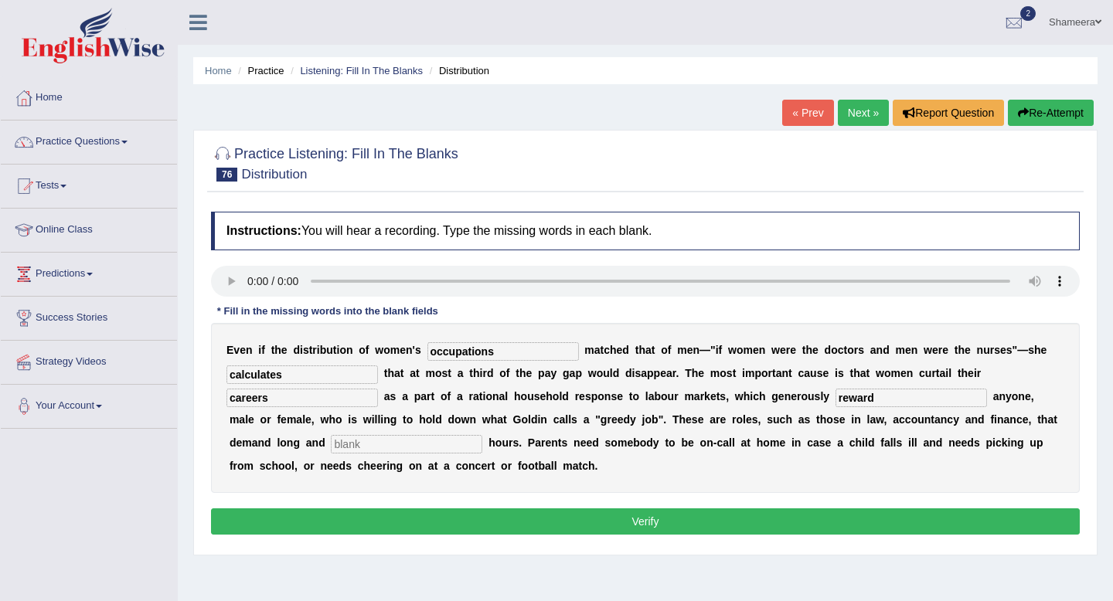
type input "reward"
click at [293, 374] on input "calculates" at bounding box center [301, 375] width 151 height 19
click at [331, 444] on input "text" at bounding box center [406, 444] width 151 height 19
type input "unpredictable"
click at [601, 516] on button "Verify" at bounding box center [645, 522] width 869 height 26
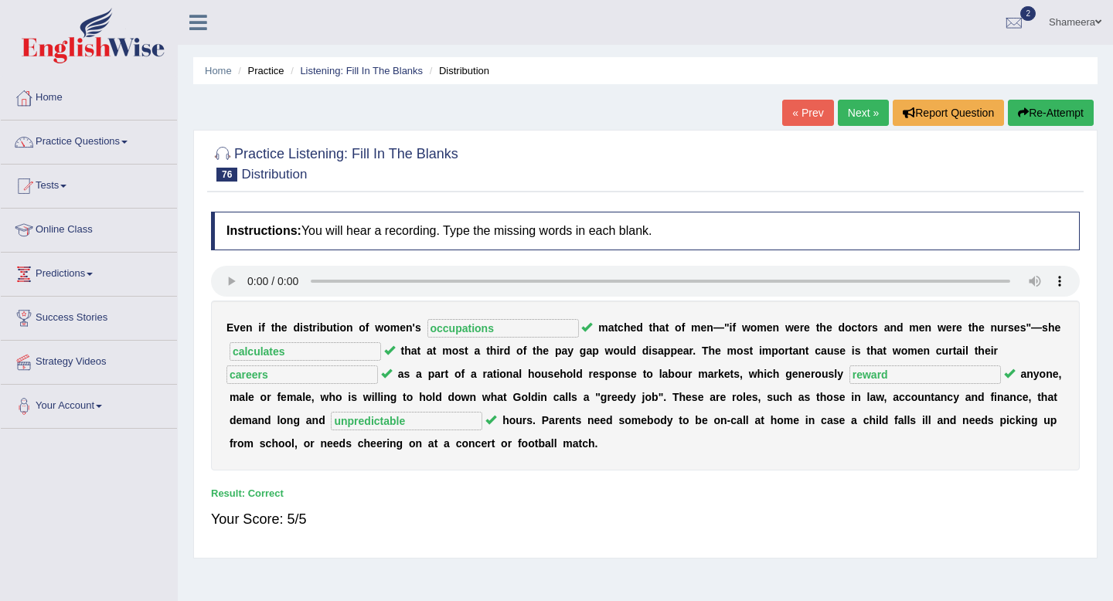
click at [857, 124] on link "Next »" at bounding box center [863, 113] width 51 height 26
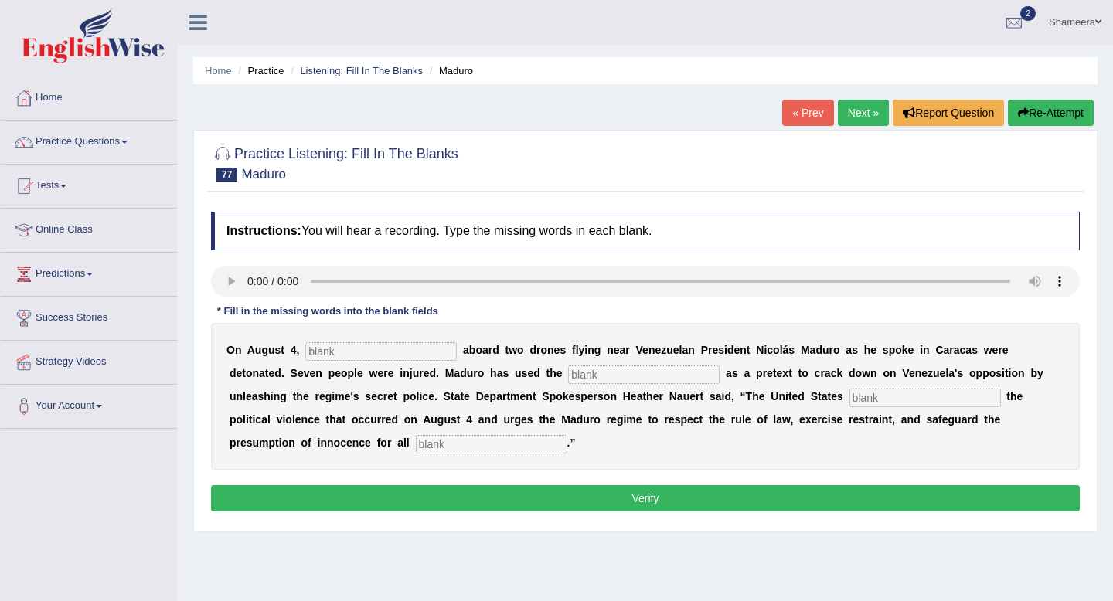
click at [330, 351] on input "text" at bounding box center [380, 351] width 151 height 19
type input "explosives"
type input "incident"
type input "condense"
type input "accused"
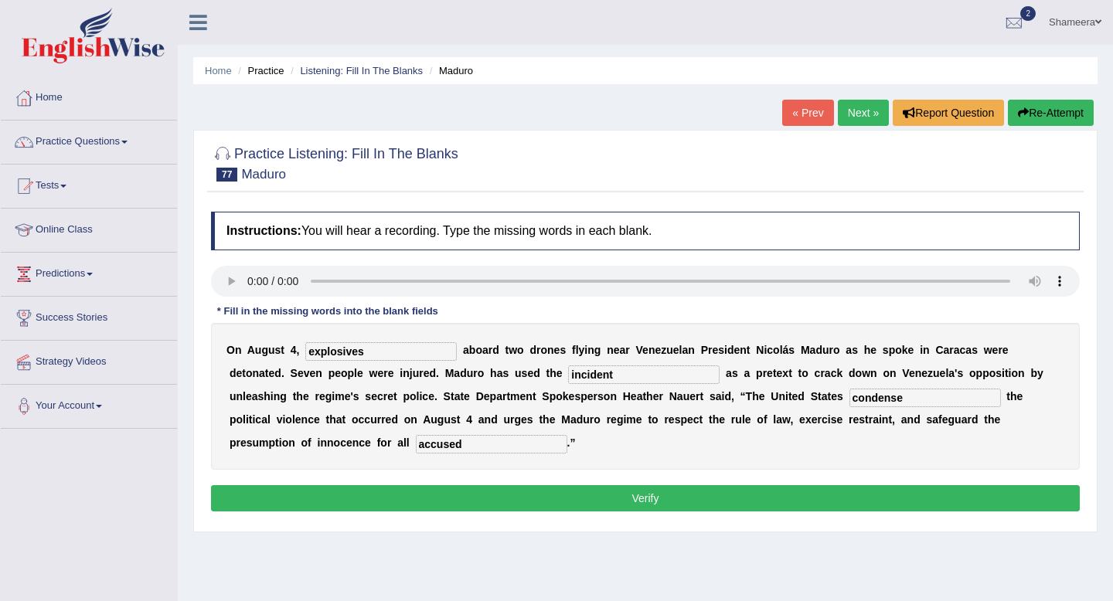
click at [419, 500] on button "Verify" at bounding box center [645, 498] width 869 height 26
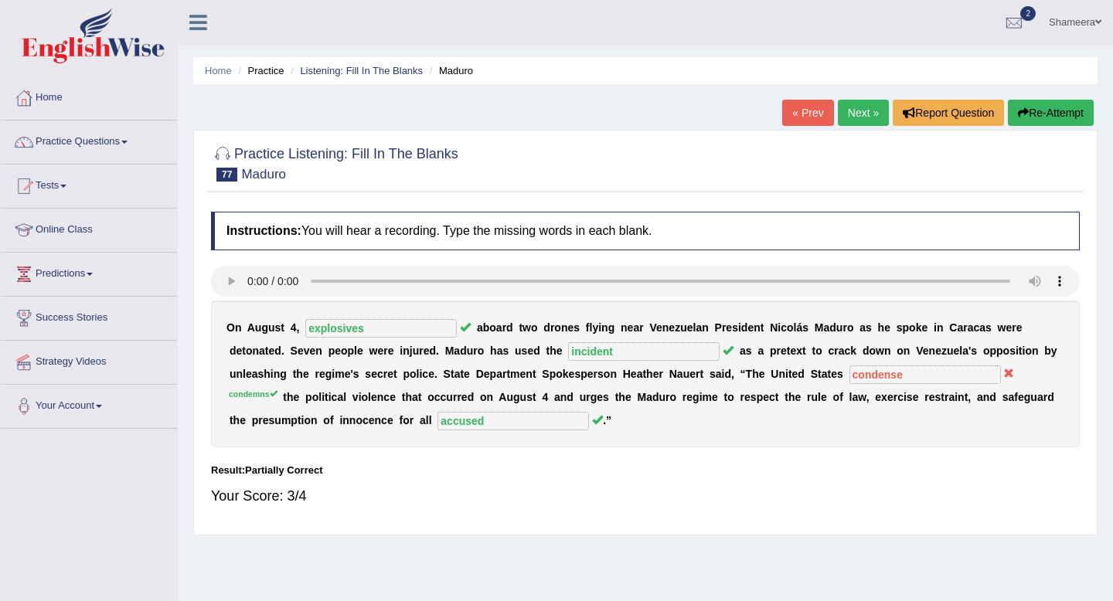
click at [861, 121] on link "Next »" at bounding box center [863, 113] width 51 height 26
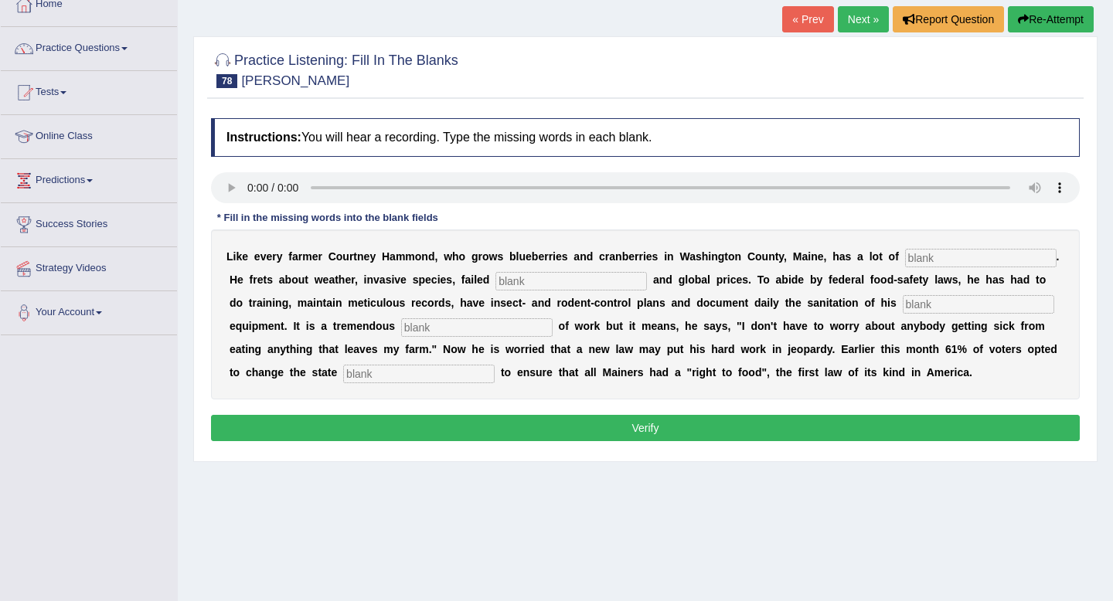
scroll to position [112, 0]
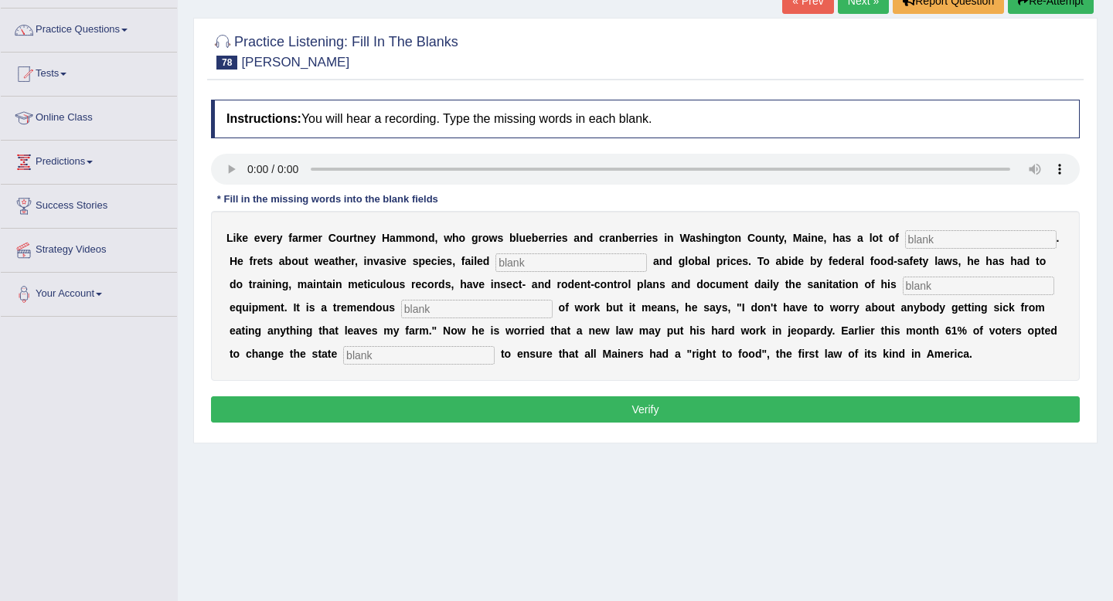
click at [936, 237] on input "text" at bounding box center [980, 239] width 151 height 19
type input "woorries"
type input "crops"
click at [931, 240] on input "woorries" at bounding box center [980, 239] width 151 height 19
click at [928, 240] on input "woorries" at bounding box center [980, 239] width 151 height 19
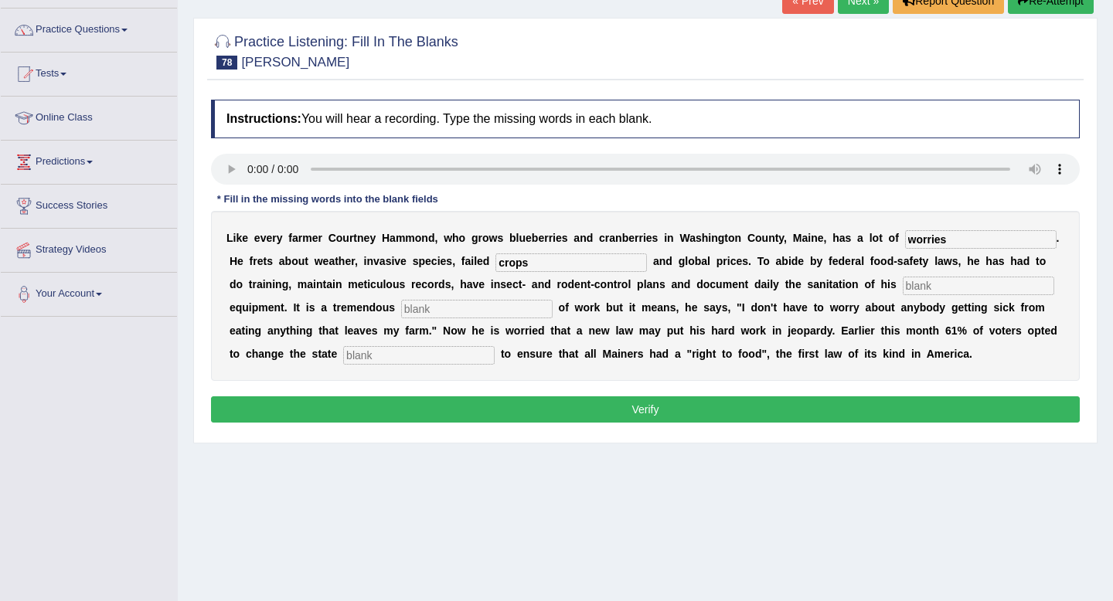
type input "worries"
click at [933, 286] on input "text" at bounding box center [978, 286] width 151 height 19
type input "porccesing"
type input "amount"
click input "text"
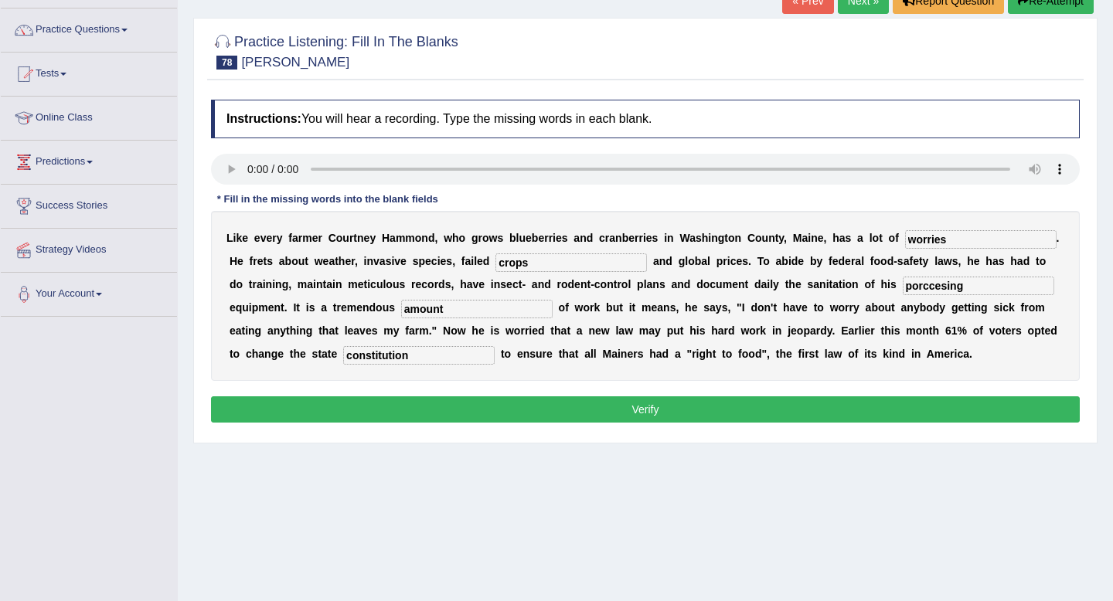
type input "constitution"
click input "porccesing"
type input "processing"
click button "Verify"
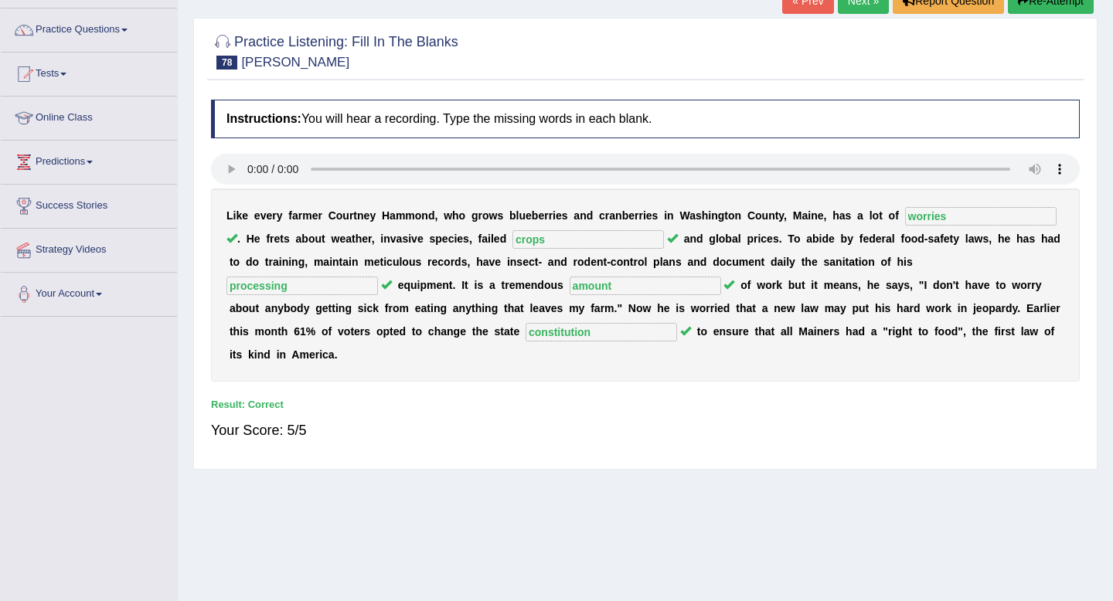
scroll to position [32, 0]
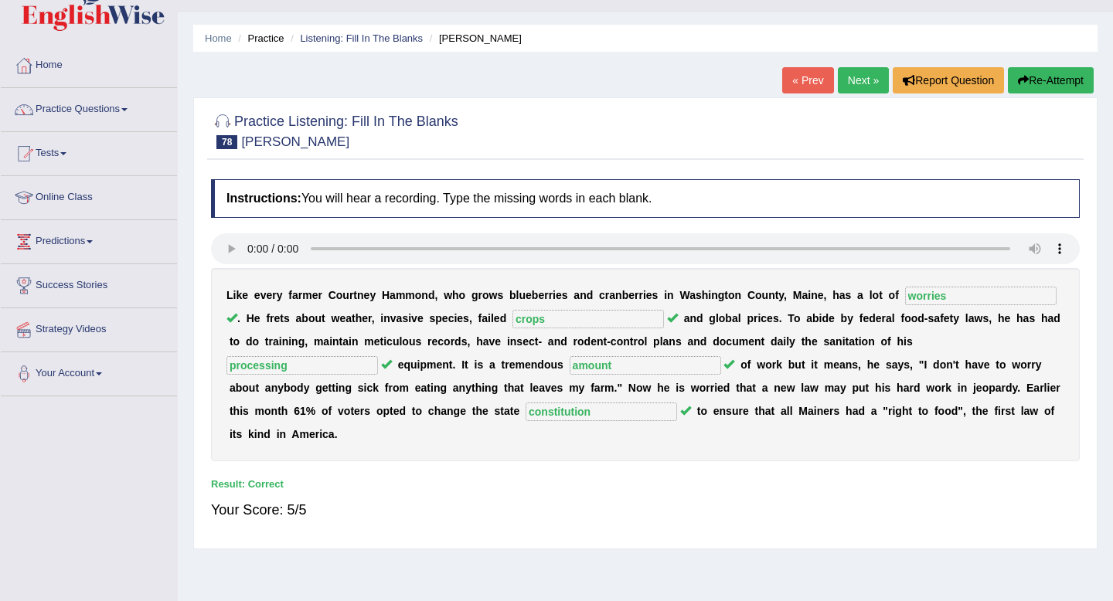
click link "Next »"
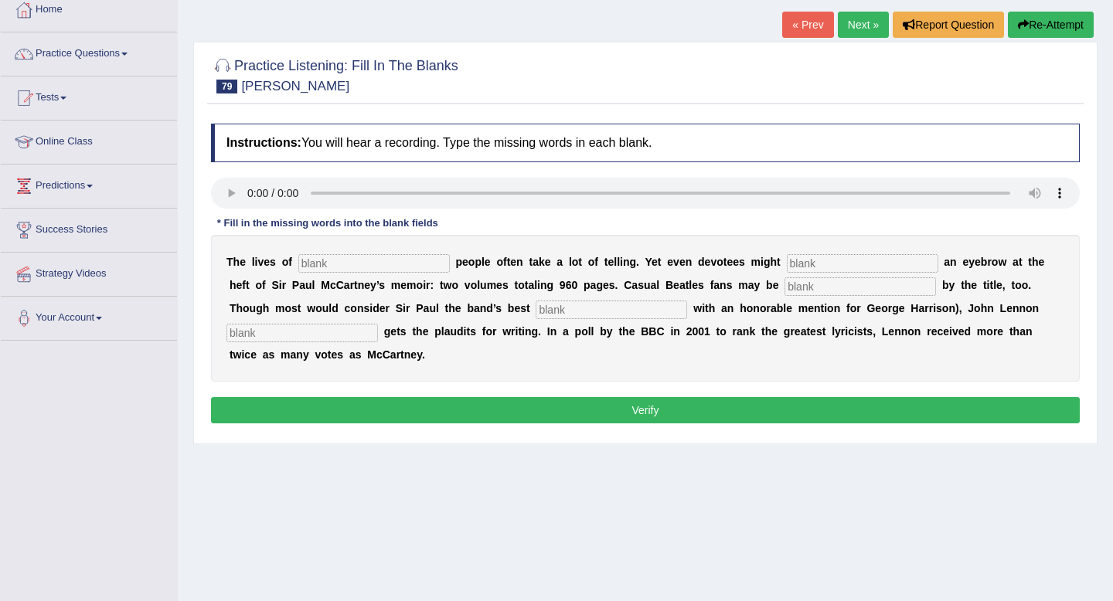
scroll to position [90, 0]
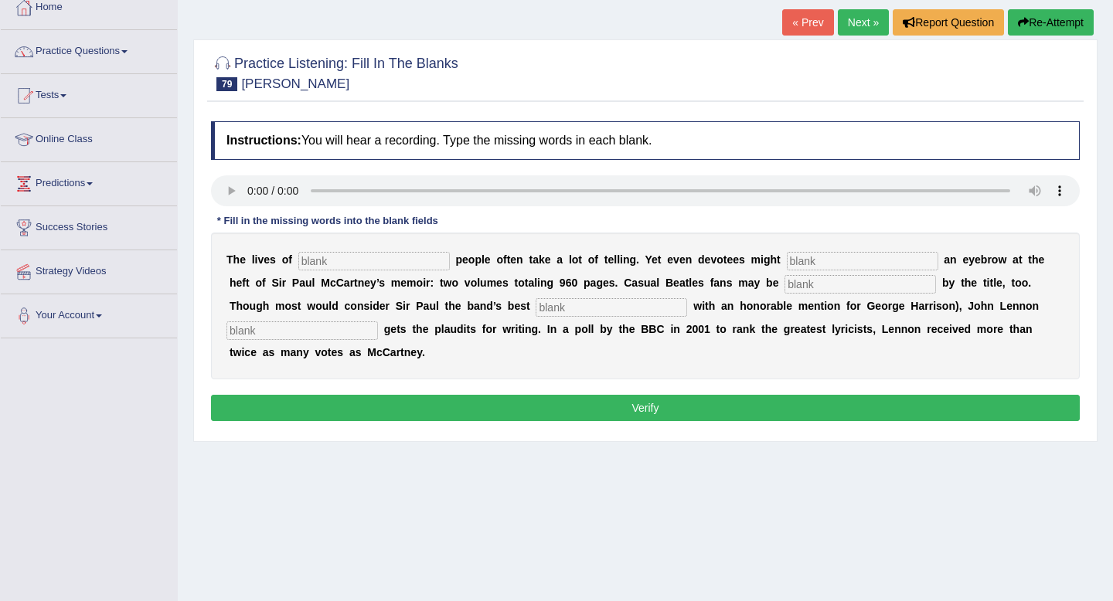
click at [314, 259] on input "text" at bounding box center [373, 261] width 151 height 19
type input "dish gish"
type input "raise"
click at [785, 291] on input "text" at bounding box center [860, 284] width 151 height 19
type input "surpirsed"
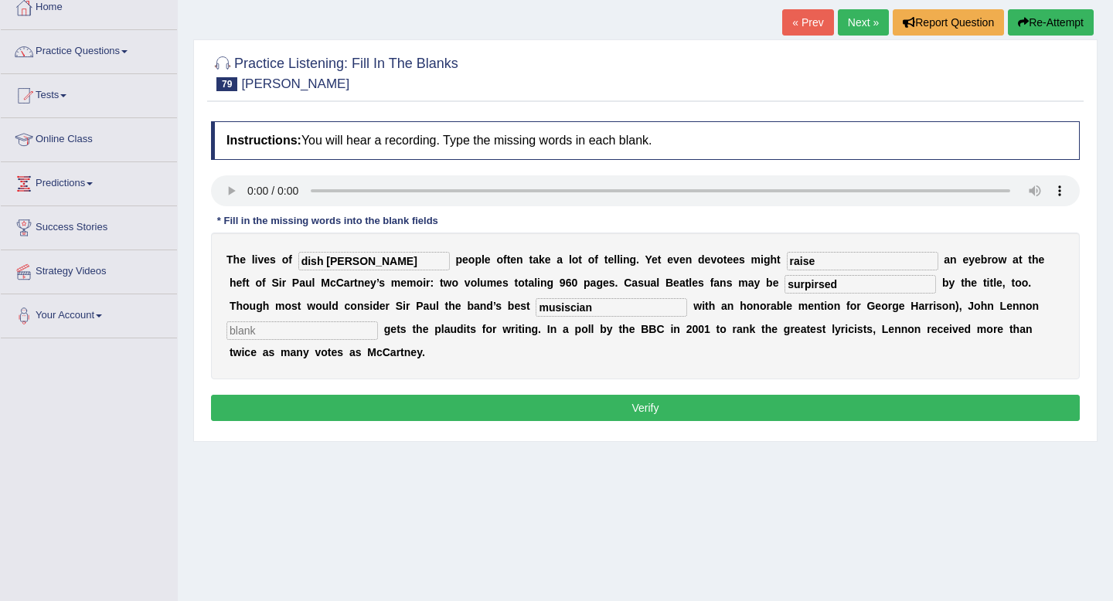
type input "musiscian"
type input "typically"
drag, startPoint x: 505, startPoint y: 313, endPoint x: 376, endPoint y: 305, distance: 130.1
click at [376, 305] on div "T h e l i v e s o f dish gish p e o p l e o f t e n t a k e a l o t o f t e l l…" at bounding box center [645, 306] width 869 height 147
type input "musician"
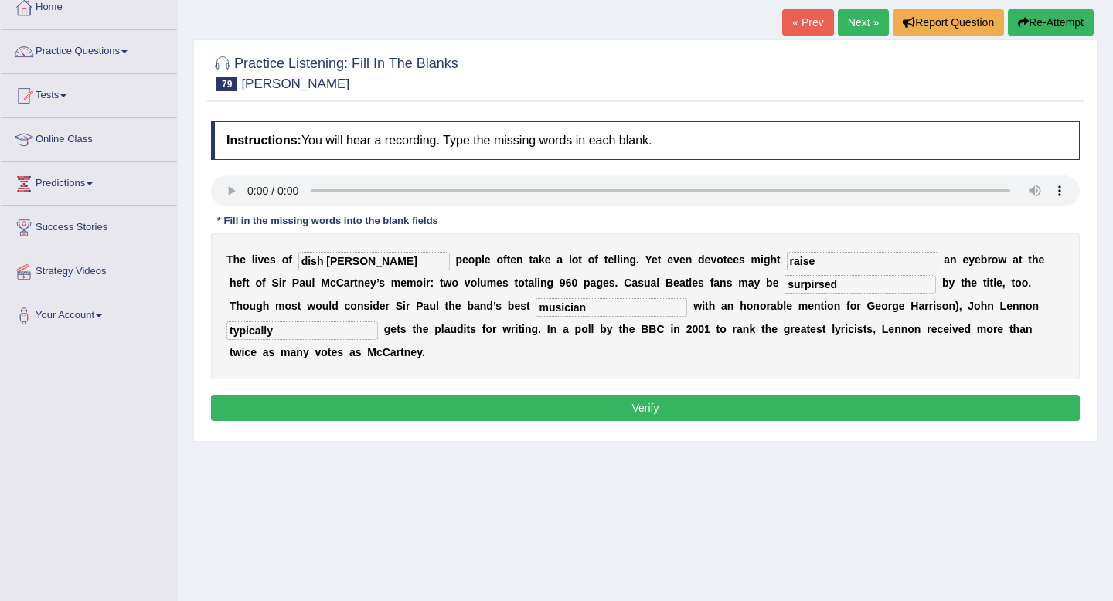
drag, startPoint x: 785, startPoint y: 284, endPoint x: 611, endPoint y: 284, distance: 174.7
click at [611, 284] on div "T h e l i v e s o f dish gish p e o p l e o f t e n t a k e a l o t o f t e l l…" at bounding box center [645, 306] width 869 height 147
type input "surprised"
drag, startPoint x: 800, startPoint y: 260, endPoint x: 737, endPoint y: 268, distance: 63.8
click at [737, 268] on div "T h e l i v e s o f dish gish p e o p l e o f t e n t a k e a l o t o f t e l l…" at bounding box center [645, 306] width 869 height 147
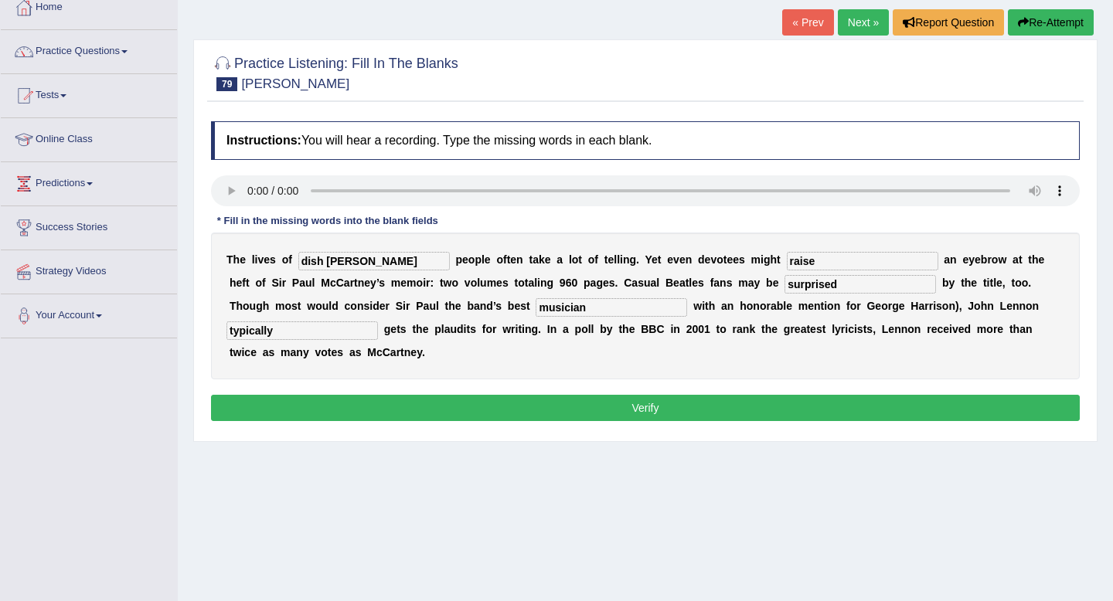
drag, startPoint x: 366, startPoint y: 268, endPoint x: 135, endPoint y: 241, distance: 232.7
click at [135, 241] on div "Toggle navigation Home Practice Questions Speaking Practice Read Aloud Repeat S…" at bounding box center [556, 312] width 1113 height 804
type input "distinguish"
click at [622, 395] on button "Verify" at bounding box center [645, 408] width 869 height 26
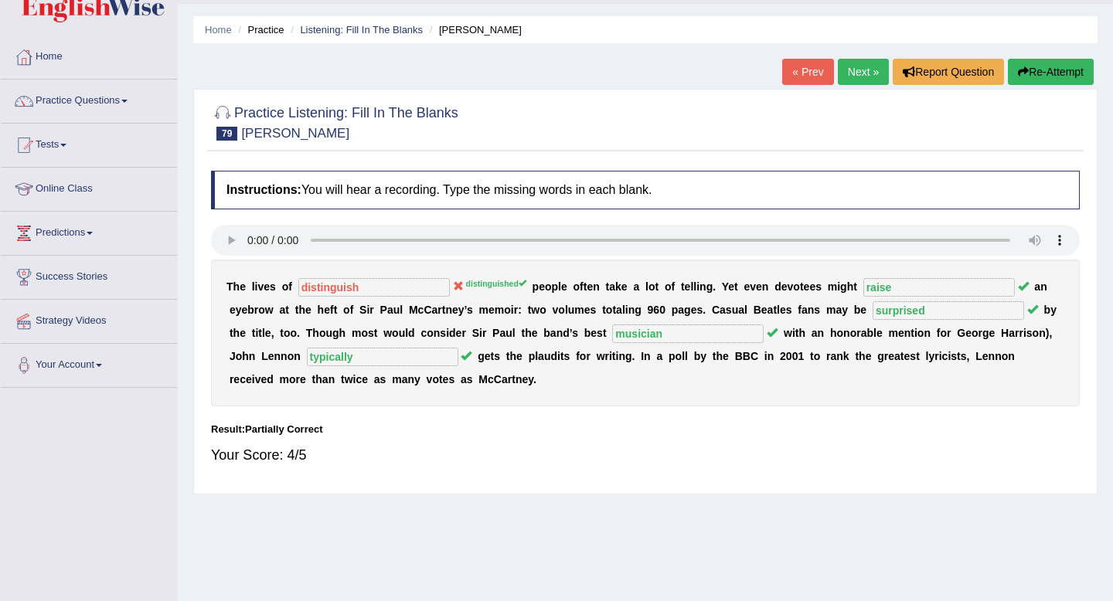
scroll to position [0, 0]
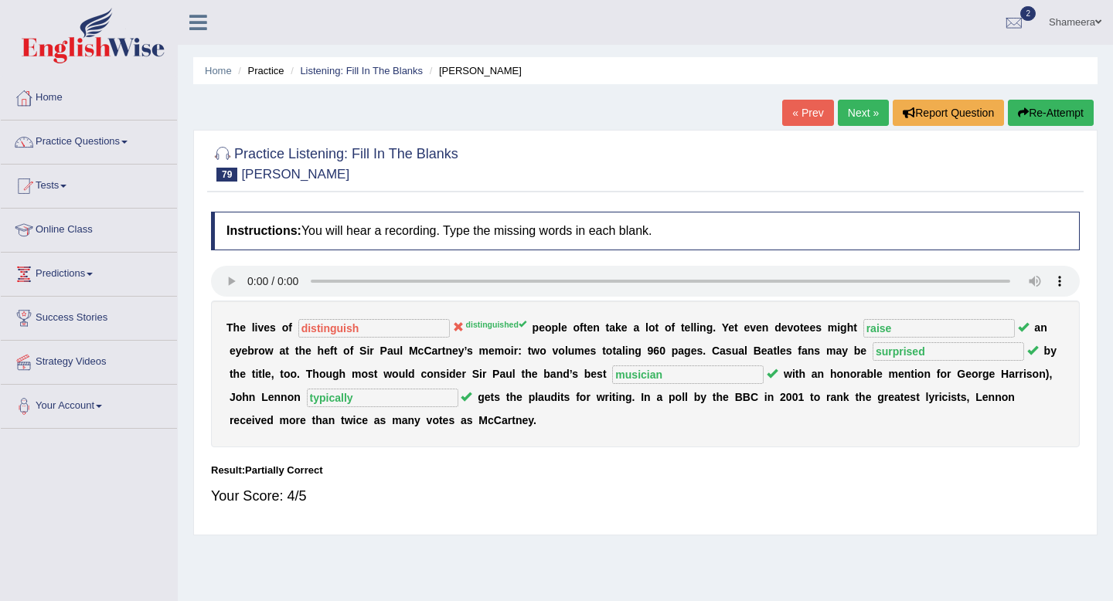
click at [1030, 112] on button "Re-Attempt" at bounding box center [1051, 113] width 86 height 26
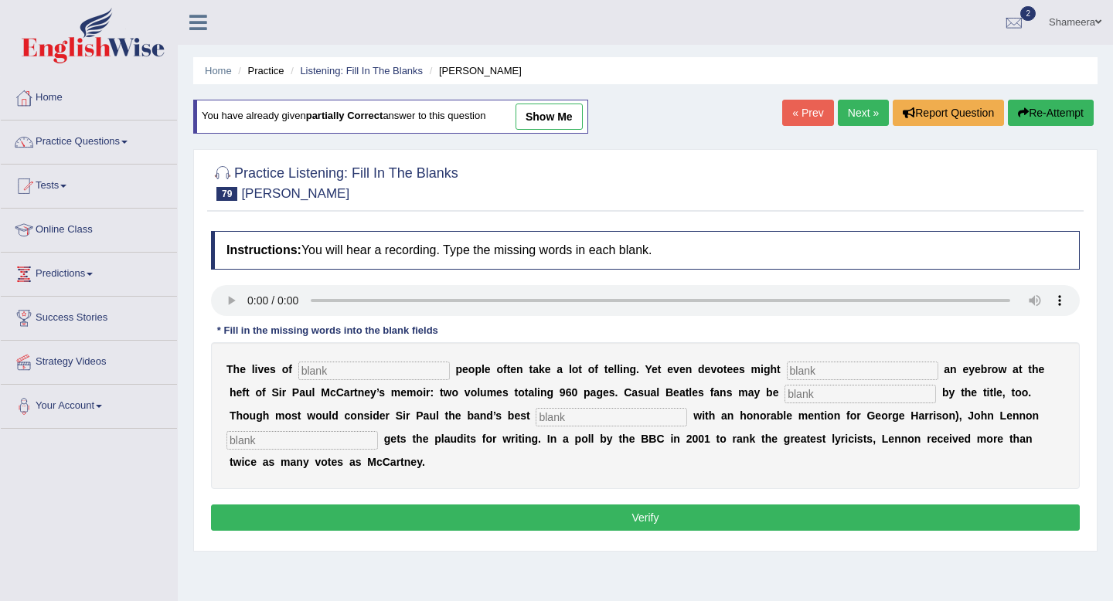
click at [858, 111] on link "Next »" at bounding box center [863, 113] width 51 height 26
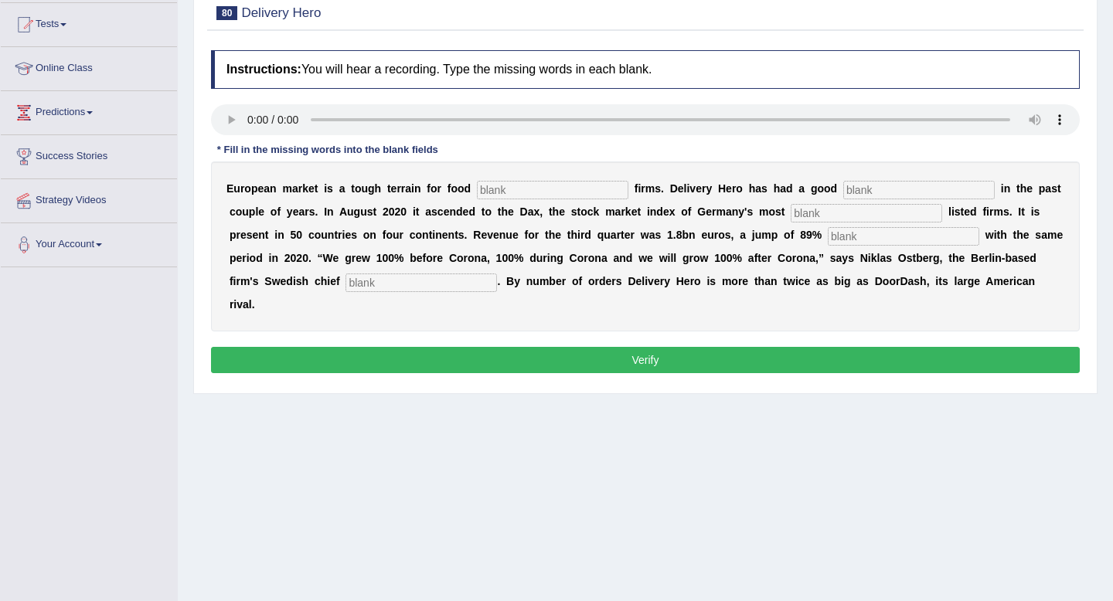
scroll to position [163, 0]
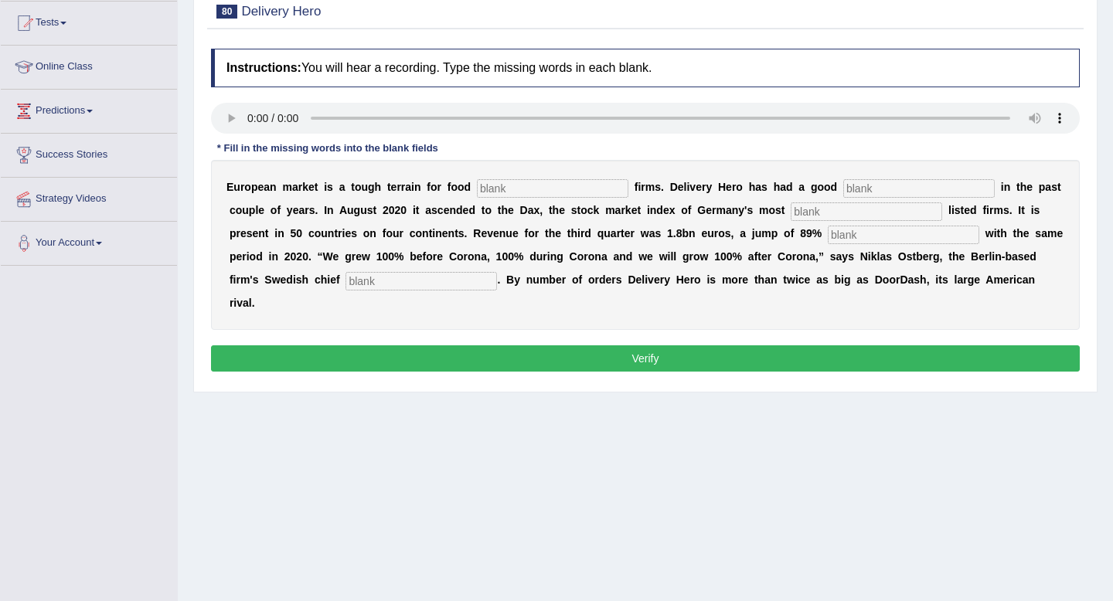
click at [515, 192] on input "text" at bounding box center [552, 188] width 151 height 19
type input "deloievbry"
type input "run"
click at [556, 194] on input "deloievbry" at bounding box center [552, 188] width 151 height 19
click at [791, 215] on input "text" at bounding box center [866, 212] width 151 height 19
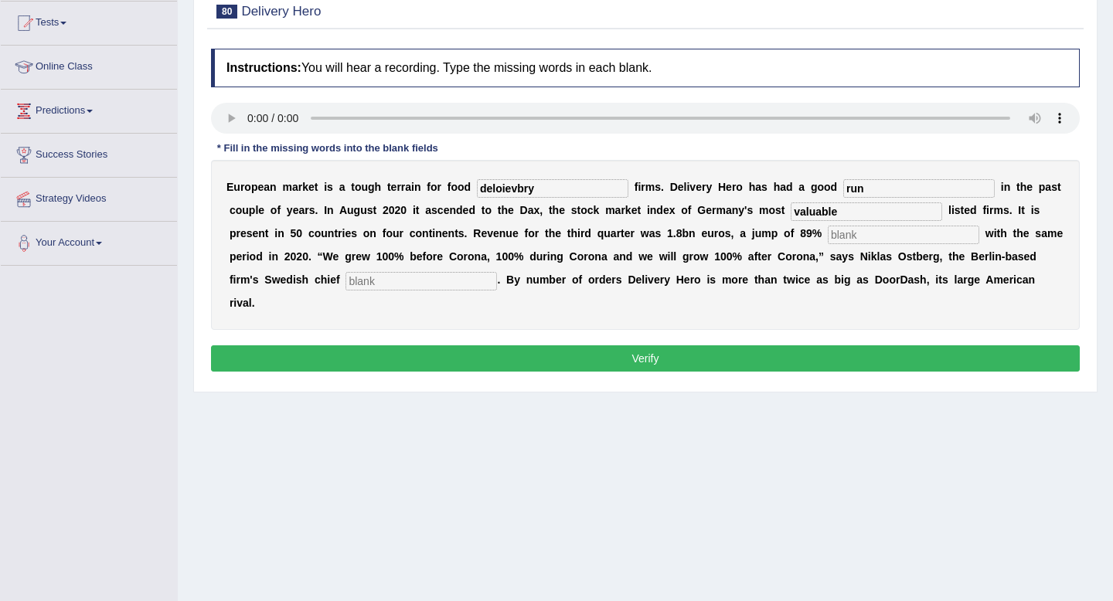
type input "valuable"
type input "compared"
drag, startPoint x: 546, startPoint y: 193, endPoint x: 437, endPoint y: 192, distance: 109.8
click at [437, 192] on div "E u r o p e a n m a r k e t i s a t o u g h t e r r a i n f o r f o o d deloiev…" at bounding box center [645, 245] width 869 height 170
type input "delivery"
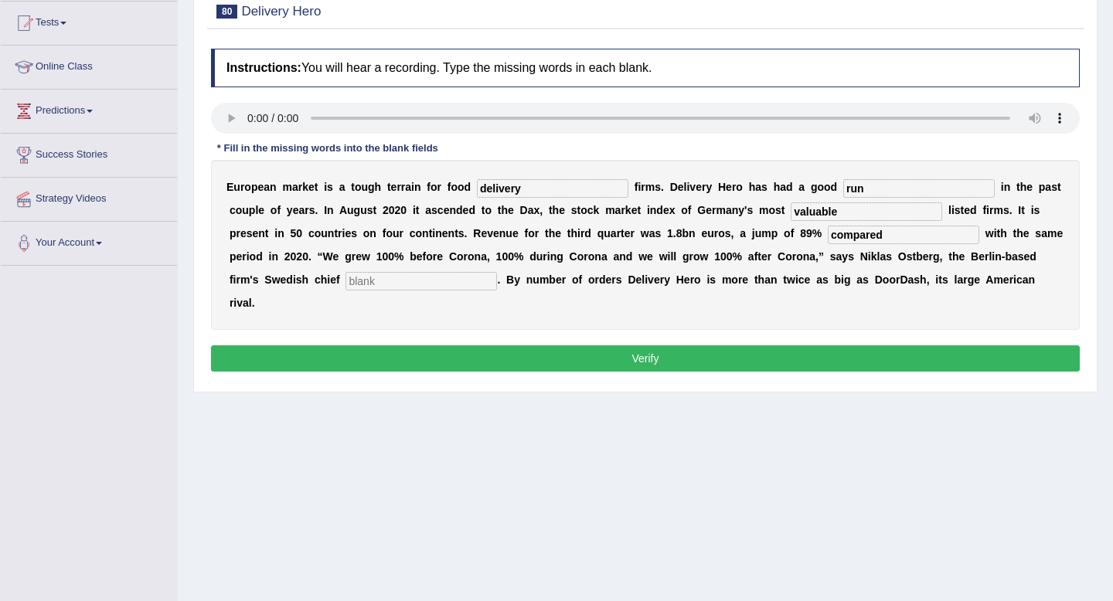
click at [345, 285] on input "text" at bounding box center [420, 281] width 151 height 19
type input "executive"
click at [781, 345] on button "Verify" at bounding box center [645, 358] width 869 height 26
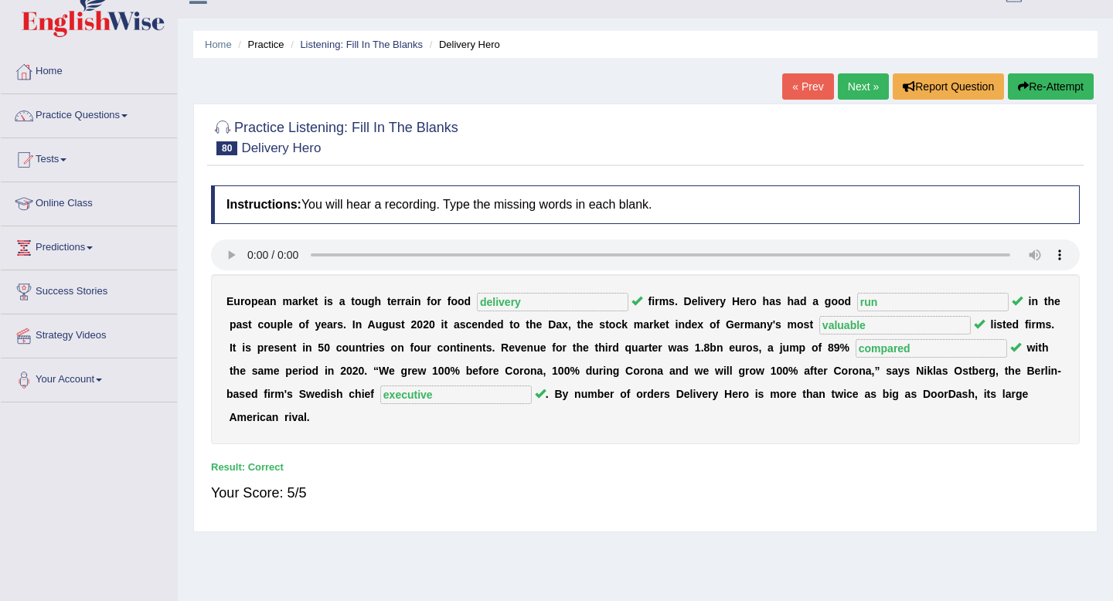
scroll to position [0, 0]
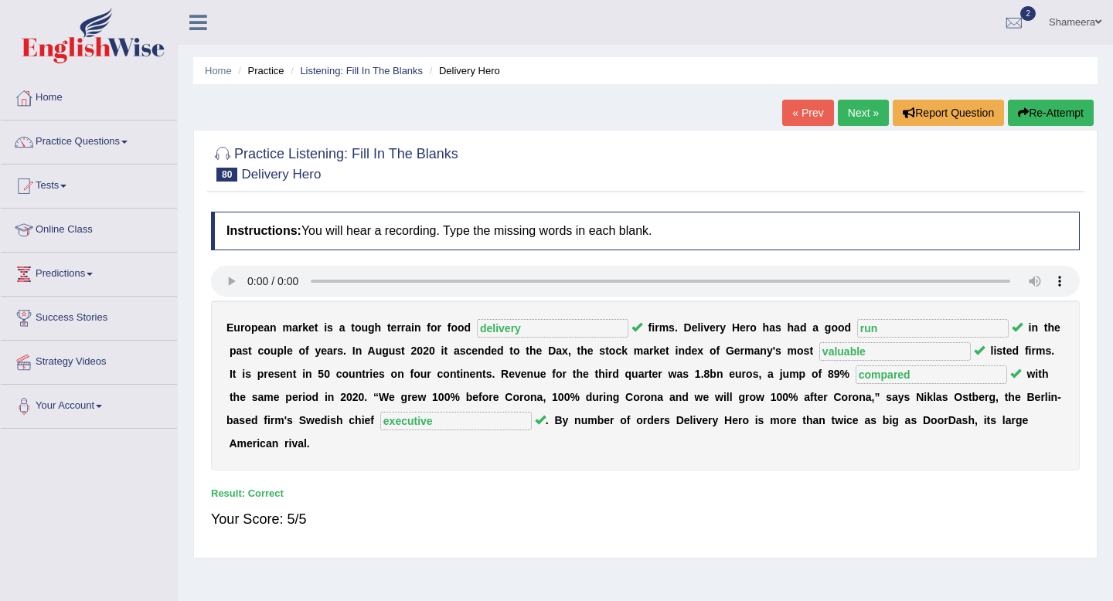
click at [855, 118] on link "Next »" at bounding box center [863, 113] width 51 height 26
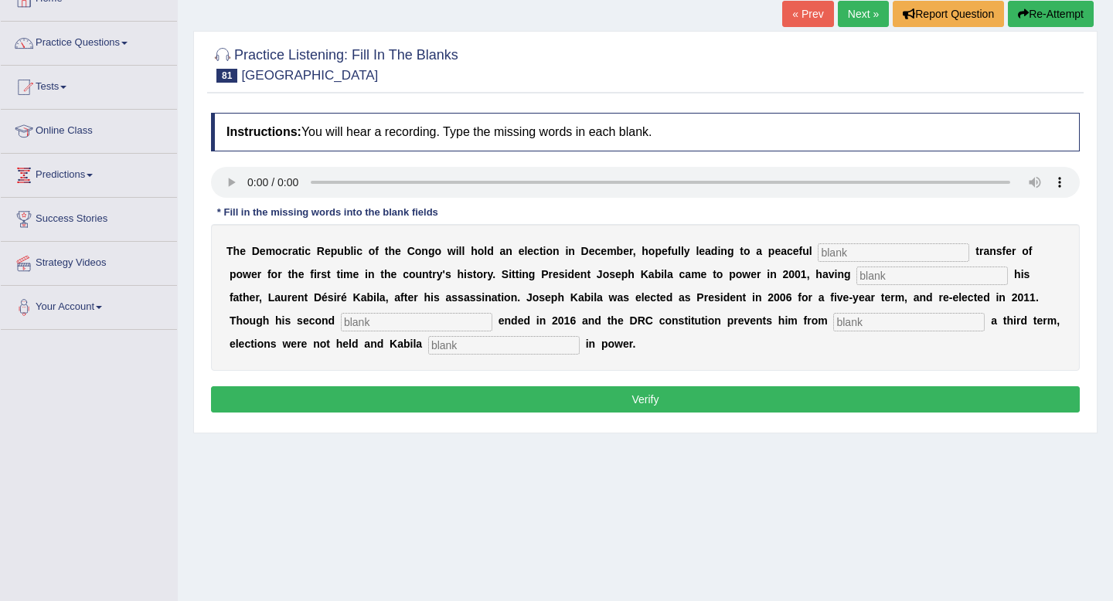
scroll to position [100, 0]
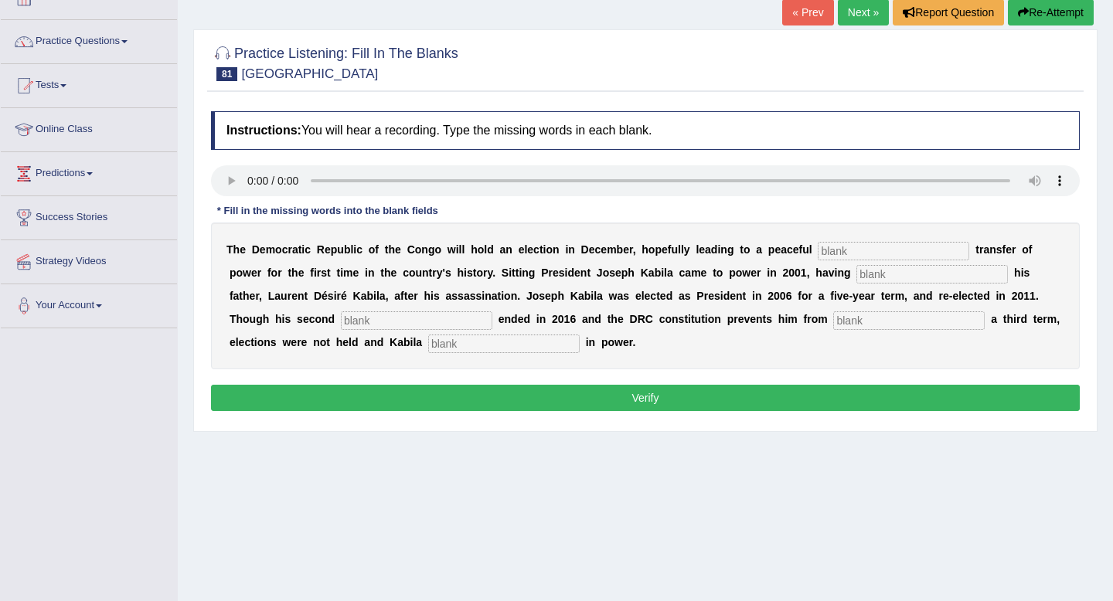
click at [859, 247] on input "text" at bounding box center [893, 251] width 151 height 19
type input "democtric"
type input "succeeded"
click at [341, 317] on input "text" at bounding box center [416, 320] width 151 height 19
type input "term"
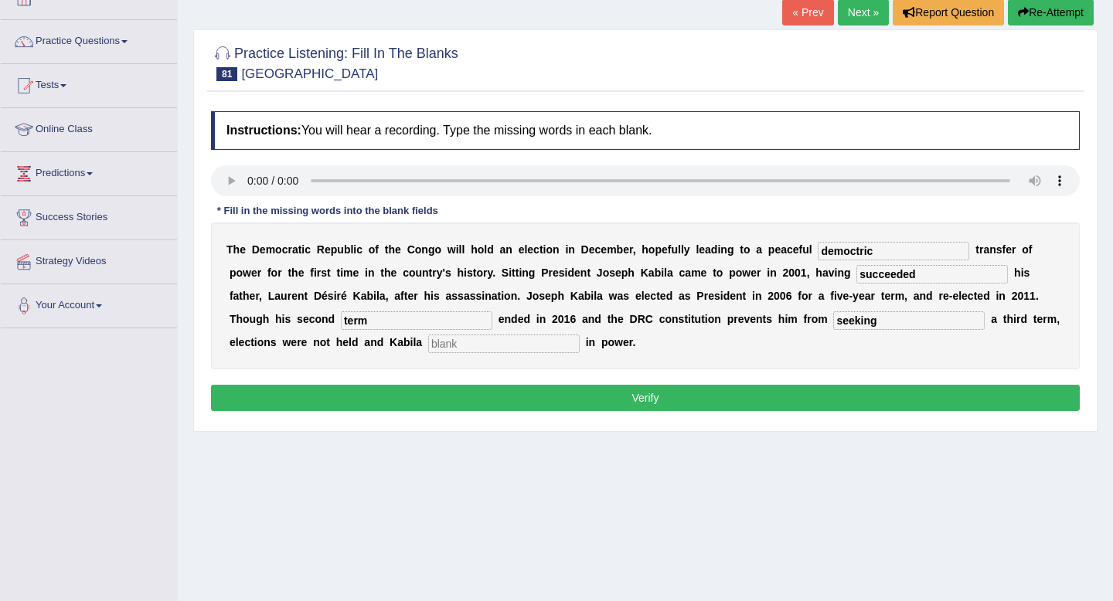
type input "seeking"
type input "remained"
drag, startPoint x: 897, startPoint y: 251, endPoint x: 723, endPoint y: 247, distance: 174.7
click at [723, 247] on div "T h e D e m o c r a t i c R e p u b l i c o f t h e C o n g o w i l l h o l d a…" at bounding box center [645, 296] width 869 height 147
type input "democratic"
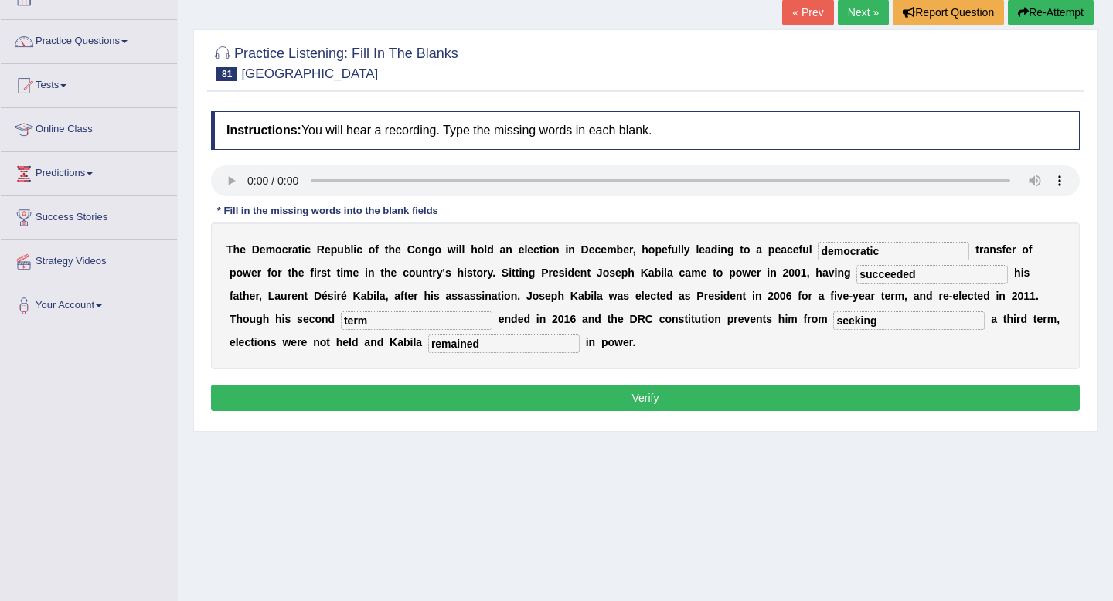
click at [717, 397] on button "Verify" at bounding box center [645, 398] width 869 height 26
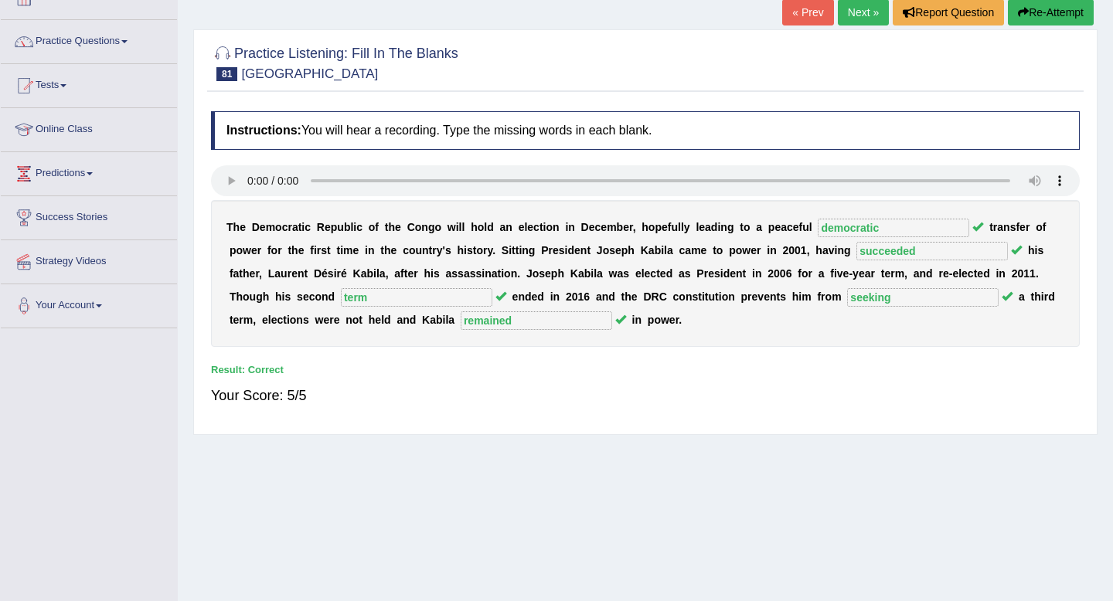
scroll to position [0, 0]
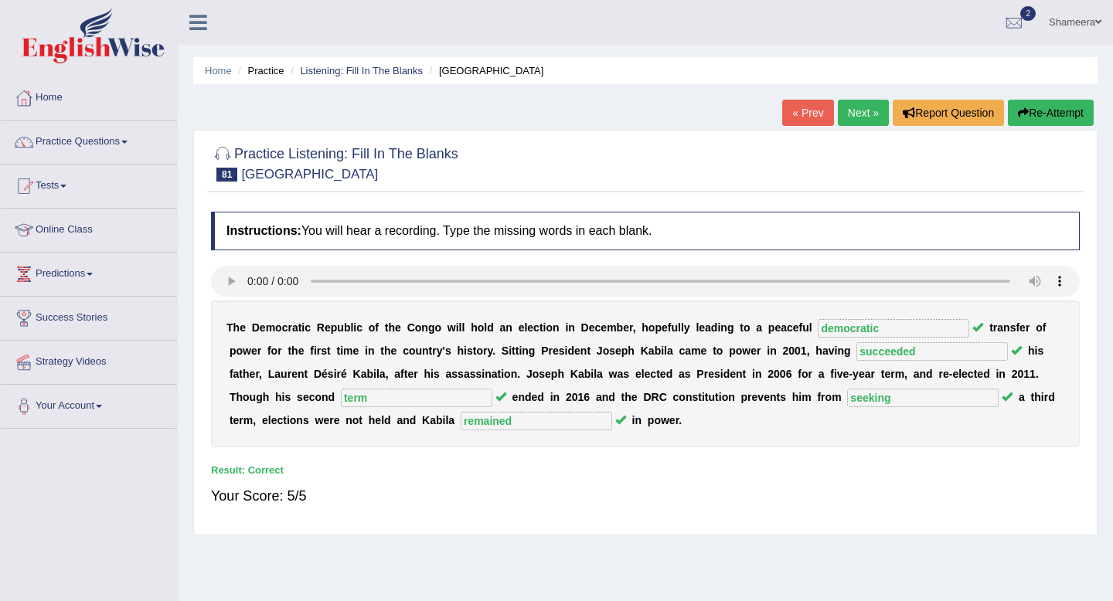
click at [866, 113] on link "Next »" at bounding box center [863, 113] width 51 height 26
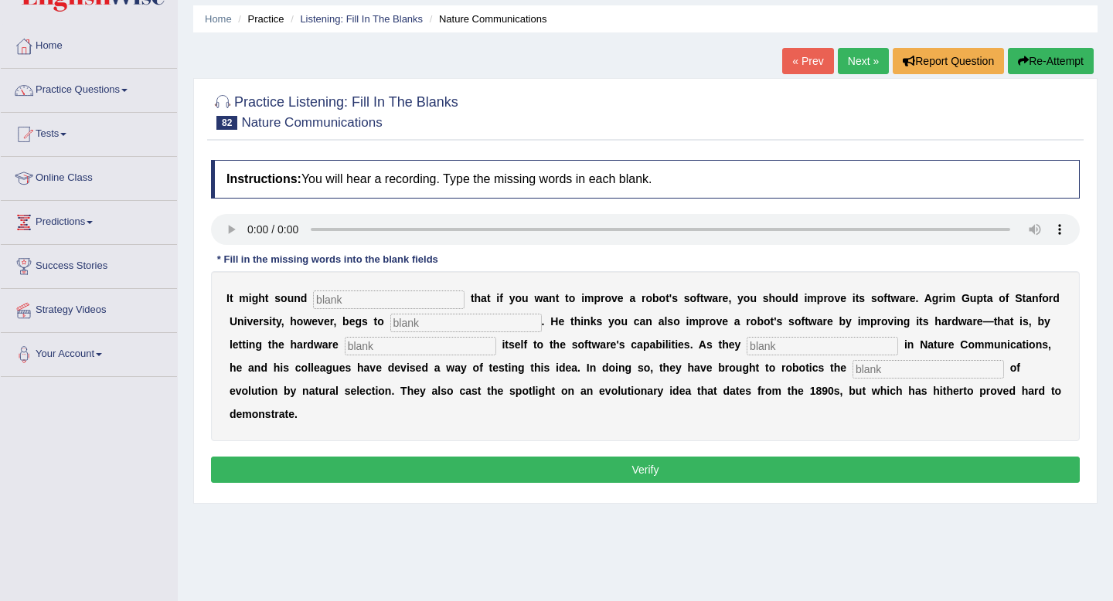
scroll to position [57, 0]
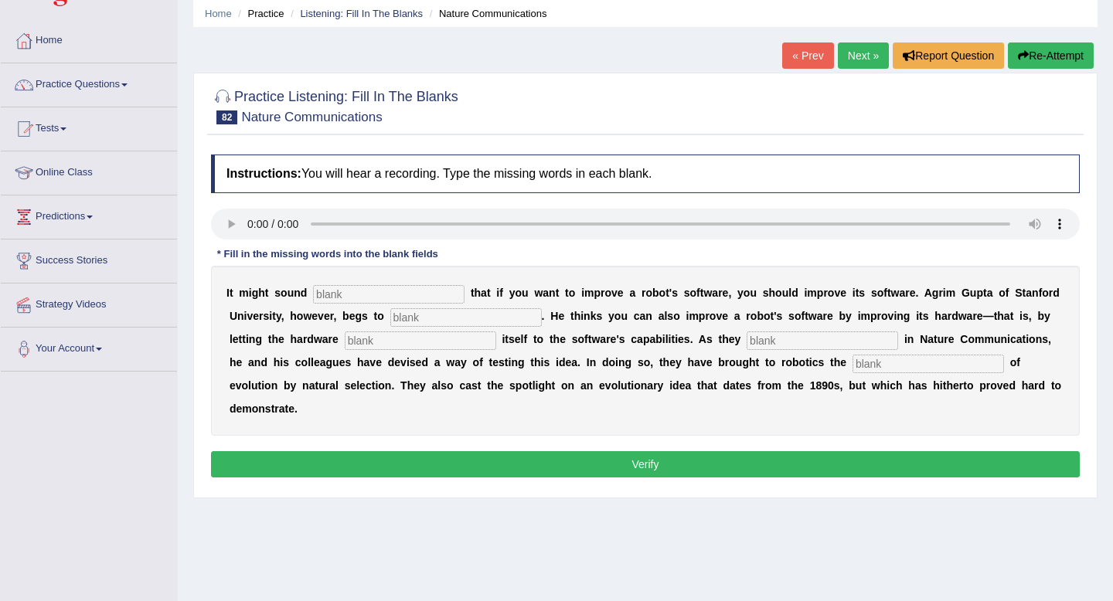
click at [335, 291] on input "text" at bounding box center [388, 294] width 151 height 19
type input "obvious"
type input "differ"
click at [345, 339] on input "text" at bounding box center [420, 341] width 151 height 19
click at [747, 343] on input "text" at bounding box center [822, 341] width 151 height 19
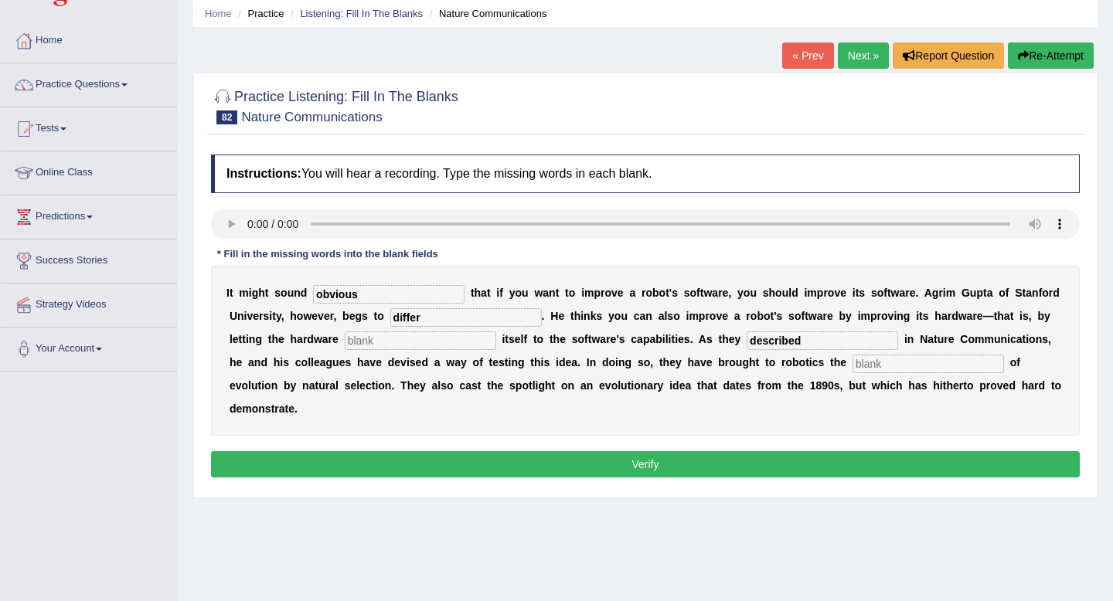
type input "described"
type input "principles"
click at [380, 336] on input "text" at bounding box center [420, 341] width 151 height 19
type input "work"
click at [466, 451] on button "Verify" at bounding box center [645, 464] width 869 height 26
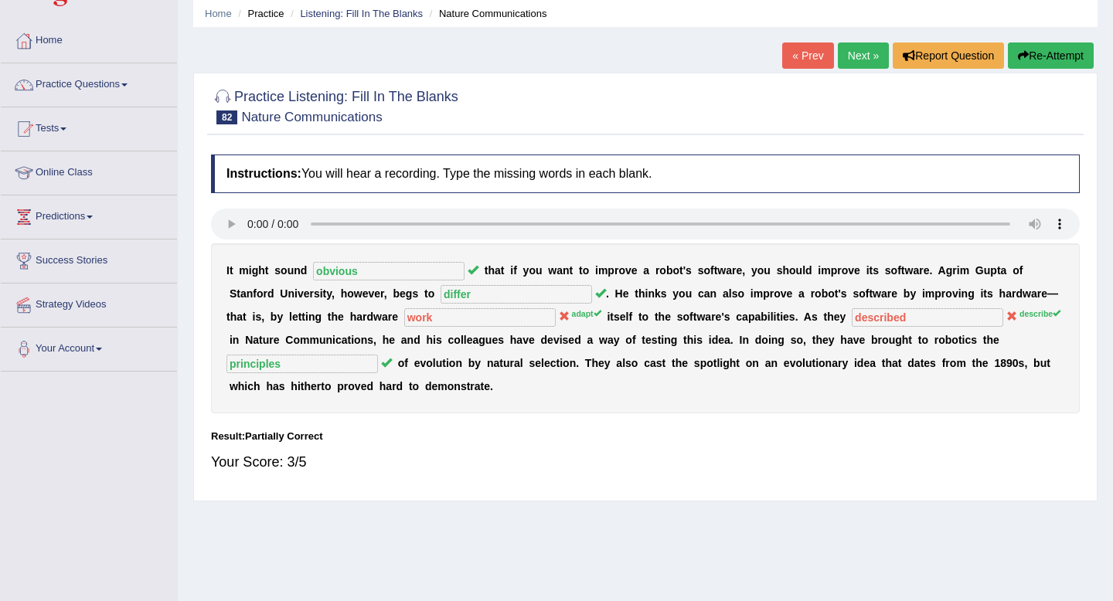
click at [856, 53] on link "Next »" at bounding box center [863, 56] width 51 height 26
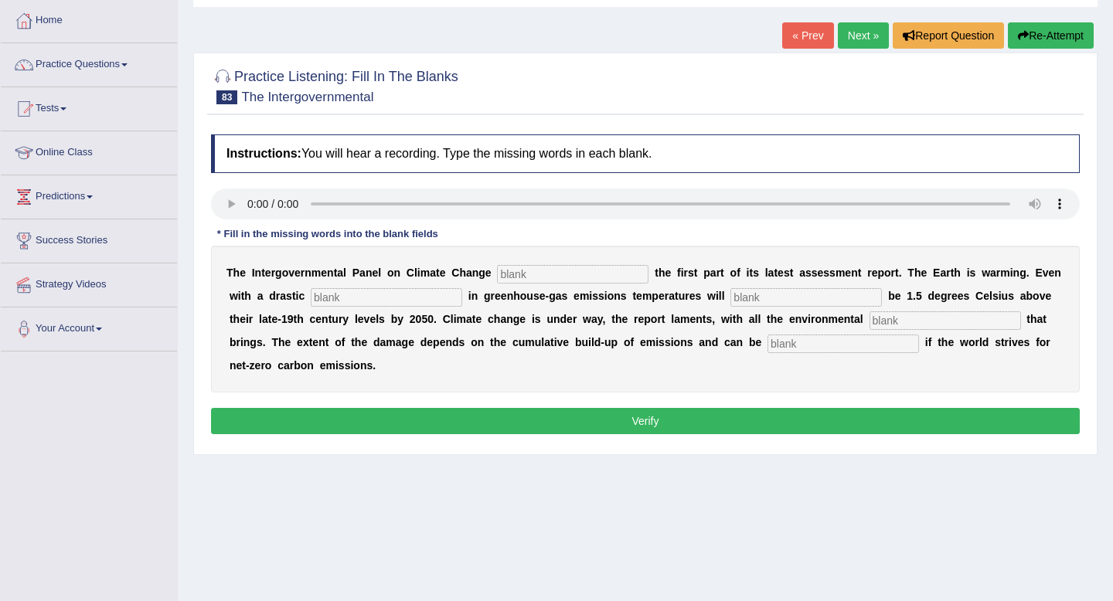
scroll to position [79, 0]
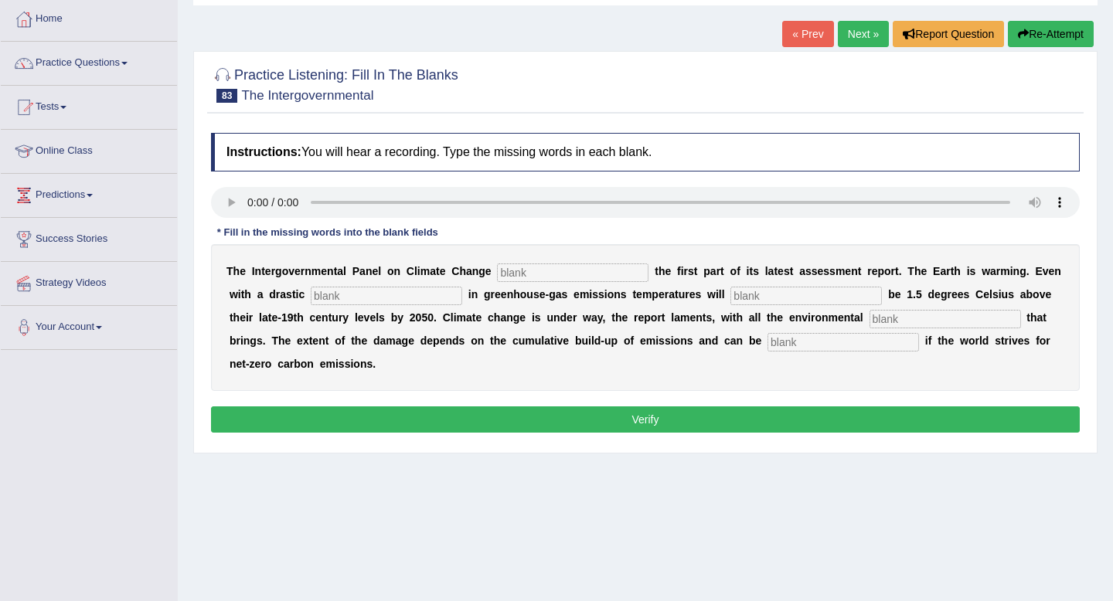
click at [550, 269] on input "text" at bounding box center [572, 273] width 151 height 19
type input "released"
type input "reduction"
type input "probaly"
type input "consequences"
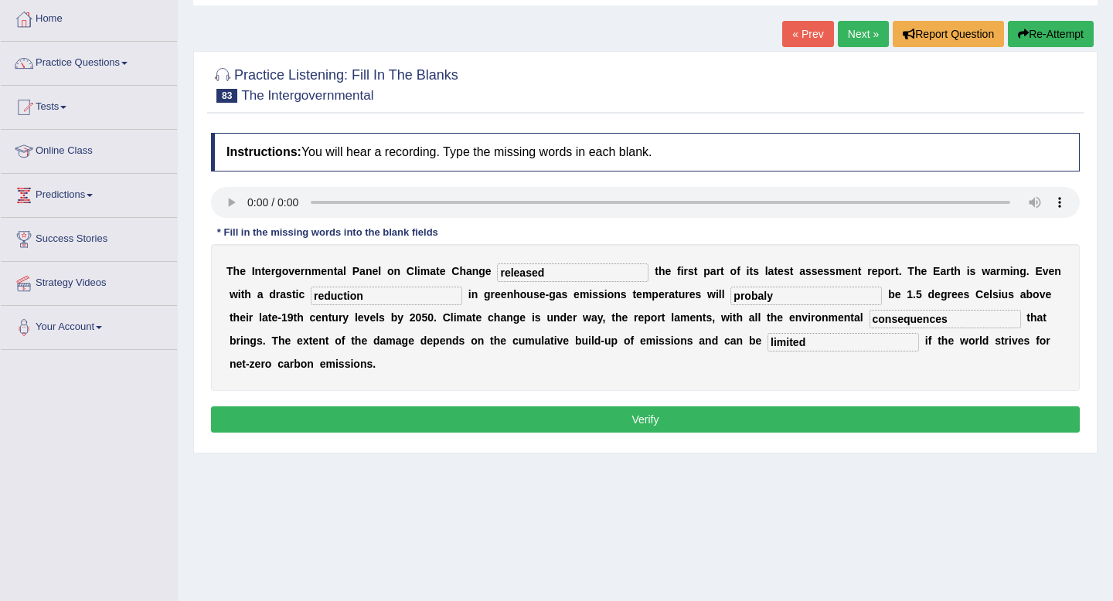
type input "limited"
drag, startPoint x: 767, startPoint y: 294, endPoint x: 601, endPoint y: 271, distance: 168.6
click at [601, 271] on div "T h e I n t e r g o v e r n m e n t a l P a n e l o n C l i m a t e C h a n g e…" at bounding box center [645, 317] width 869 height 147
type input "probably"
click at [522, 415] on button "Verify" at bounding box center [645, 420] width 869 height 26
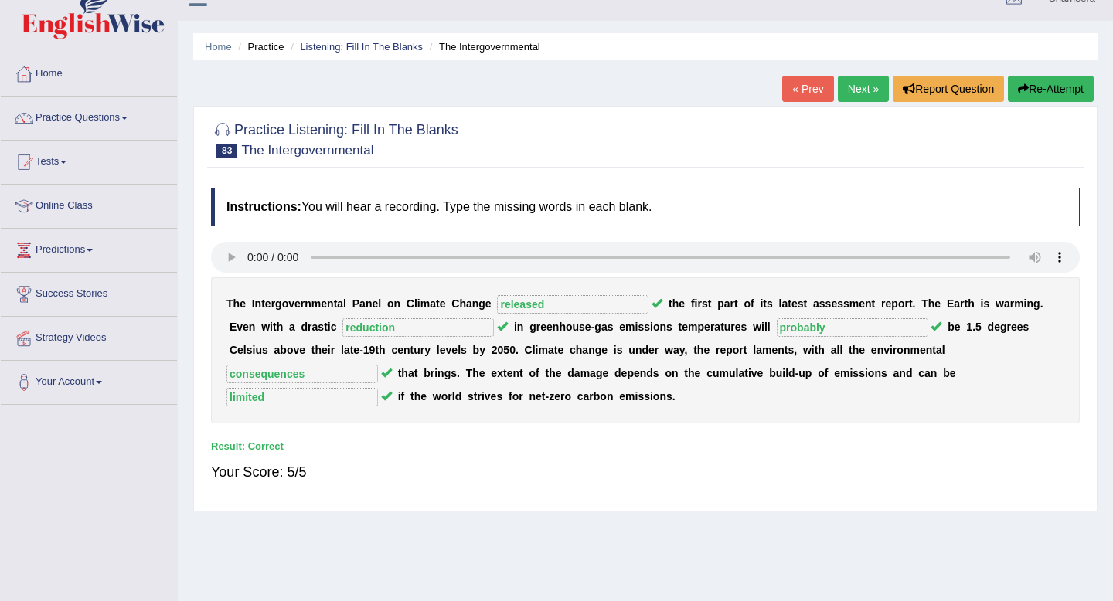
scroll to position [1, 0]
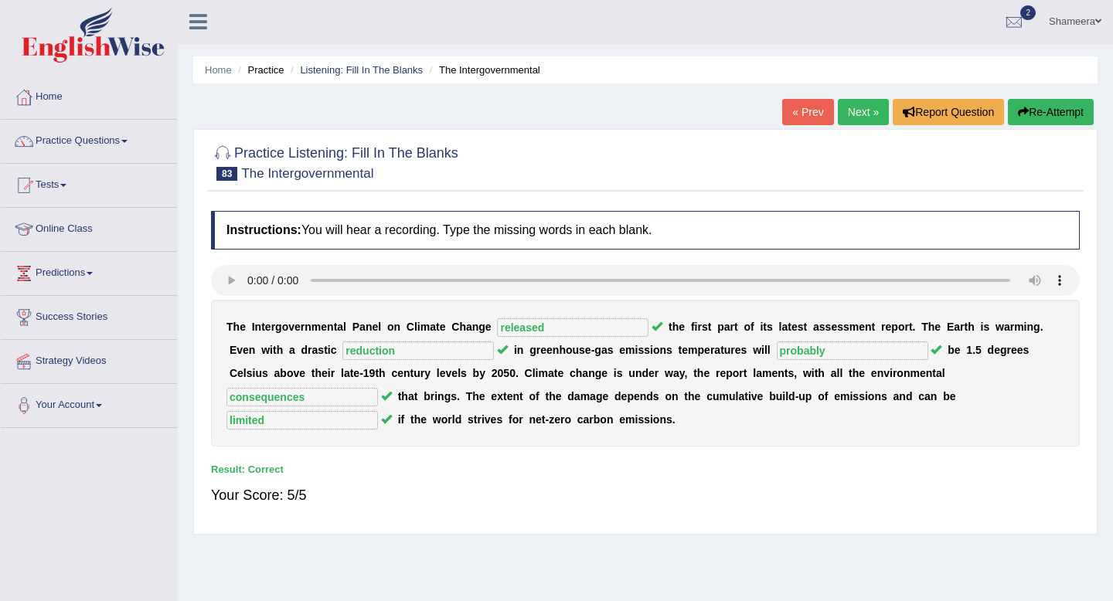
click at [855, 121] on link "Next »" at bounding box center [863, 112] width 51 height 26
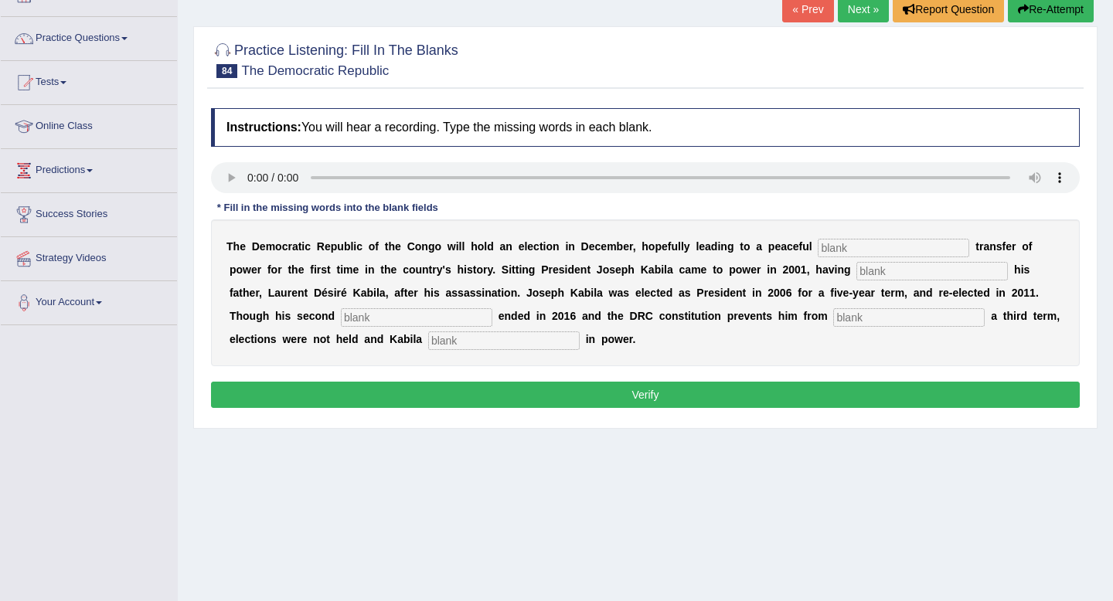
scroll to position [105, 0]
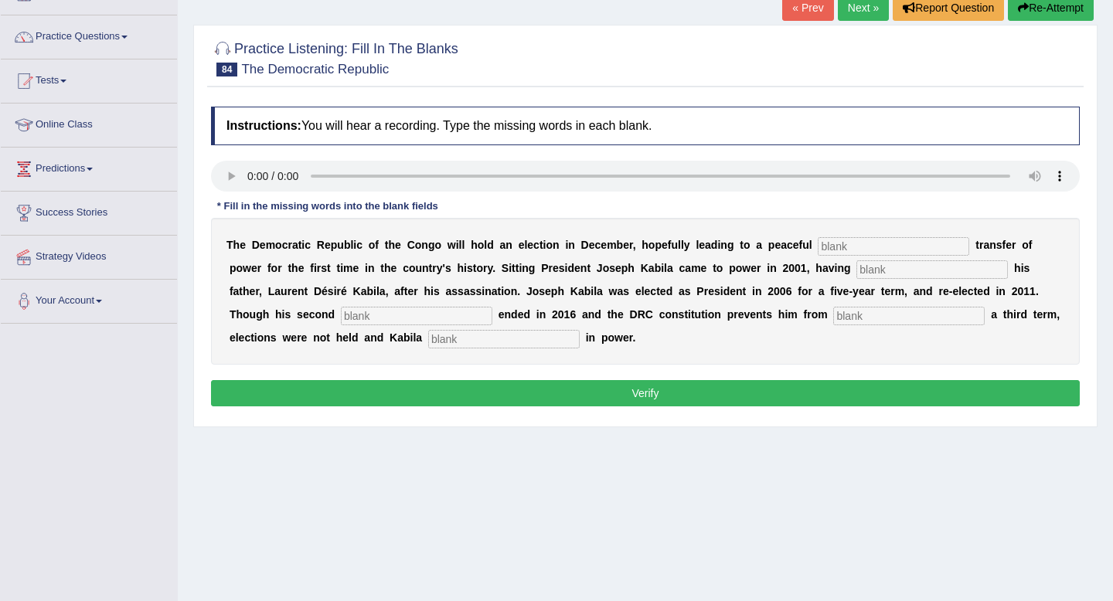
click at [93, 168] on span at bounding box center [90, 169] width 6 height 3
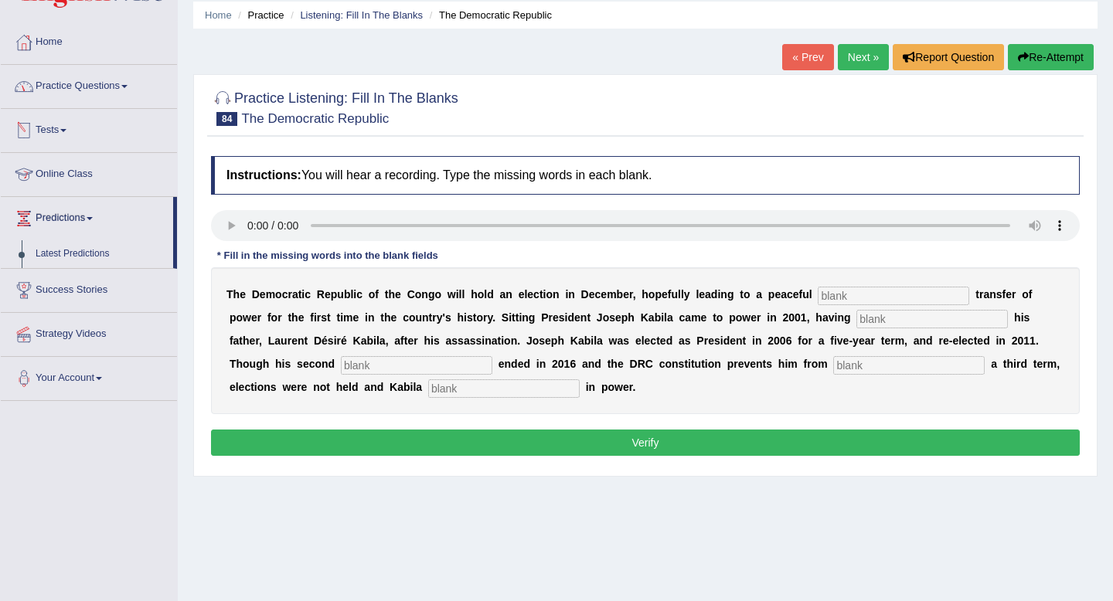
scroll to position [42, 0]
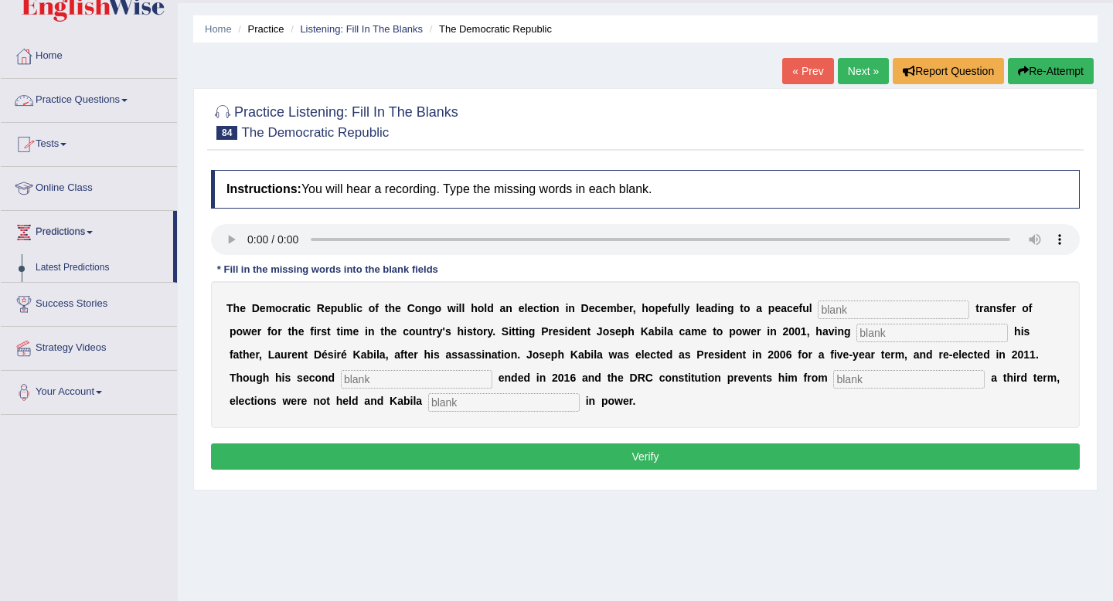
click at [99, 101] on link "Practice Questions" at bounding box center [89, 98] width 176 height 39
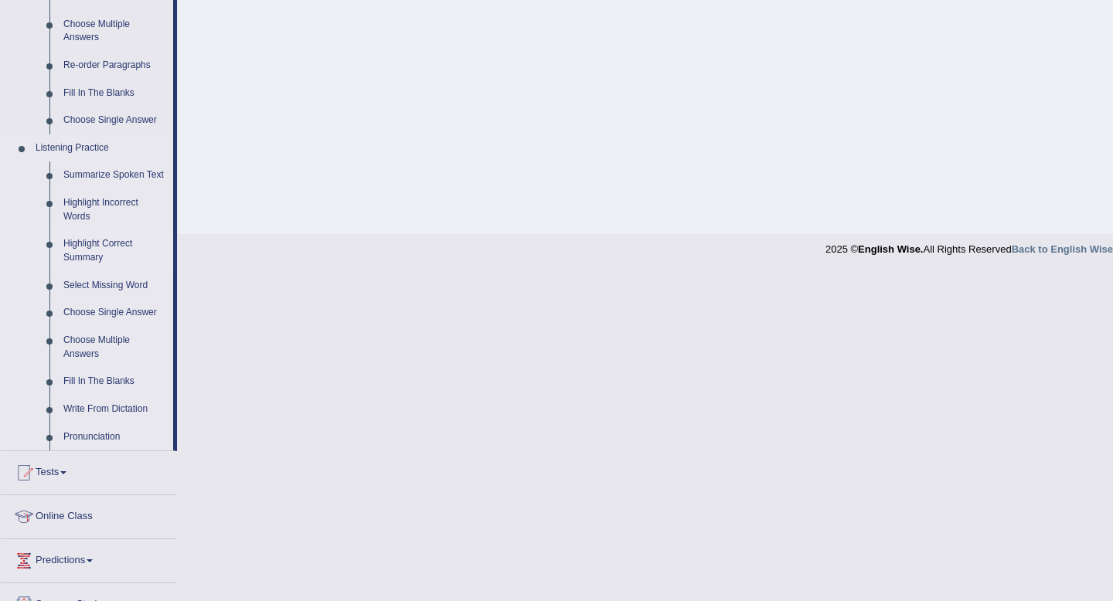
scroll to position [538, 0]
click at [114, 176] on link "Summarize Spoken Text" at bounding box center [114, 176] width 117 height 28
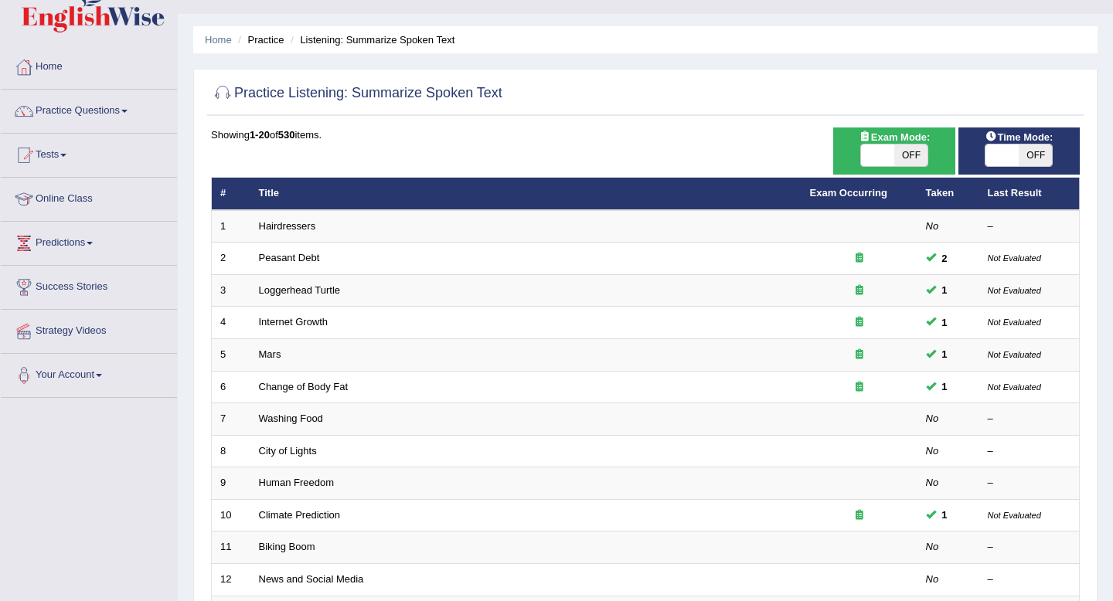
scroll to position [29, 0]
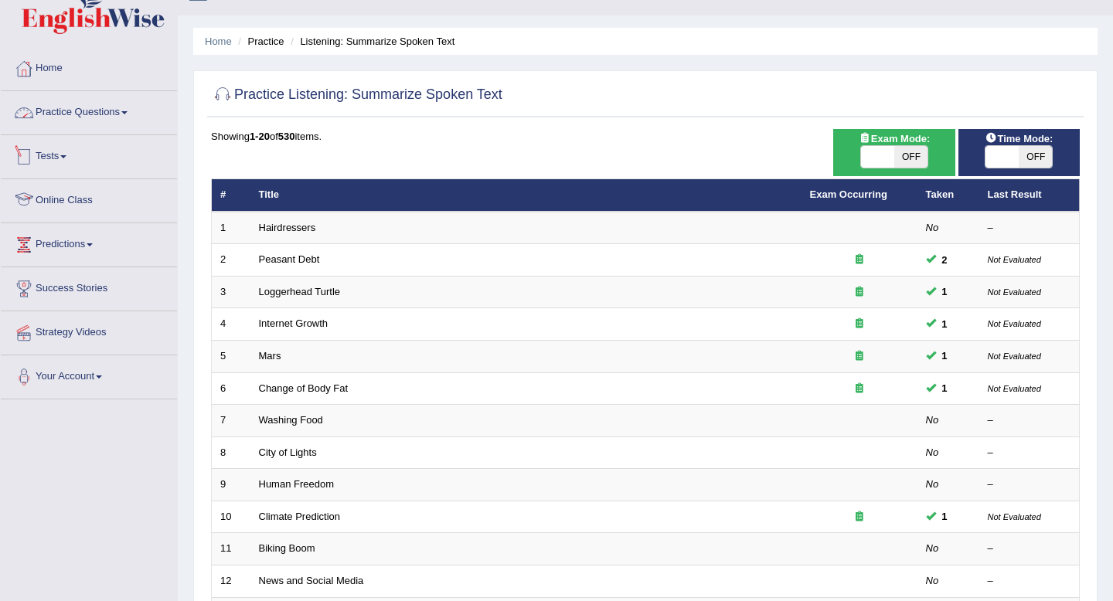
click at [125, 118] on link "Practice Questions" at bounding box center [89, 110] width 176 height 39
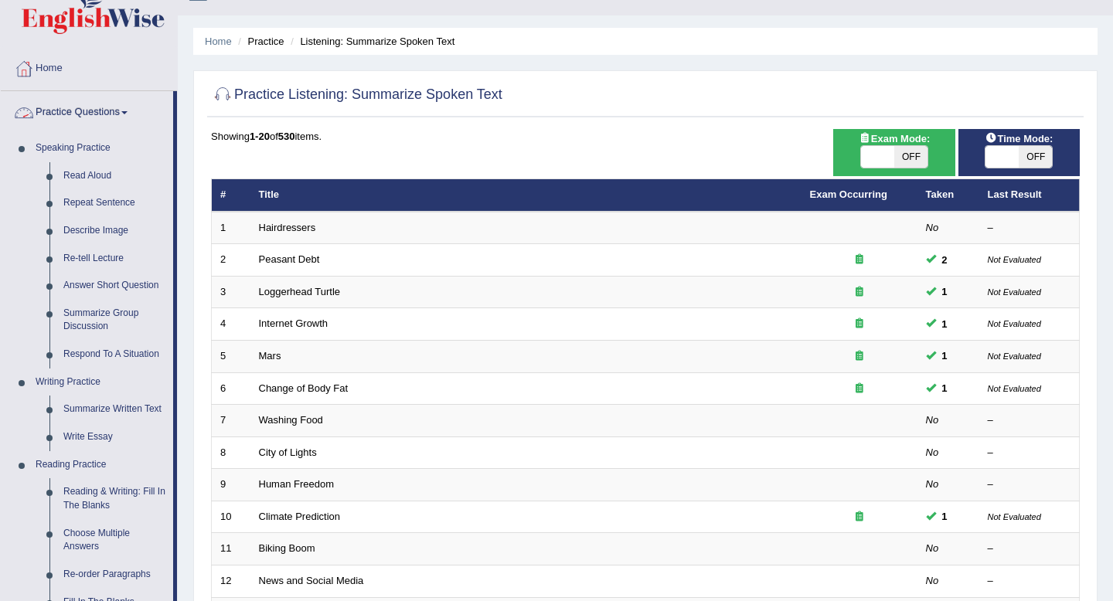
click at [125, 118] on link "Practice Questions" at bounding box center [87, 110] width 172 height 39
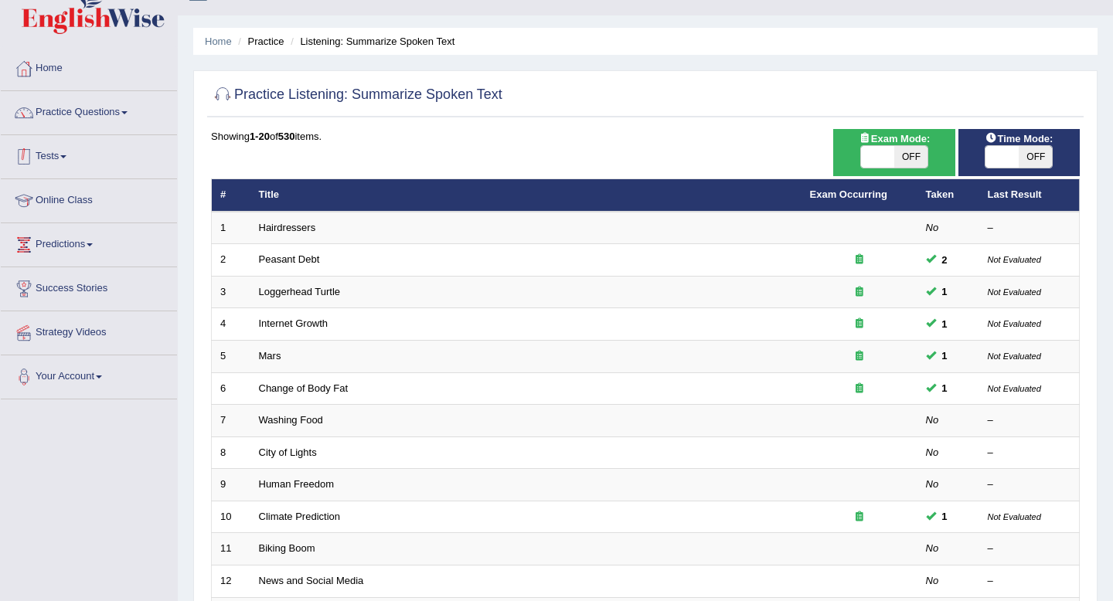
click at [76, 159] on link "Tests" at bounding box center [89, 154] width 176 height 39
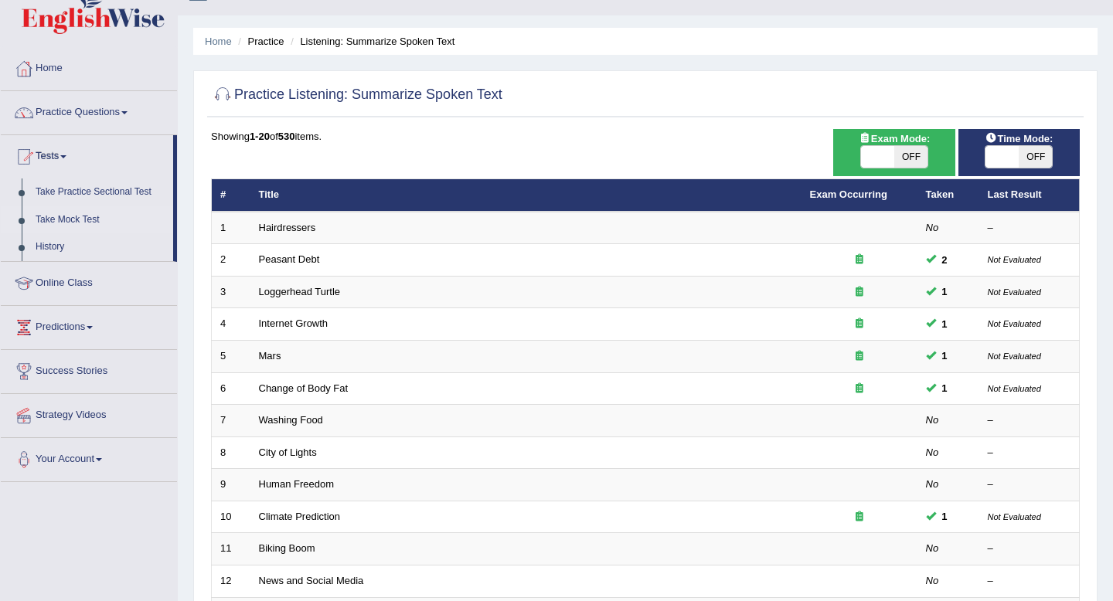
click at [79, 216] on link "Take Mock Test" at bounding box center [101, 220] width 145 height 28
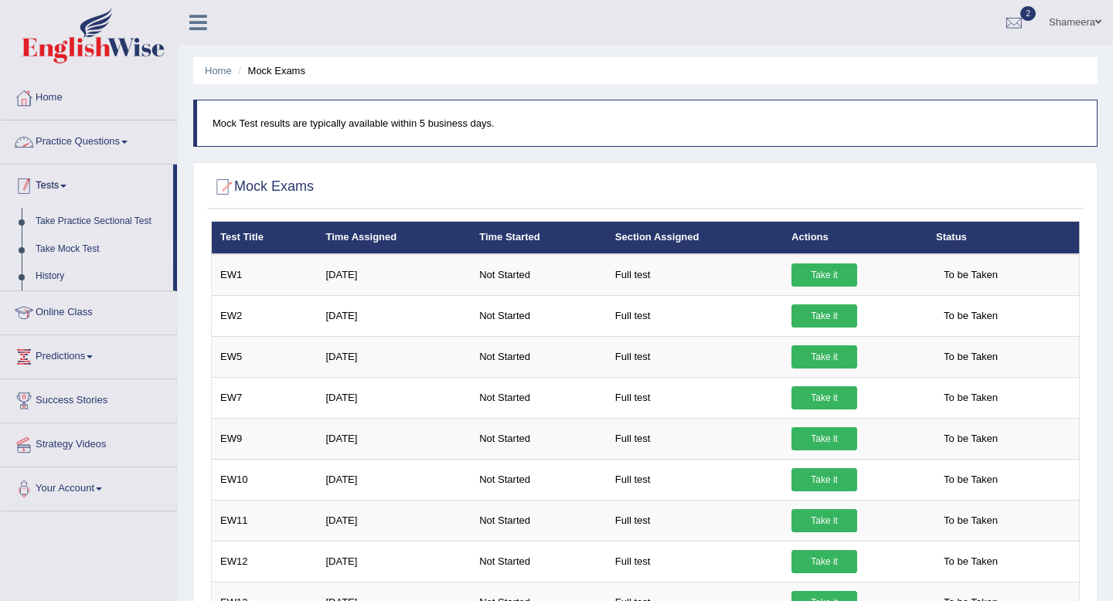
drag, startPoint x: 0, startPoint y: 0, endPoint x: 83, endPoint y: 189, distance: 206.2
click at [83, 189] on link "Tests" at bounding box center [87, 184] width 172 height 39
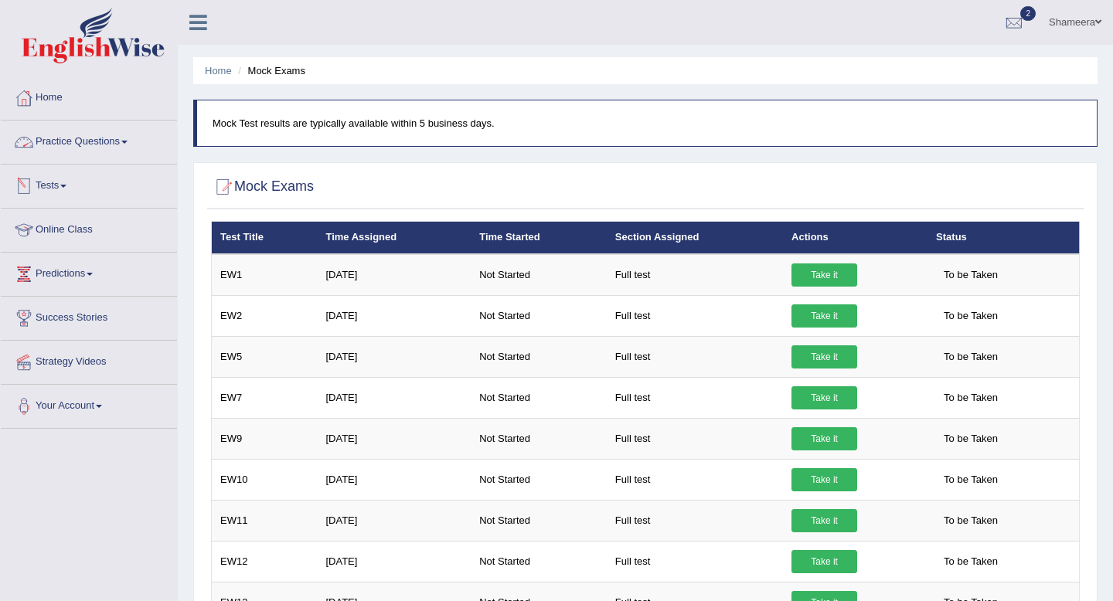
click at [83, 189] on link "Tests" at bounding box center [89, 184] width 176 height 39
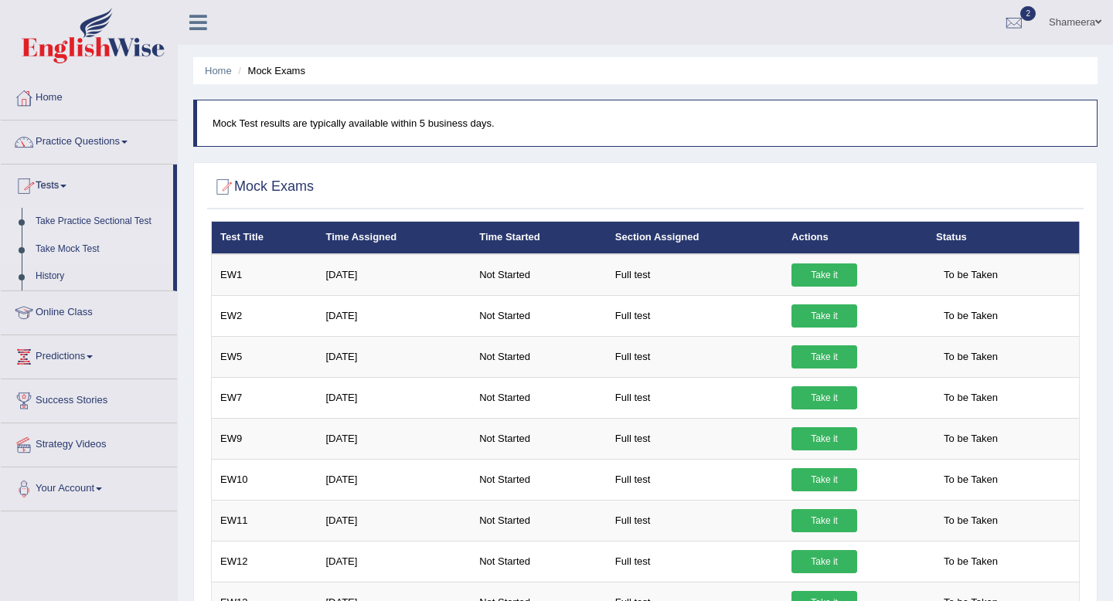
click at [87, 221] on link "Take Practice Sectional Test" at bounding box center [101, 222] width 145 height 28
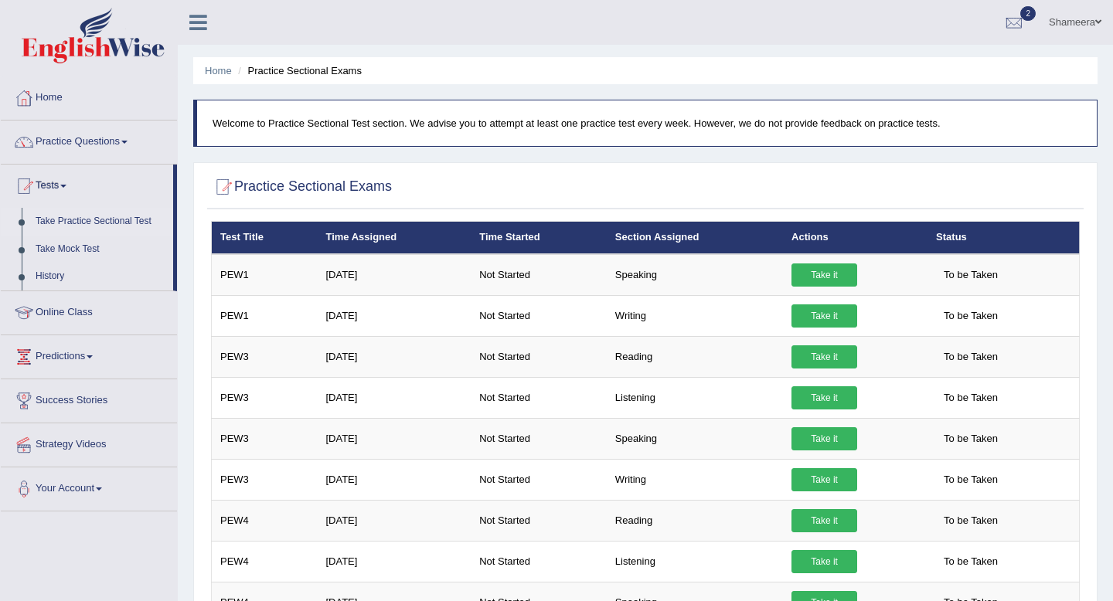
scroll to position [32, 0]
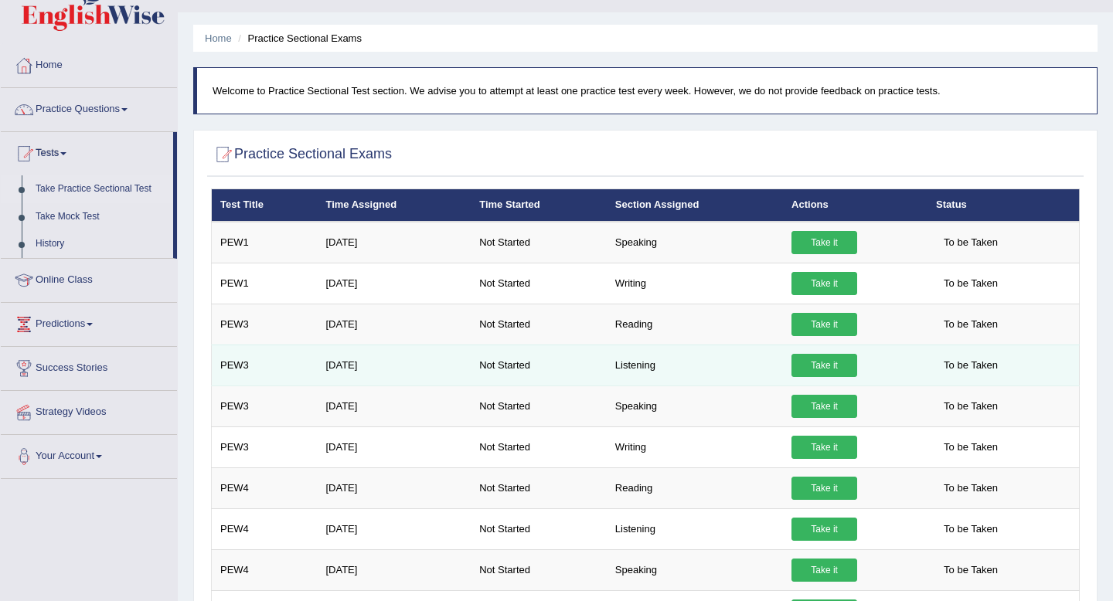
click at [812, 362] on link "Take it" at bounding box center [824, 365] width 66 height 23
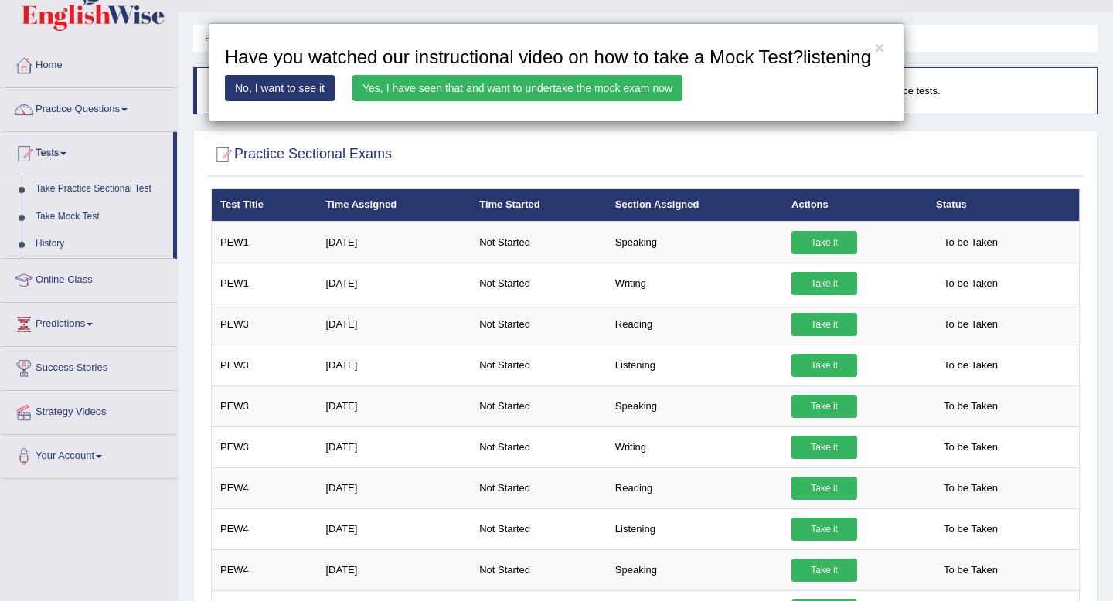
click at [515, 101] on link "Yes, I have seen that and want to undertake the mock exam now" at bounding box center [517, 88] width 330 height 26
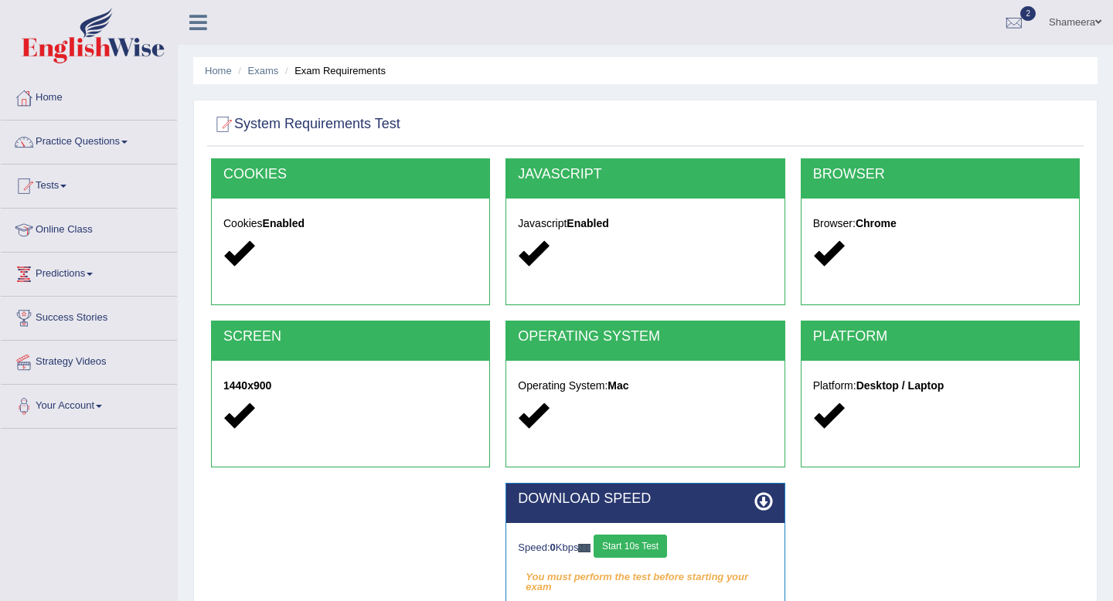
scroll to position [210, 0]
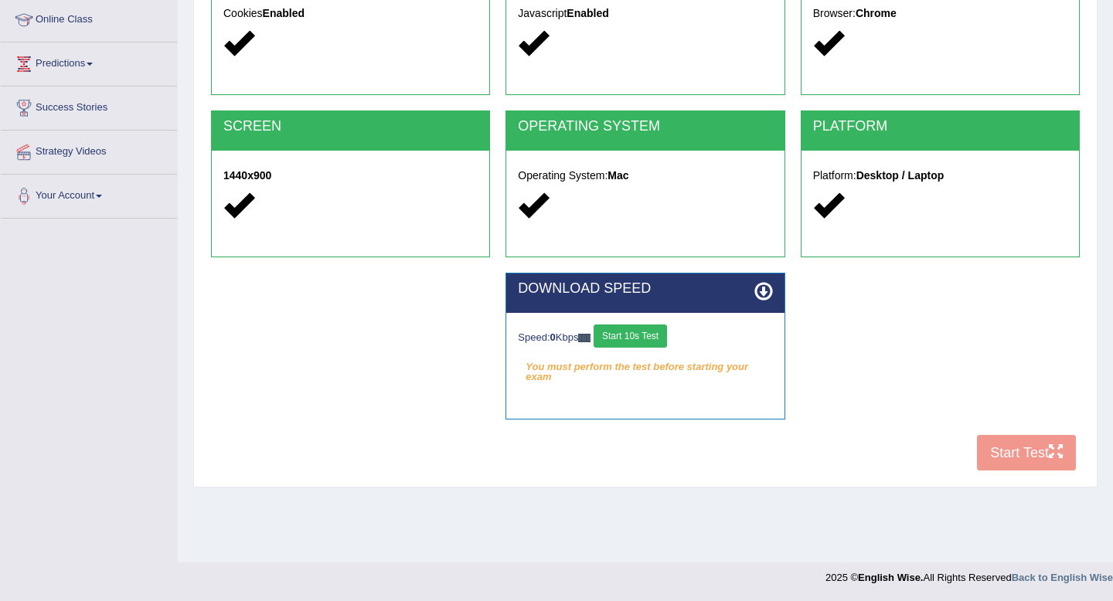
click at [655, 335] on button "Start 10s Test" at bounding box center [630, 336] width 73 height 23
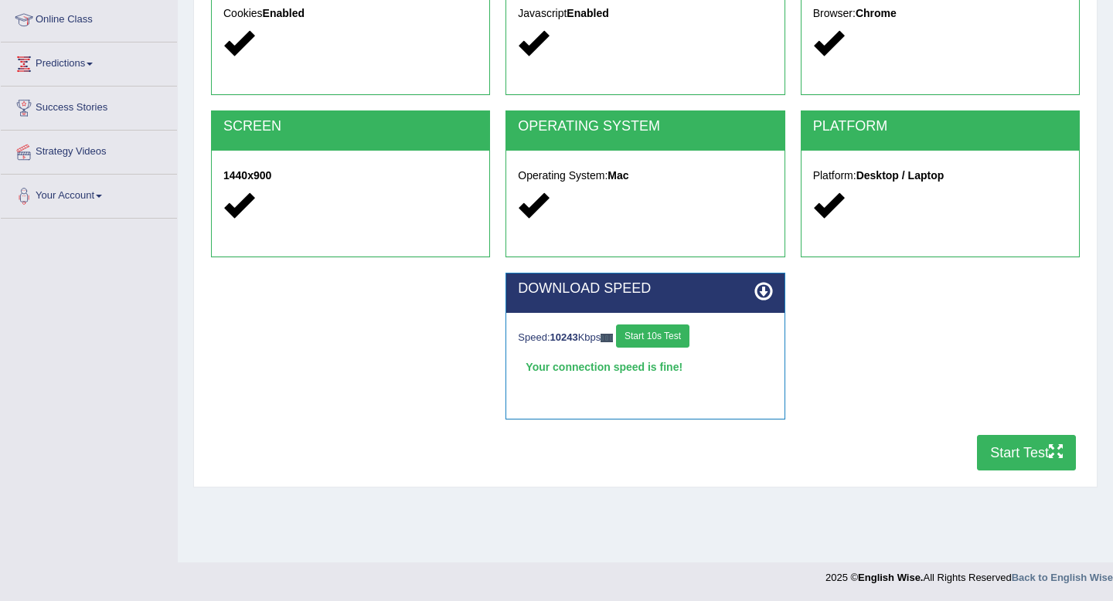
click at [1051, 454] on icon "button" at bounding box center [1056, 451] width 14 height 14
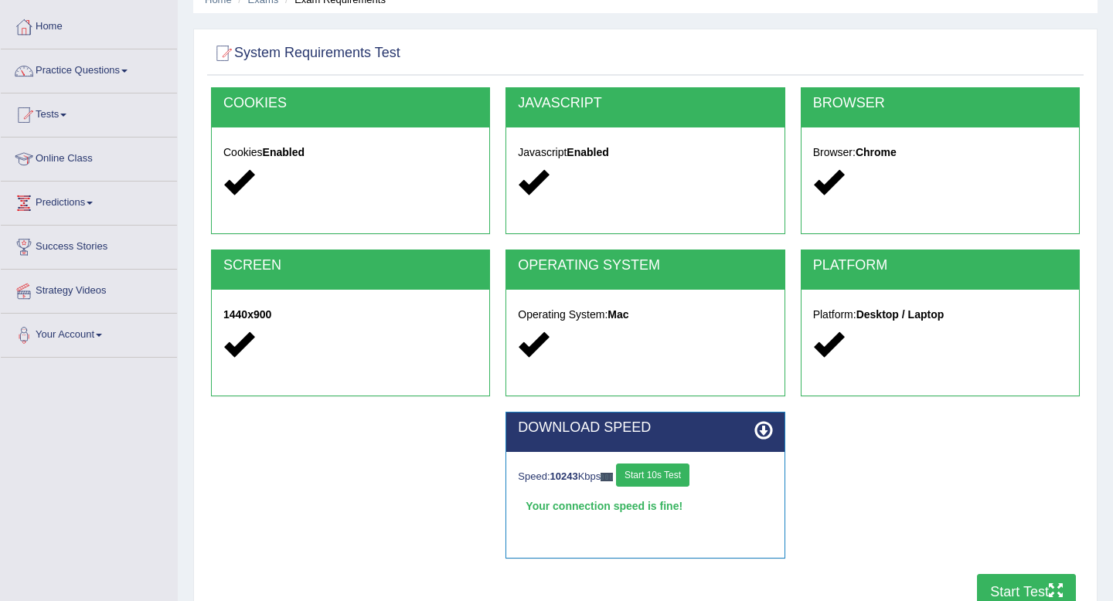
scroll to position [0, 0]
